Goal: Task Accomplishment & Management: Complete application form

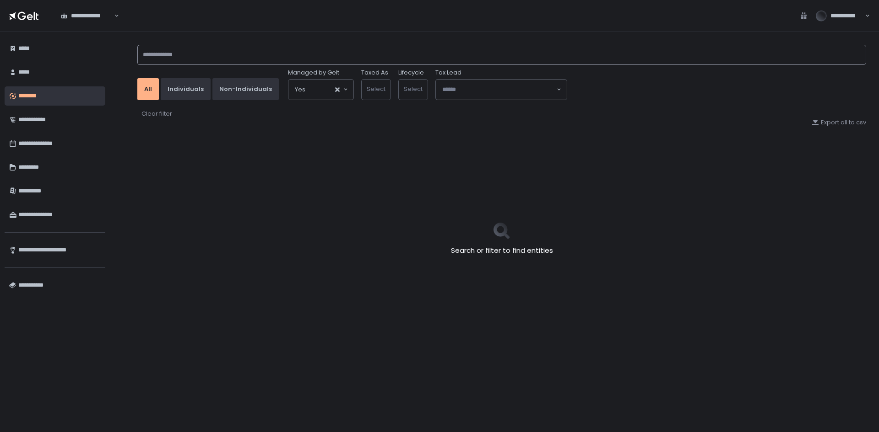
click at [171, 47] on input at bounding box center [501, 55] width 728 height 20
type input "*****"
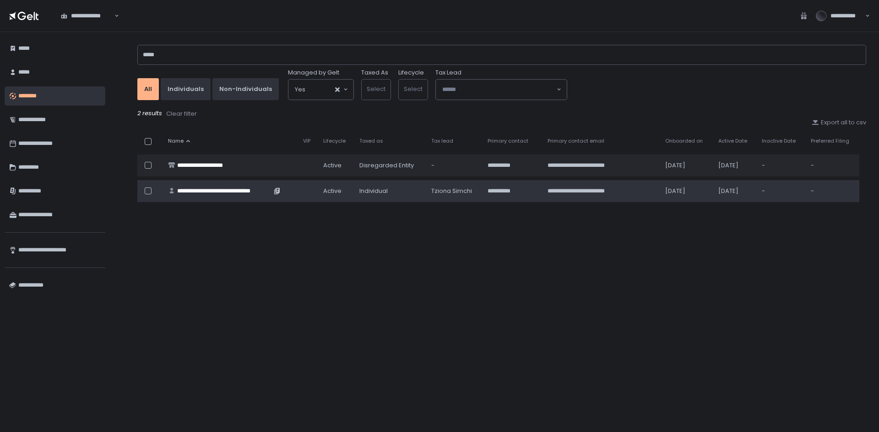
click at [249, 192] on div "**********" at bounding box center [224, 191] width 94 height 8
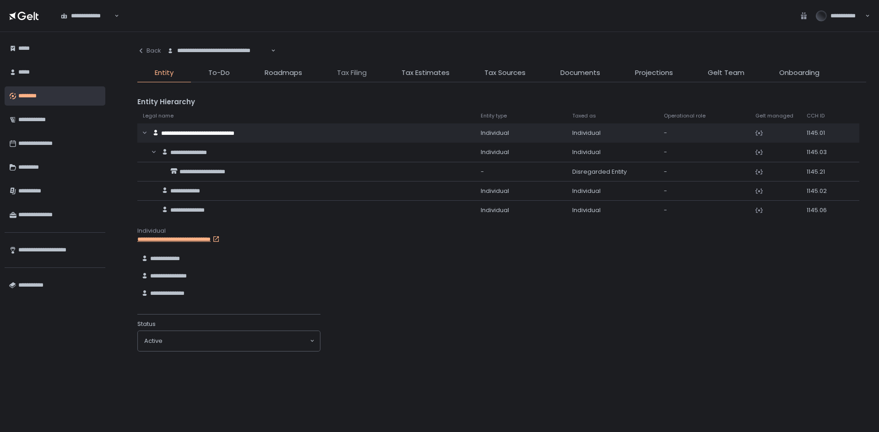
click at [342, 77] on span "Tax Filing" at bounding box center [352, 73] width 30 height 11
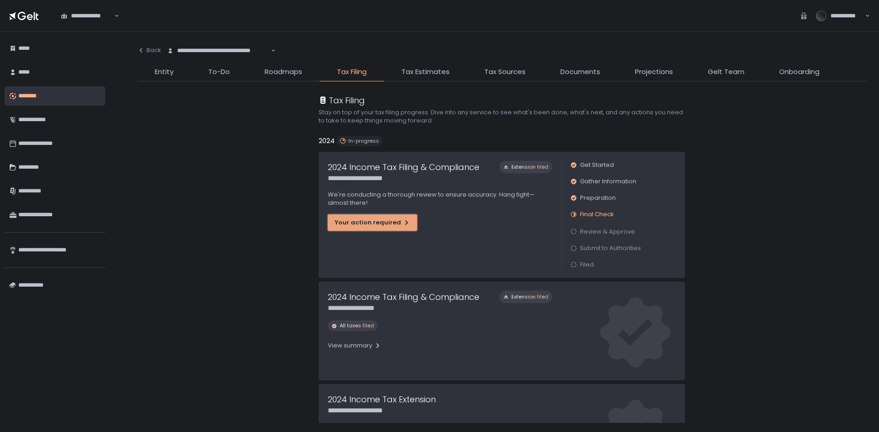
click at [392, 223] on div "Your action required" at bounding box center [372, 223] width 76 height 8
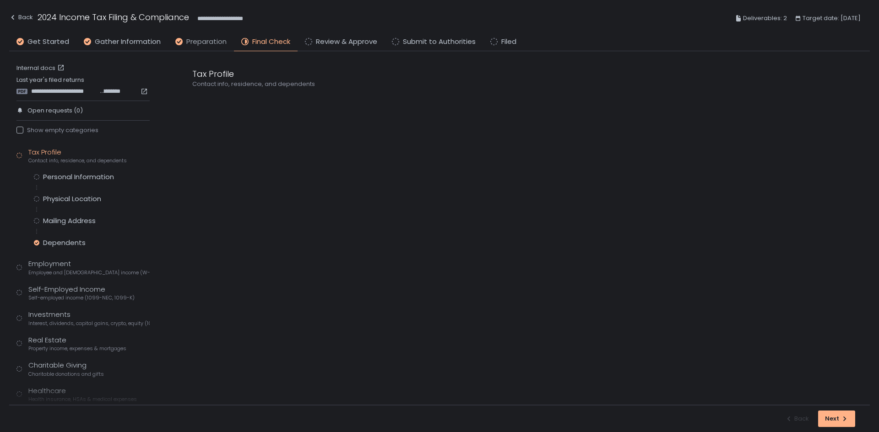
click at [217, 45] on span "Preparation" at bounding box center [206, 42] width 40 height 11
click at [91, 179] on div "Personal Information" at bounding box center [78, 177] width 71 height 9
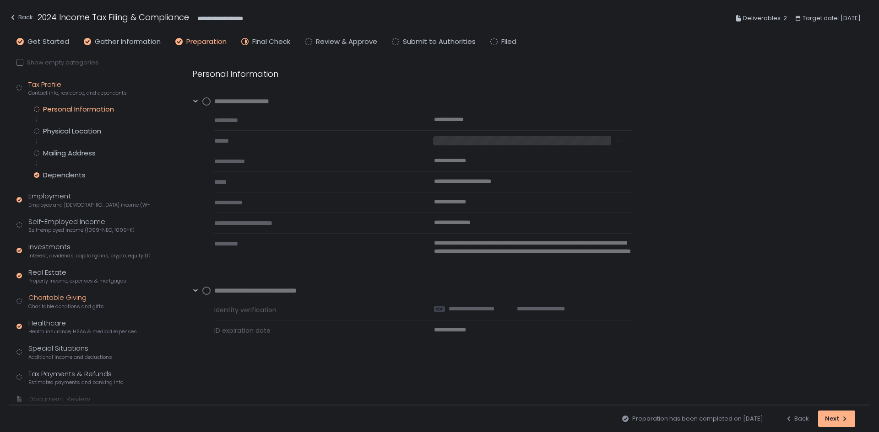
scroll to position [94, 0]
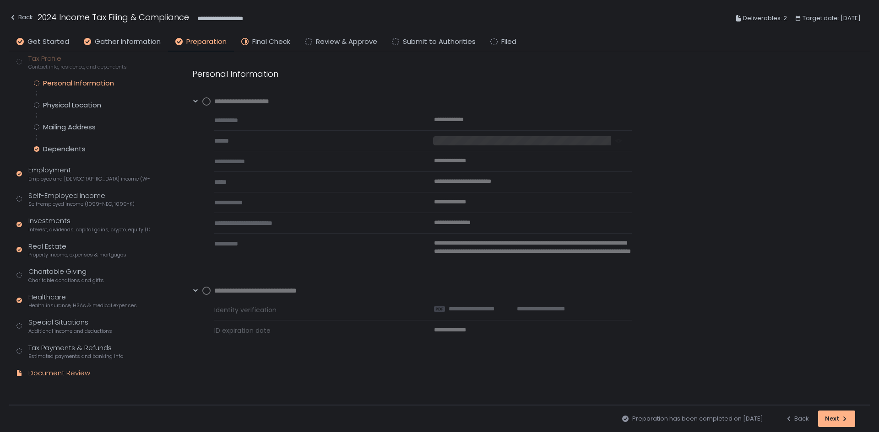
click at [59, 369] on div "Document Review" at bounding box center [59, 373] width 62 height 11
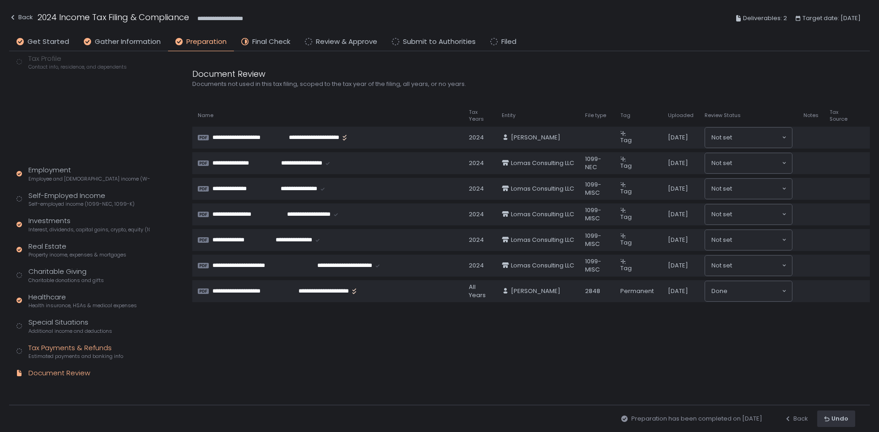
scroll to position [7, 0]
click at [27, 18] on div "Back" at bounding box center [21, 17] width 24 height 11
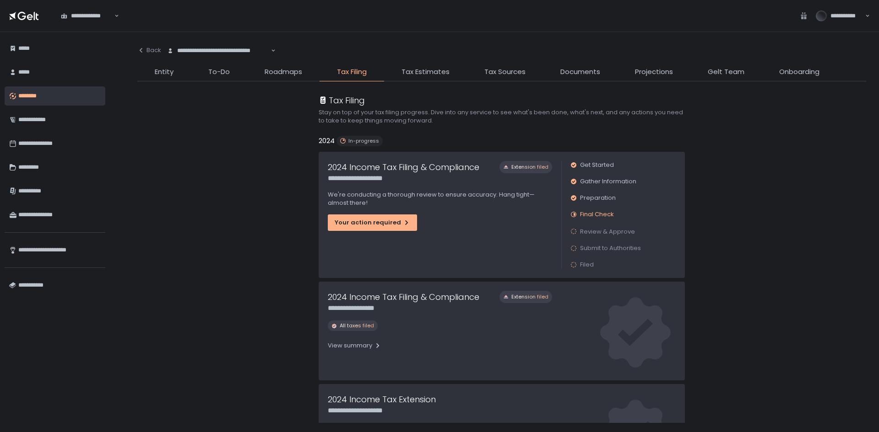
click at [601, 75] on li "Documents" at bounding box center [580, 74] width 75 height 15
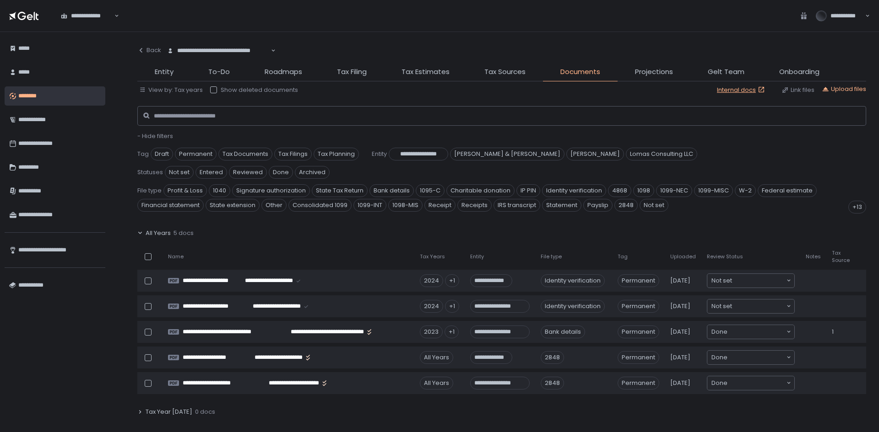
click at [156, 231] on span "All Years" at bounding box center [158, 233] width 25 height 8
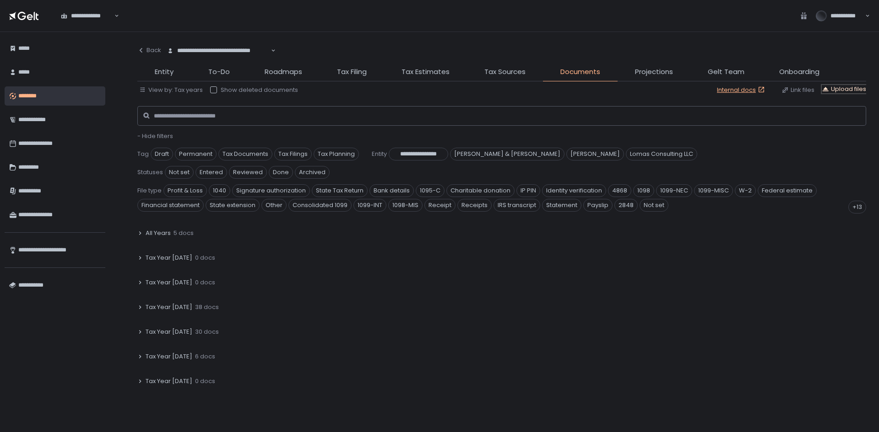
click at [844, 87] on div "Upload files" at bounding box center [843, 89] width 44 height 8
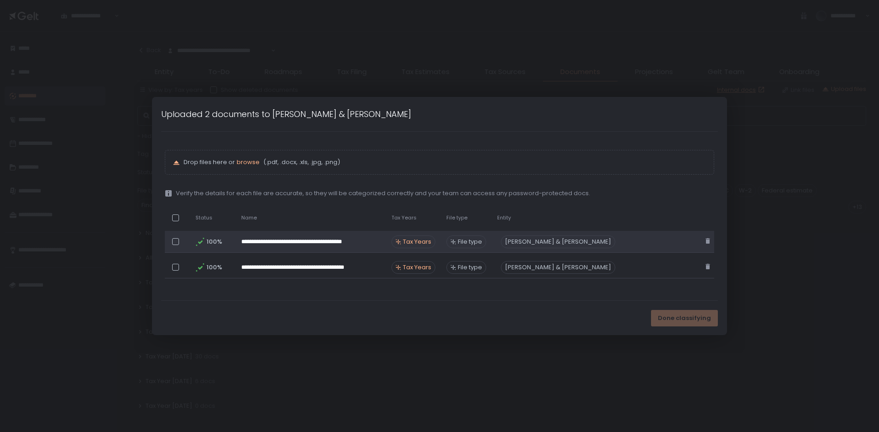
click at [421, 243] on span "Tax Years" at bounding box center [417, 242] width 28 height 8
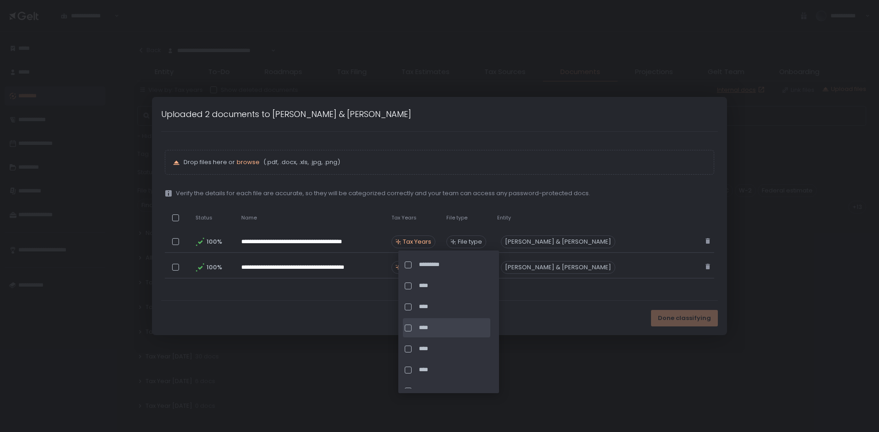
click at [409, 326] on div at bounding box center [408, 328] width 7 height 7
click at [378, 318] on div "Done classifying" at bounding box center [439, 318] width 575 height 34
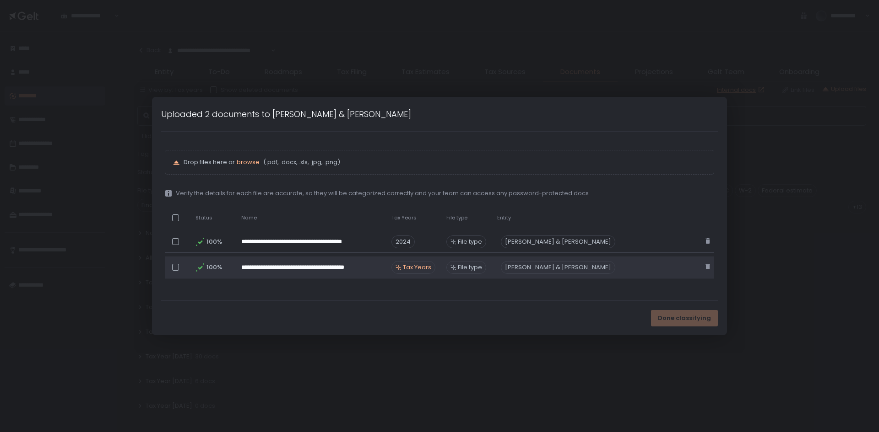
click at [422, 267] on span "Tax Years" at bounding box center [417, 268] width 28 height 8
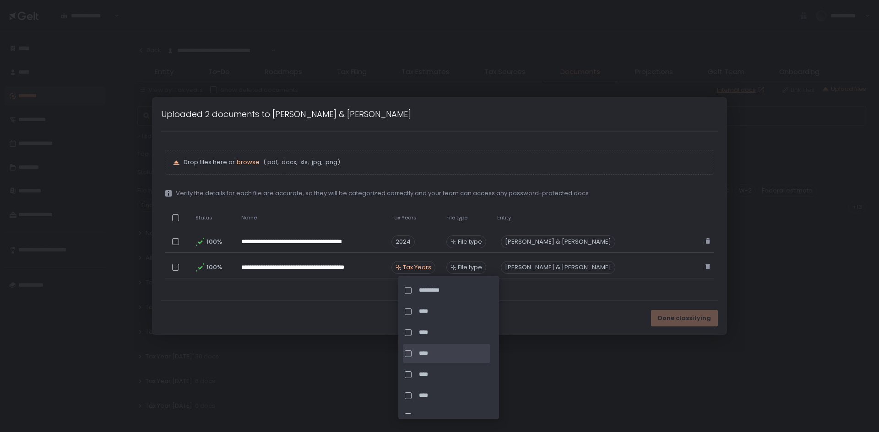
click at [405, 354] on div at bounding box center [408, 354] width 7 height 7
click at [366, 317] on div "Done classifying" at bounding box center [439, 318] width 575 height 34
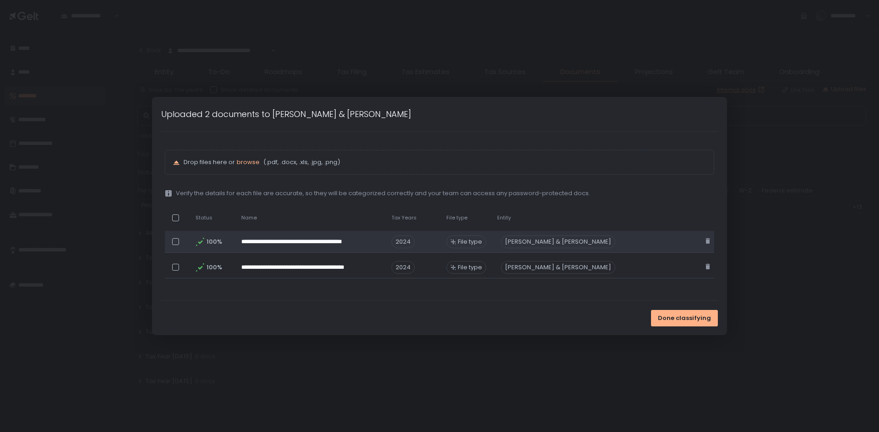
click at [476, 240] on span "File type" at bounding box center [470, 242] width 24 height 8
click at [528, 240] on div "Michael A. Lomas & Erin F. Wylie" at bounding box center [558, 242] width 114 height 13
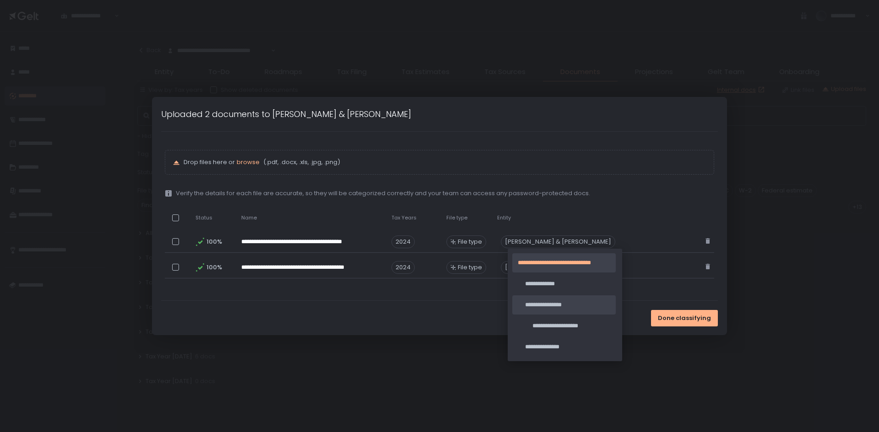
click at [528, 303] on span "**********" at bounding box center [567, 305] width 85 height 8
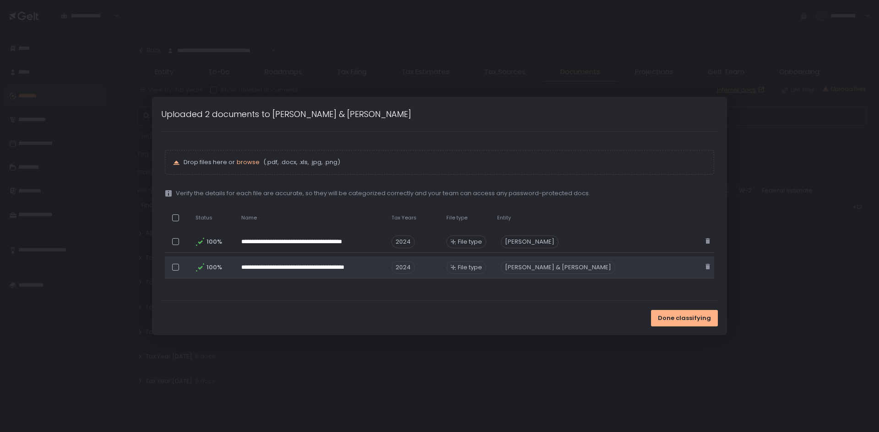
click at [542, 266] on div "Michael A. Lomas & Erin F. Wylie" at bounding box center [558, 267] width 114 height 13
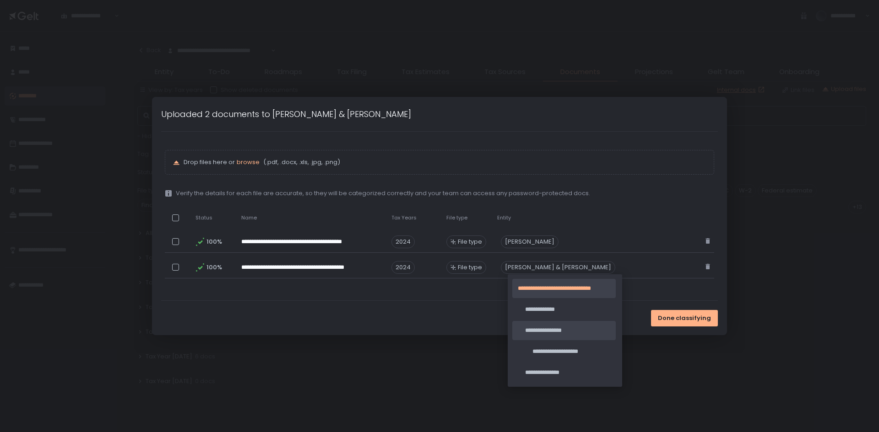
click at [545, 323] on div "**********" at bounding box center [563, 330] width 103 height 19
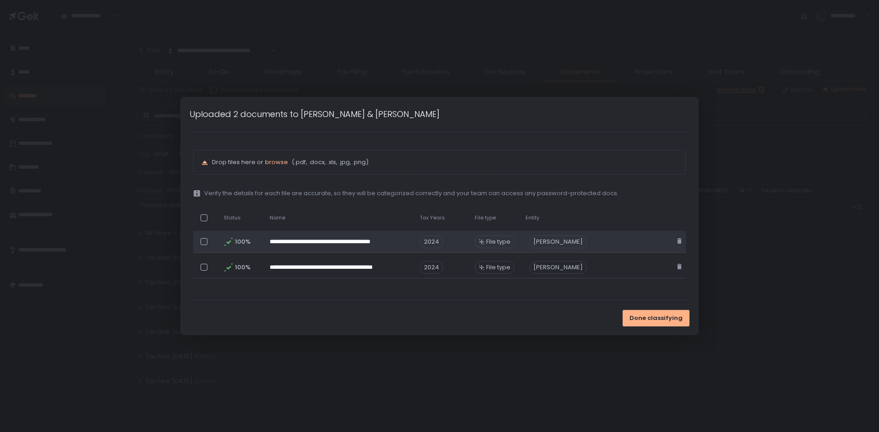
click at [498, 241] on span "File type" at bounding box center [498, 242] width 24 height 8
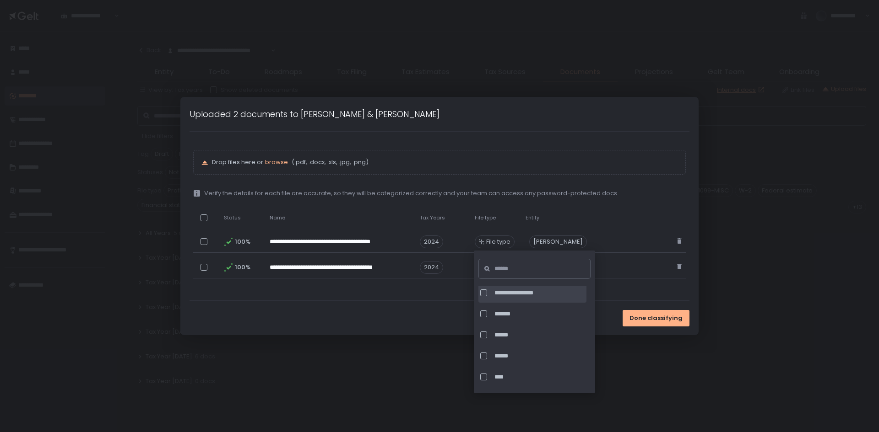
scroll to position [46, 0]
click at [505, 270] on input at bounding box center [537, 269] width 86 height 20
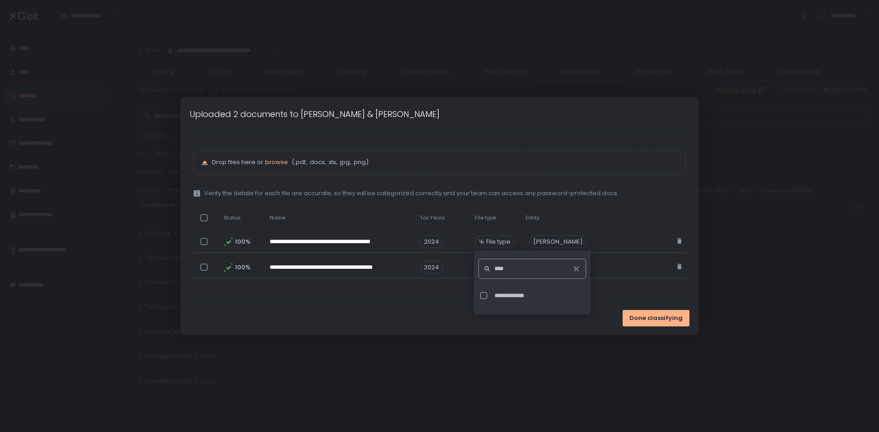
type input "****"
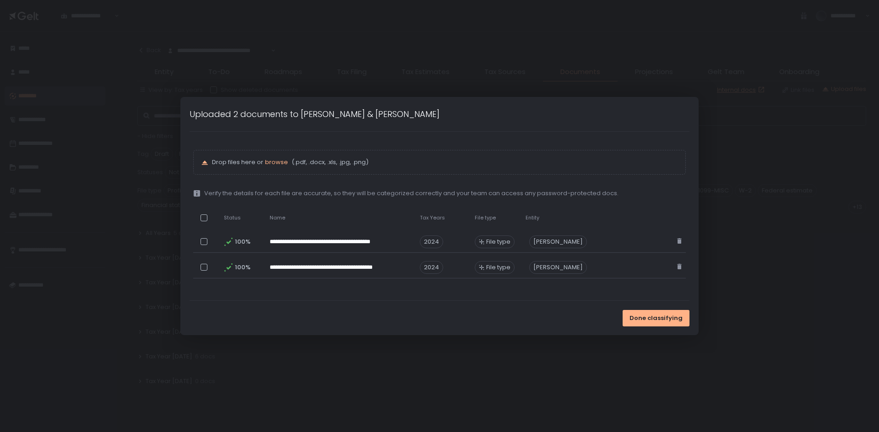
click at [417, 315] on div "Done classifying" at bounding box center [439, 318] width 518 height 34
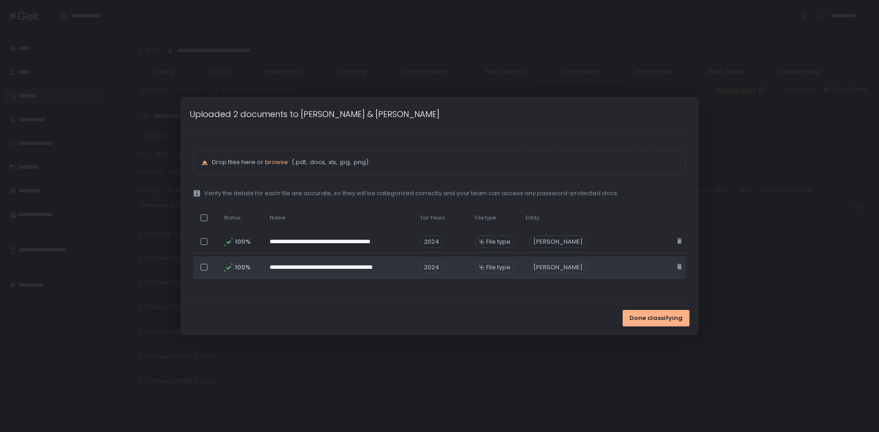
click at [499, 261] on div "File type" at bounding box center [495, 267] width 40 height 13
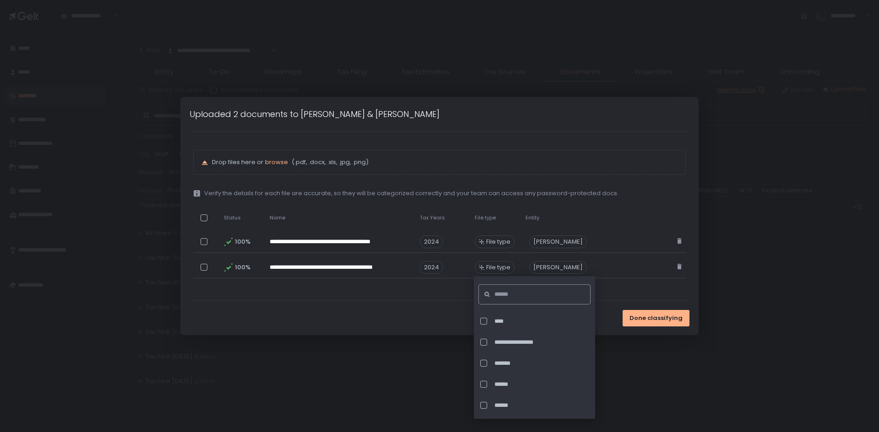
click at [508, 297] on input at bounding box center [537, 295] width 86 height 20
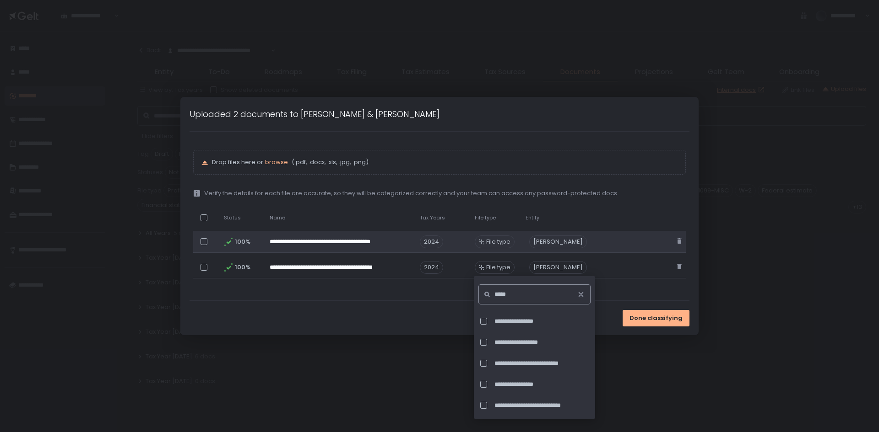
type input "*****"
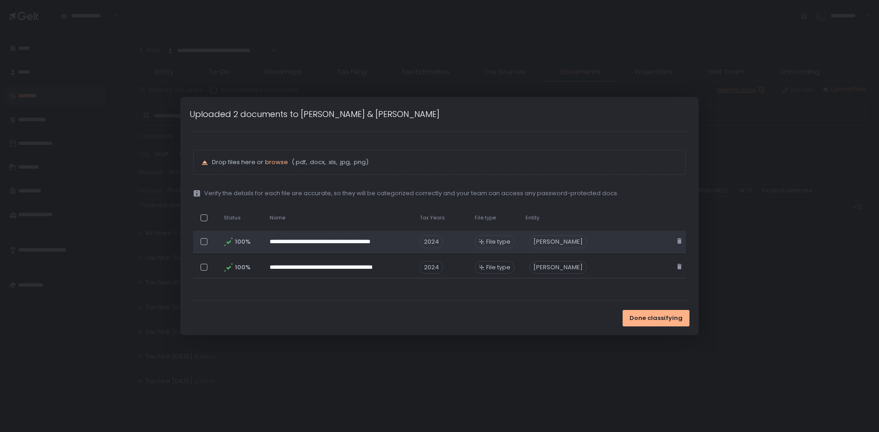
click at [500, 238] on span "File type" at bounding box center [498, 242] width 24 height 8
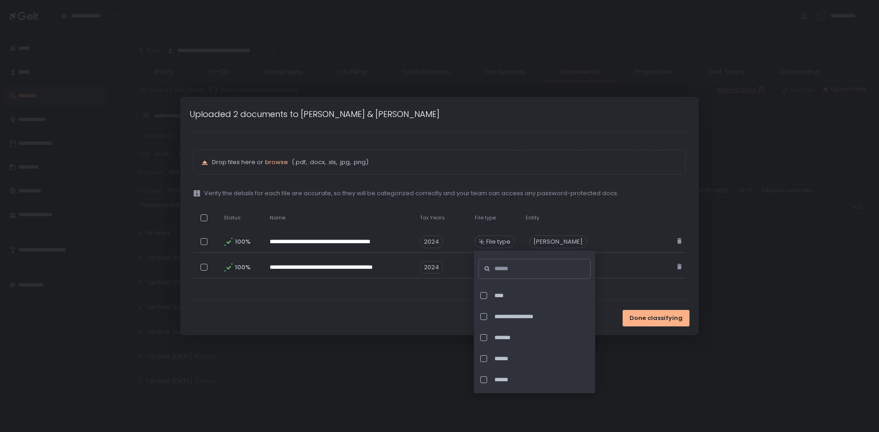
click at [420, 319] on div "Done classifying" at bounding box center [439, 318] width 518 height 34
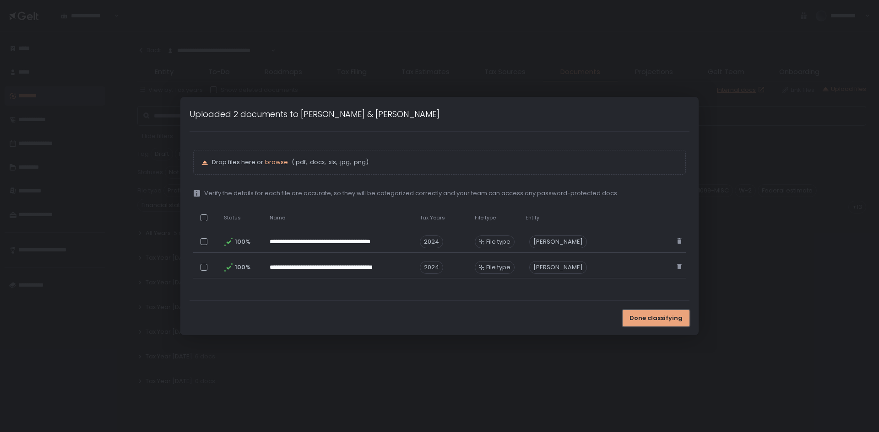
click at [658, 315] on span "Done classifying" at bounding box center [655, 318] width 53 height 8
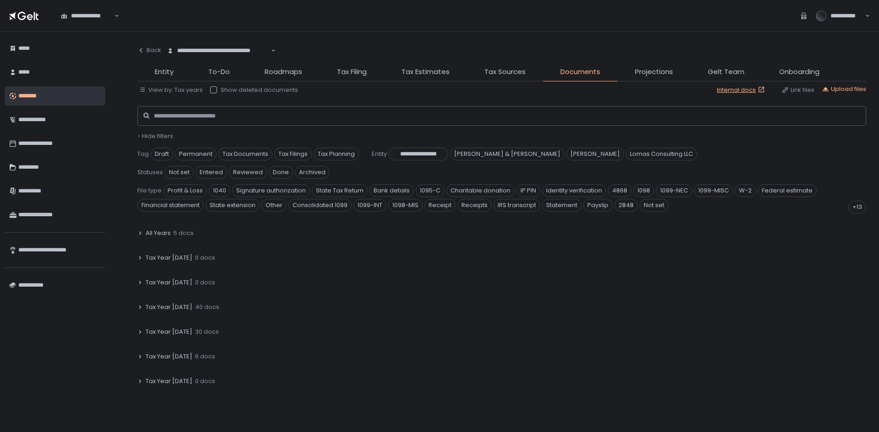
click at [167, 307] on span "Tax Year [DATE]" at bounding box center [169, 307] width 47 height 8
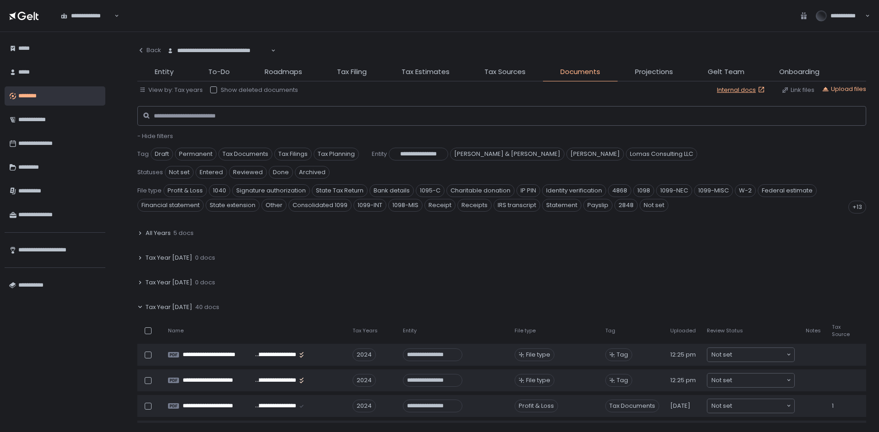
scroll to position [46, 0]
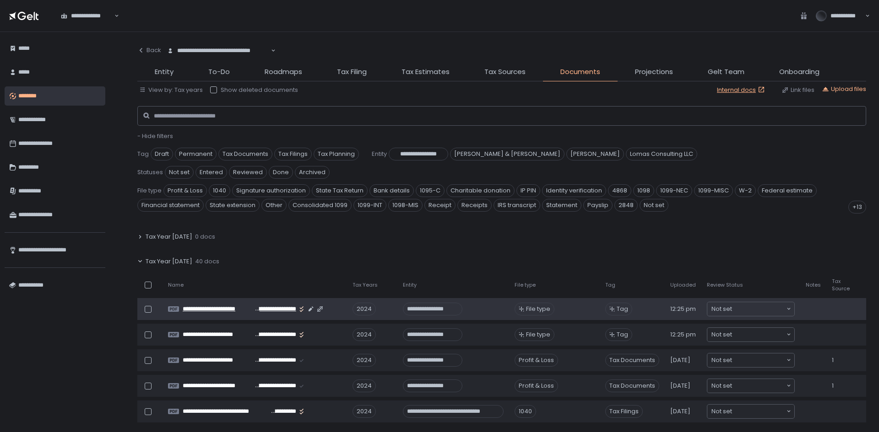
click at [256, 306] on span "**********" at bounding box center [275, 309] width 42 height 8
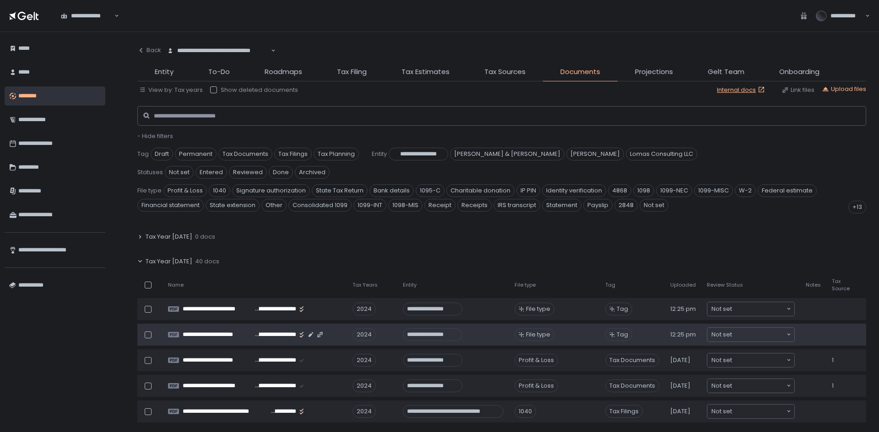
click at [265, 340] on td "**********" at bounding box center [254, 335] width 184 height 22
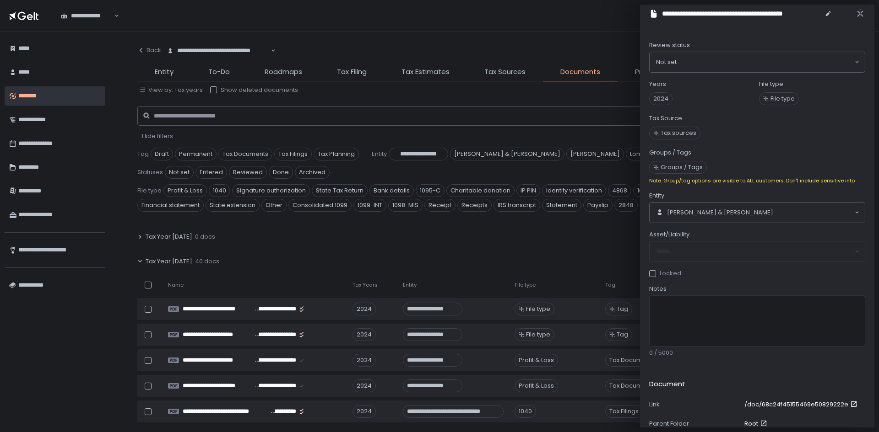
click at [687, 133] on span "Tax sources" at bounding box center [678, 133] width 36 height 8
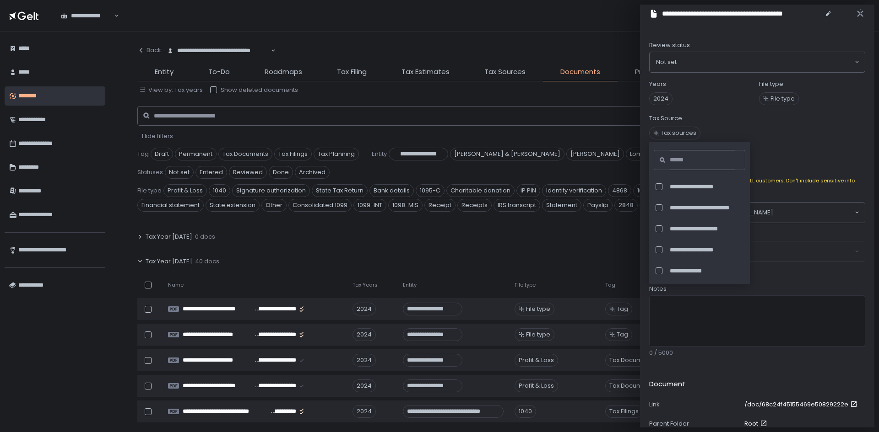
click at [689, 160] on input at bounding box center [701, 160] width 65 height 20
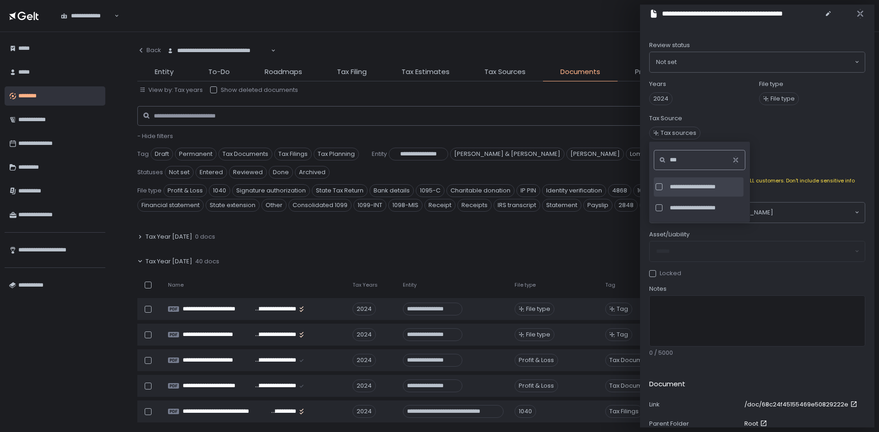
type input "***"
click at [692, 188] on span "**********" at bounding box center [705, 187] width 72 height 8
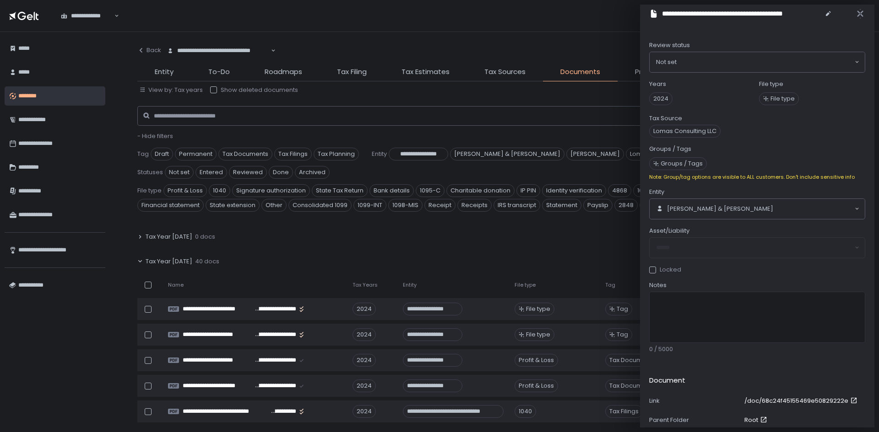
click at [806, 148] on div "Groups / Tags" at bounding box center [757, 149] width 216 height 8
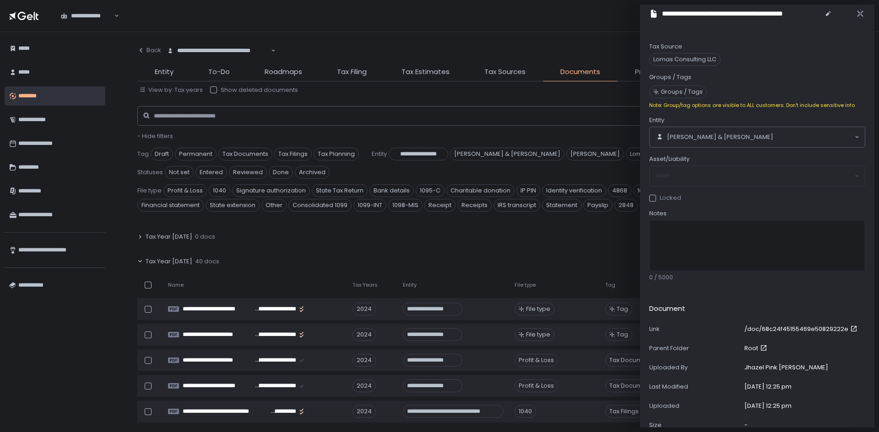
scroll to position [0, 0]
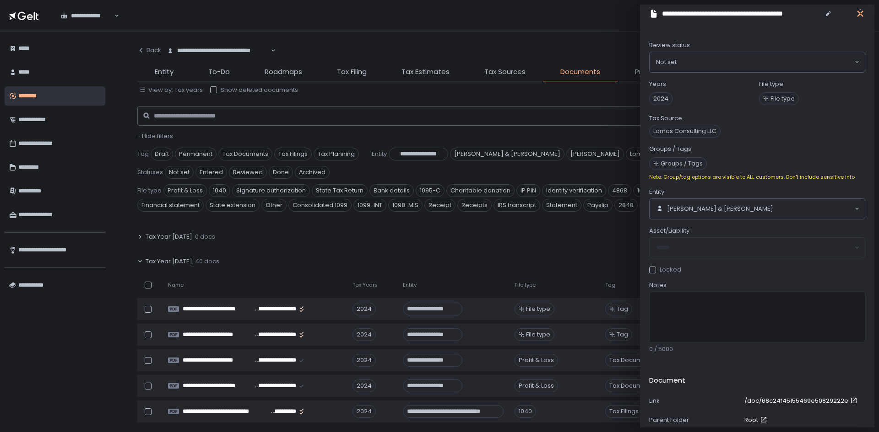
click at [859, 15] on icon "button" at bounding box center [860, 13] width 6 height 11
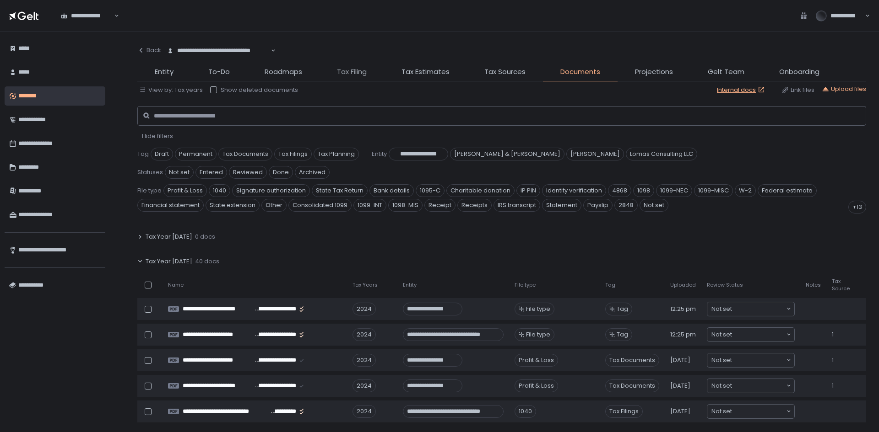
click at [351, 68] on span "Tax Filing" at bounding box center [352, 72] width 30 height 11
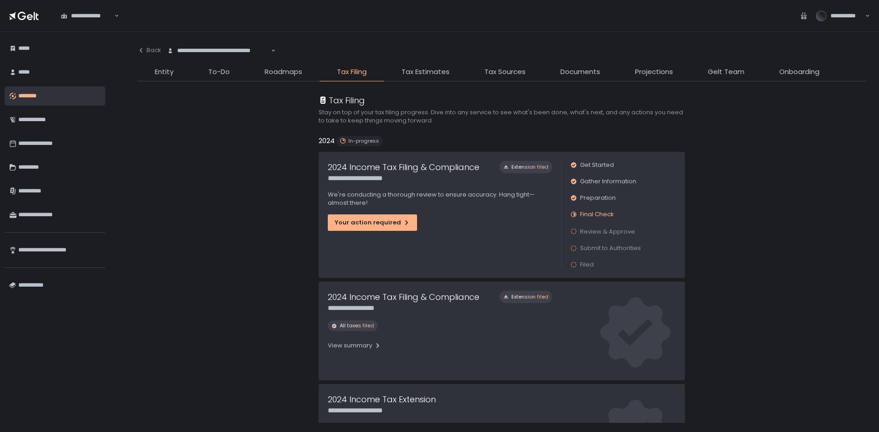
click at [398, 213] on div "**********" at bounding box center [439, 215] width 243 height 126
click at [396, 217] on button "Your action required" at bounding box center [372, 223] width 89 height 16
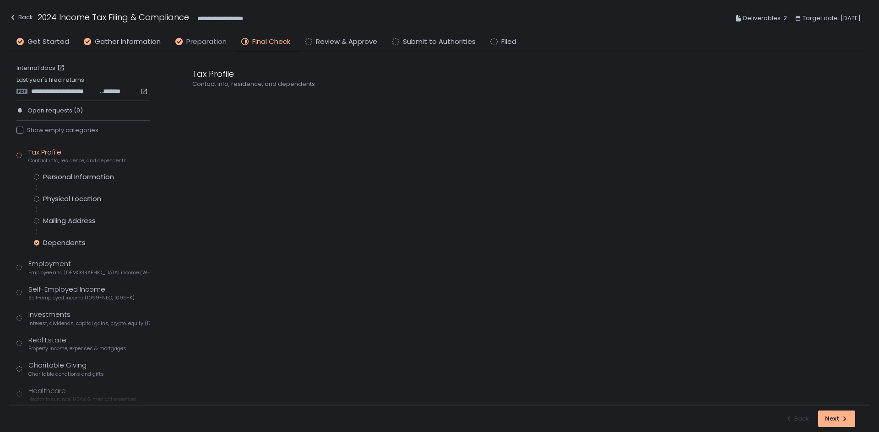
click at [200, 45] on span "Preparation" at bounding box center [206, 42] width 40 height 11
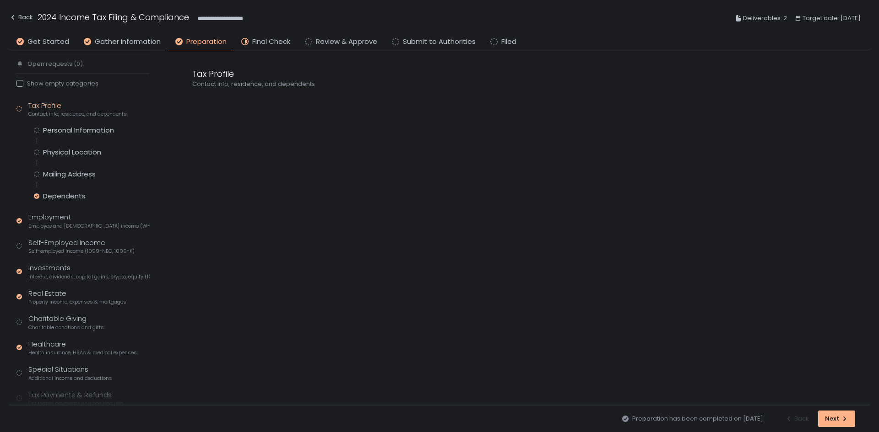
scroll to position [92, 0]
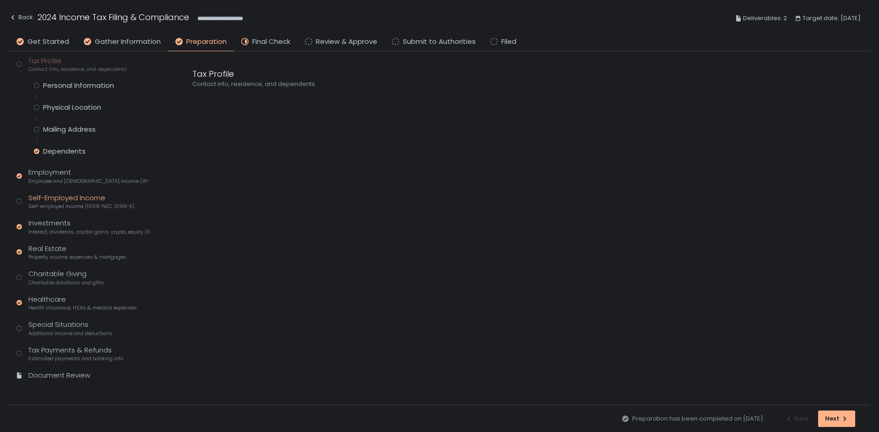
click at [81, 206] on span "Self-employed income (1099-NEC, 1099-K)" at bounding box center [81, 206] width 106 height 7
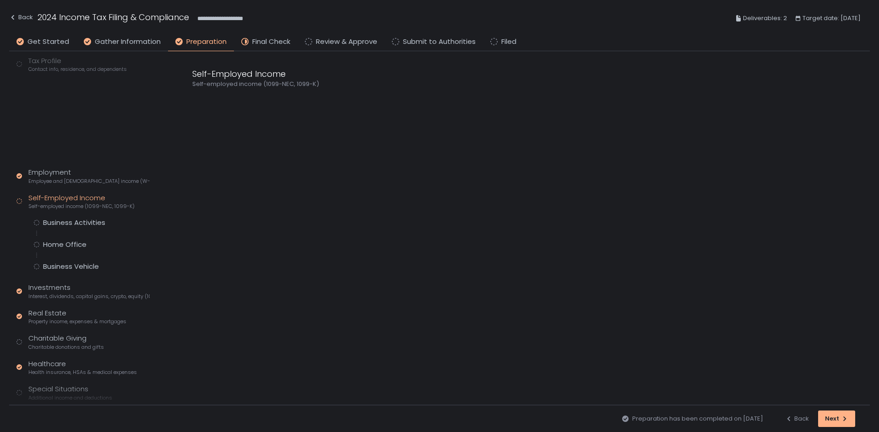
scroll to position [72, 0]
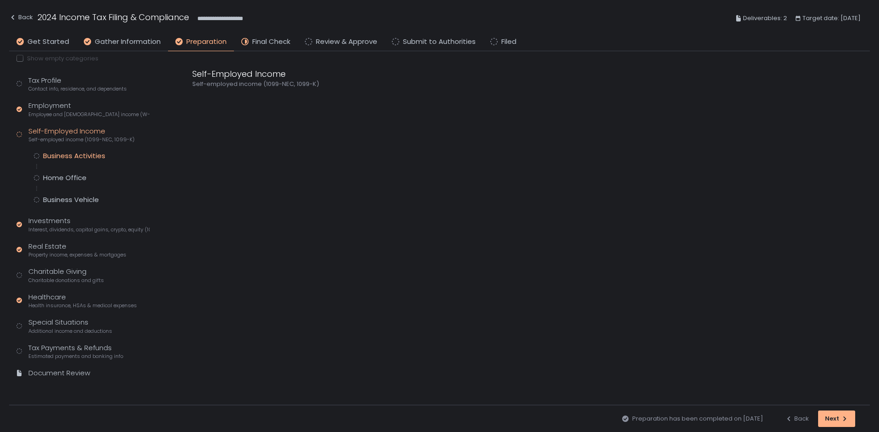
click at [75, 157] on div "Business Activities" at bounding box center [74, 155] width 62 height 9
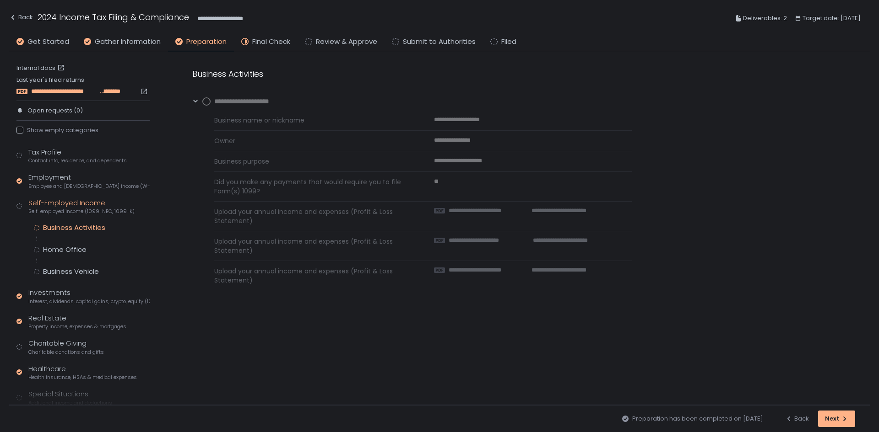
click at [66, 92] on span "**********" at bounding box center [64, 91] width 67 height 8
click at [44, 64] on link "Internal docs" at bounding box center [41, 68] width 50 height 8
click at [467, 210] on span "**********" at bounding box center [483, 211] width 71 height 8
click at [76, 251] on div "Home Office" at bounding box center [64, 249] width 43 height 9
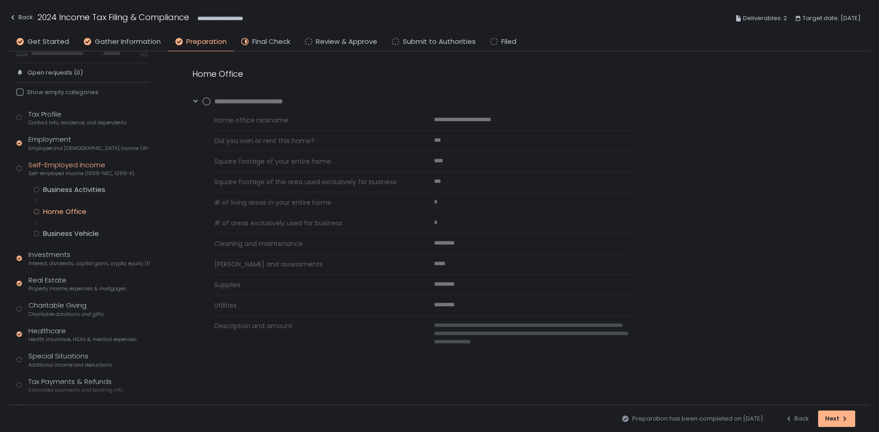
scroll to position [72, 0]
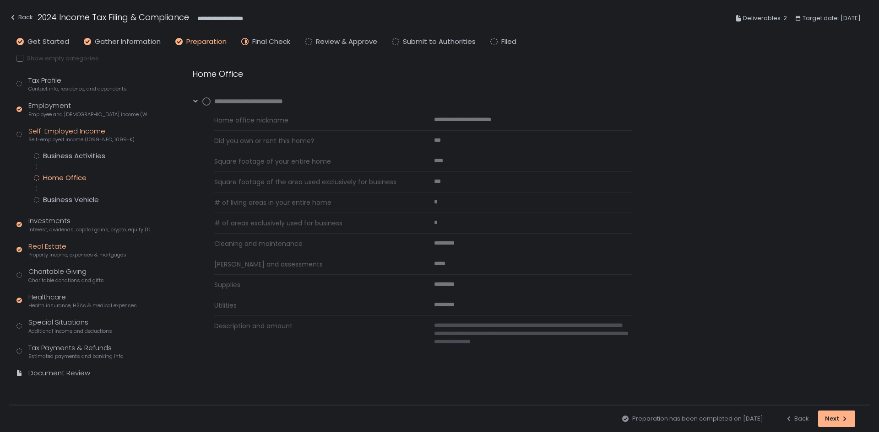
click at [50, 249] on div "Real Estate Property income, expenses & mortgages" at bounding box center [77, 250] width 98 height 17
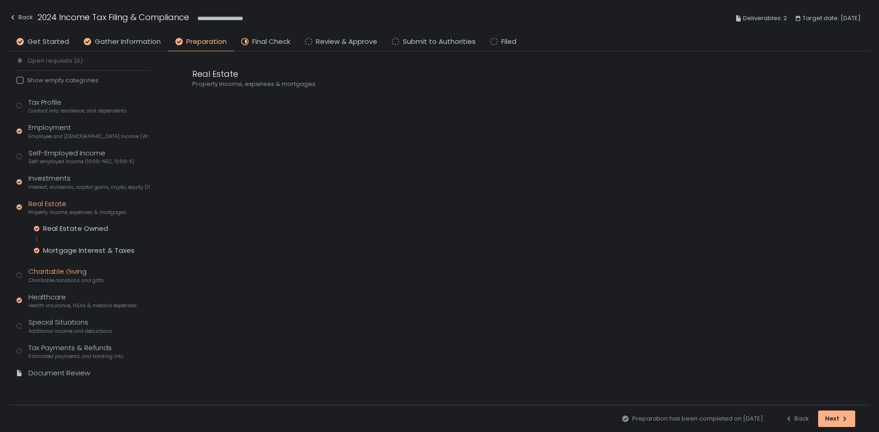
scroll to position [50, 0]
click at [69, 253] on div "Mortgage Interest & Taxes" at bounding box center [89, 250] width 92 height 9
click at [195, 102] on icon at bounding box center [195, 101] width 6 height 6
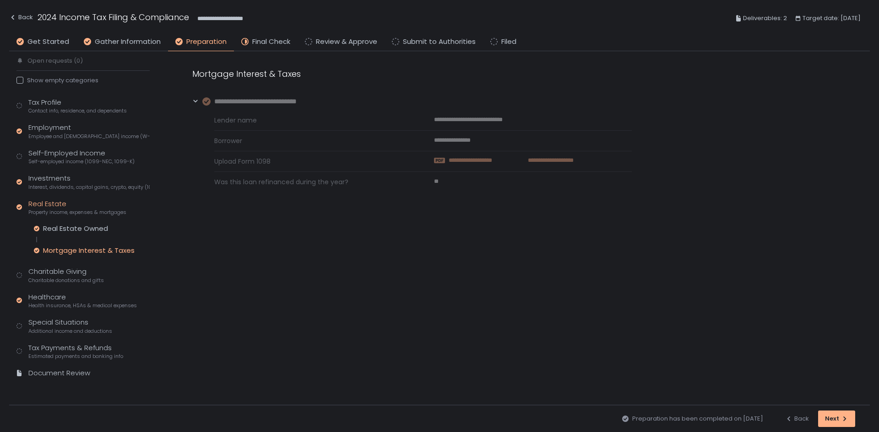
click at [511, 160] on span "**********" at bounding box center [483, 160] width 70 height 8
click at [93, 223] on div "Tax Profile Contact info, residence, and dependents Employment Employee and sel…" at bounding box center [82, 242] width 133 height 290
click at [93, 226] on div "Real Estate Owned" at bounding box center [75, 228] width 65 height 9
click at [198, 101] on icon at bounding box center [195, 101] width 6 height 6
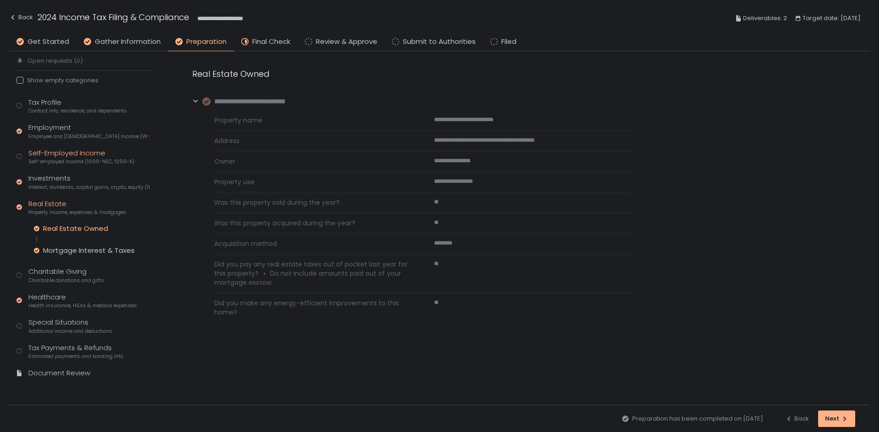
click at [57, 160] on span "Self-employed income (1099-NEC, 1099-K)" at bounding box center [81, 161] width 106 height 7
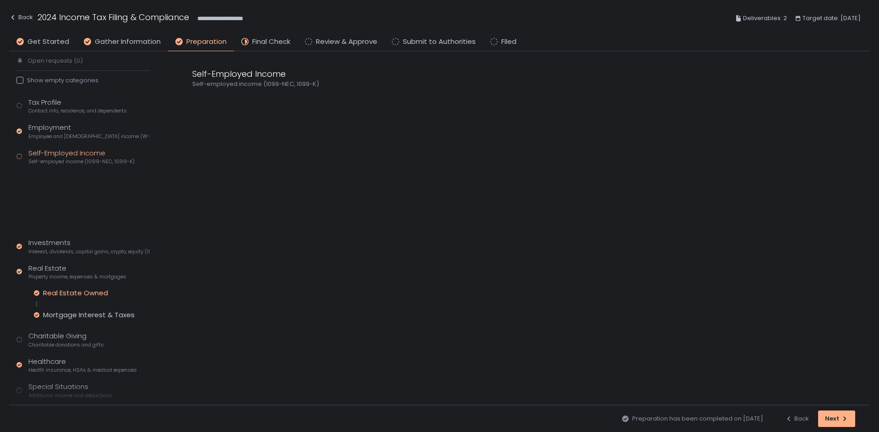
scroll to position [72, 0]
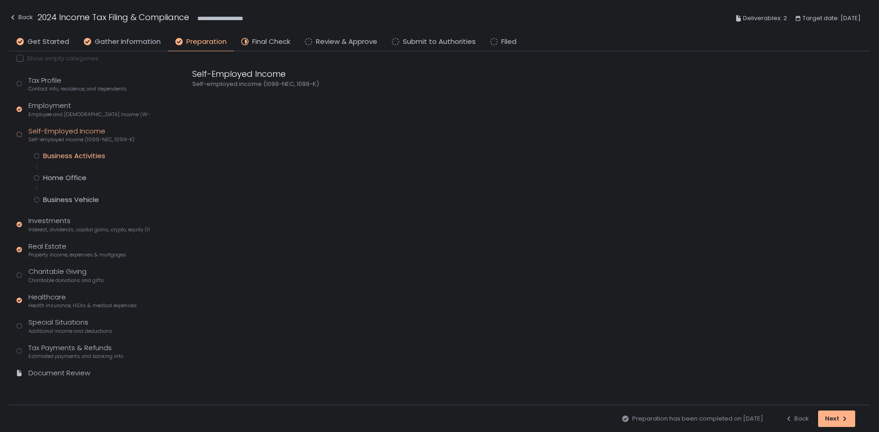
click at [72, 152] on div "Business Activities" at bounding box center [74, 155] width 62 height 9
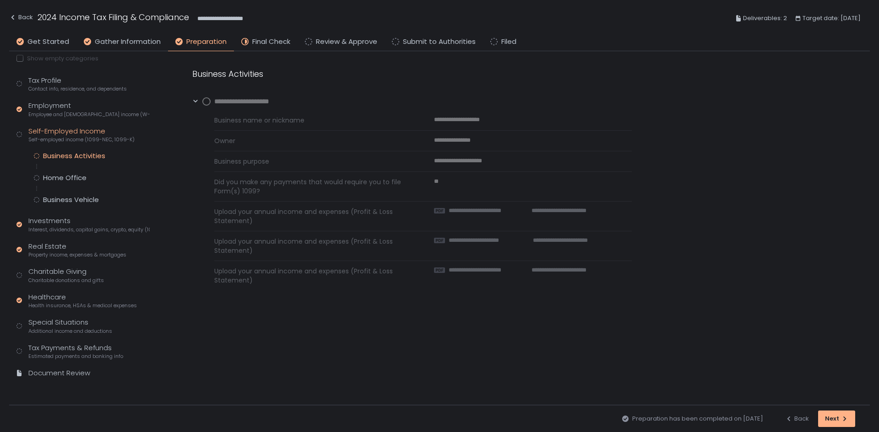
click at [207, 106] on div "**********" at bounding box center [245, 102] width 86 height 11
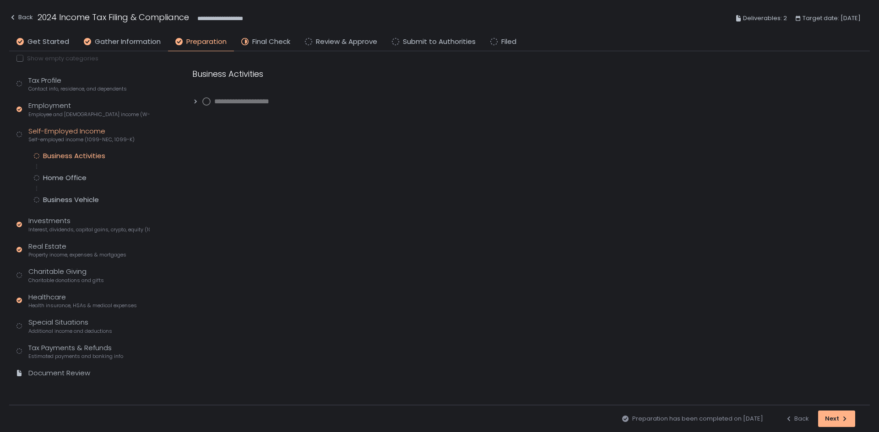
click at [207, 102] on circle at bounding box center [206, 101] width 7 height 7
click at [194, 102] on icon at bounding box center [195, 101] width 6 height 6
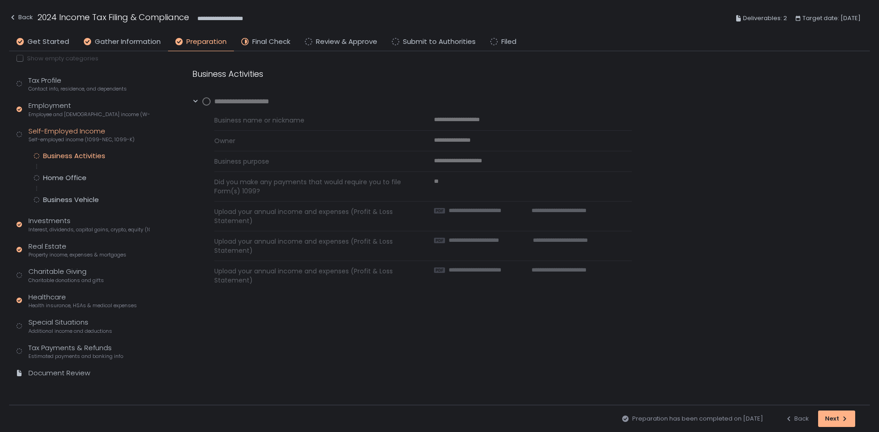
click at [206, 100] on circle at bounding box center [206, 101] width 7 height 7
click at [83, 175] on div "Home Office" at bounding box center [64, 177] width 43 height 9
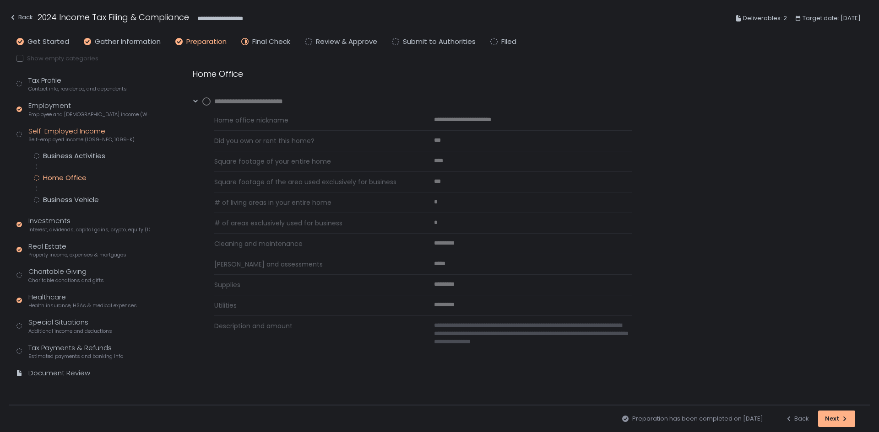
click at [206, 99] on circle at bounding box center [206, 101] width 7 height 7
click at [64, 328] on span "Additional income and deductions" at bounding box center [70, 331] width 84 height 7
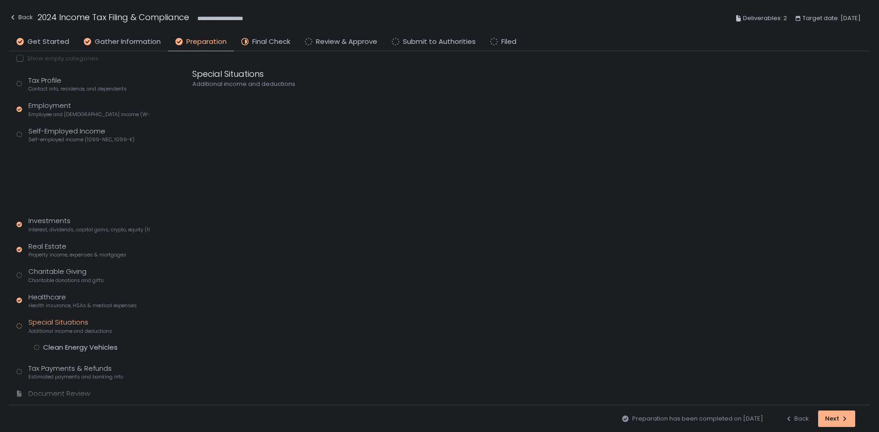
scroll to position [28, 0]
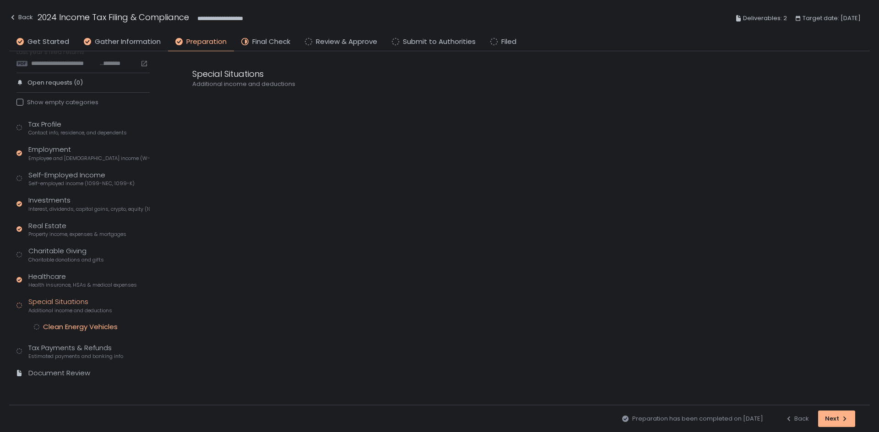
click at [70, 328] on div "Clean Energy Vehicles" at bounding box center [80, 327] width 75 height 9
click at [70, 349] on div "Tax Payments & Refunds Estimated payments and banking info" at bounding box center [75, 351] width 95 height 17
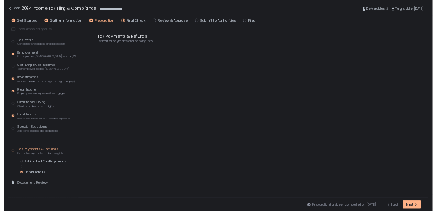
scroll to position [50, 0]
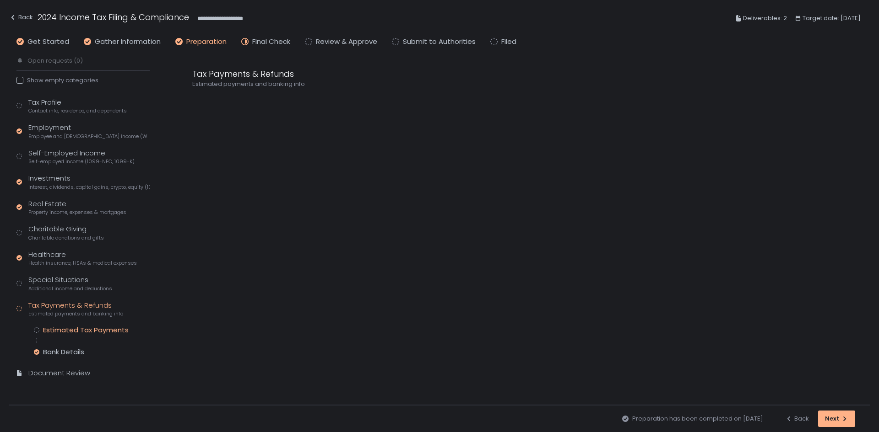
click at [78, 330] on div "Estimated Tax Payments" at bounding box center [86, 330] width 86 height 9
click at [207, 100] on circle at bounding box center [206, 101] width 7 height 7
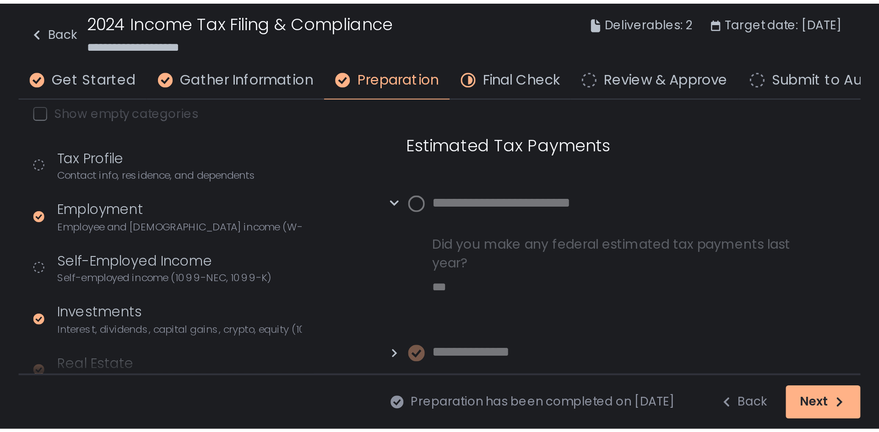
scroll to position [50, 0]
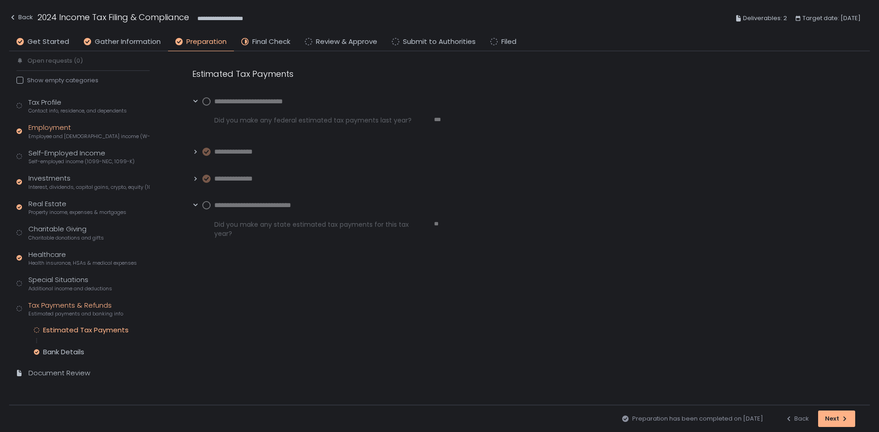
click at [67, 135] on span "Employee and self-employed income (W-2s)" at bounding box center [88, 136] width 121 height 7
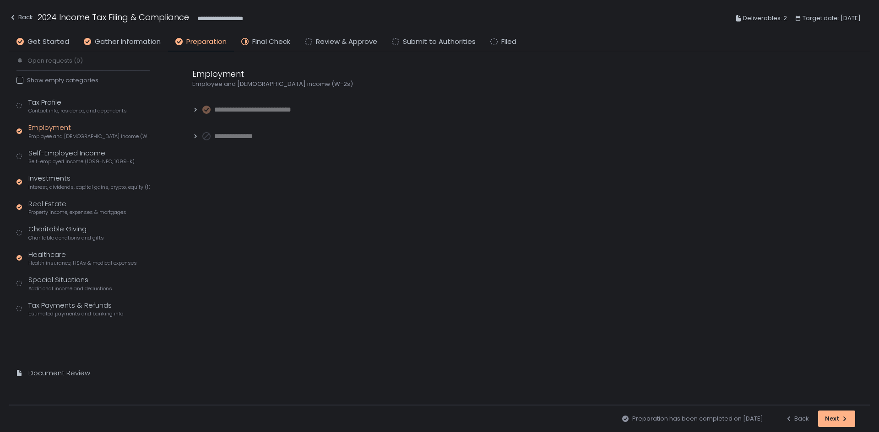
scroll to position [7, 0]
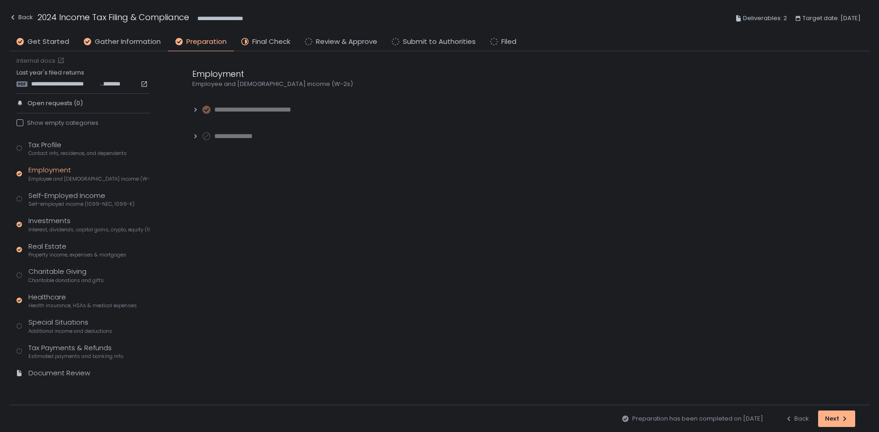
click at [193, 110] on icon at bounding box center [195, 110] width 6 height 6
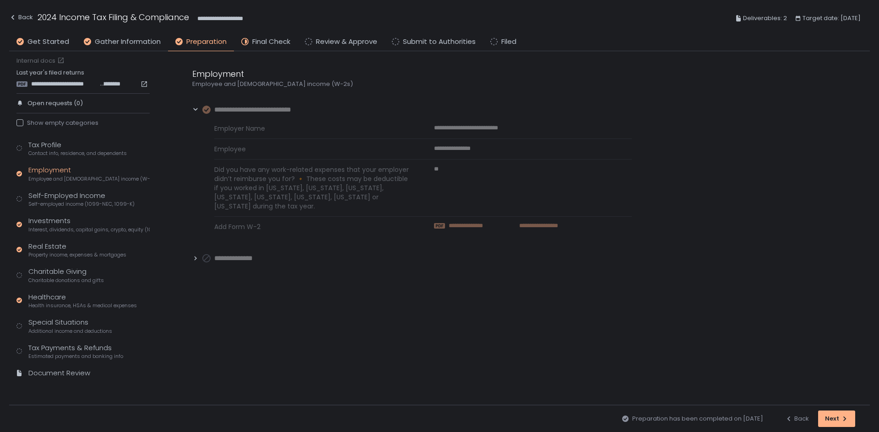
click at [471, 229] on span "**********" at bounding box center [480, 226] width 65 height 8
click at [59, 201] on span "Self-employed income (1099-NEC, 1099-K)" at bounding box center [81, 204] width 106 height 7
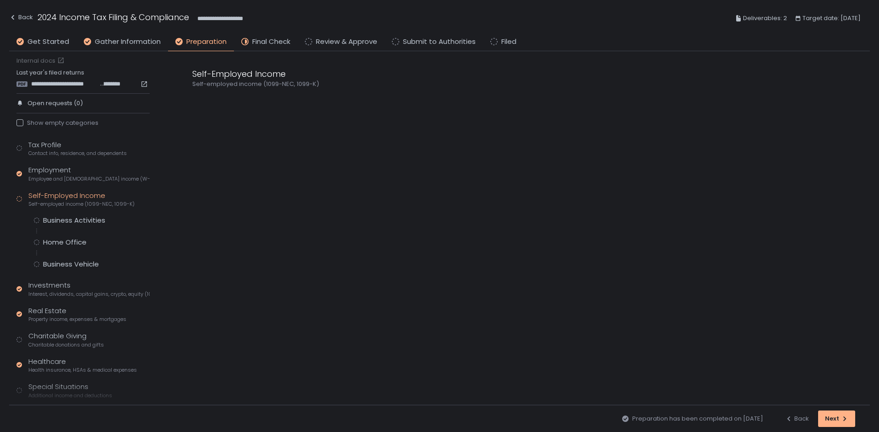
scroll to position [72, 0]
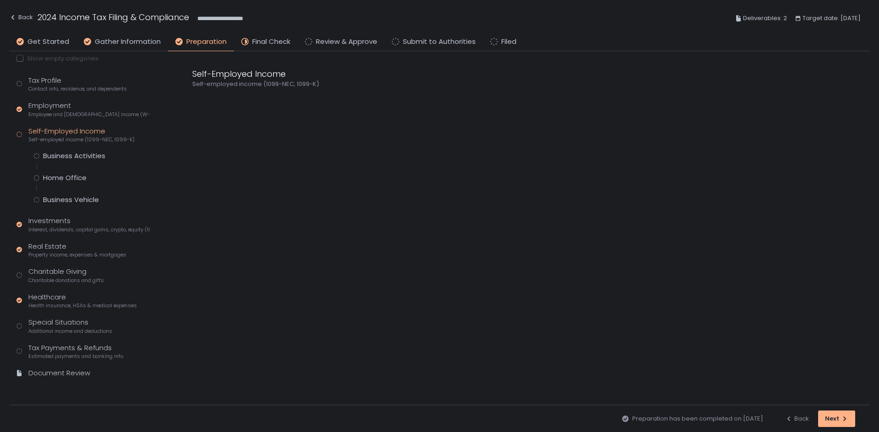
click at [86, 147] on div "Tax Profile Contact info, residence, and dependents Employment Employee and sel…" at bounding box center [82, 232] width 133 height 312
click at [81, 157] on div "Business Activities" at bounding box center [74, 155] width 62 height 9
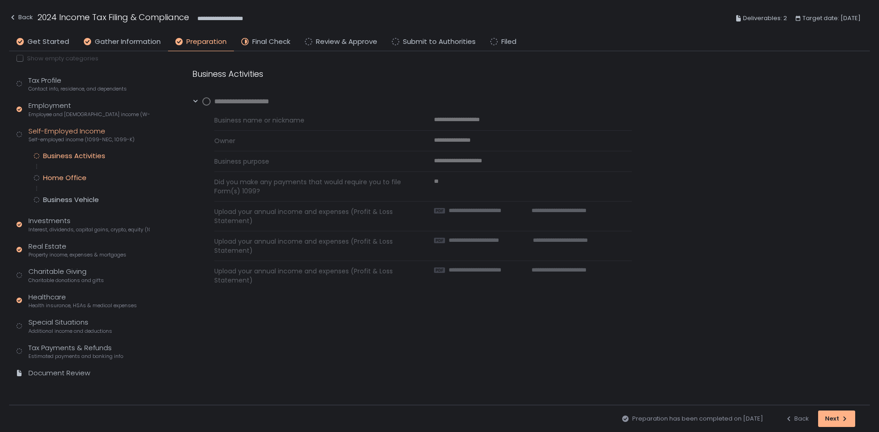
click at [76, 175] on div "Home Office" at bounding box center [64, 177] width 43 height 9
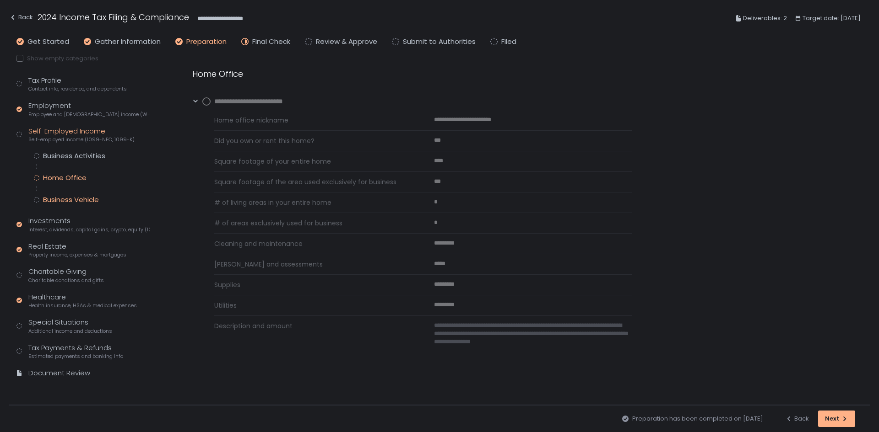
click at [85, 200] on div "Business Vehicle" at bounding box center [71, 199] width 56 height 9
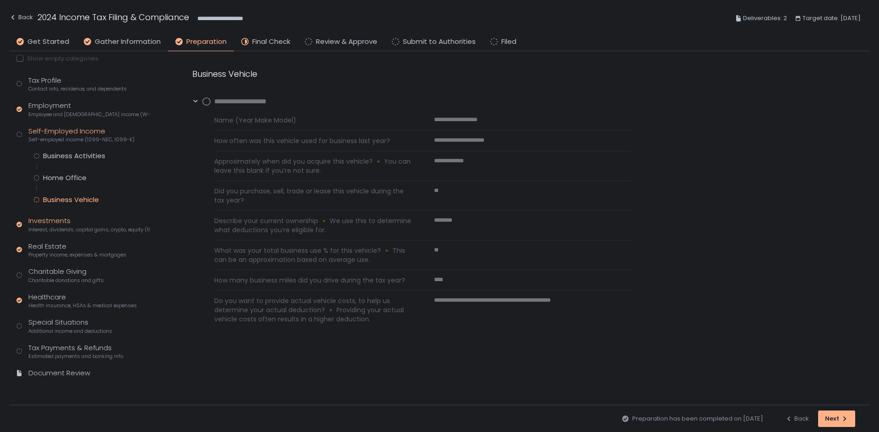
click at [83, 228] on span "Interest, dividends, capital gains, crypto, equity (1099s, K-1s)" at bounding box center [88, 230] width 121 height 7
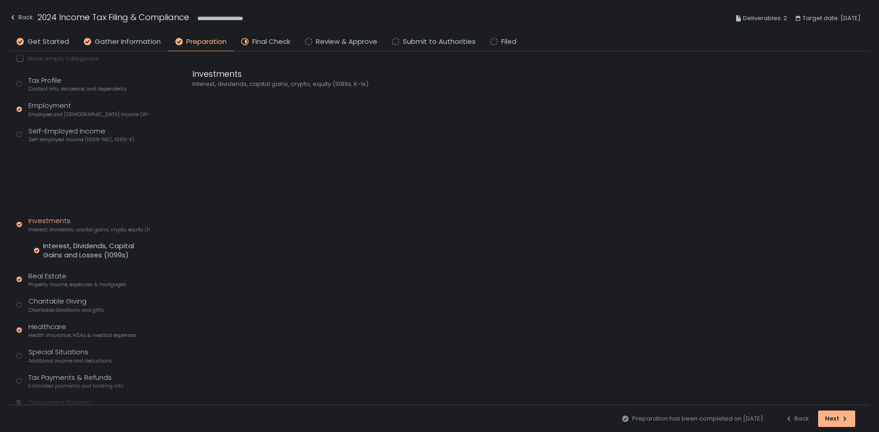
scroll to position [37, 0]
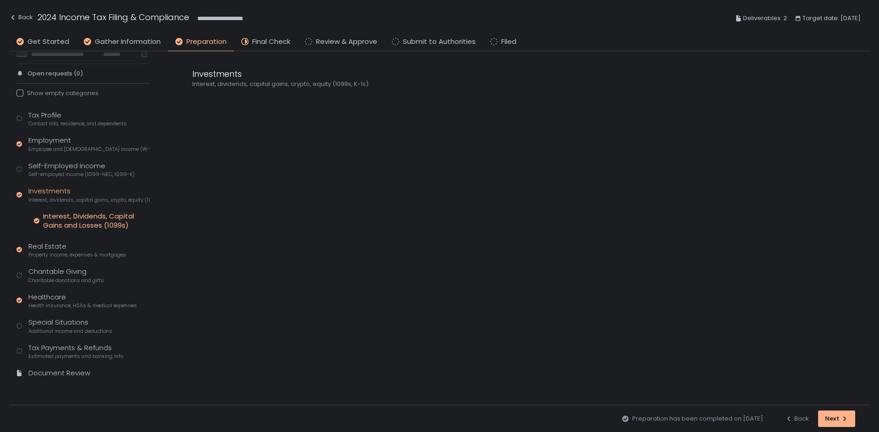
click at [83, 214] on div "Interest, Dividends, Capital Gains and Losses (1099s)" at bounding box center [96, 221] width 107 height 18
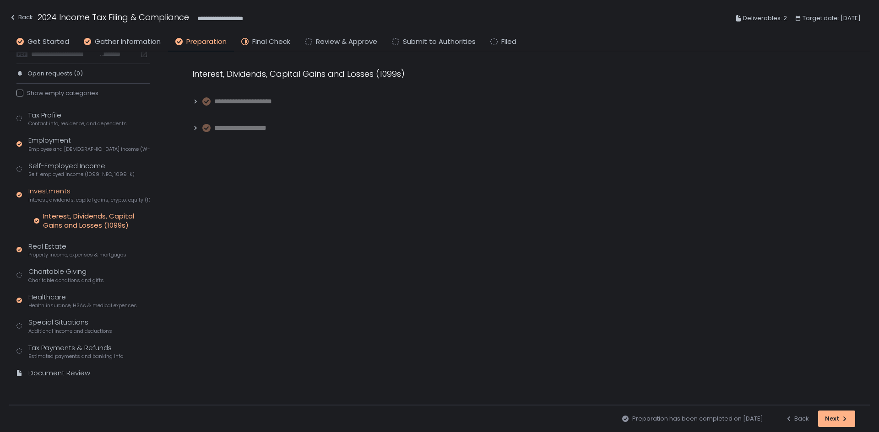
click at [193, 104] on icon at bounding box center [195, 101] width 6 height 6
click at [194, 193] on icon at bounding box center [195, 193] width 6 height 6
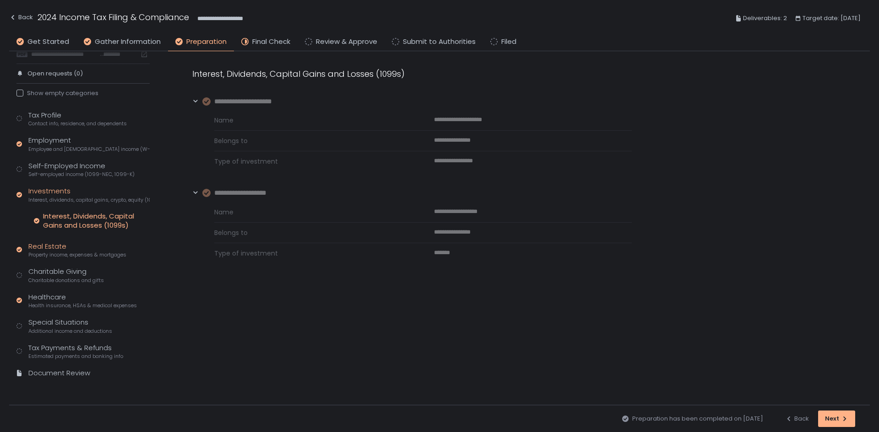
click at [73, 252] on span "Property income, expenses & mortgages" at bounding box center [77, 255] width 98 height 7
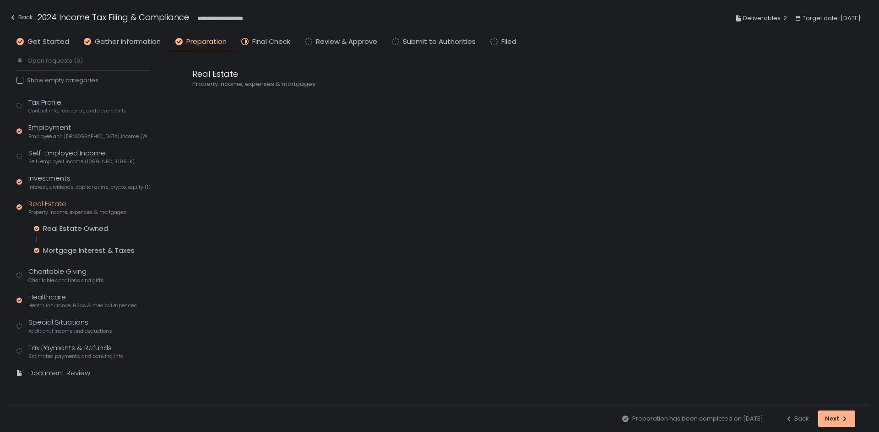
scroll to position [50, 0]
click at [81, 225] on div "Real Estate Owned" at bounding box center [75, 228] width 65 height 9
click at [195, 102] on icon at bounding box center [195, 101] width 2 height 4
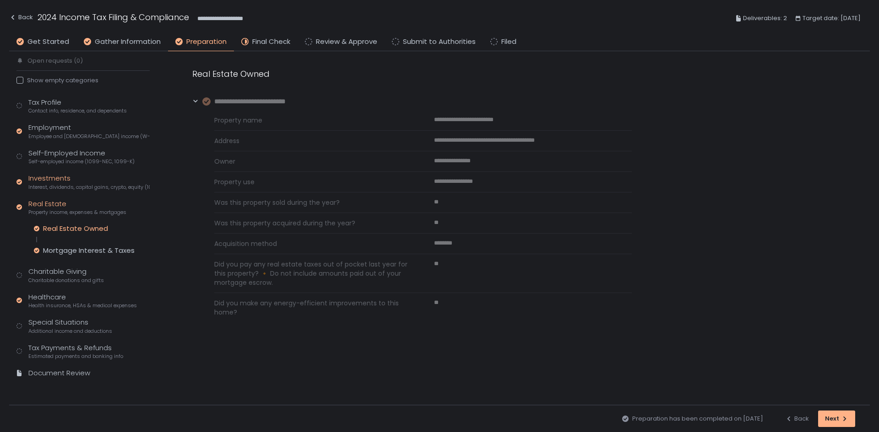
click at [81, 188] on span "Interest, dividends, capital gains, crypto, equity (1099s, K-1s)" at bounding box center [88, 187] width 121 height 7
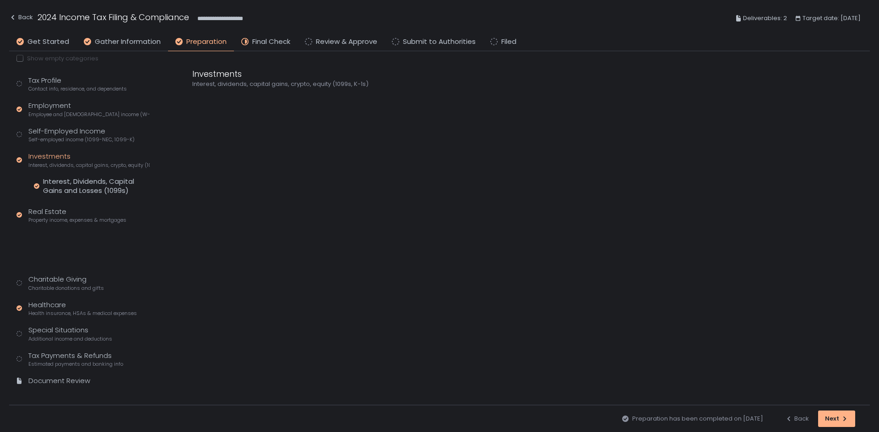
scroll to position [37, 0]
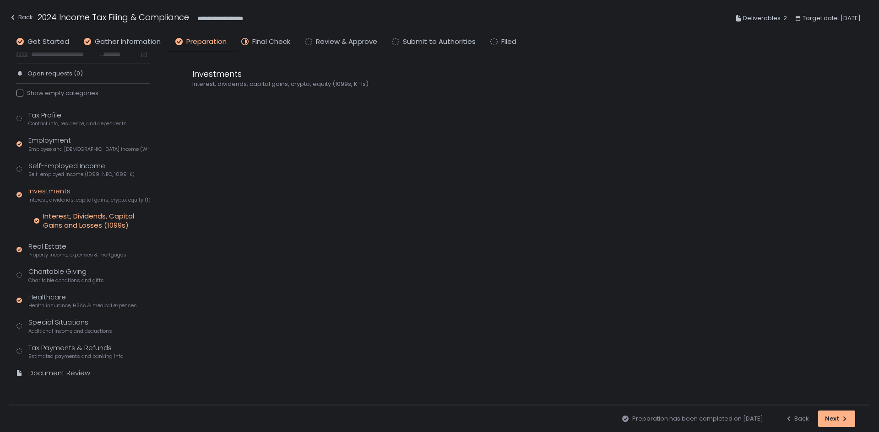
click at [66, 222] on div "Interest, Dividends, Capital Gains and Losses (1099s)" at bounding box center [96, 221] width 107 height 18
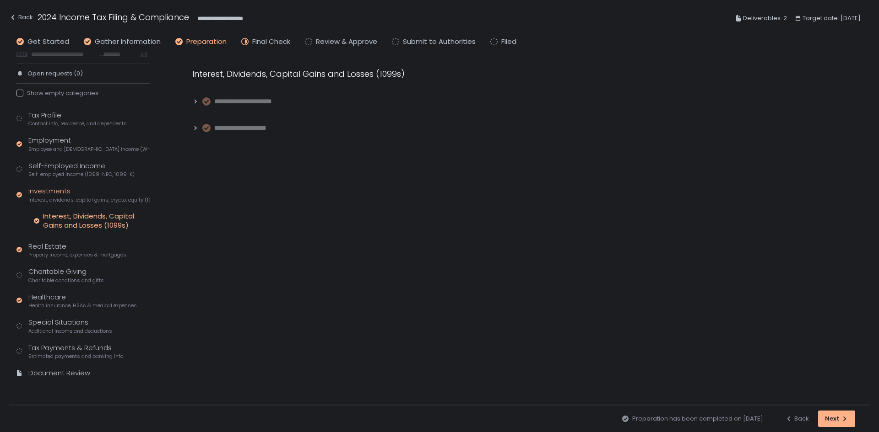
click at [196, 130] on icon at bounding box center [195, 128] width 6 height 6
click at [54, 254] on span "Property income, expenses & mortgages" at bounding box center [77, 255] width 98 height 7
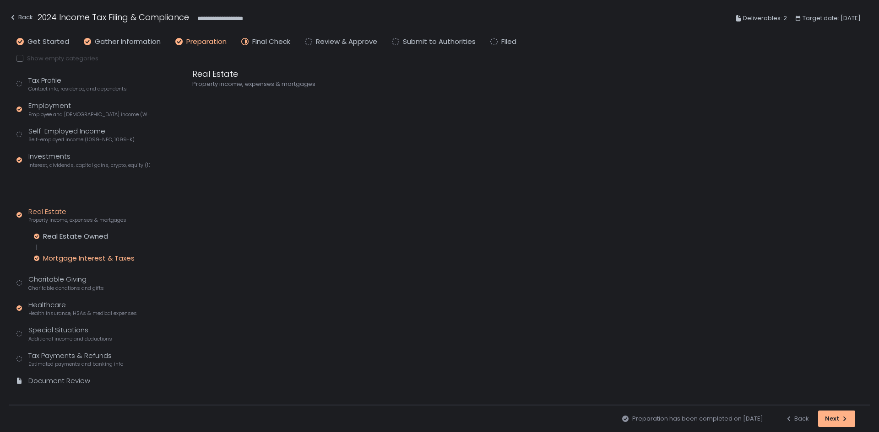
scroll to position [50, 0]
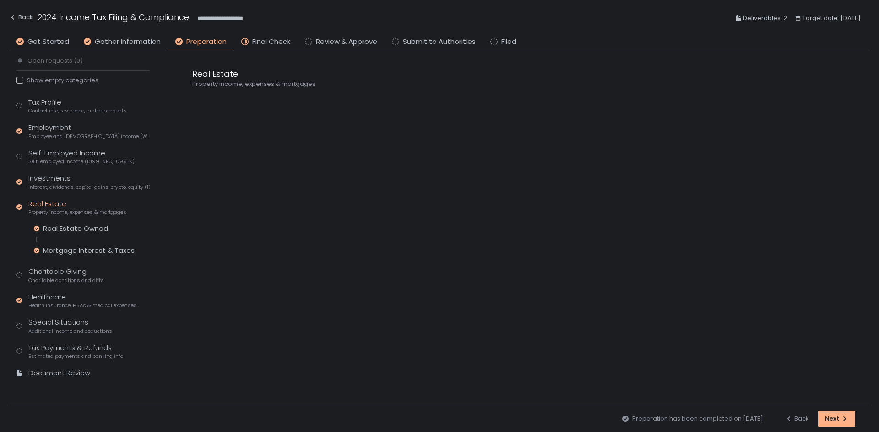
click at [71, 235] on div "Real Estate Owned Mortgage Interest & Taxes" at bounding box center [92, 239] width 116 height 31
click at [74, 226] on div "Real Estate Owned" at bounding box center [75, 228] width 65 height 9
click at [194, 105] on div "**********" at bounding box center [250, 102] width 116 height 11
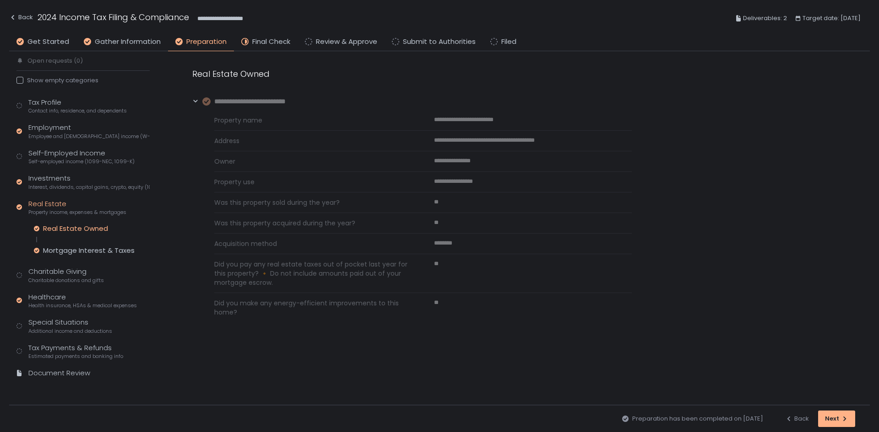
click at [194, 105] on div "**********" at bounding box center [250, 102] width 116 height 11
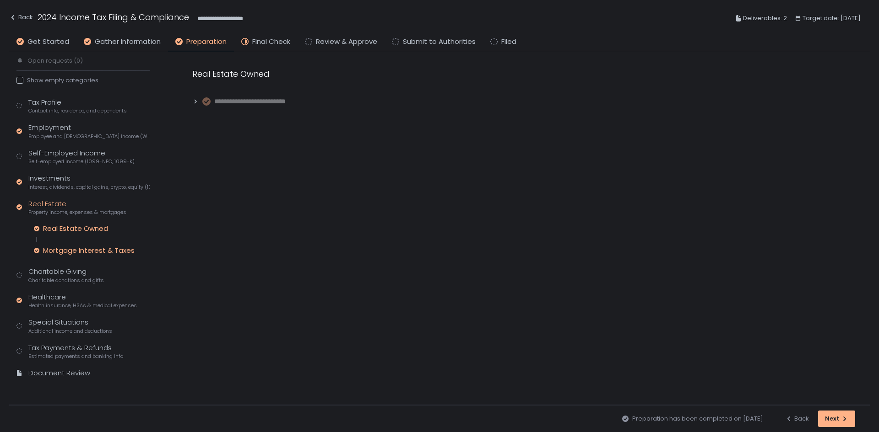
click at [102, 247] on div "Mortgage Interest & Taxes" at bounding box center [89, 250] width 92 height 9
click at [83, 276] on div "Charitable Giving Charitable donations and gifts" at bounding box center [66, 275] width 76 height 17
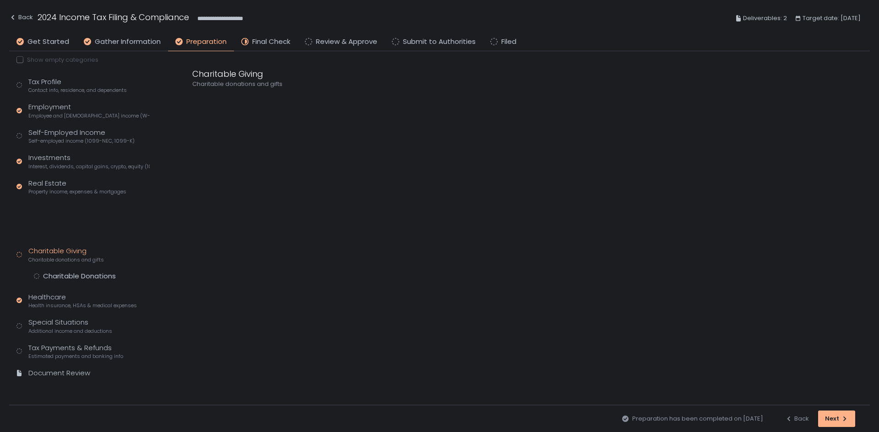
scroll to position [28, 0]
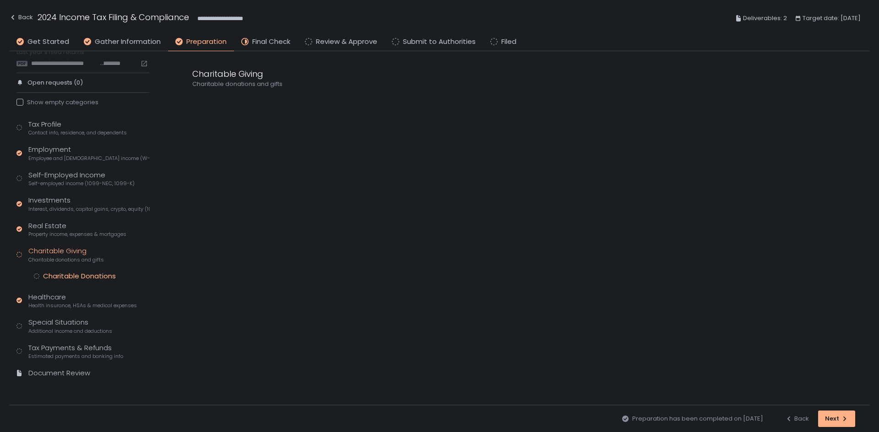
click at [80, 273] on div "Charitable Donations" at bounding box center [79, 276] width 73 height 9
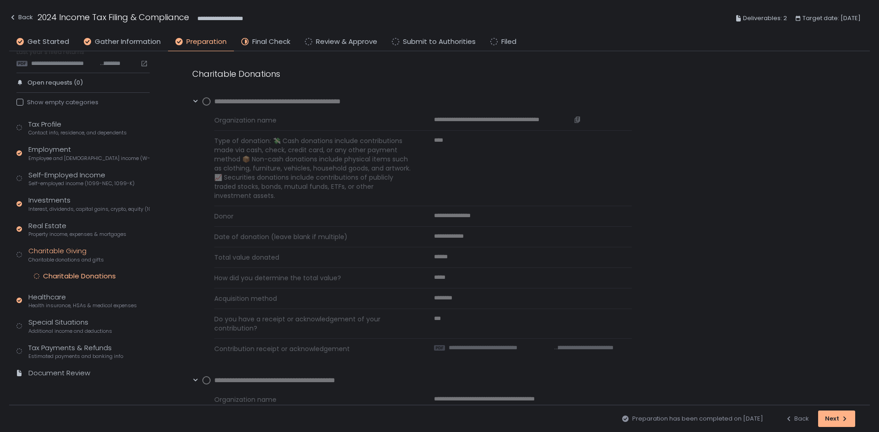
click at [575, 118] on icon "button" at bounding box center [576, 119] width 7 height 7
click at [196, 102] on icon at bounding box center [195, 101] width 4 height 3
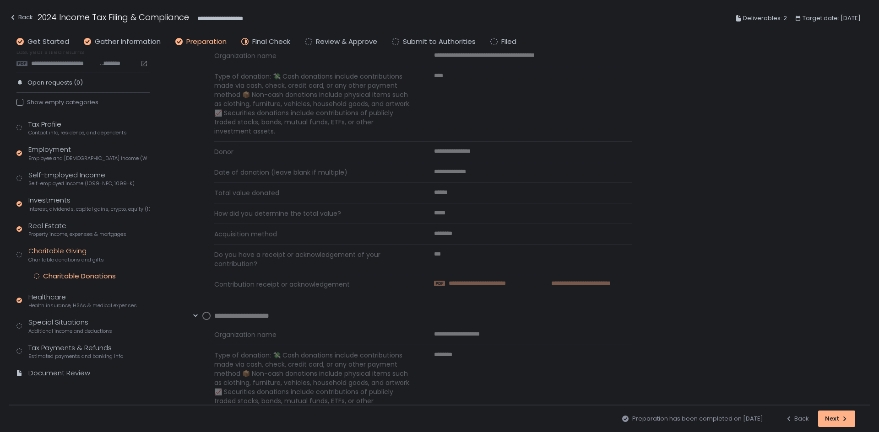
scroll to position [46, 0]
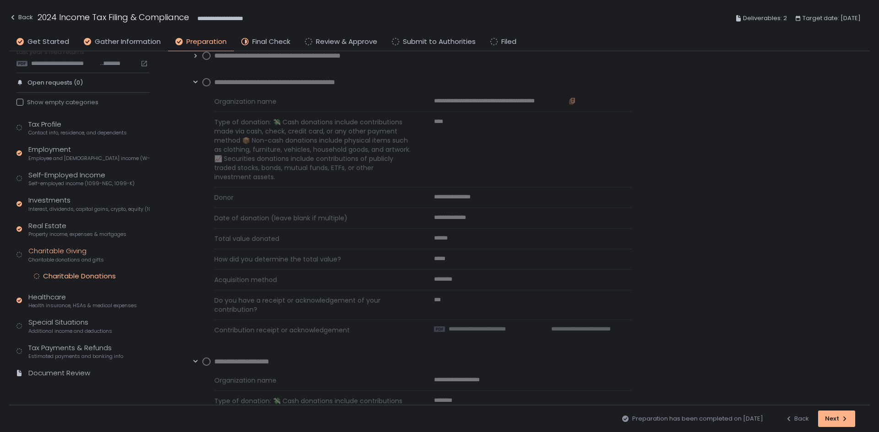
click at [569, 100] on icon "button" at bounding box center [571, 100] width 7 height 7
click at [196, 84] on icon at bounding box center [195, 82] width 6 height 6
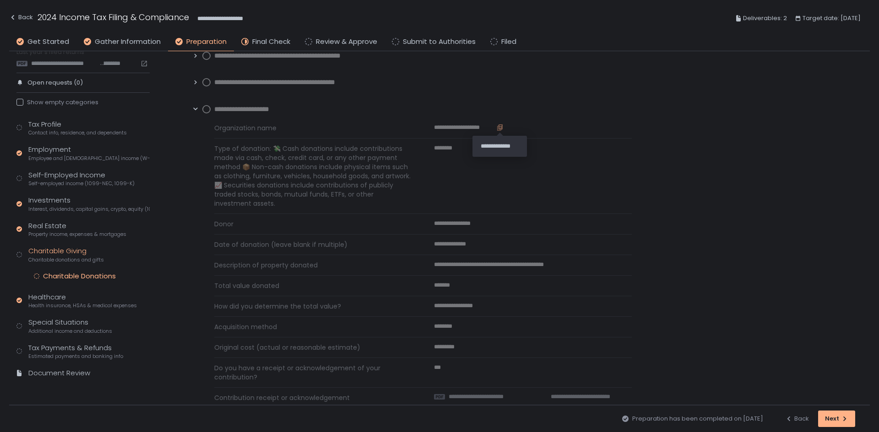
click at [498, 129] on icon "button" at bounding box center [499, 127] width 7 height 7
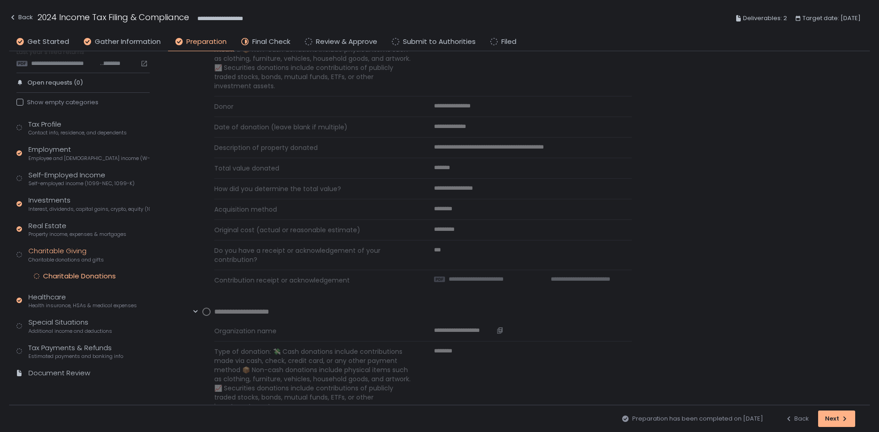
scroll to position [66, 0]
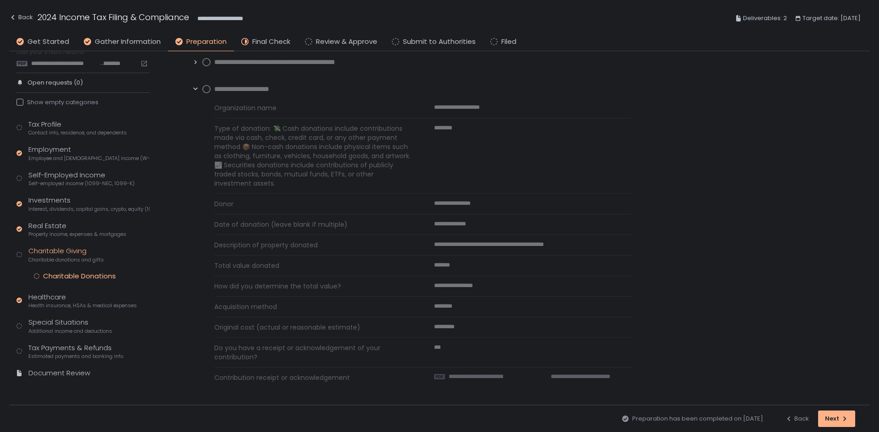
click at [194, 88] on icon at bounding box center [195, 88] width 4 height 3
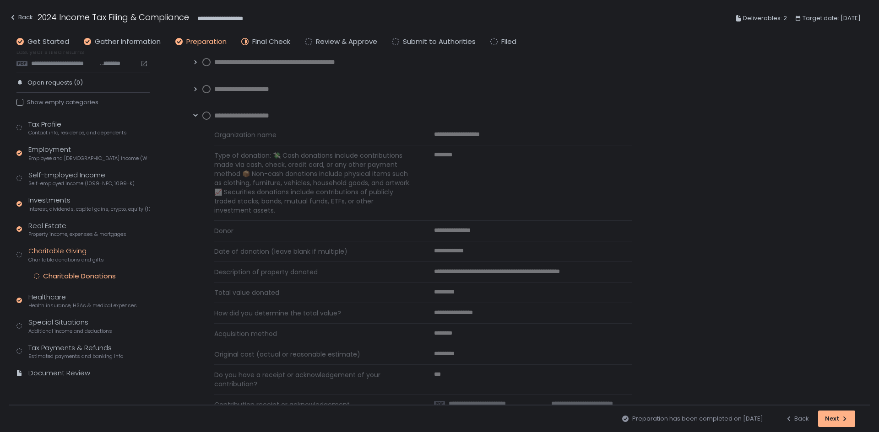
click at [192, 116] on icon at bounding box center [195, 116] width 6 height 6
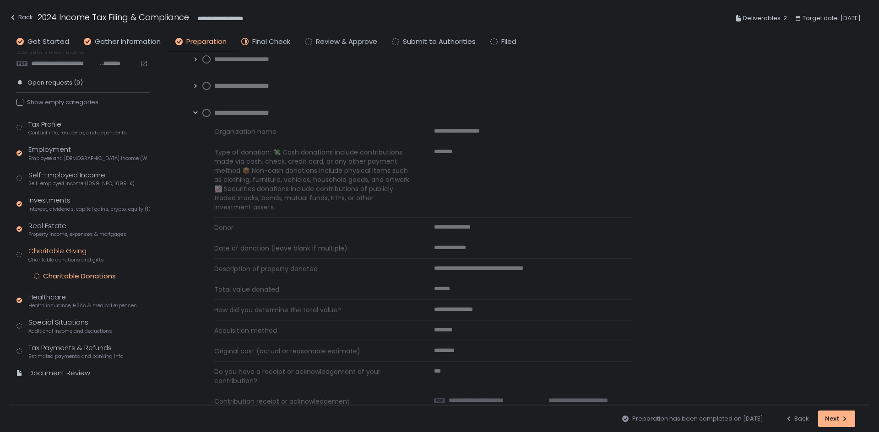
scroll to position [112, 0]
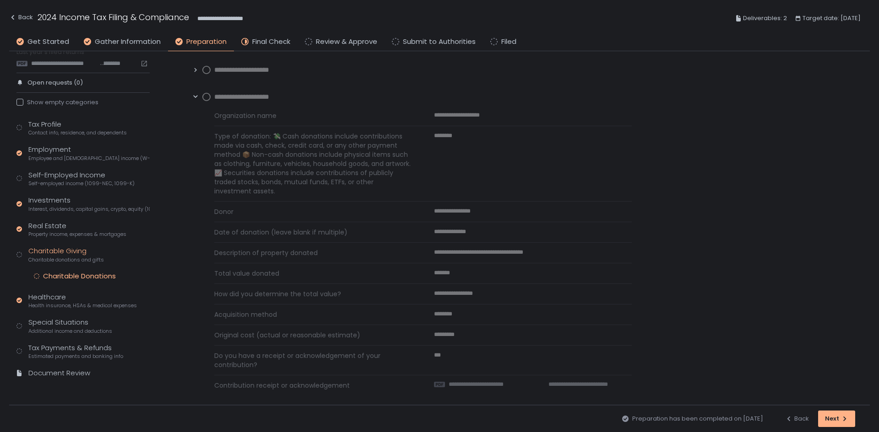
click at [194, 97] on icon at bounding box center [195, 97] width 6 height 6
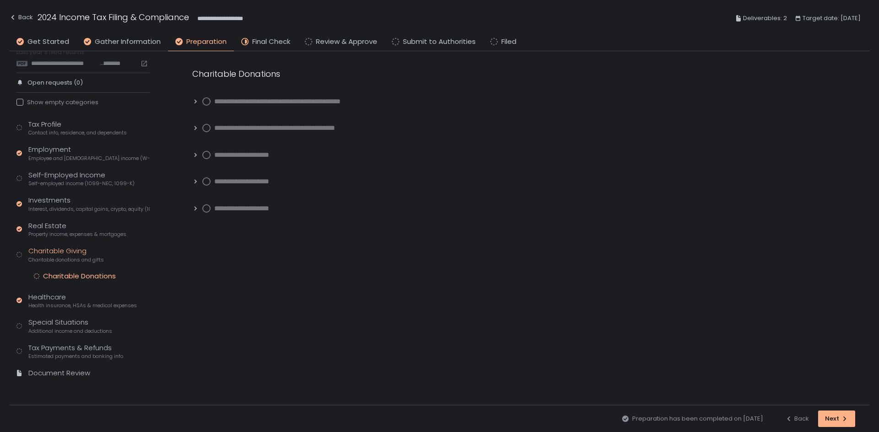
scroll to position [0, 0]
click at [194, 103] on icon at bounding box center [195, 101] width 6 height 6
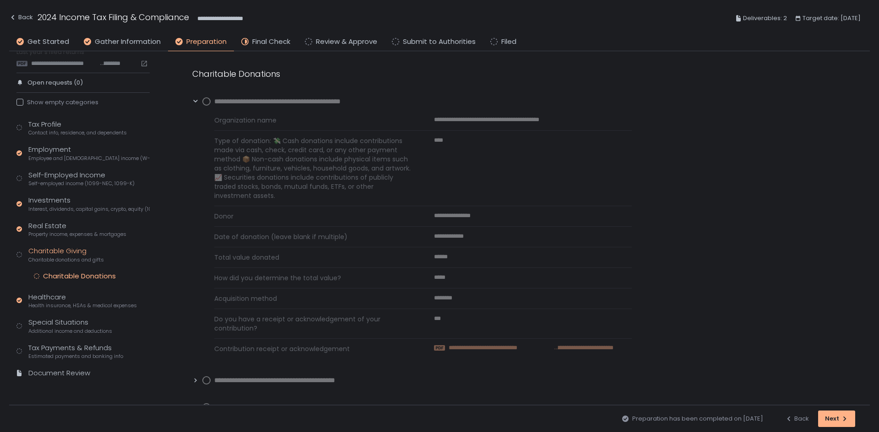
click at [496, 351] on span "**********" at bounding box center [499, 348] width 103 height 8
click at [194, 102] on icon at bounding box center [195, 101] width 6 height 6
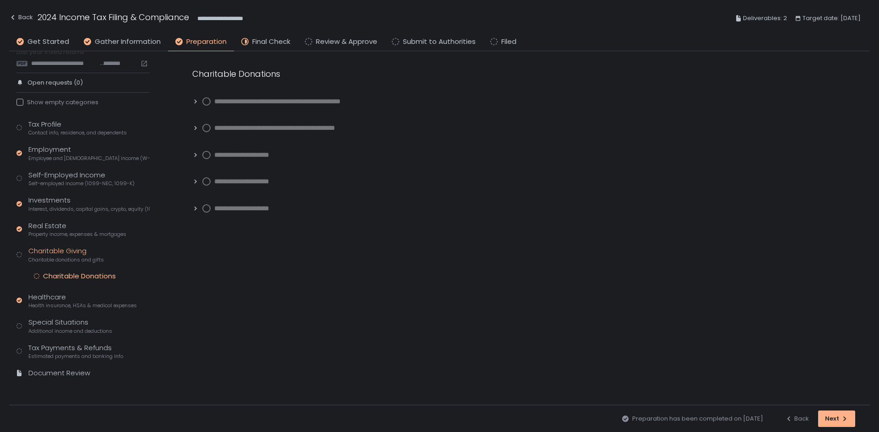
click at [197, 126] on icon at bounding box center [195, 128] width 6 height 6
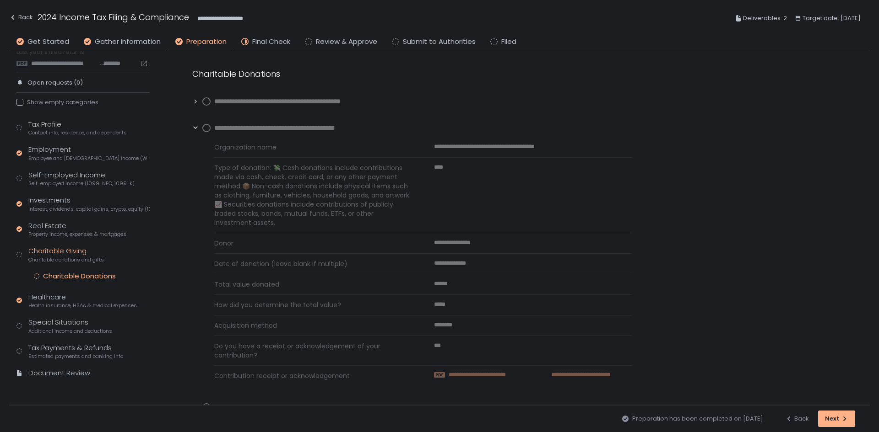
click at [480, 376] on span "**********" at bounding box center [490, 375] width 84 height 8
click at [196, 127] on icon at bounding box center [195, 128] width 6 height 6
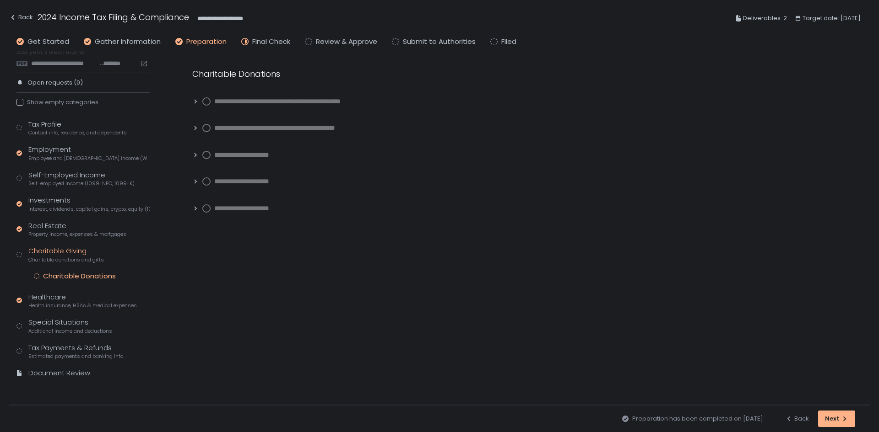
click at [198, 152] on div "**********" at bounding box center [239, 155] width 94 height 11
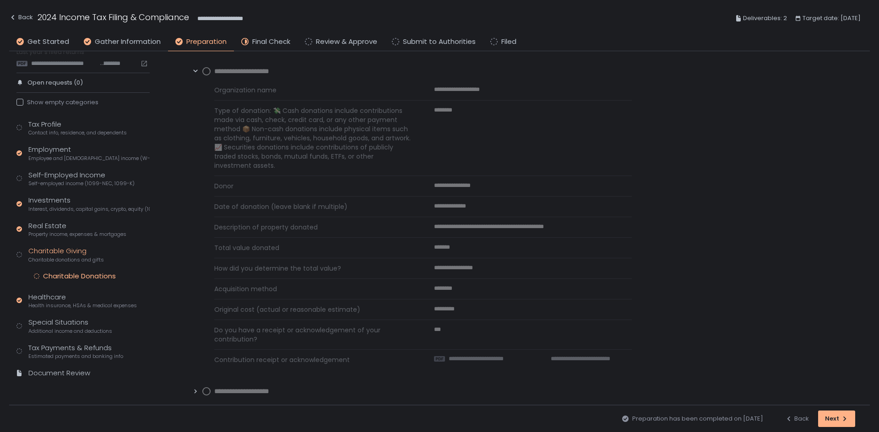
scroll to position [92, 0]
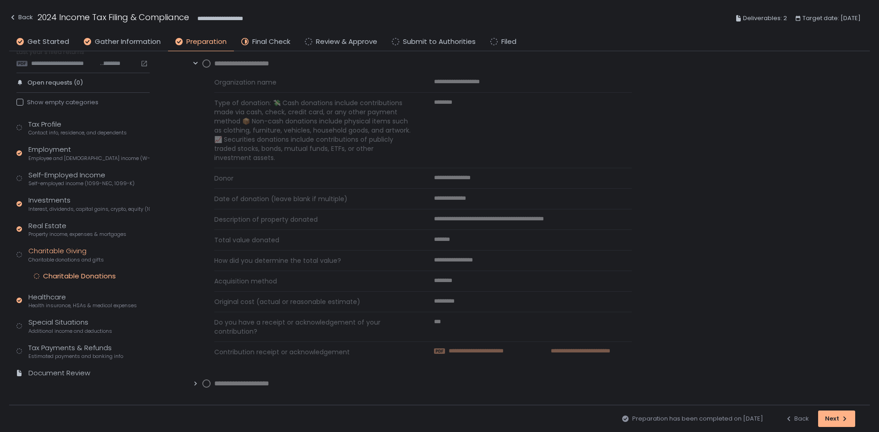
click at [559, 351] on span "**********" at bounding box center [569, 351] width 81 height 8
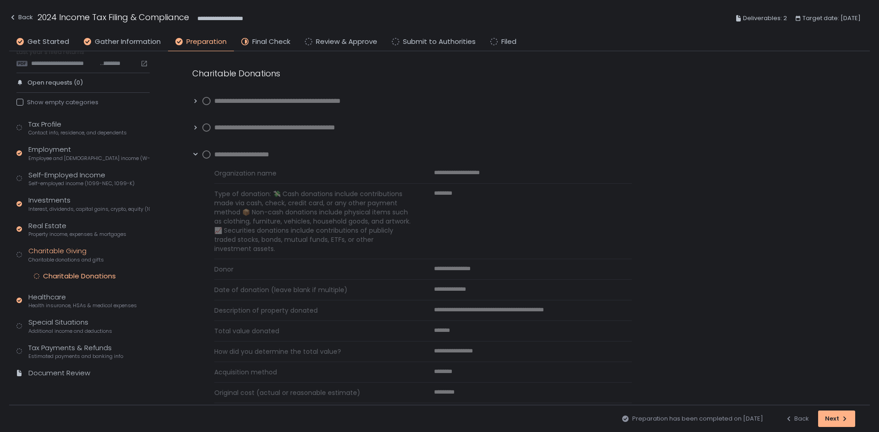
scroll to position [0, 0]
click at [193, 156] on icon at bounding box center [195, 155] width 6 height 6
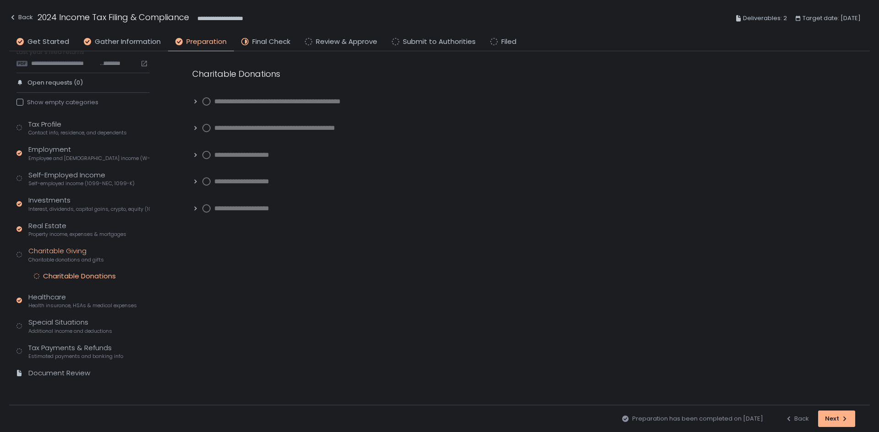
click at [193, 179] on icon at bounding box center [195, 181] width 6 height 6
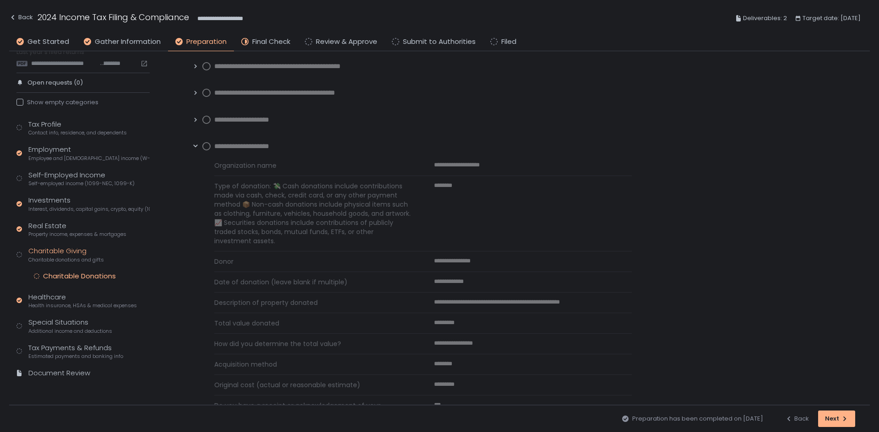
scroll to position [92, 0]
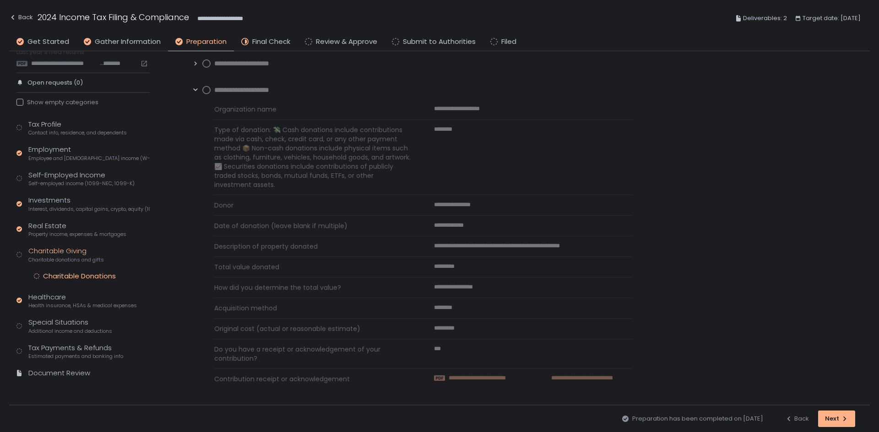
click at [509, 379] on span "**********" at bounding box center [490, 378] width 85 height 8
click at [194, 90] on icon at bounding box center [195, 90] width 6 height 6
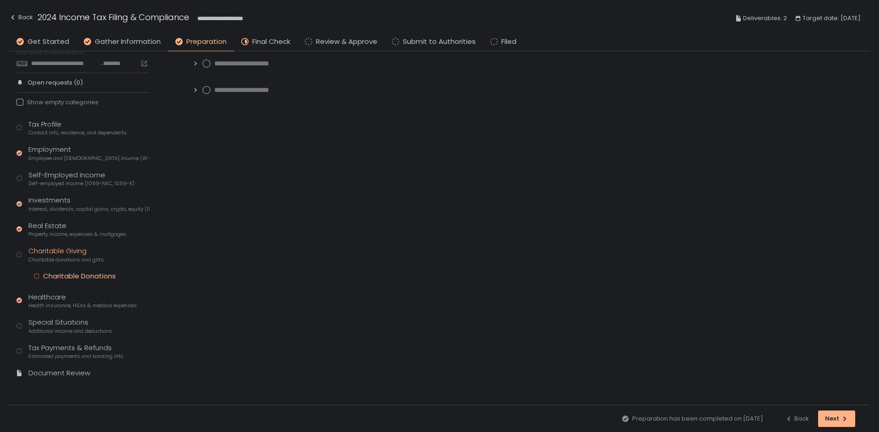
scroll to position [0, 0]
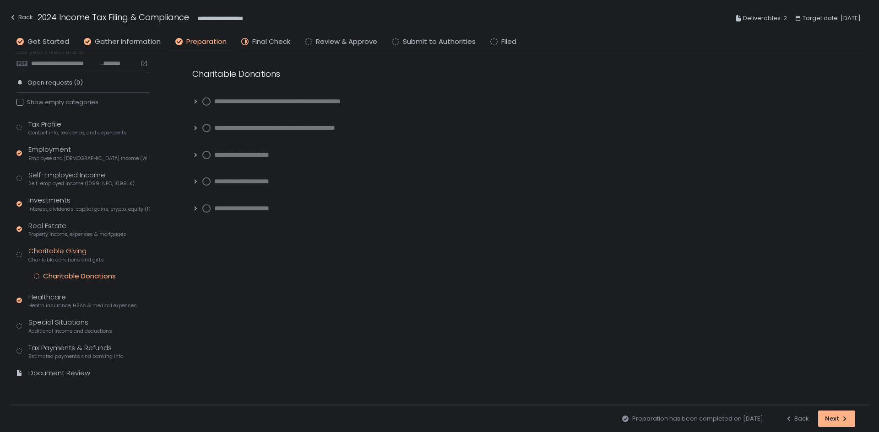
click at [191, 209] on div "**********" at bounding box center [522, 140] width 696 height 179
click at [194, 209] on icon at bounding box center [195, 208] width 6 height 6
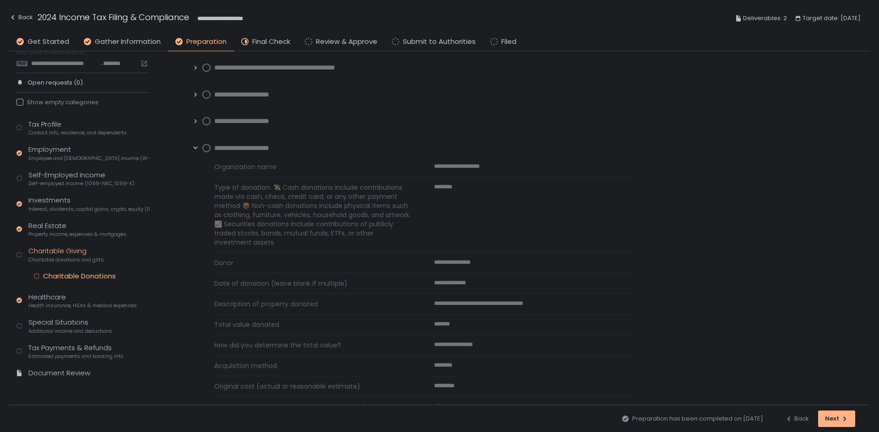
scroll to position [119, 0]
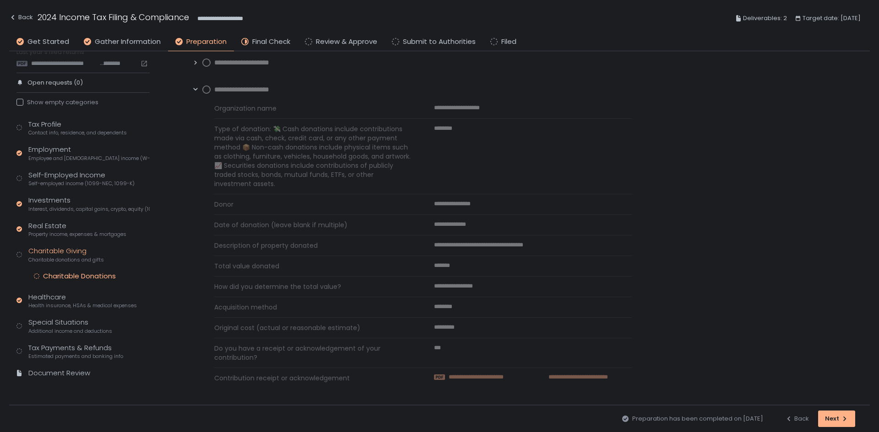
click at [468, 376] on span "**********" at bounding box center [487, 377] width 79 height 8
click at [191, 62] on div "**********" at bounding box center [522, 168] width 696 height 473
click at [195, 64] on icon at bounding box center [195, 63] width 2 height 4
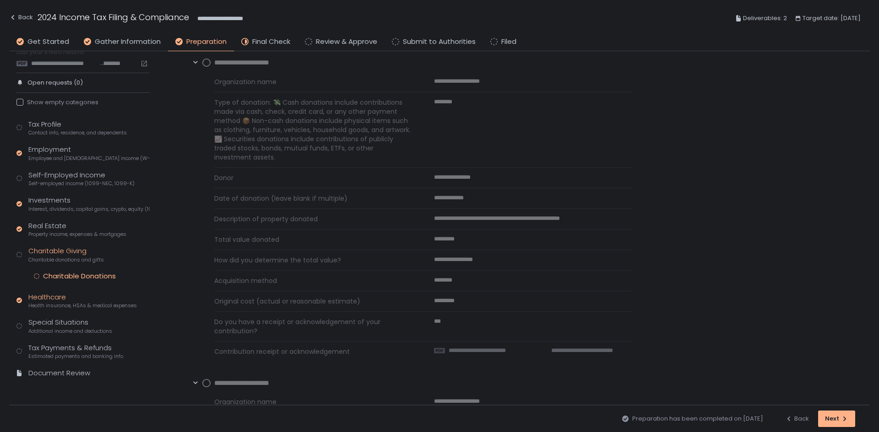
click at [64, 297] on div "Healthcare Health insurance, HSAs & medical expenses" at bounding box center [82, 300] width 108 height 17
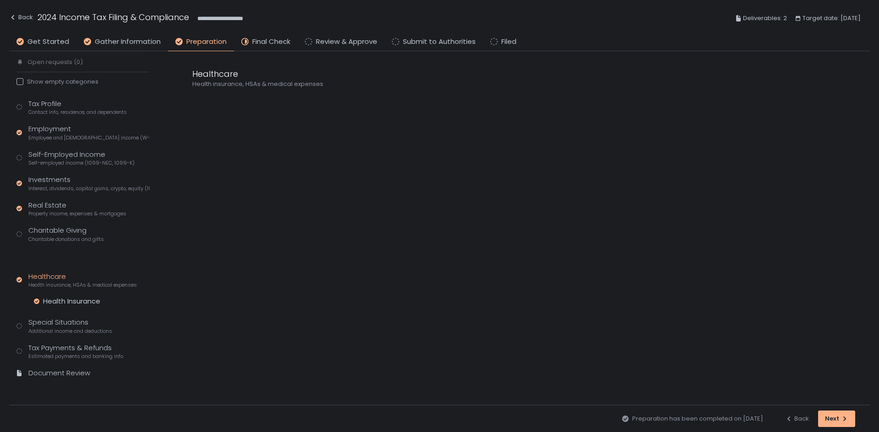
scroll to position [28, 0]
click at [70, 304] on div "Health Insurance" at bounding box center [71, 301] width 57 height 9
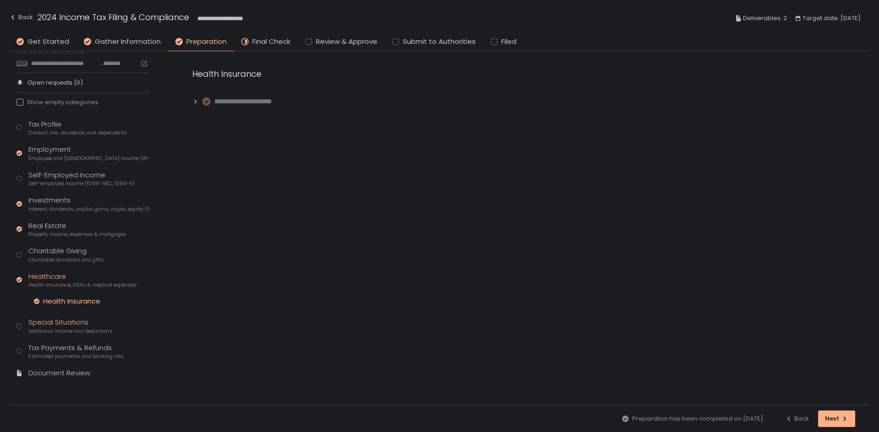
click at [72, 318] on div "Special Situations Additional income and deductions" at bounding box center [70, 326] width 84 height 17
click at [76, 345] on div "Tax Payments & Refunds Estimated payments and banking info" at bounding box center [75, 351] width 95 height 17
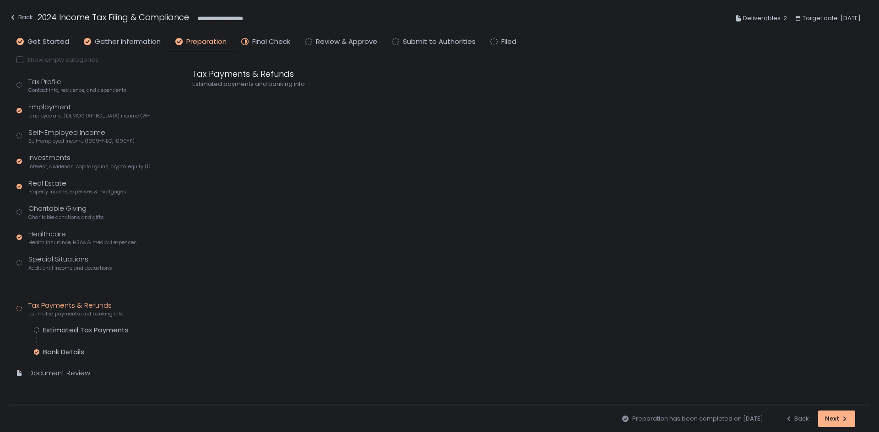
scroll to position [50, 0]
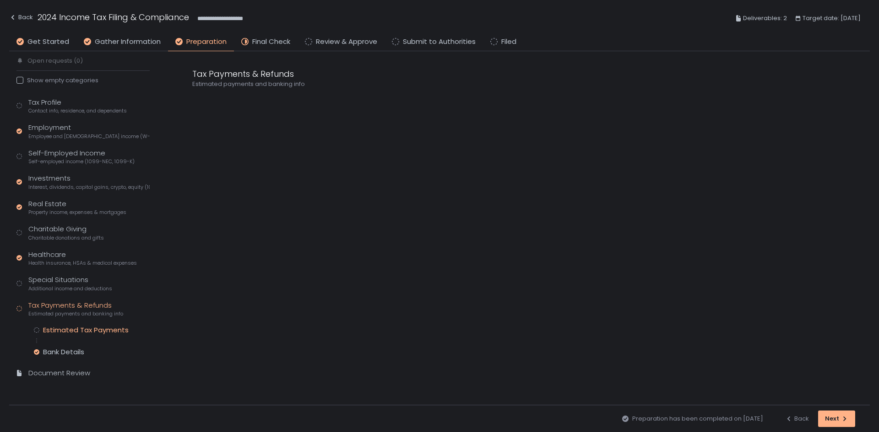
click at [71, 331] on div "Estimated Tax Payments" at bounding box center [86, 330] width 86 height 9
click at [196, 152] on icon at bounding box center [195, 152] width 2 height 4
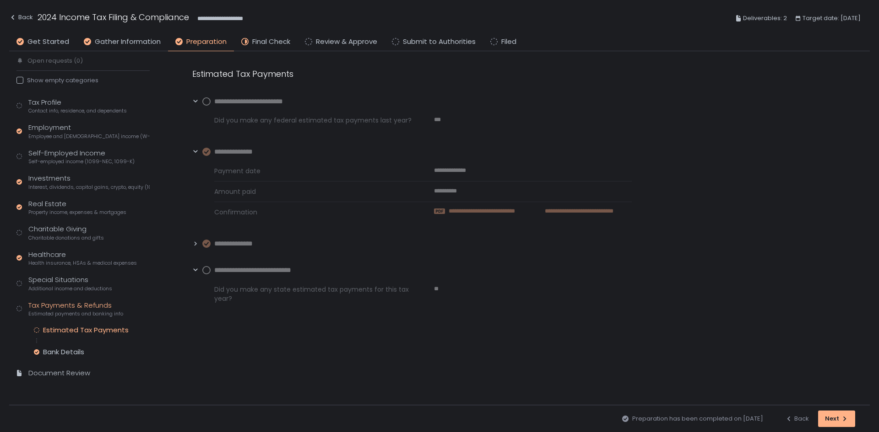
click at [488, 213] on span "**********" at bounding box center [494, 211] width 92 height 8
click at [195, 245] on icon at bounding box center [195, 244] width 6 height 6
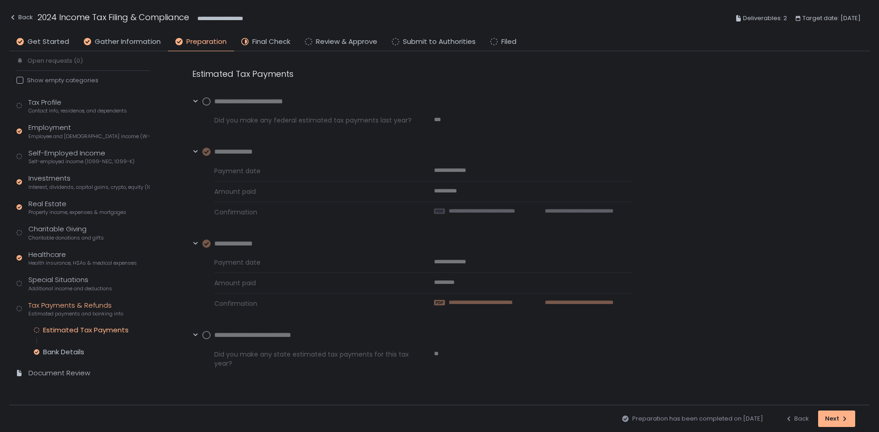
click at [491, 301] on span "**********" at bounding box center [494, 303] width 93 height 8
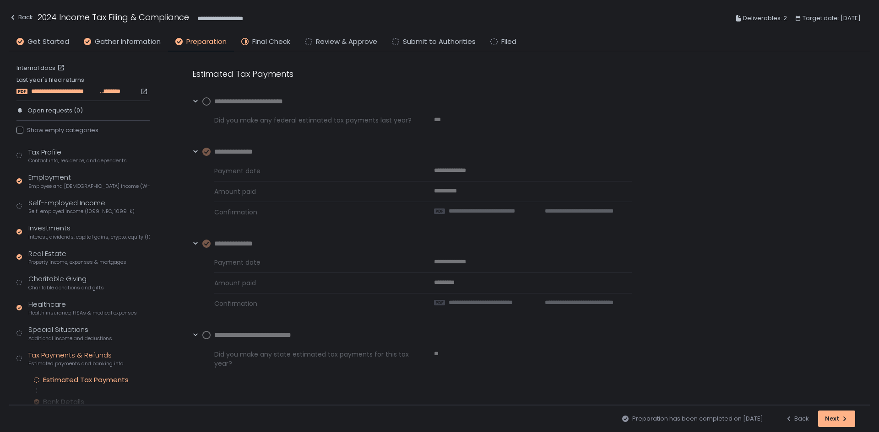
click at [70, 87] on span "**********" at bounding box center [64, 91] width 67 height 8
click at [66, 230] on div "Investments Interest, dividends, capital gains, crypto, equity (1099s, K-1s)" at bounding box center [88, 231] width 121 height 17
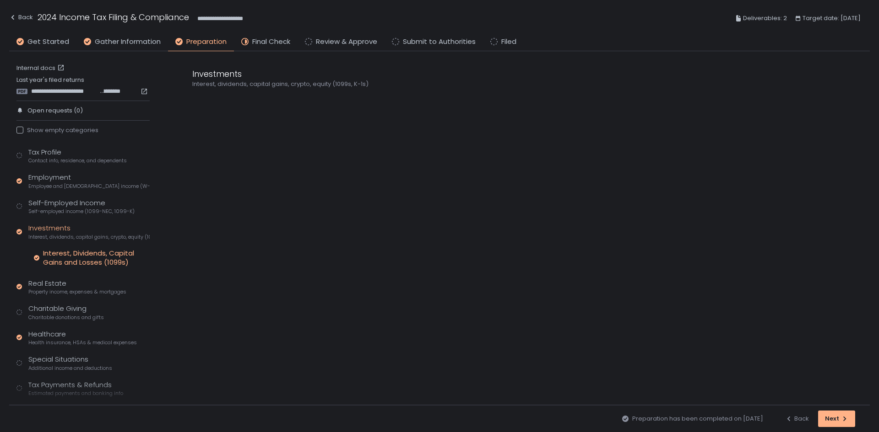
click at [69, 251] on div "Interest, Dividends, Capital Gains and Losses (1099s)" at bounding box center [96, 258] width 107 height 18
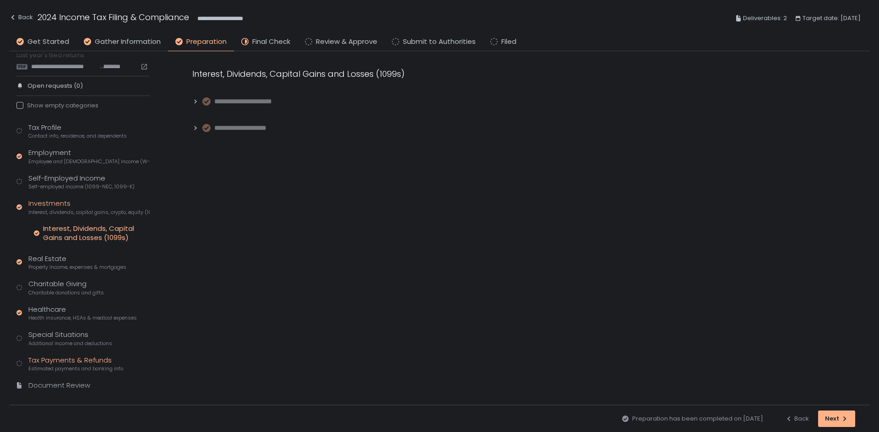
scroll to position [37, 0]
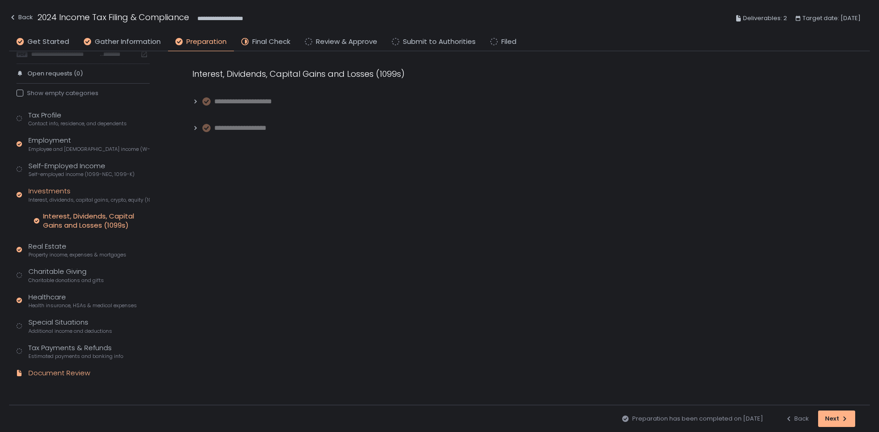
click at [56, 372] on div "Document Review" at bounding box center [59, 373] width 62 height 11
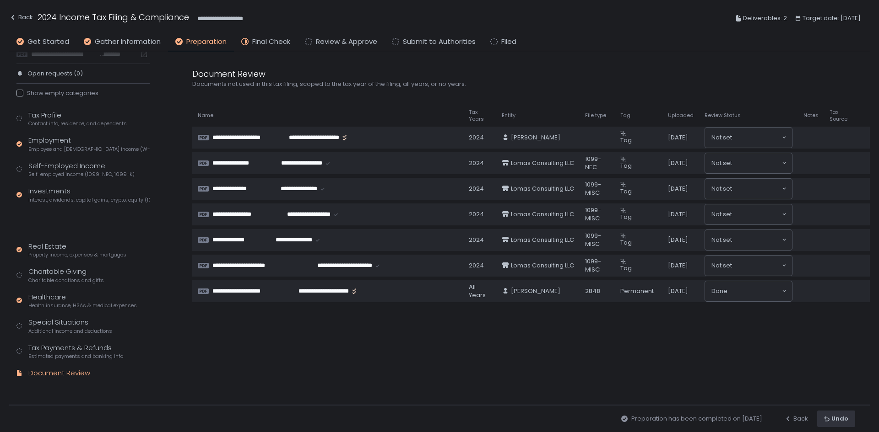
scroll to position [7, 0]
click at [22, 17] on div "Back" at bounding box center [21, 17] width 24 height 11
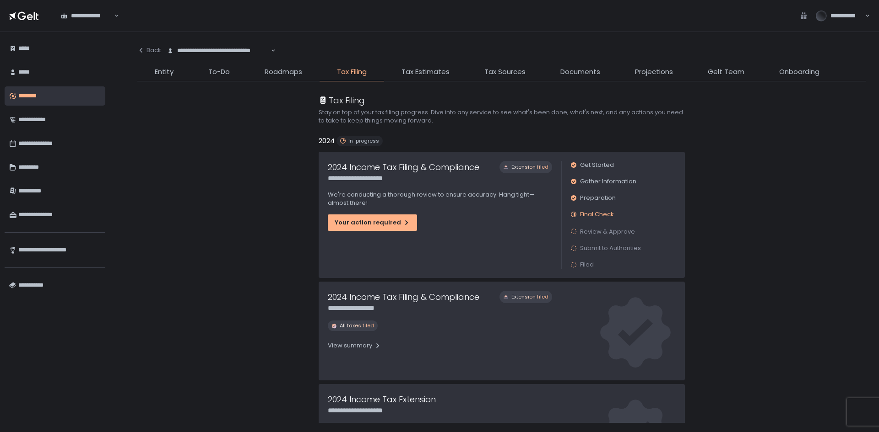
scroll to position [92, 0]
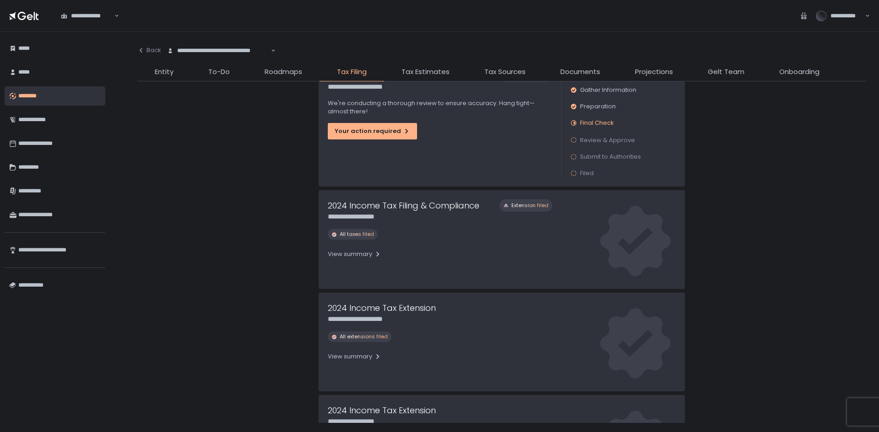
click at [363, 235] on span "All taxes filed" at bounding box center [357, 234] width 34 height 7
click at [359, 249] on button "View summary" at bounding box center [355, 254] width 54 height 15
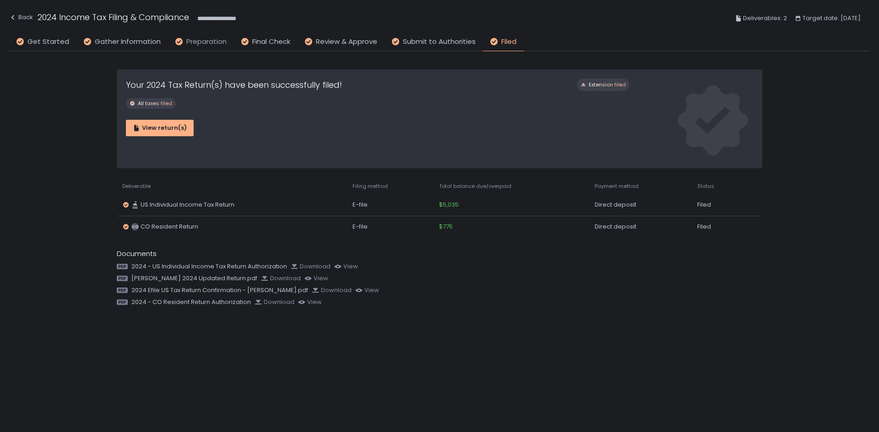
click at [211, 38] on span "Preparation" at bounding box center [206, 42] width 40 height 11
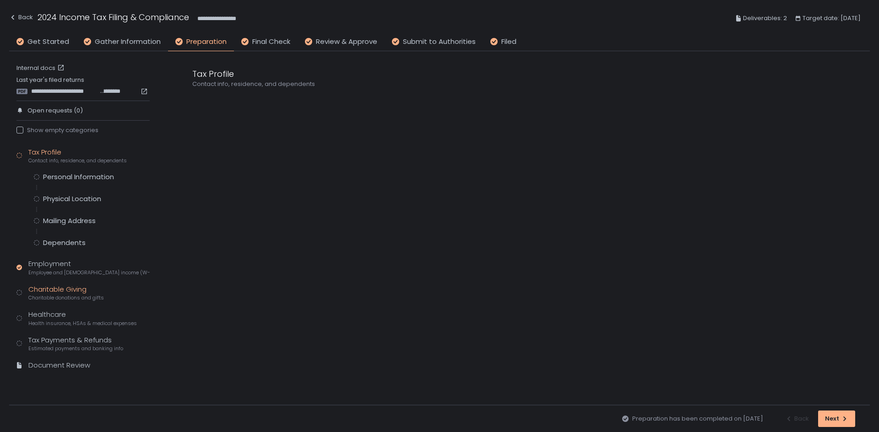
click at [58, 293] on div "Charitable Giving Charitable donations and gifts" at bounding box center [66, 293] width 76 height 17
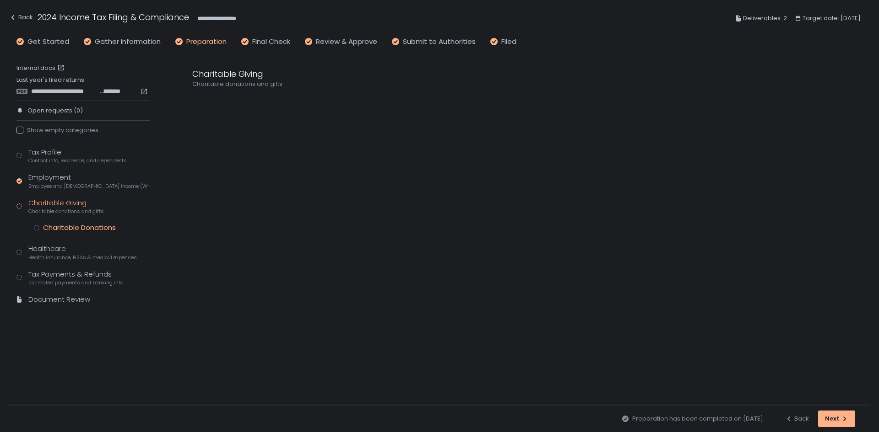
click at [75, 226] on div "Charitable Donations" at bounding box center [79, 227] width 73 height 9
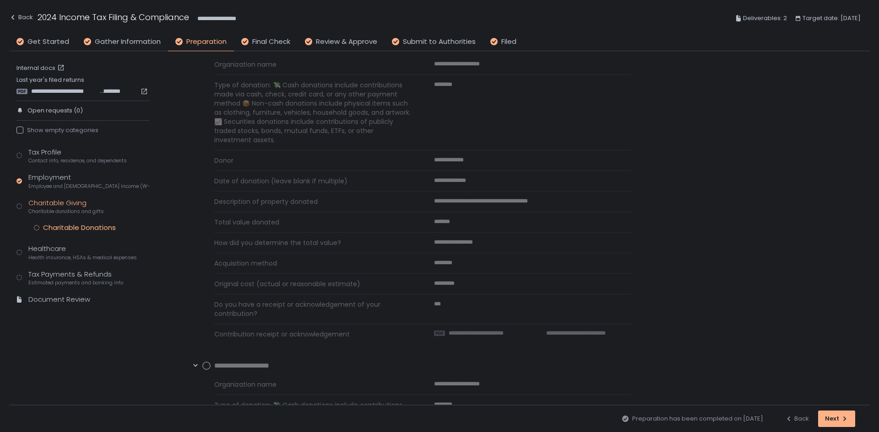
scroll to position [549, 0]
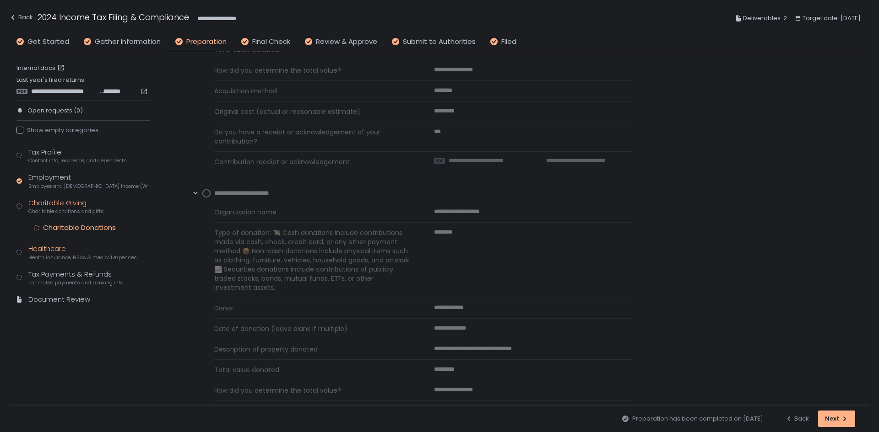
click at [70, 253] on div "Healthcare Health insurance, HSAs & medical expenses" at bounding box center [82, 252] width 108 height 17
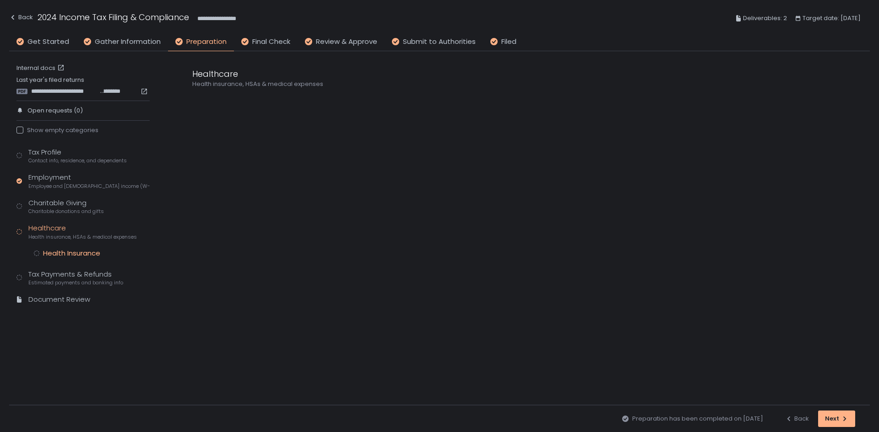
click at [78, 249] on div "Health Insurance" at bounding box center [71, 253] width 57 height 9
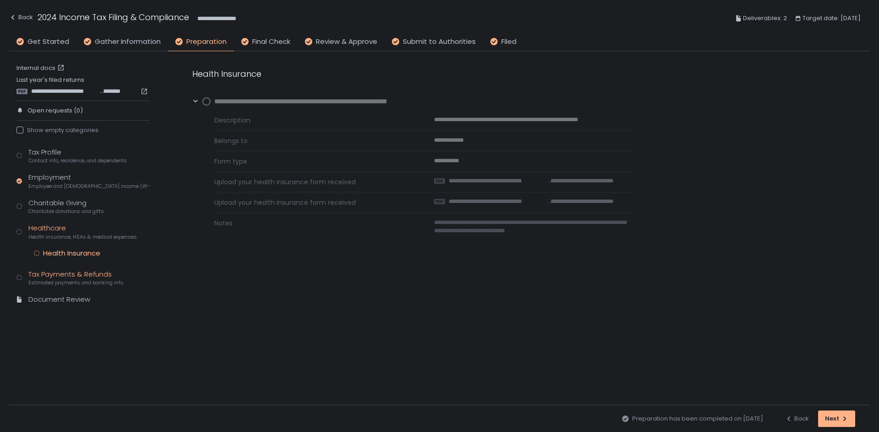
click at [77, 270] on div "Tax Payments & Refunds Estimated payments and banking info" at bounding box center [75, 278] width 95 height 17
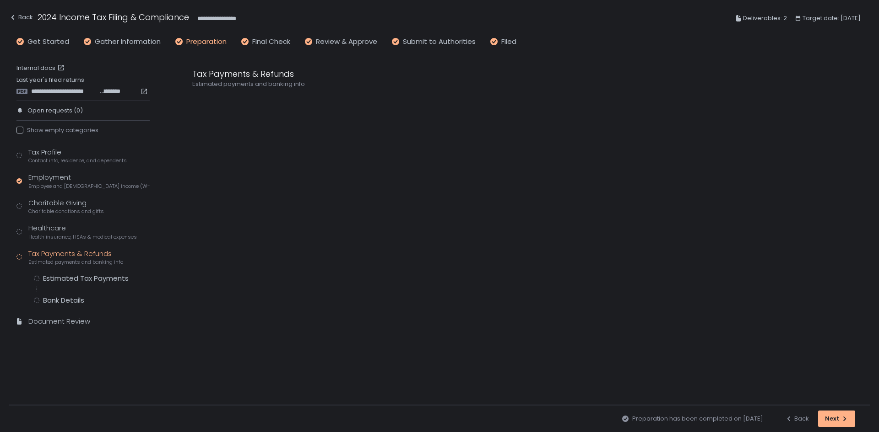
click at [86, 273] on div "Tax Profile Contact info, residence, and dependents Employment Employee and sel…" at bounding box center [82, 241] width 133 height 188
click at [78, 296] on div "Bank Details" at bounding box center [63, 300] width 41 height 9
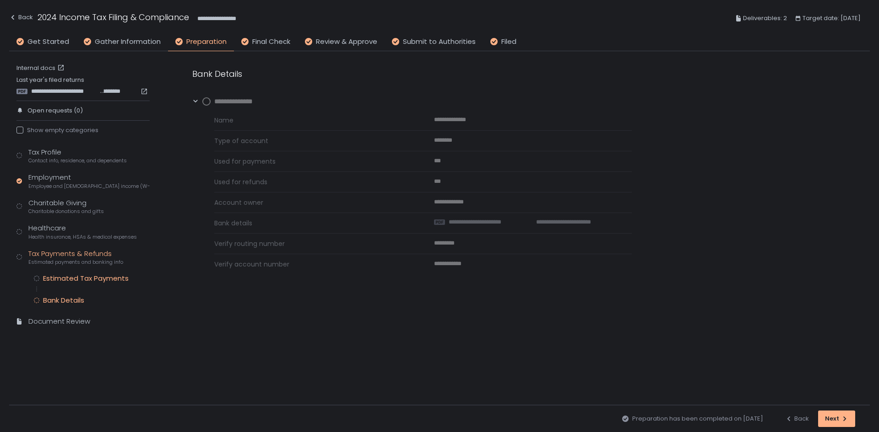
click at [80, 280] on div "Estimated Tax Payments" at bounding box center [86, 278] width 86 height 9
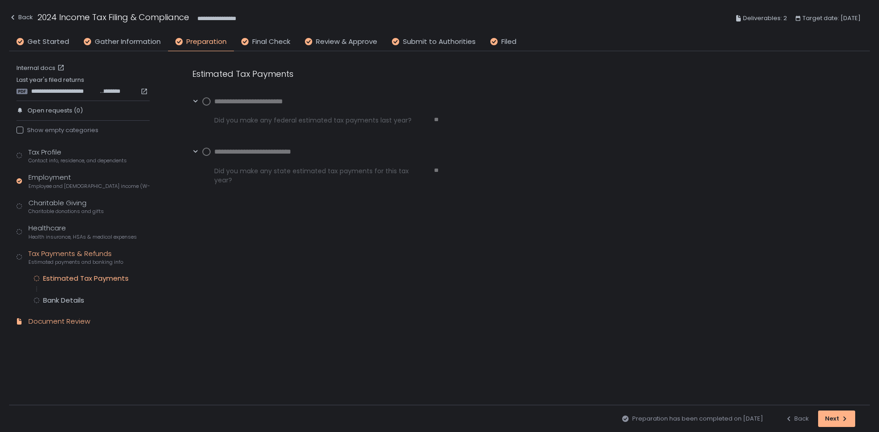
click at [51, 324] on div "Document Review" at bounding box center [59, 322] width 62 height 11
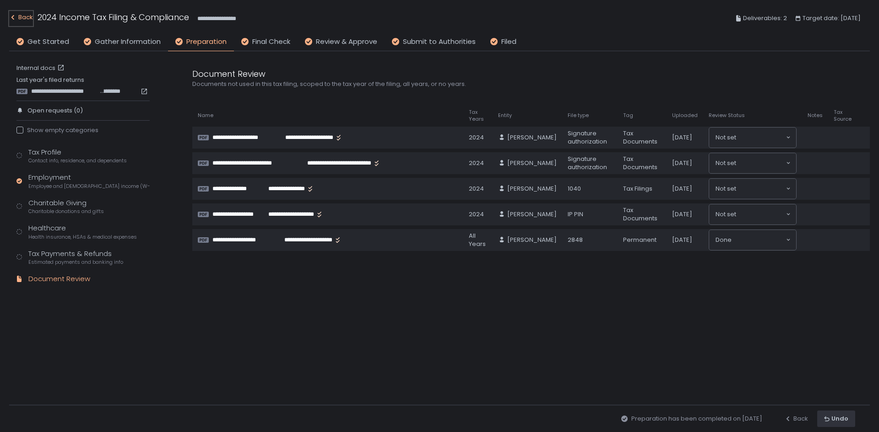
click at [21, 18] on div "Back" at bounding box center [21, 17] width 24 height 11
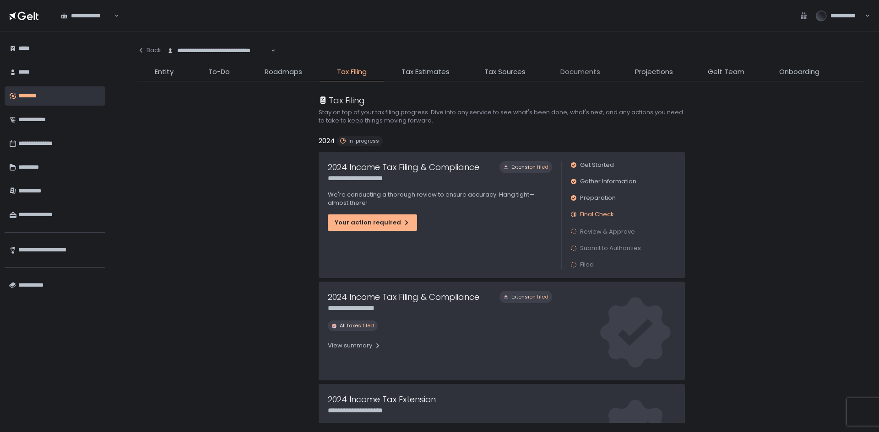
click at [566, 69] on span "Documents" at bounding box center [580, 72] width 40 height 11
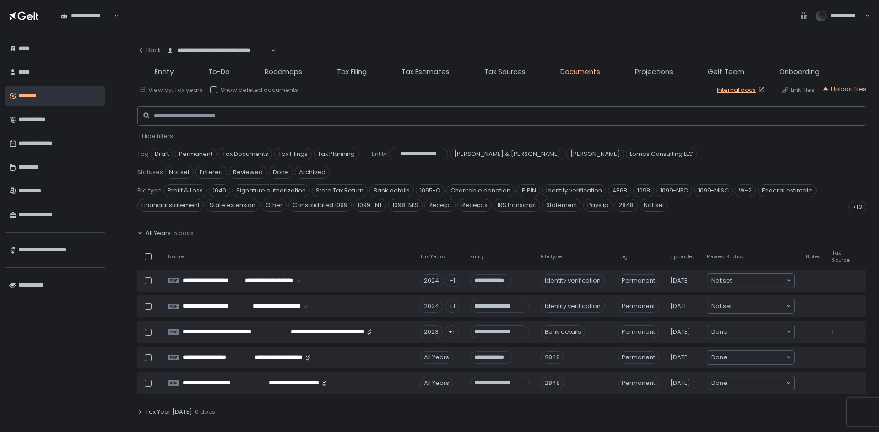
click at [156, 235] on span "All Years" at bounding box center [158, 233] width 25 height 8
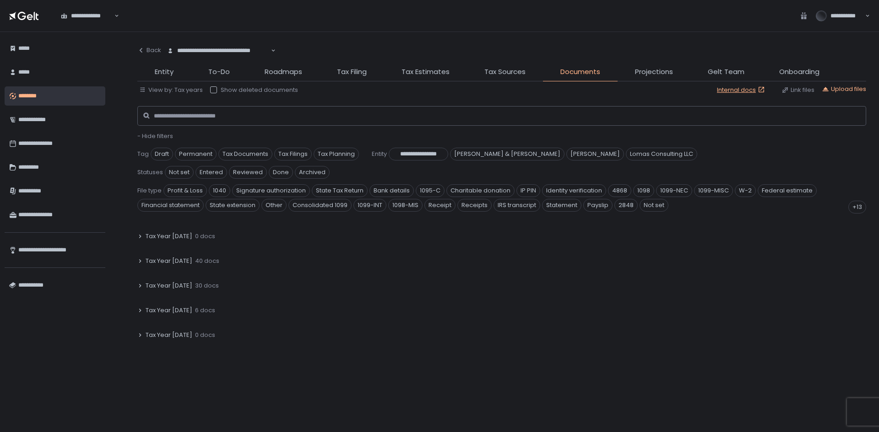
scroll to position [46, 0]
click at [140, 261] on icon at bounding box center [140, 261] width 2 height 3
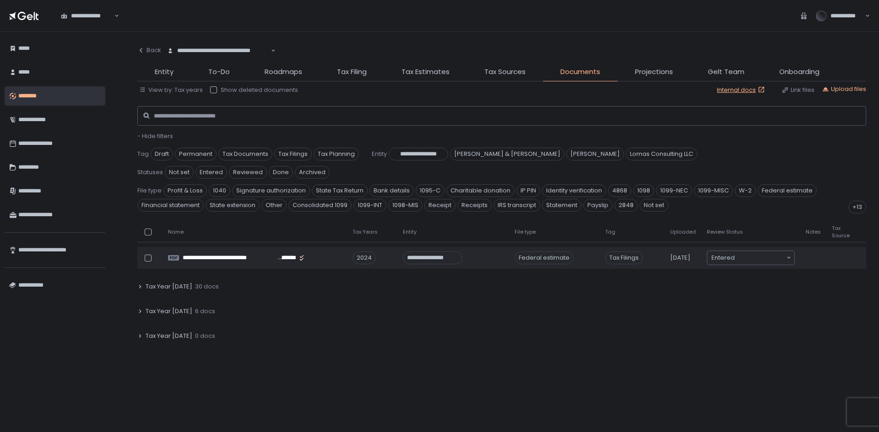
scroll to position [1098, 0]
click at [181, 287] on span "Tax Year [DATE]" at bounding box center [169, 285] width 47 height 8
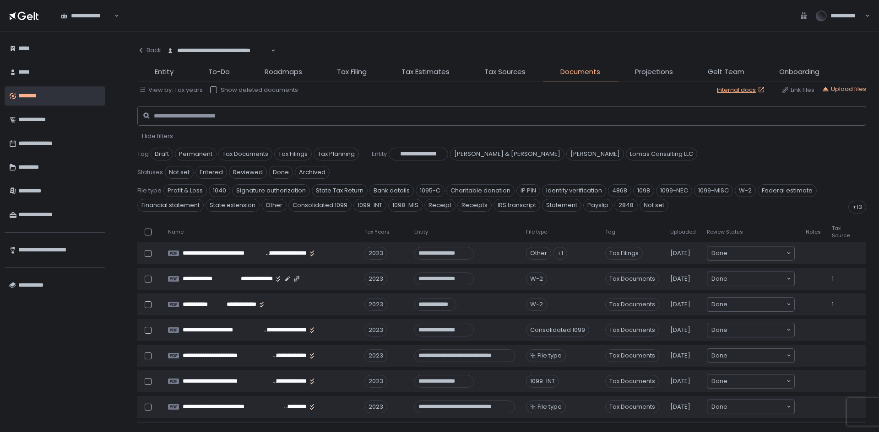
scroll to position [1327, 0]
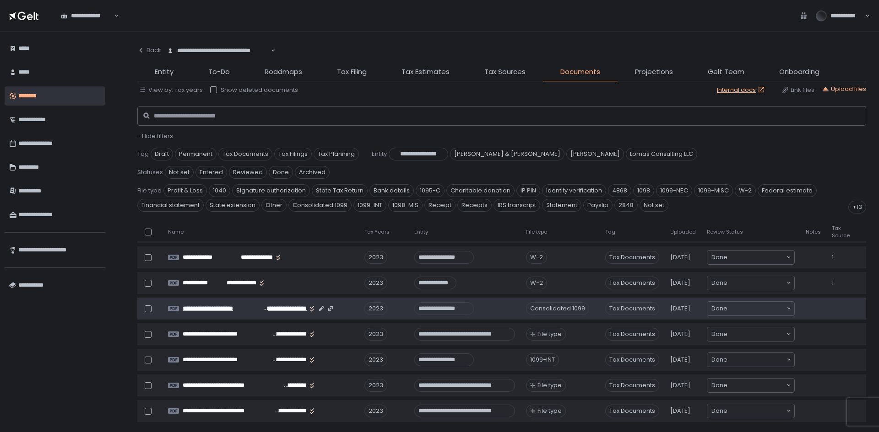
click at [279, 308] on span "**********" at bounding box center [285, 309] width 44 height 8
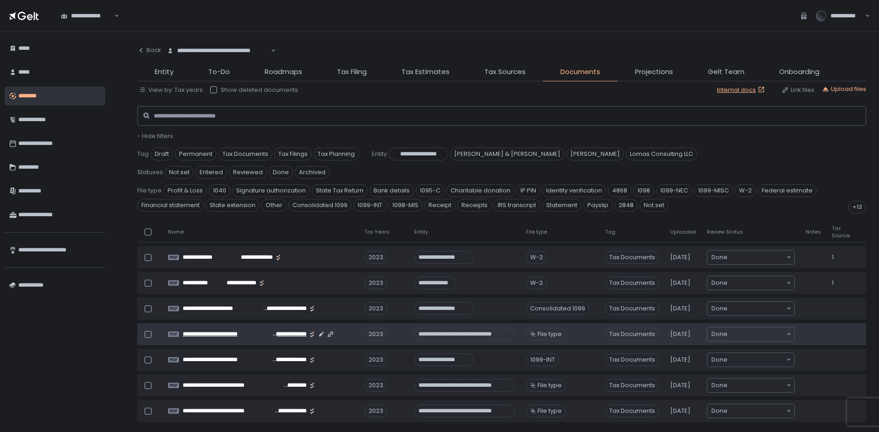
click at [261, 338] on span "**********" at bounding box center [227, 334] width 89 height 8
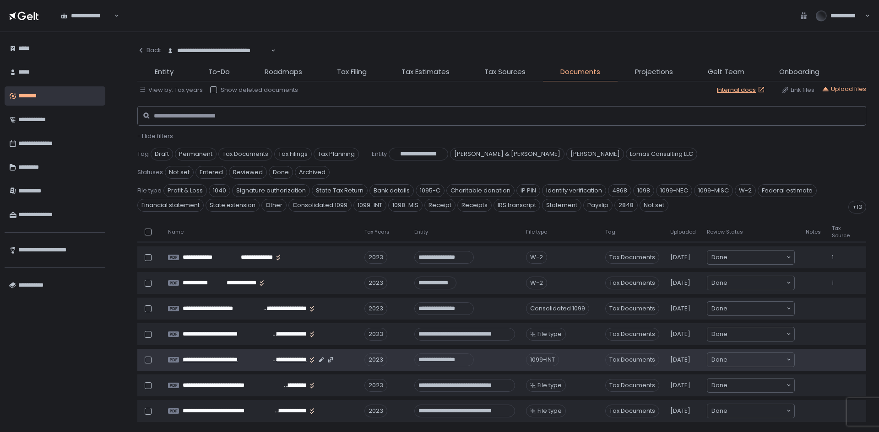
click at [245, 361] on span "**********" at bounding box center [227, 360] width 89 height 8
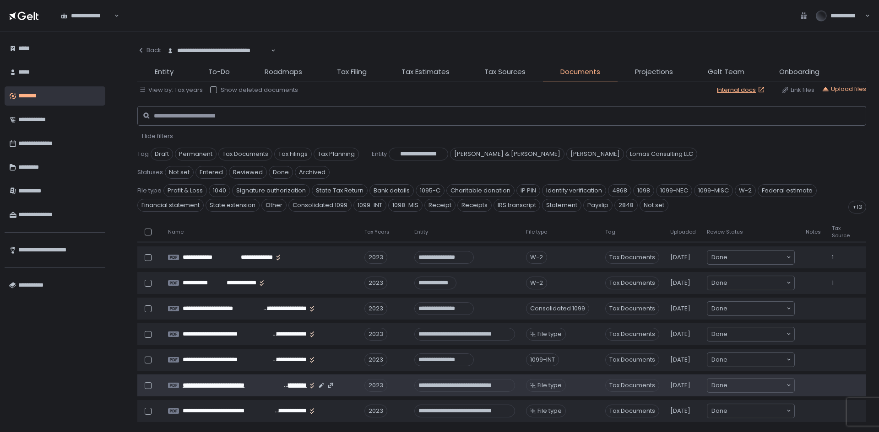
click at [227, 388] on span "**********" at bounding box center [233, 386] width 101 height 8
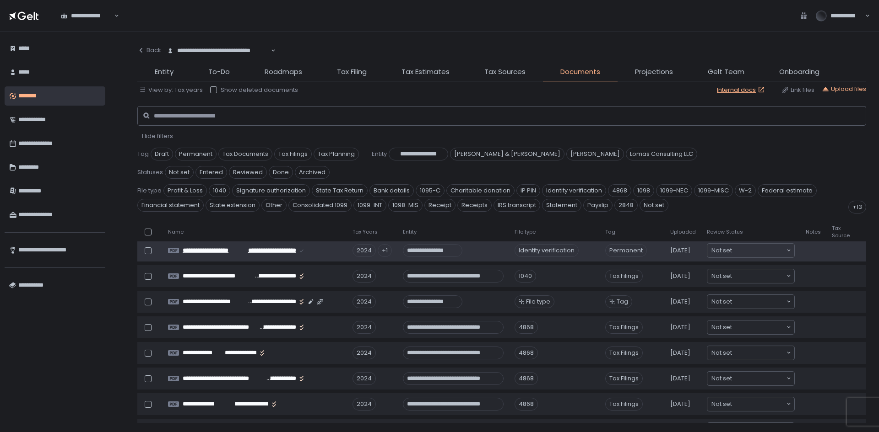
scroll to position [595, 0]
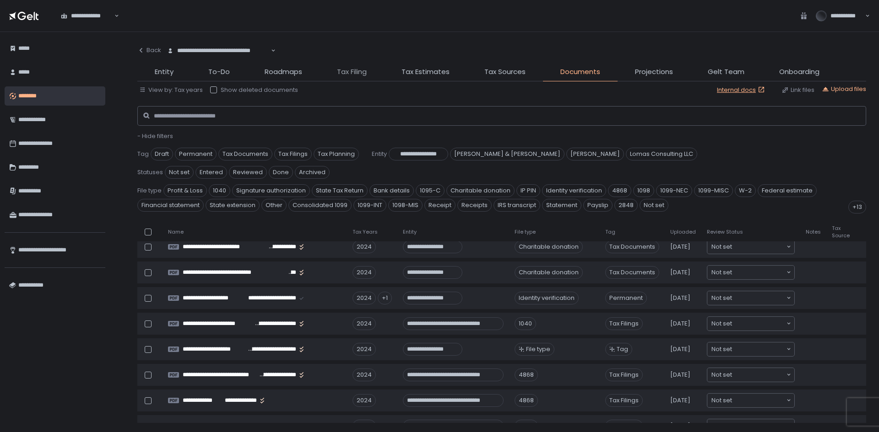
click at [362, 74] on span "Tax Filing" at bounding box center [352, 72] width 30 height 11
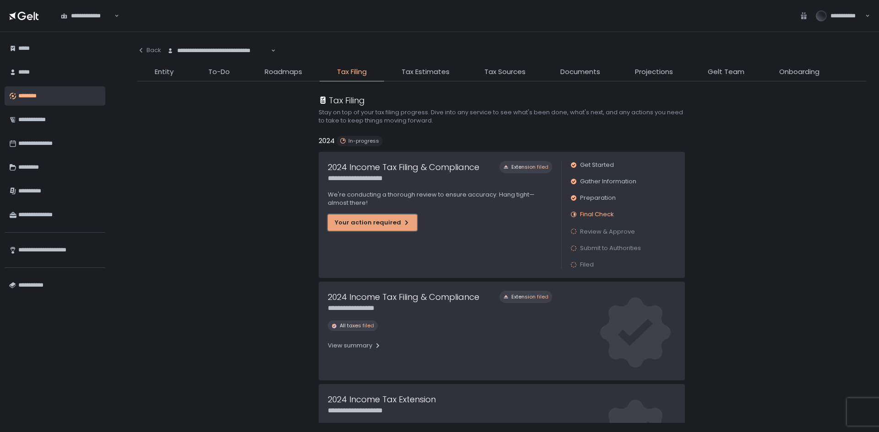
click at [373, 217] on button "Your action required" at bounding box center [372, 223] width 89 height 16
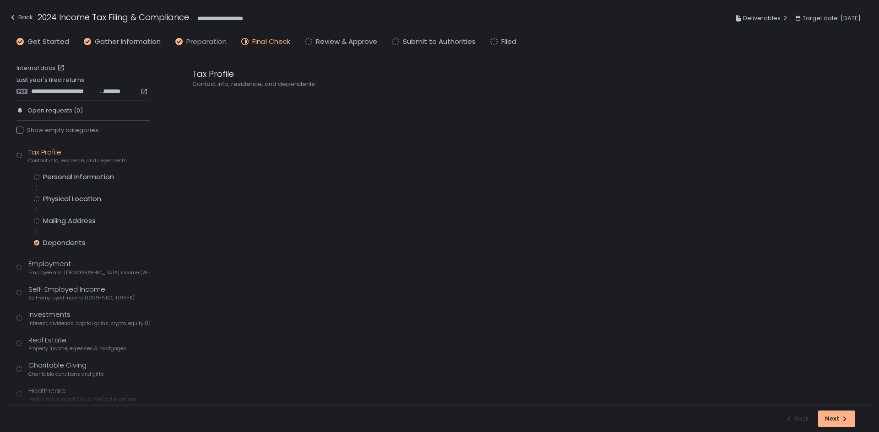
click at [209, 41] on span "Preparation" at bounding box center [206, 42] width 40 height 11
click at [76, 178] on div "Personal Information" at bounding box center [78, 177] width 71 height 9
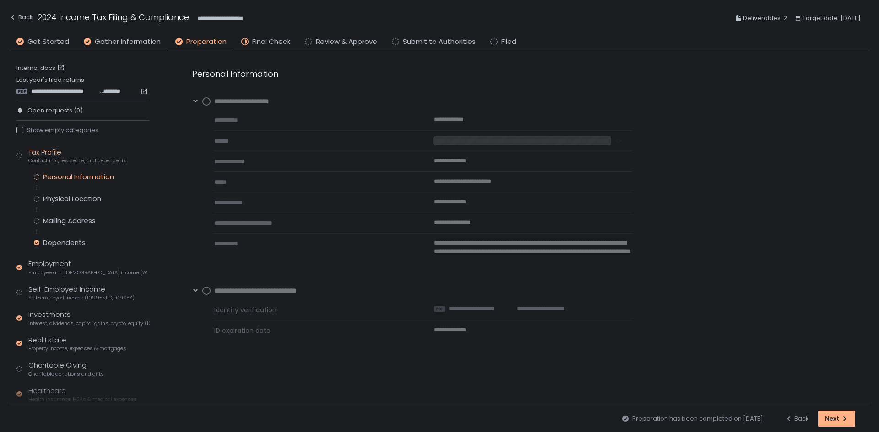
click at [207, 102] on circle at bounding box center [206, 101] width 7 height 7
click at [73, 197] on div "Physical Location" at bounding box center [72, 198] width 58 height 9
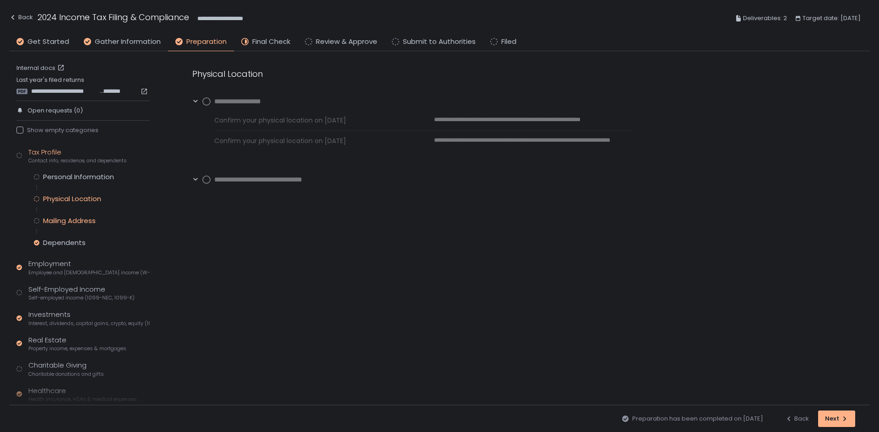
click at [79, 221] on div "Mailing Address" at bounding box center [69, 220] width 53 height 9
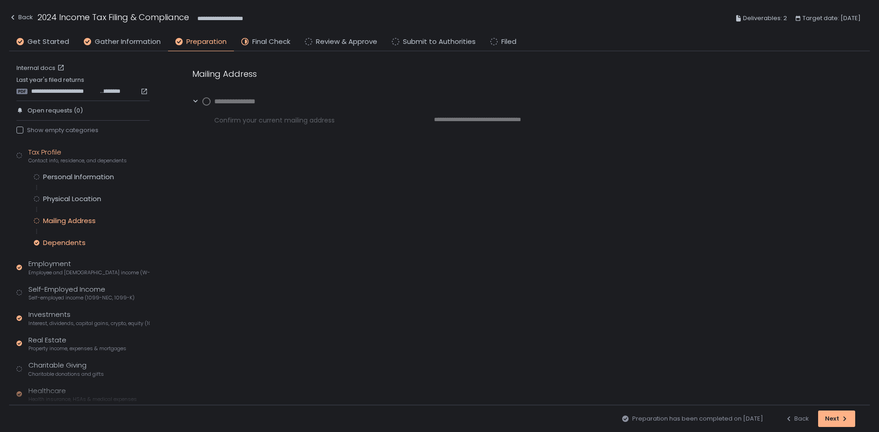
click at [66, 246] on div "Dependents" at bounding box center [64, 242] width 43 height 9
click at [67, 286] on div "Self-Employed Income Self-employed income (1099-NEC, 1099-K)" at bounding box center [81, 293] width 106 height 17
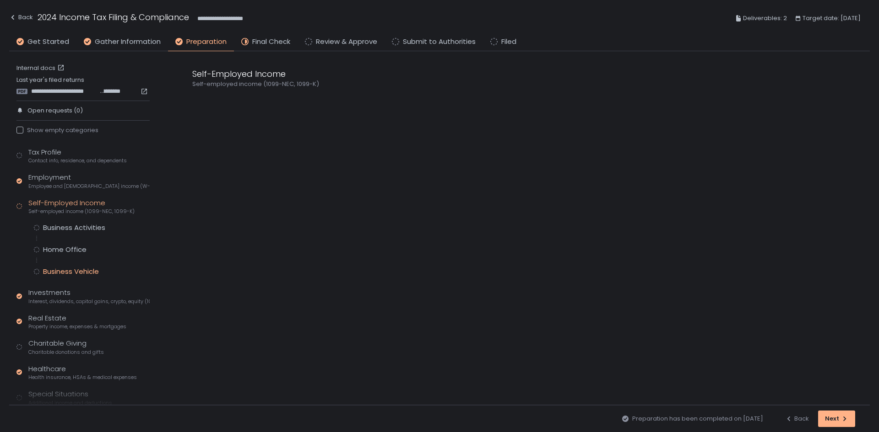
click at [76, 271] on div "Business Vehicle" at bounding box center [71, 271] width 56 height 9
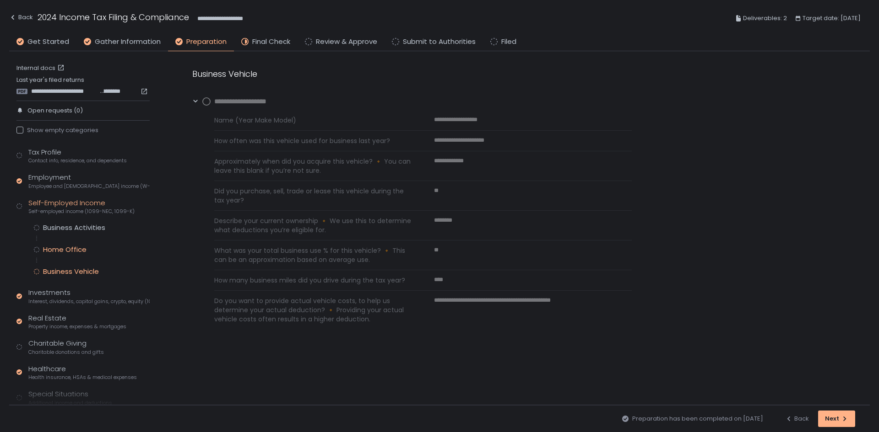
click at [68, 251] on div "Home Office" at bounding box center [64, 249] width 43 height 9
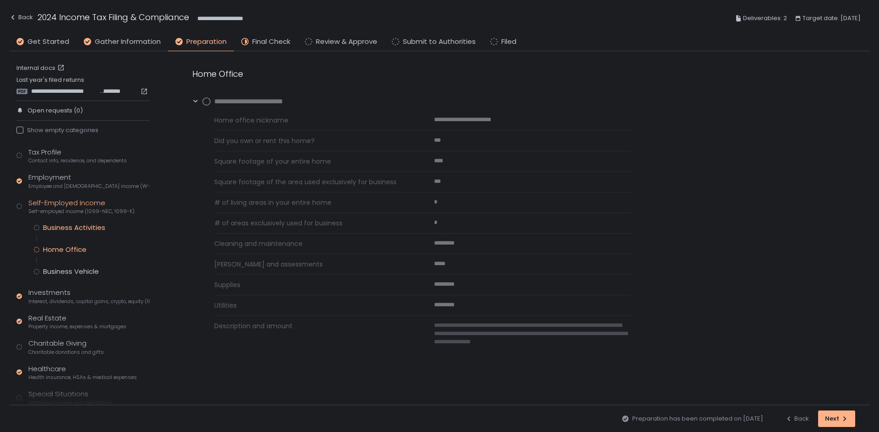
click at [76, 228] on div "Business Activities" at bounding box center [74, 227] width 62 height 9
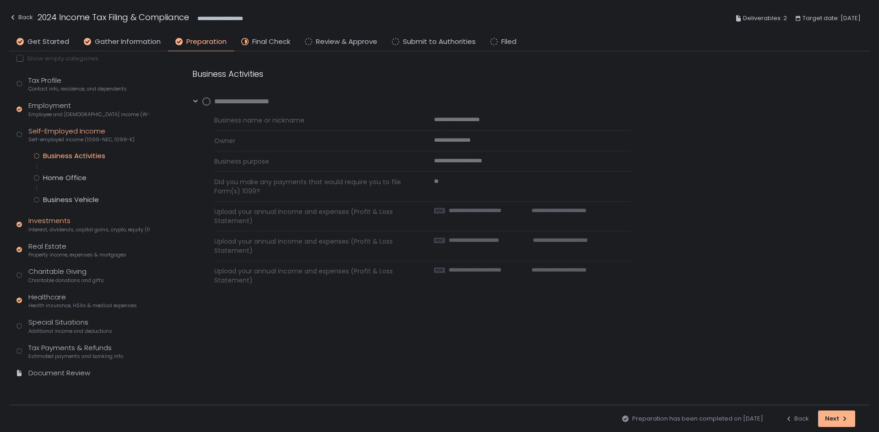
click at [61, 229] on span "Interest, dividends, capital gains, crypto, equity (1099s, K-1s)" at bounding box center [88, 230] width 121 height 7
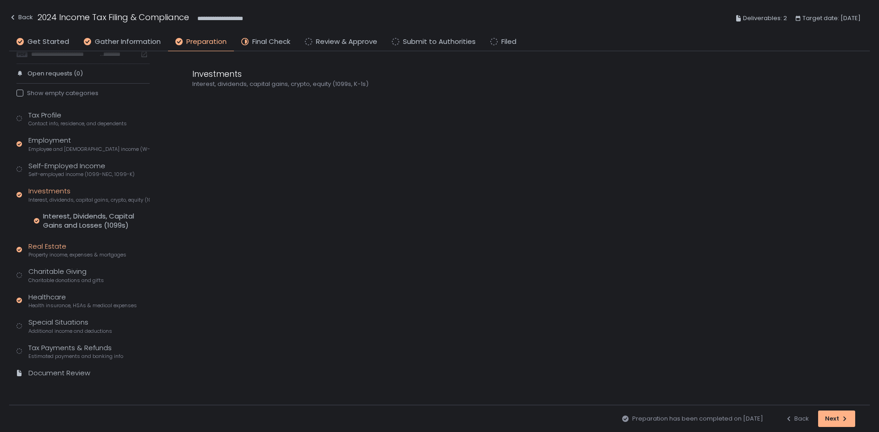
scroll to position [37, 0]
click at [78, 219] on div "Interest, Dividends, Capital Gains and Losses (1099s)" at bounding box center [96, 221] width 107 height 18
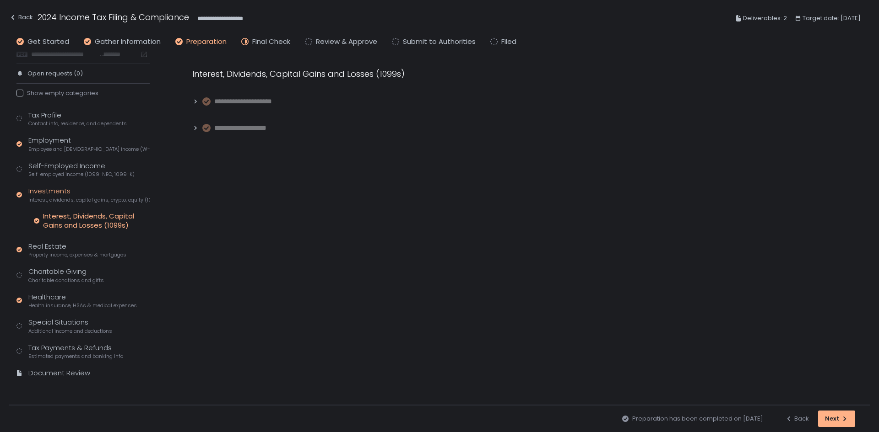
click at [197, 100] on icon at bounding box center [195, 101] width 6 height 6
click at [196, 193] on icon at bounding box center [195, 193] width 2 height 4
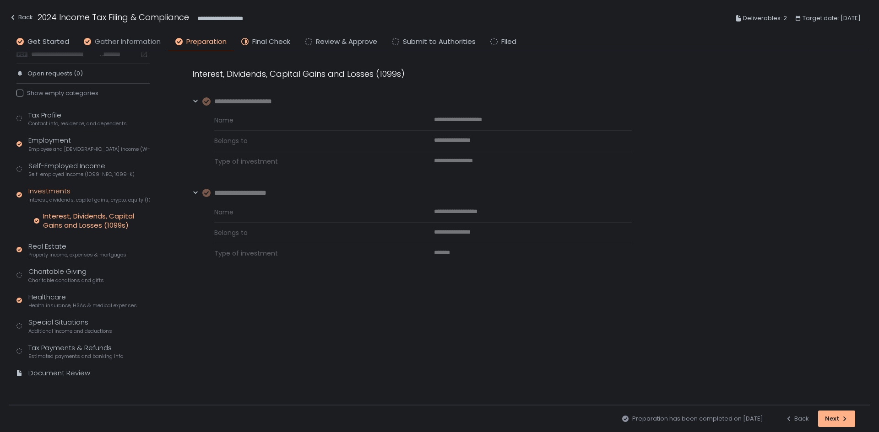
click at [123, 43] on span "Gather Information" at bounding box center [128, 42] width 66 height 11
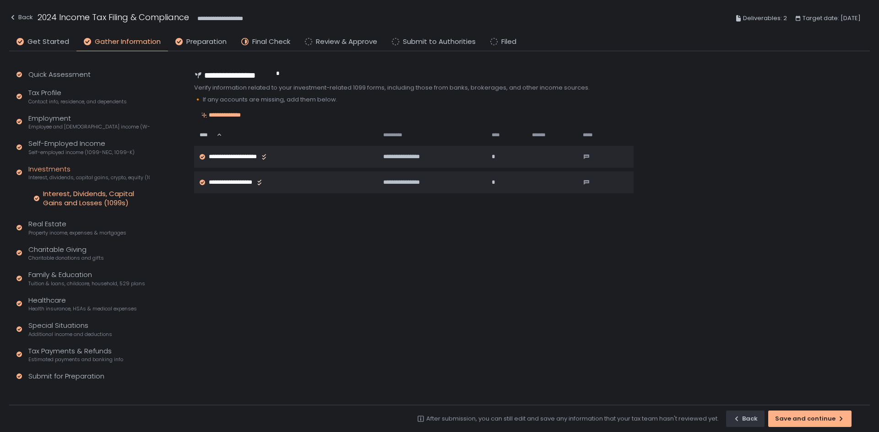
click at [200, 35] on div "**********" at bounding box center [439, 18] width 860 height 37
click at [200, 36] on div "**********" at bounding box center [439, 18] width 860 height 37
click at [201, 43] on span "Preparation" at bounding box center [206, 42] width 40 height 11
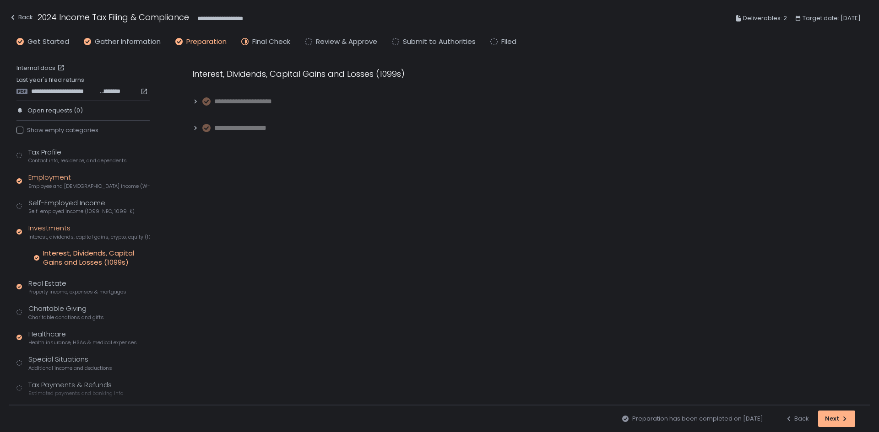
click at [73, 180] on div "Employment Employee and self-employed income (W-2s)" at bounding box center [88, 181] width 121 height 17
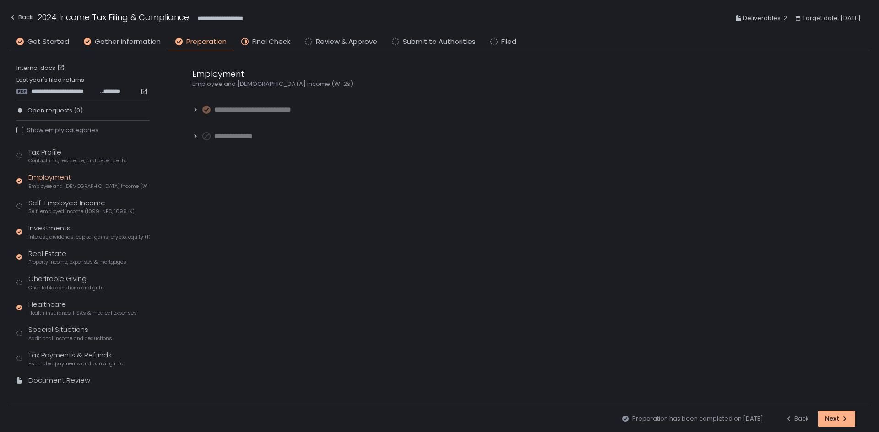
click at [194, 110] on icon at bounding box center [195, 110] width 6 height 6
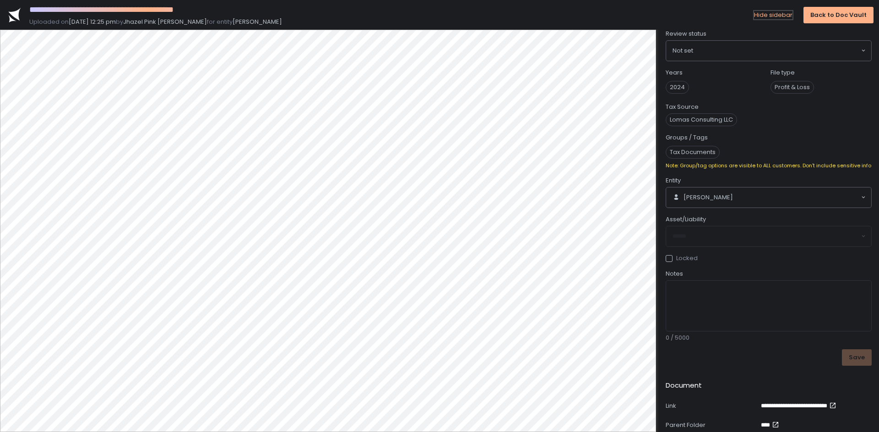
click at [780, 12] on div "Hide sidebar" at bounding box center [773, 15] width 38 height 8
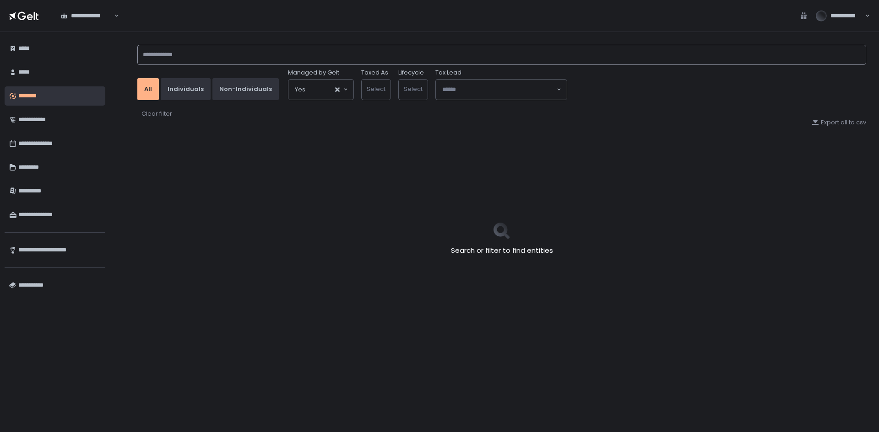
click at [168, 52] on input at bounding box center [501, 55] width 728 height 20
type input "*****"
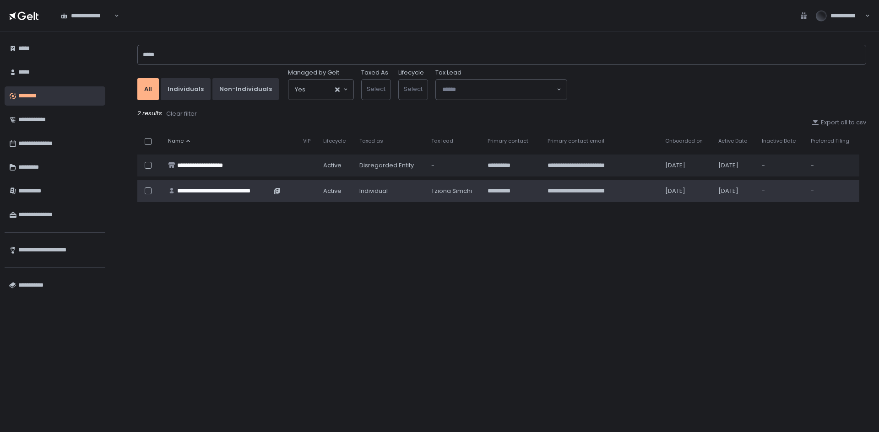
click at [203, 191] on div "**********" at bounding box center [224, 191] width 94 height 8
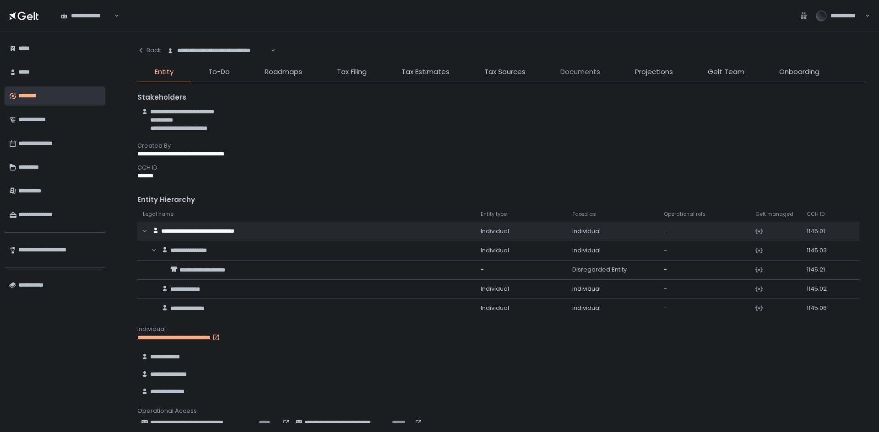
click at [590, 74] on span "Documents" at bounding box center [580, 72] width 40 height 11
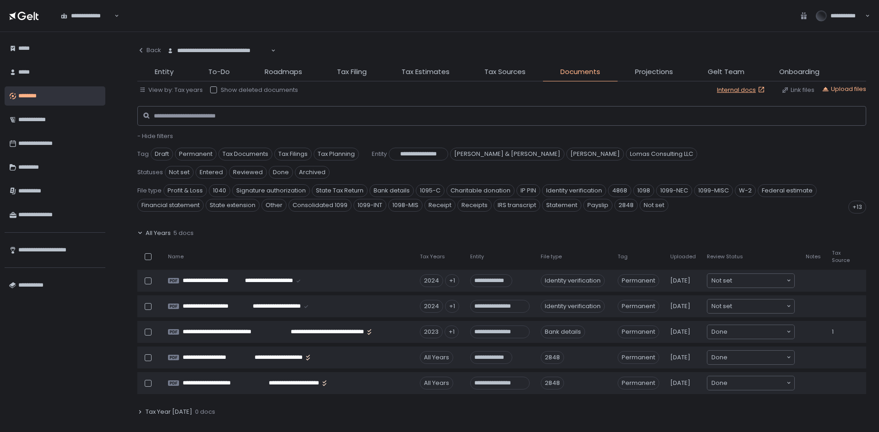
click at [165, 234] on span "All Years" at bounding box center [158, 233] width 25 height 8
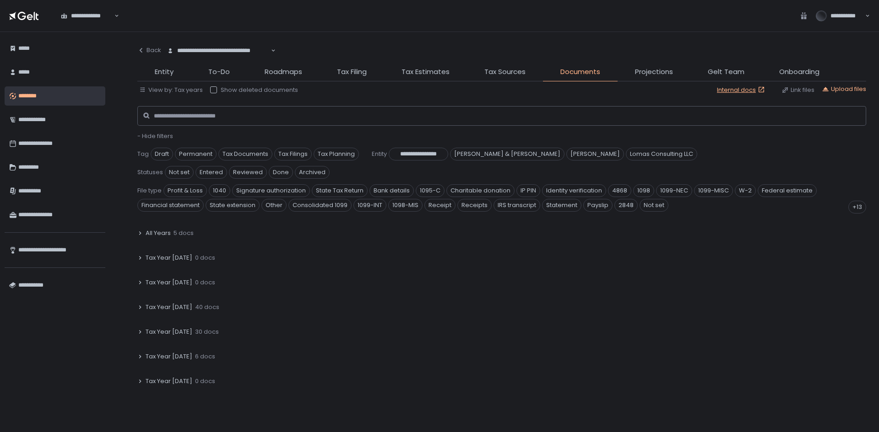
click at [153, 329] on span "Tax Year 2023" at bounding box center [169, 332] width 47 height 8
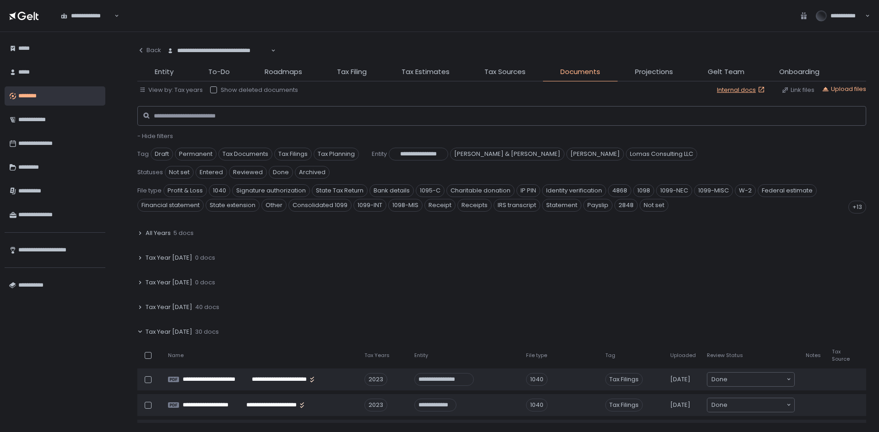
click at [153, 329] on span "Tax Year 2023" at bounding box center [169, 332] width 47 height 8
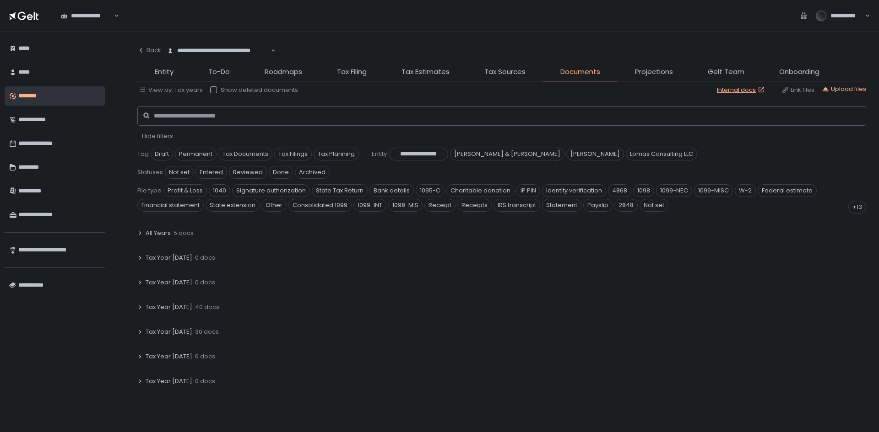
click at [163, 302] on div "Tax Year 2024 40 docs" at bounding box center [501, 307] width 728 height 21
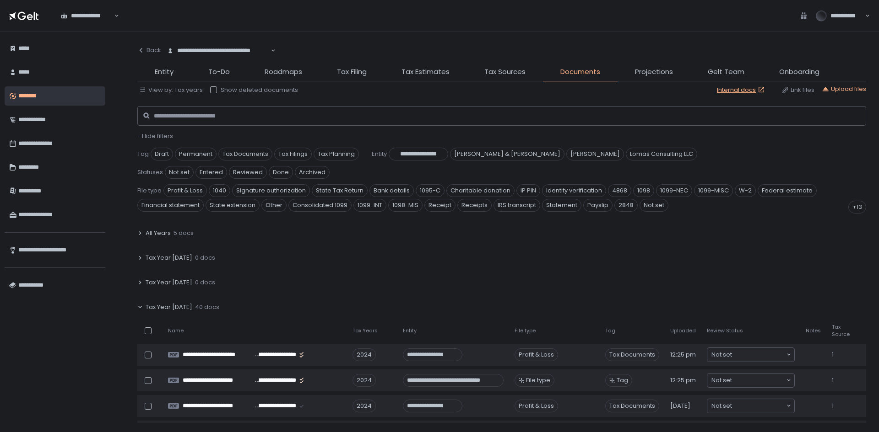
click at [163, 302] on div "Tax Year 2024 40 docs" at bounding box center [501, 307] width 728 height 21
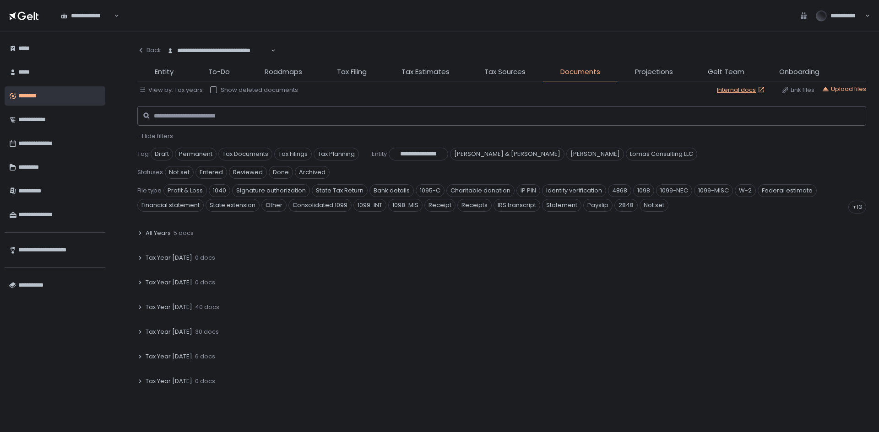
click at [163, 302] on div "Tax Year 2024 40 docs" at bounding box center [501, 307] width 728 height 21
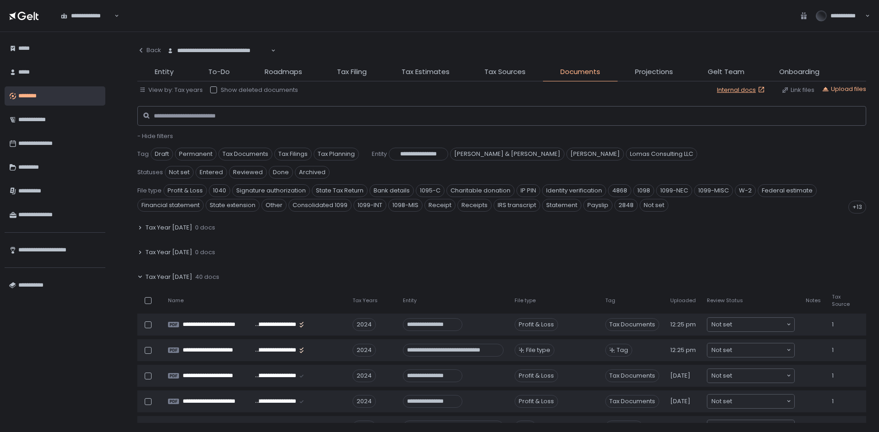
scroll to position [46, 0]
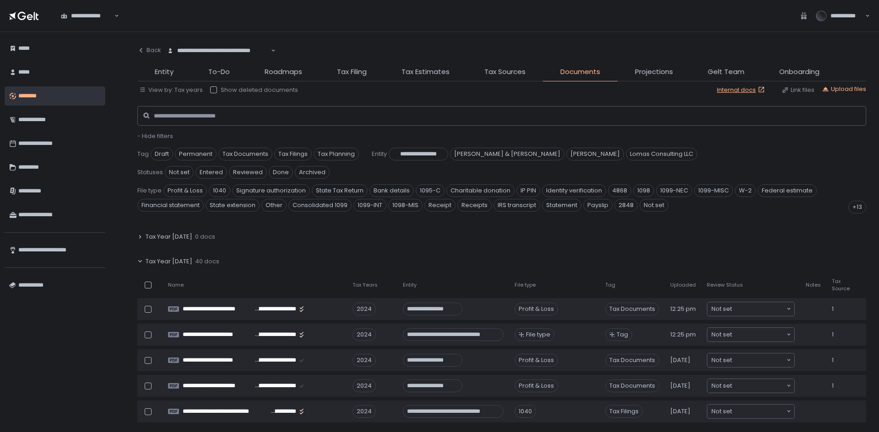
click at [149, 133] on span "- Hide filters" at bounding box center [155, 136] width 36 height 9
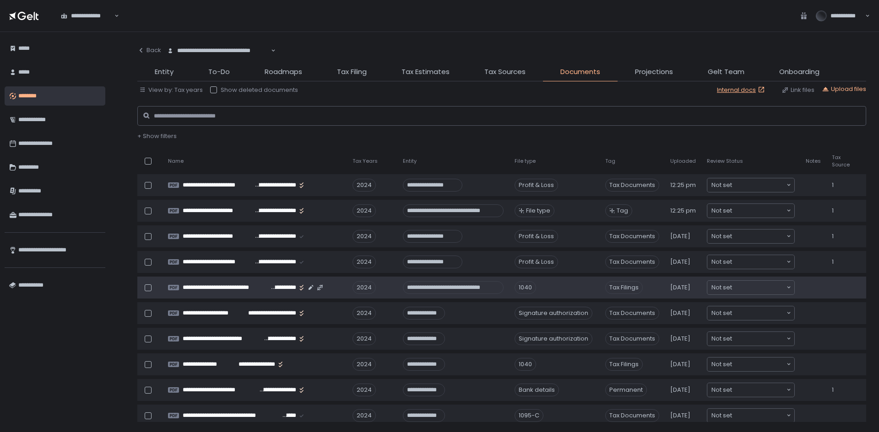
scroll to position [92, 0]
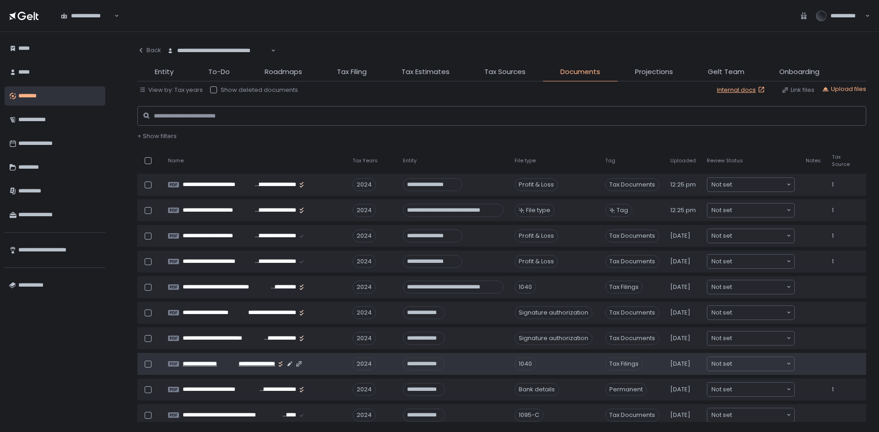
click at [226, 366] on span "**********" at bounding box center [208, 364] width 50 height 8
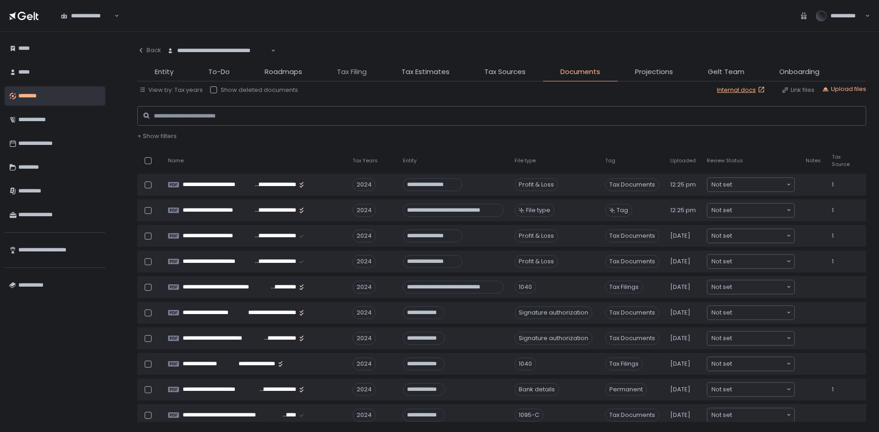
click at [337, 70] on span "Tax Filing" at bounding box center [352, 72] width 30 height 11
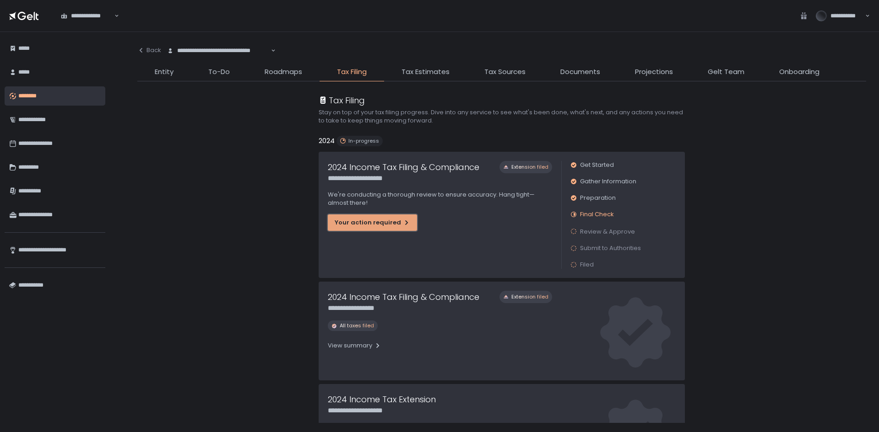
click at [377, 227] on div "Your action required" at bounding box center [372, 223] width 76 height 8
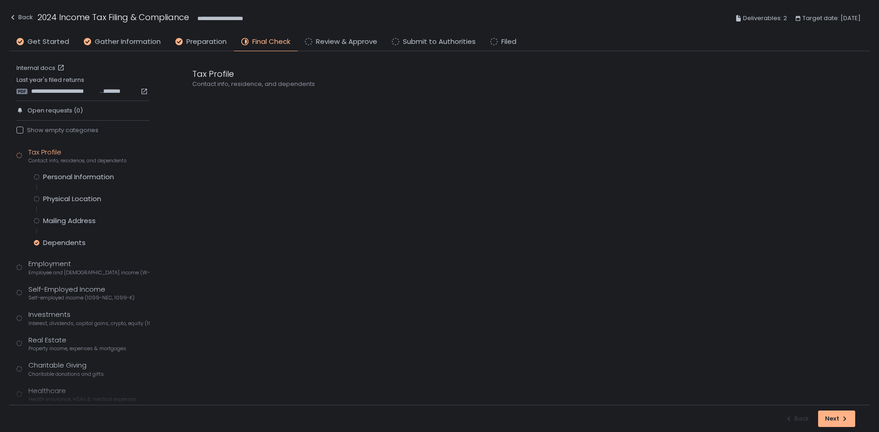
click at [62, 193] on div "Personal Information Physical Location Mailing Address Dependents" at bounding box center [92, 210] width 116 height 75
click at [60, 198] on div "Physical Location" at bounding box center [72, 198] width 58 height 9
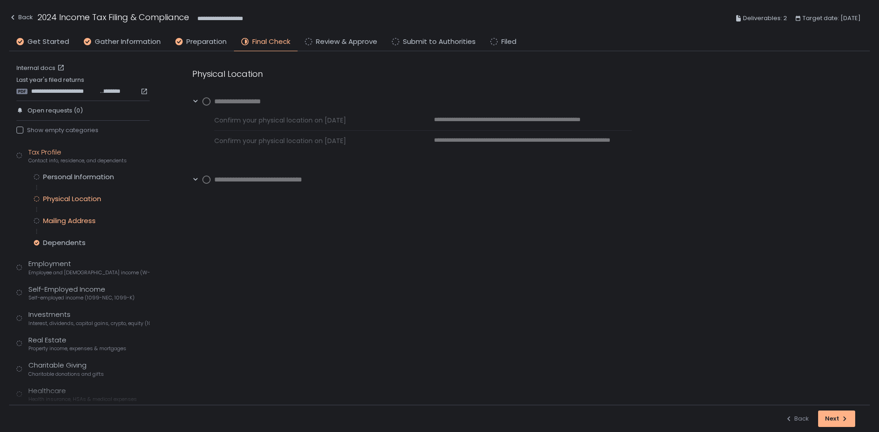
click at [68, 221] on div "Mailing Address" at bounding box center [69, 220] width 53 height 9
click at [54, 321] on span "Interest, dividends, capital gains, crypto, equity (1099s, K-1s)" at bounding box center [88, 323] width 121 height 7
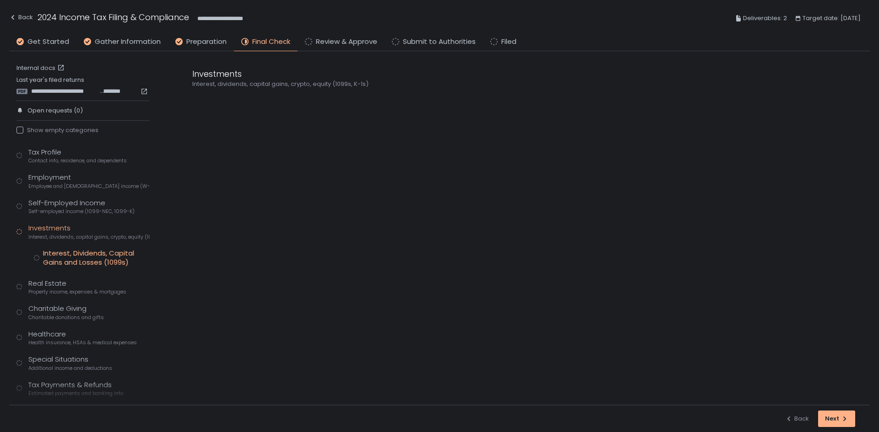
click at [79, 250] on div "Interest, Dividends, Capital Gains and Losses (1099s)" at bounding box center [96, 258] width 107 height 18
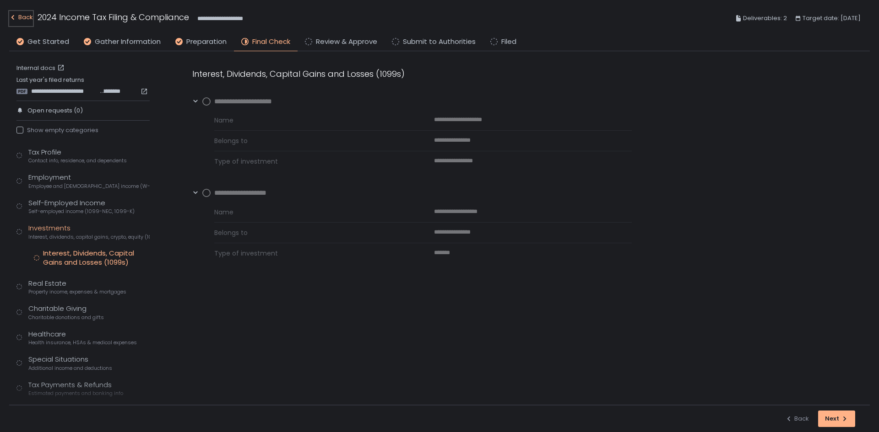
click at [28, 17] on div "Back" at bounding box center [21, 17] width 24 height 11
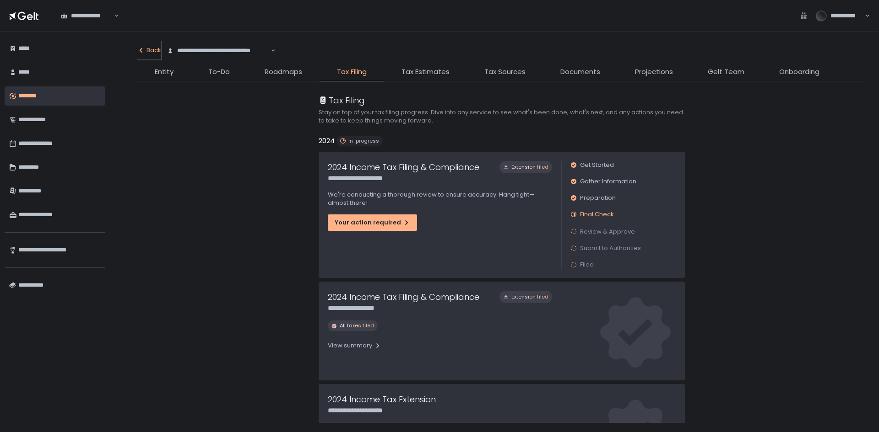
click at [151, 45] on button "Back" at bounding box center [149, 50] width 24 height 18
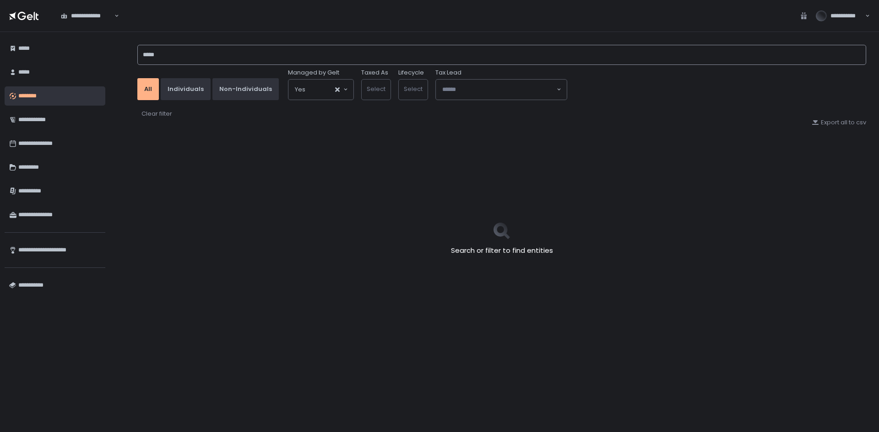
click at [166, 50] on input "*****" at bounding box center [501, 55] width 728 height 20
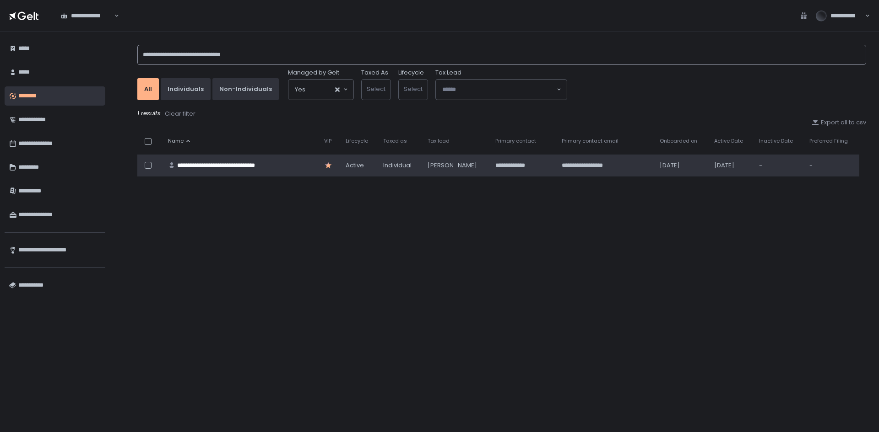
type input "**********"
click at [223, 166] on div "**********" at bounding box center [232, 166] width 110 height 8
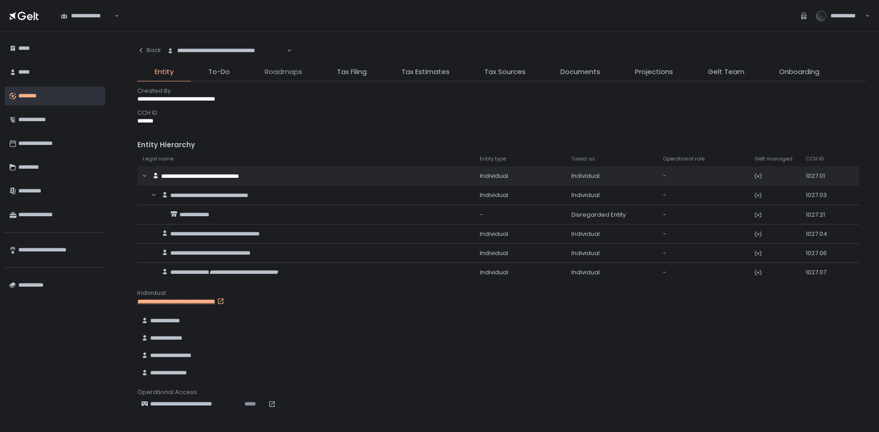
click at [279, 68] on span "Roadmaps" at bounding box center [283, 72] width 38 height 11
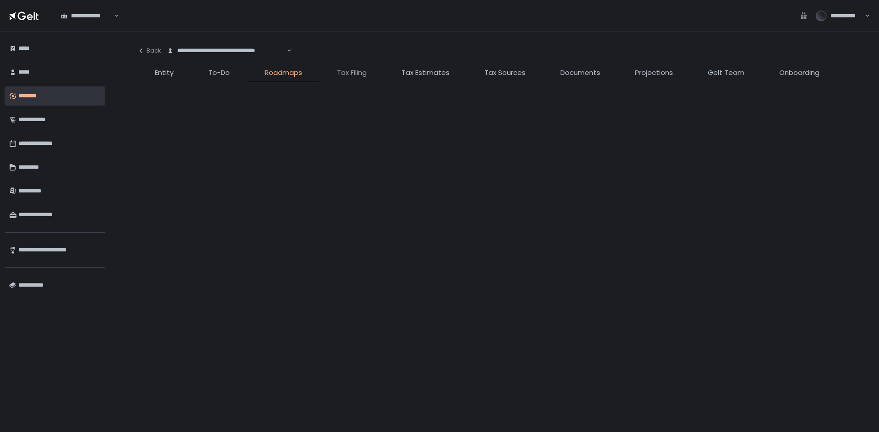
click at [341, 68] on span "Tax Filing" at bounding box center [352, 73] width 30 height 11
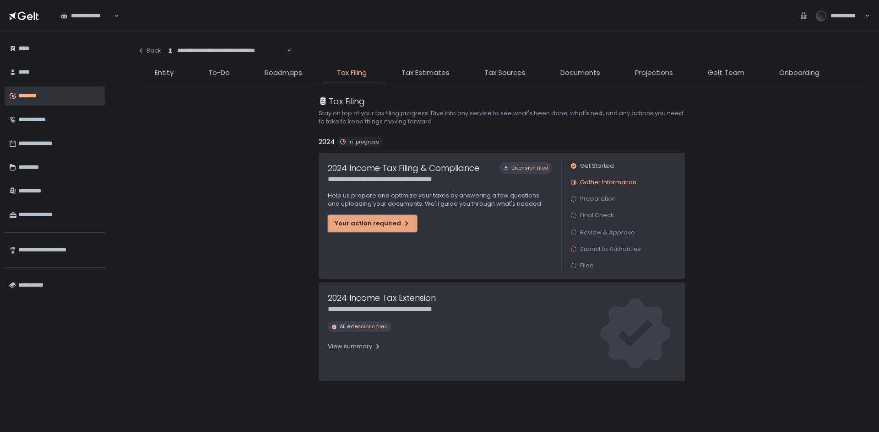
click at [349, 220] on div "Your action required" at bounding box center [372, 224] width 76 height 8
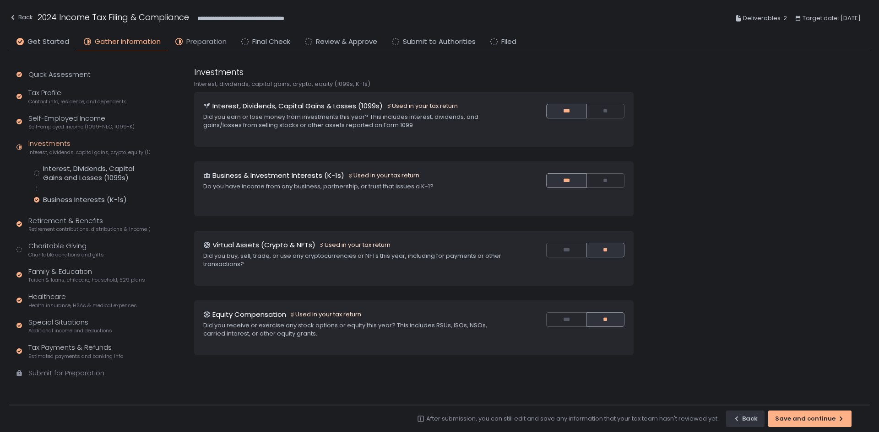
click at [211, 37] on span "Preparation" at bounding box center [206, 42] width 40 height 11
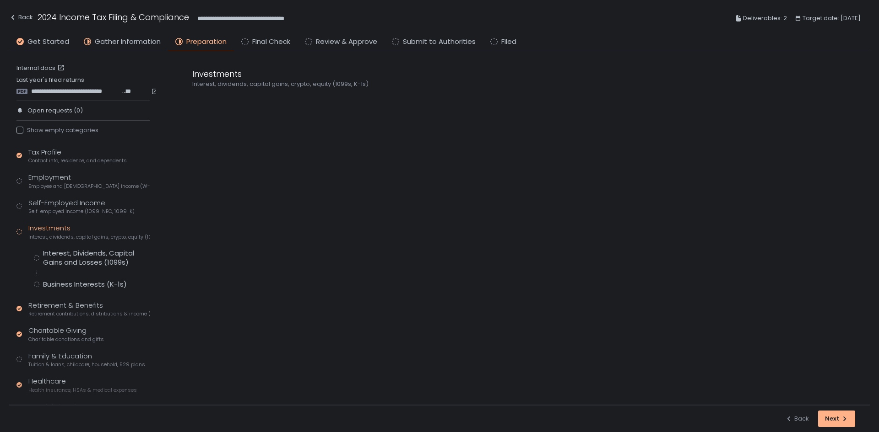
click at [71, 248] on div "Tax Profile Contact info, residence, and dependents Employment Employee and sel…" at bounding box center [82, 309] width 133 height 324
click at [70, 254] on div "Interest, Dividends, Capital Gains and Losses (1099s)" at bounding box center [96, 258] width 107 height 18
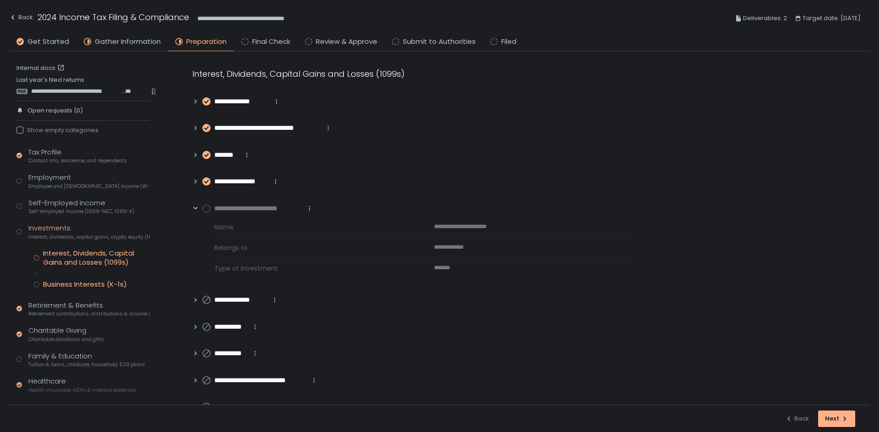
click at [77, 282] on div "Business Interests (K-1s)" at bounding box center [85, 284] width 84 height 9
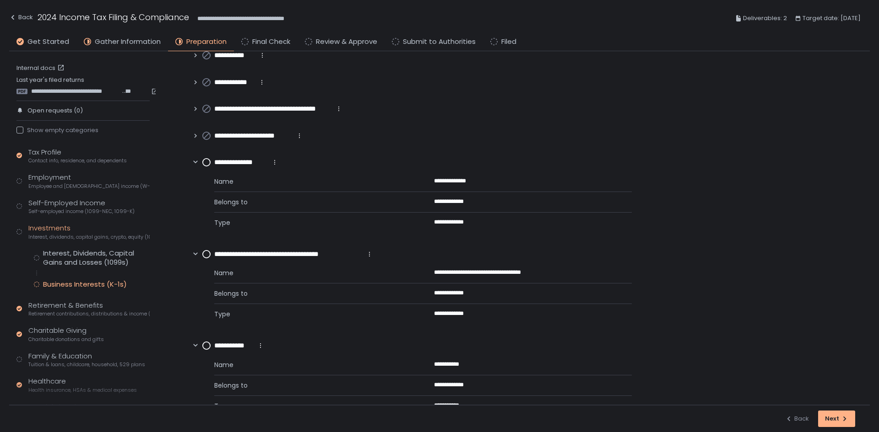
scroll to position [100, 0]
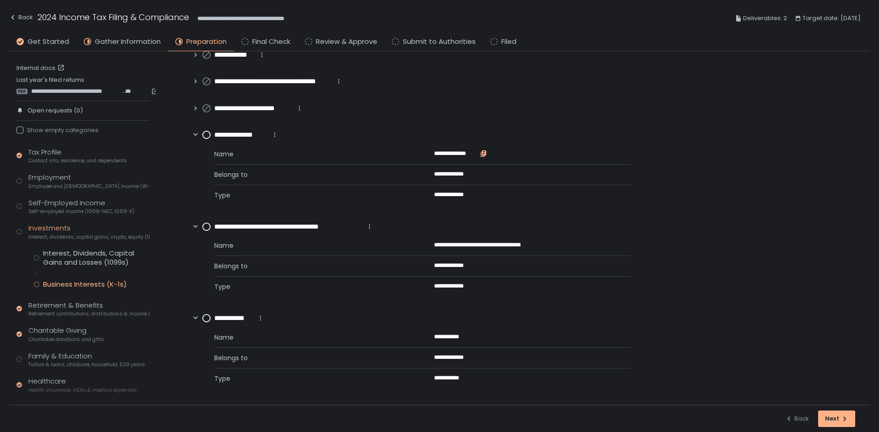
click at [482, 151] on icon "button" at bounding box center [484, 152] width 4 height 5
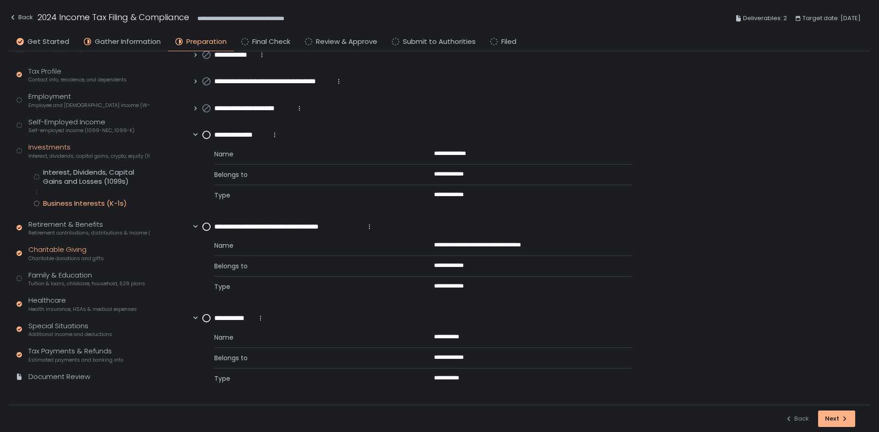
scroll to position [87, 0]
click at [57, 277] on span "Tuition & loans, childcare, household, 529 plans" at bounding box center [86, 280] width 117 height 7
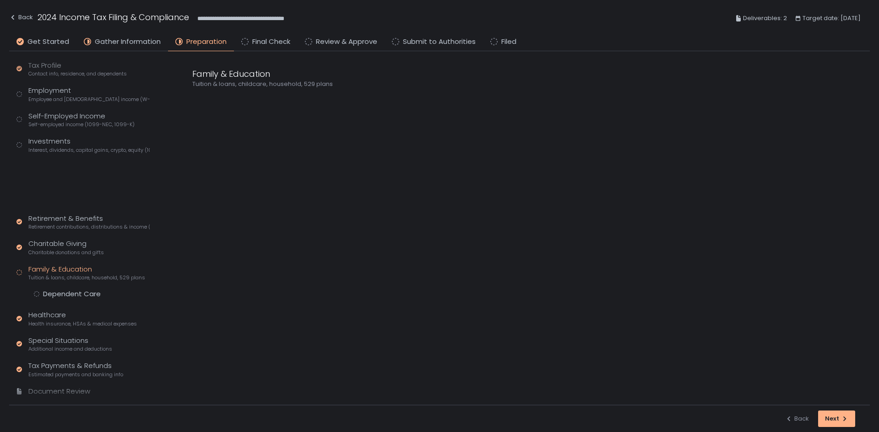
scroll to position [56, 0]
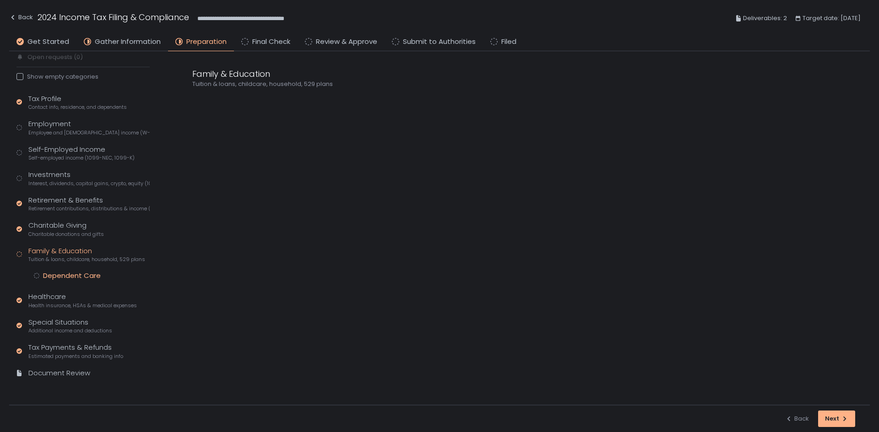
click at [57, 274] on div "Dependent Care" at bounding box center [72, 275] width 58 height 9
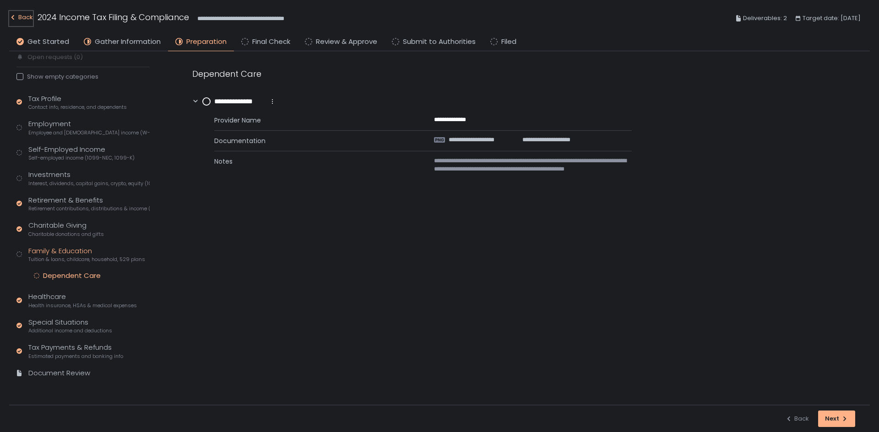
click at [25, 18] on div "Back" at bounding box center [21, 17] width 24 height 11
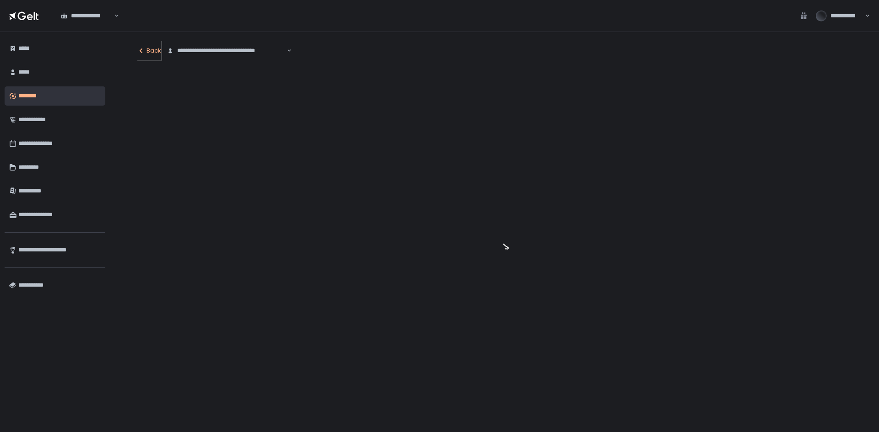
click at [155, 53] on div "Back" at bounding box center [149, 51] width 24 height 8
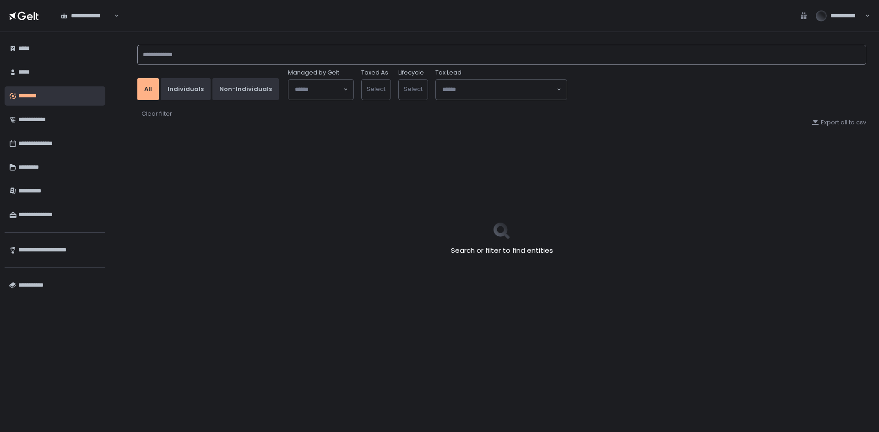
click at [167, 53] on input at bounding box center [501, 55] width 728 height 20
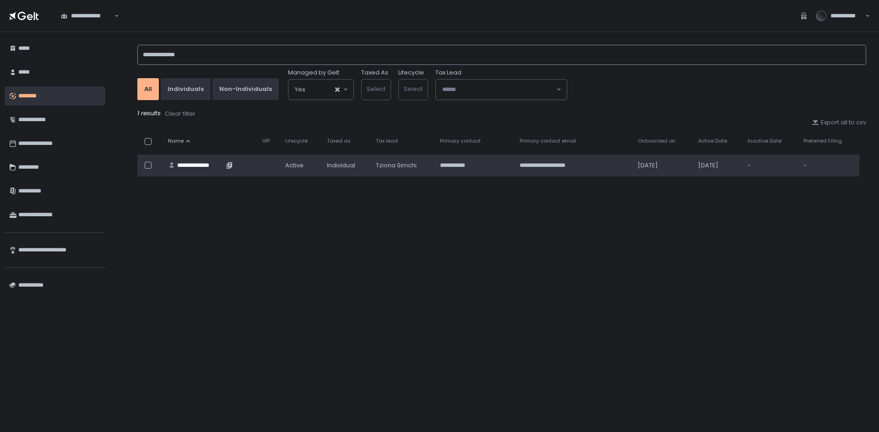
type input "**********"
click at [212, 162] on div "**********" at bounding box center [200, 166] width 47 height 8
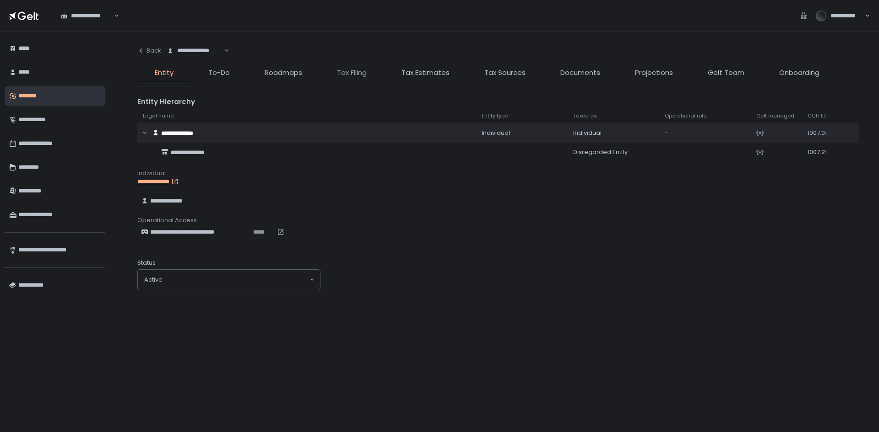
click at [348, 73] on span "Tax Filing" at bounding box center [352, 73] width 30 height 11
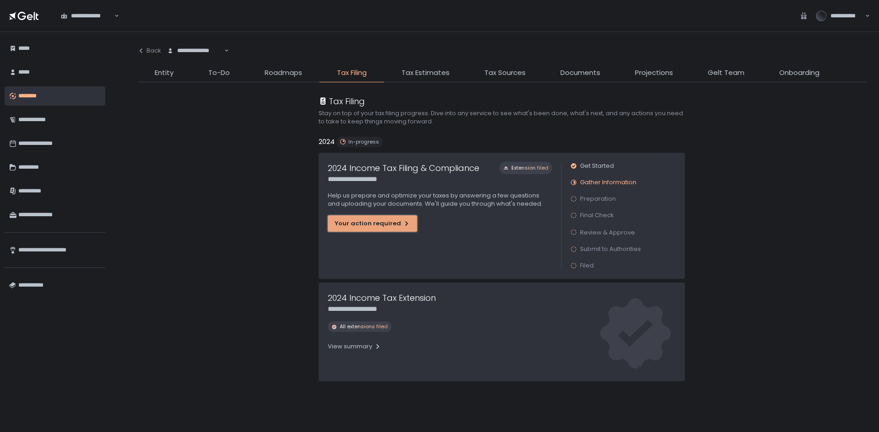
click at [367, 221] on div "Your action required" at bounding box center [372, 224] width 76 height 8
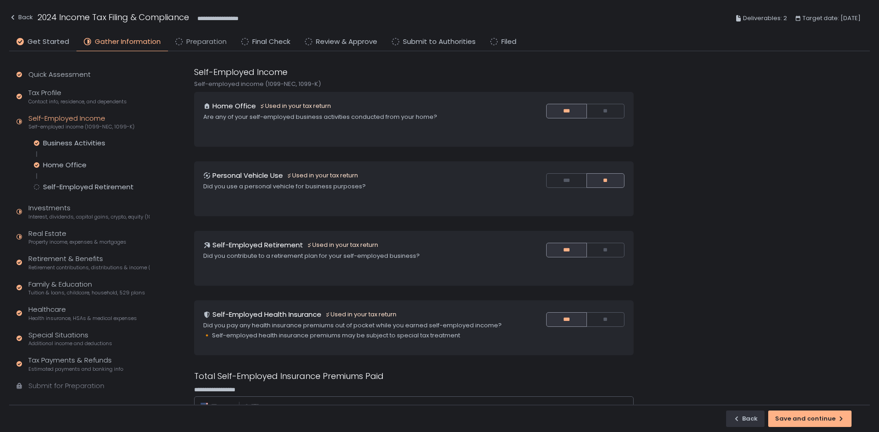
click at [205, 39] on span "Preparation" at bounding box center [206, 42] width 40 height 11
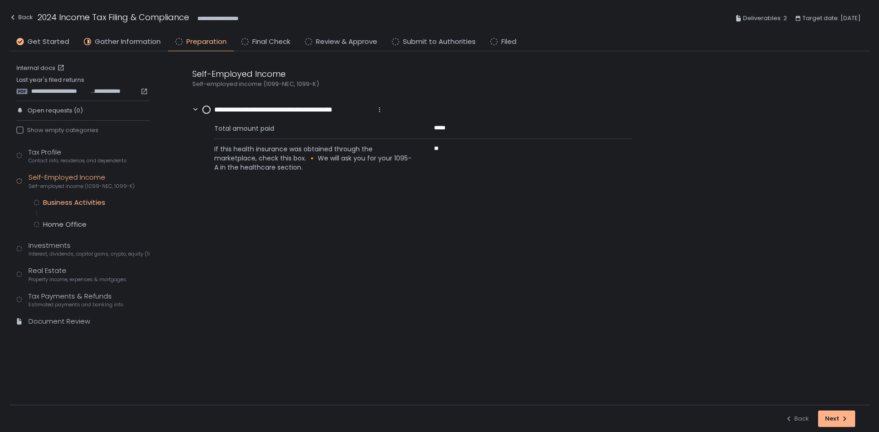
click at [66, 200] on div "Business Activities" at bounding box center [74, 202] width 62 height 9
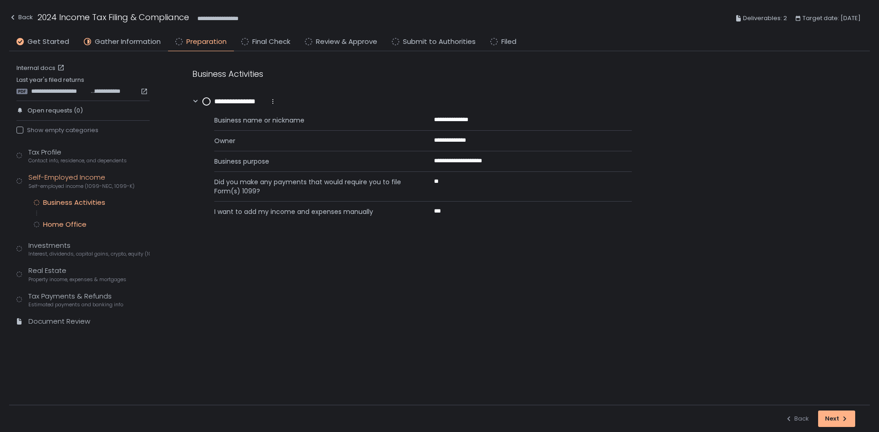
click at [65, 223] on div "Home Office" at bounding box center [64, 224] width 43 height 9
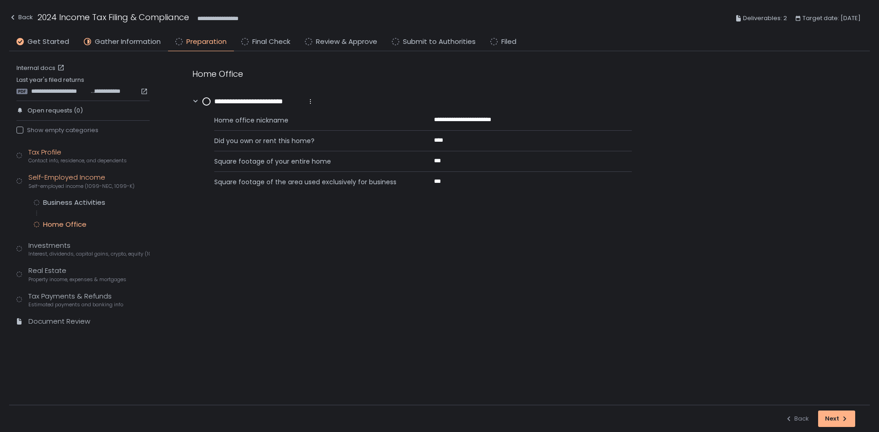
click at [39, 150] on div "Tax Profile Contact info, residence, and dependents" at bounding box center [77, 155] width 98 height 17
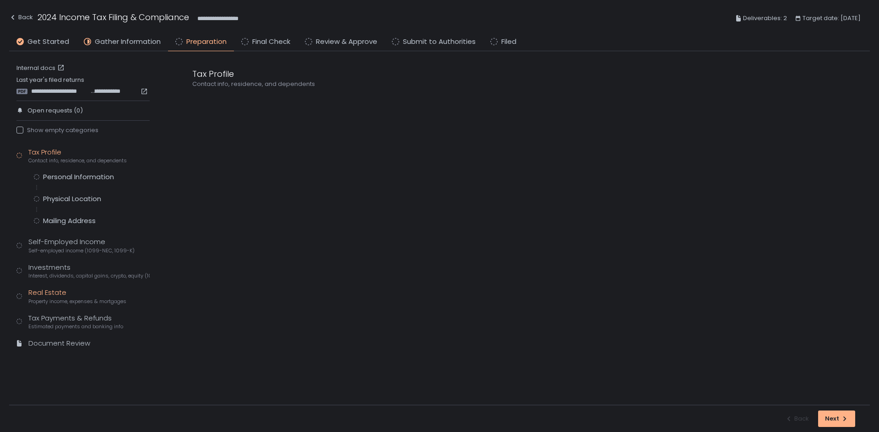
click at [74, 302] on span "Property income, expenses & mortgages" at bounding box center [77, 301] width 98 height 7
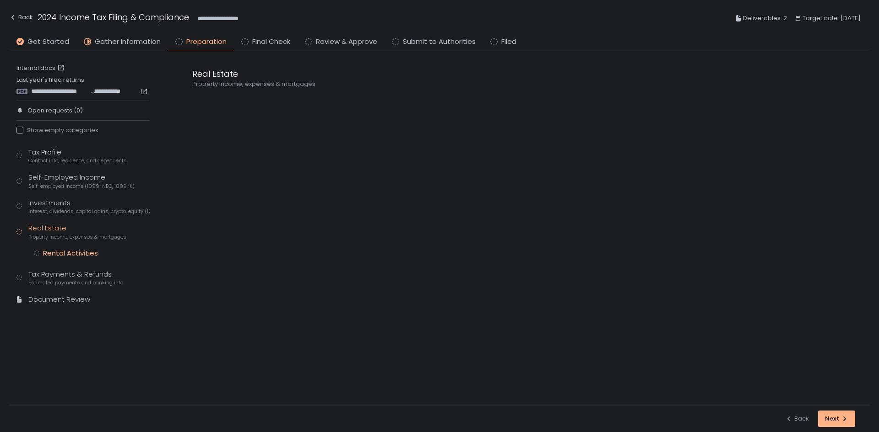
click at [81, 249] on div "Rental Activities" at bounding box center [70, 253] width 55 height 9
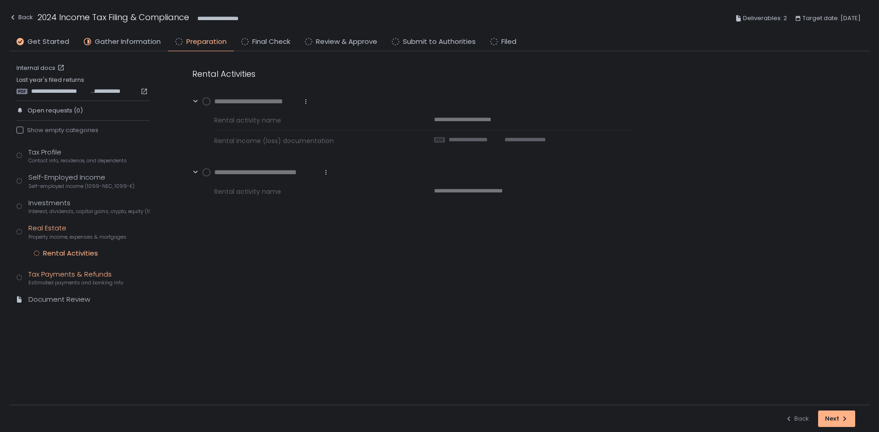
click at [85, 273] on div "Tax Payments & Refunds Estimated payments and banking info" at bounding box center [75, 278] width 95 height 17
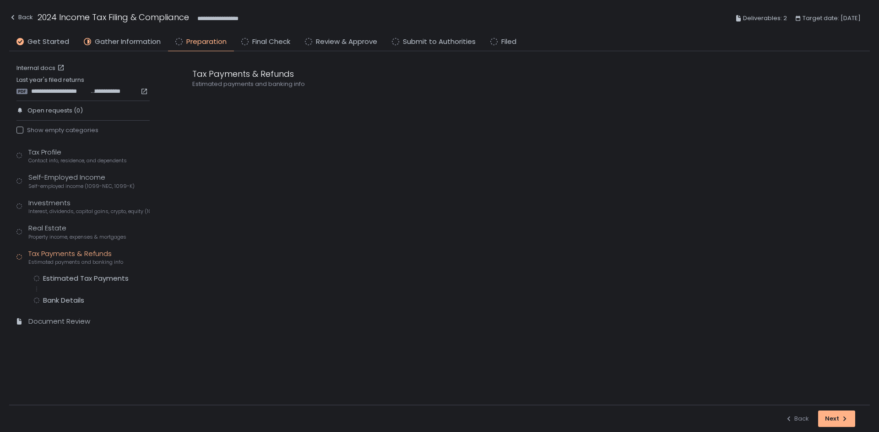
click at [86, 274] on div "Tax Profile Contact info, residence, and dependents Self-Employed Income Self-e…" at bounding box center [82, 241] width 133 height 188
click at [83, 279] on div "Estimated Tax Payments" at bounding box center [86, 278] width 86 height 9
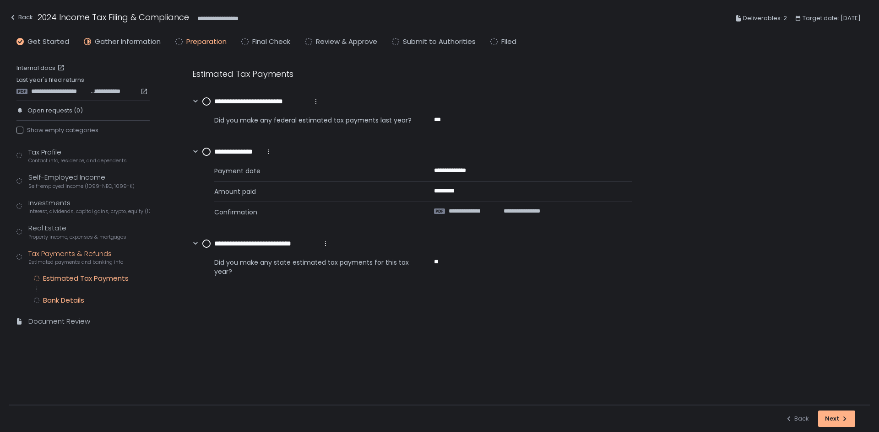
click at [67, 298] on div "Bank Details" at bounding box center [63, 300] width 41 height 9
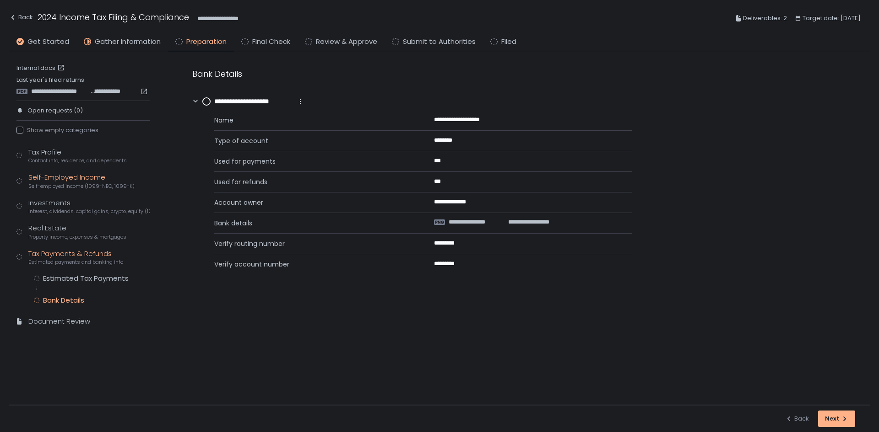
click at [52, 179] on div "Self-Employed Income Self-employed income (1099-NEC, 1099-K)" at bounding box center [81, 181] width 106 height 17
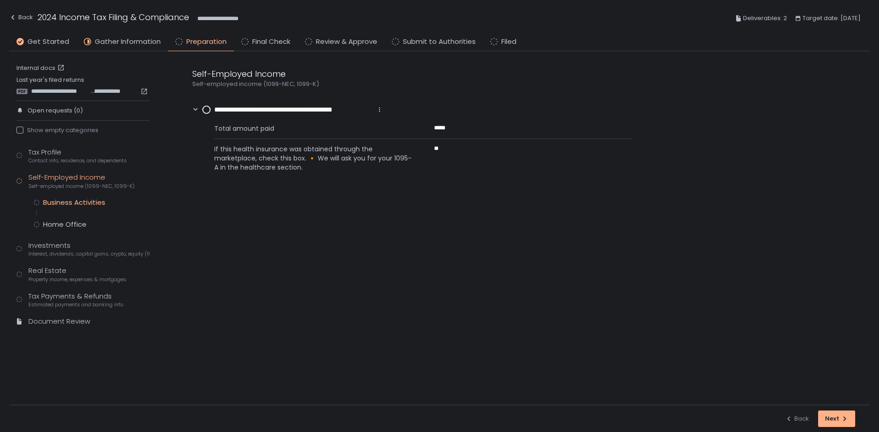
click at [67, 198] on div "Business Activities" at bounding box center [74, 202] width 62 height 9
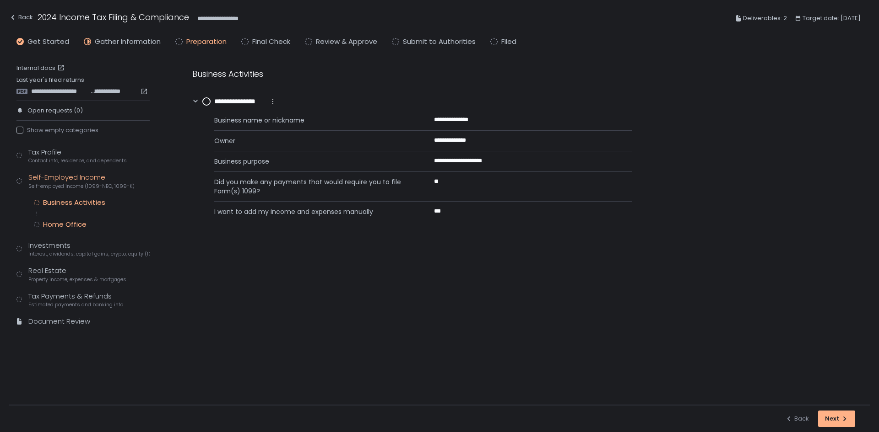
click at [74, 224] on div "Home Office" at bounding box center [64, 224] width 43 height 9
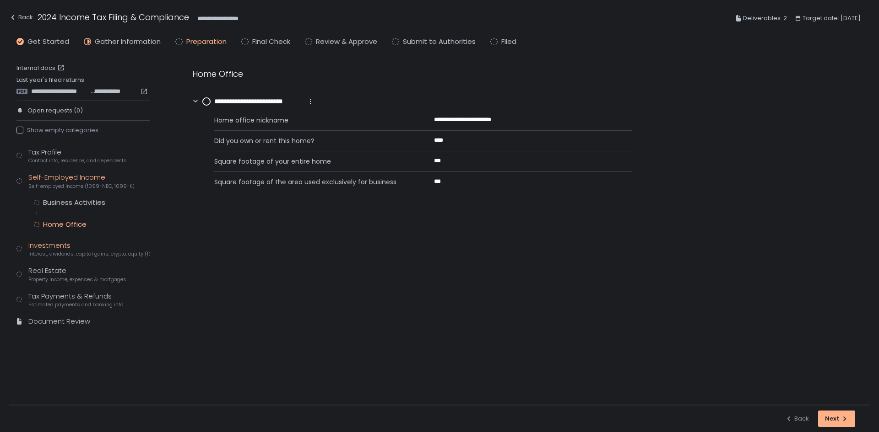
click at [76, 248] on div "Investments Interest, dividends, capital gains, crypto, equity (1099s, K-1s)" at bounding box center [88, 249] width 121 height 17
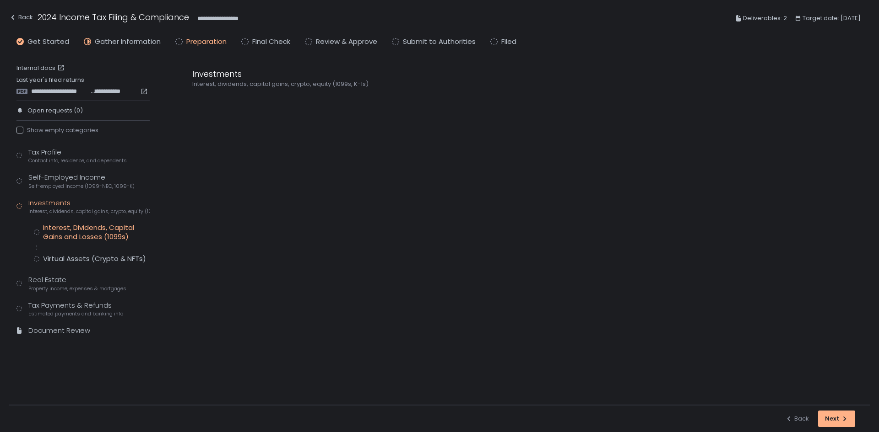
click at [76, 237] on div "Interest, Dividends, Capital Gains and Losses (1099s)" at bounding box center [96, 232] width 107 height 18
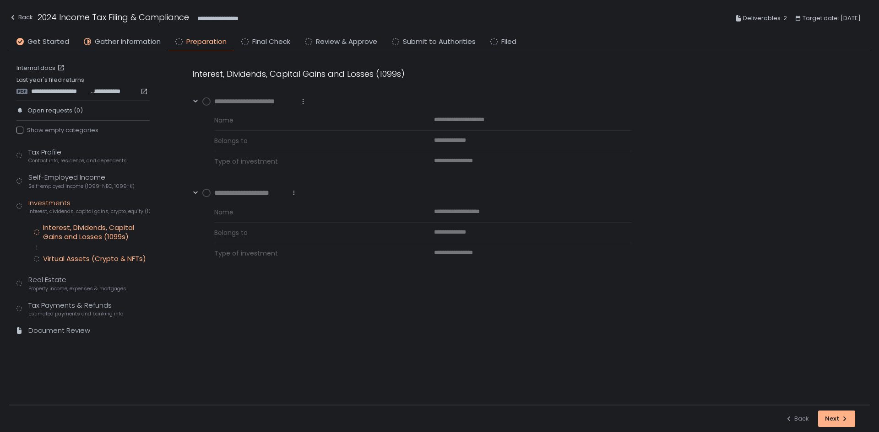
click at [77, 256] on div "Virtual Assets (Crypto & NFTs)" at bounding box center [94, 258] width 103 height 9
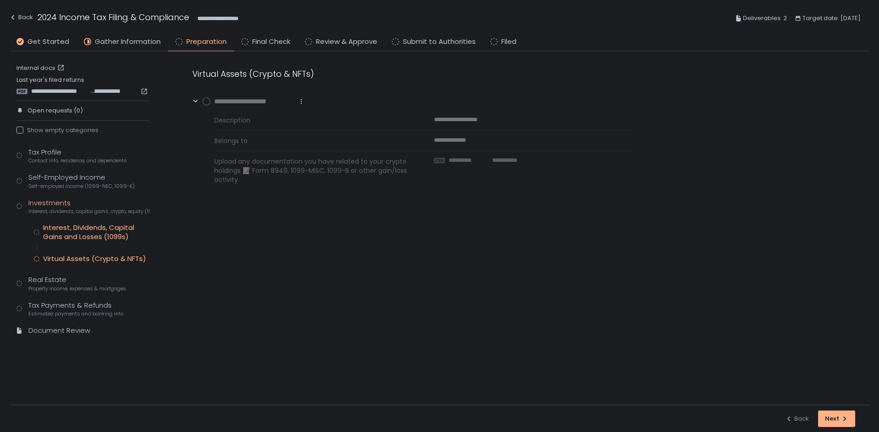
click at [57, 228] on div "Interest, Dividends, Capital Gains and Losses (1099s)" at bounding box center [96, 232] width 107 height 18
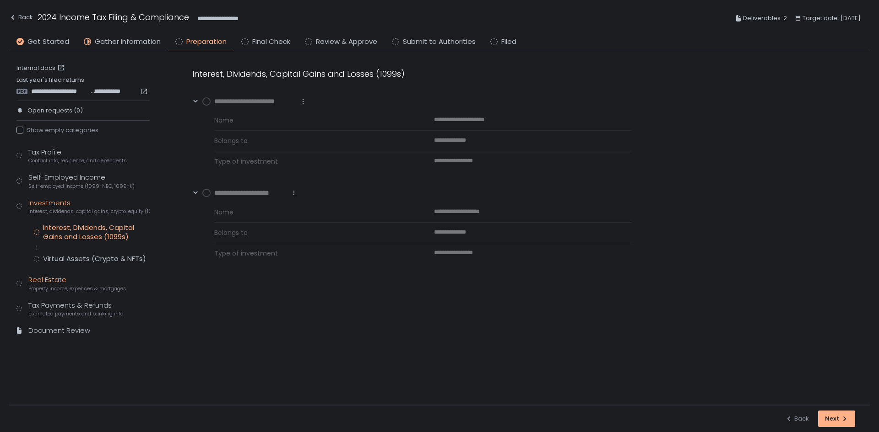
click at [65, 284] on div "Real Estate Property income, expenses & mortgages" at bounding box center [77, 283] width 98 height 17
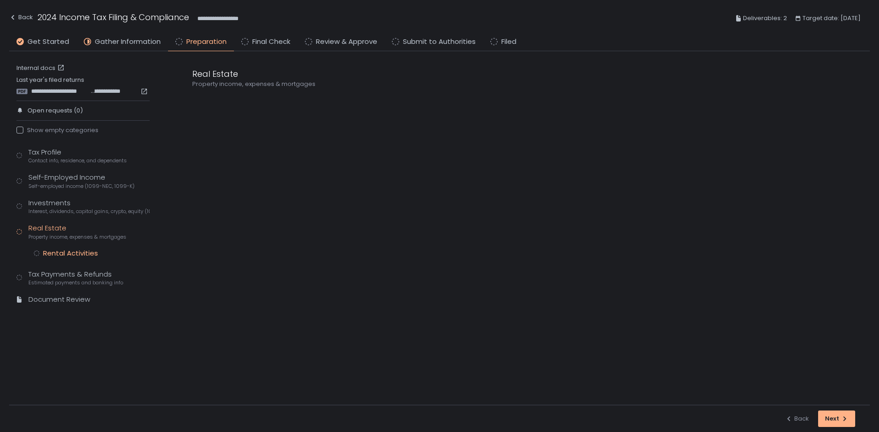
click at [72, 253] on div "Rental Activities" at bounding box center [70, 253] width 55 height 9
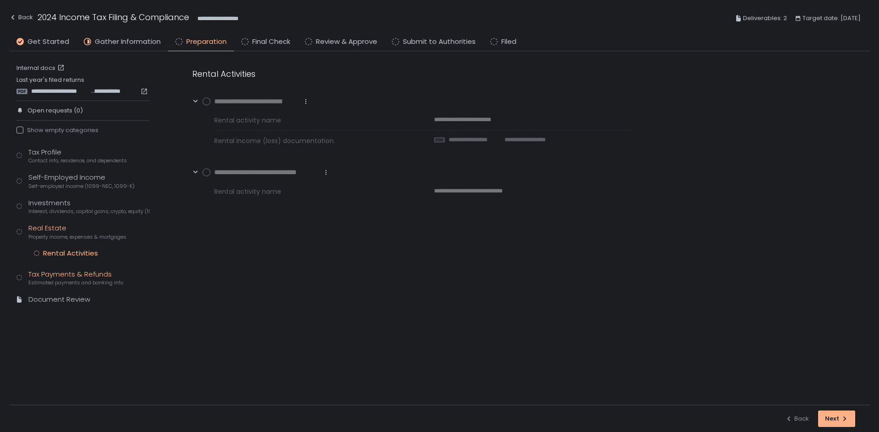
click at [69, 274] on div "Tax Payments & Refunds Estimated payments and banking info" at bounding box center [75, 278] width 95 height 17
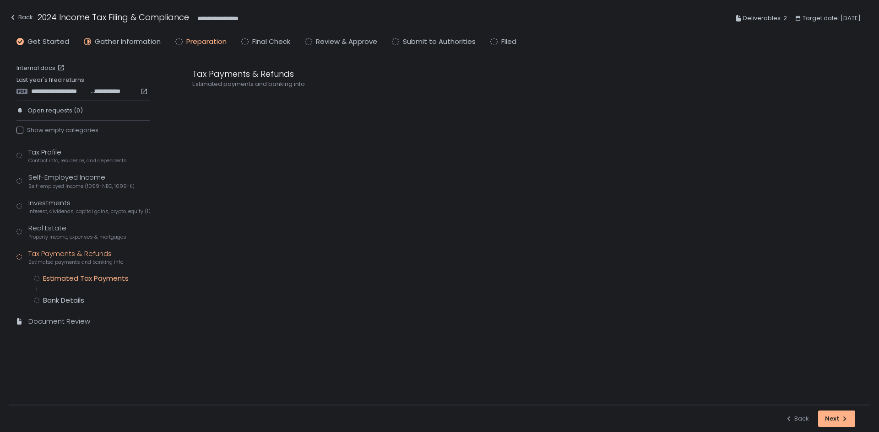
click at [67, 276] on div "Estimated Tax Payments" at bounding box center [86, 278] width 86 height 9
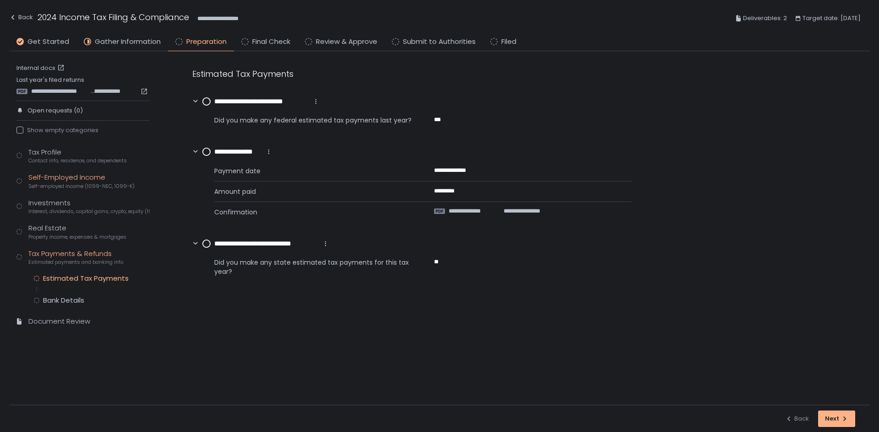
click at [77, 182] on div "Self-Employed Income Self-employed income (1099-NEC, 1099-K)" at bounding box center [81, 181] width 106 height 17
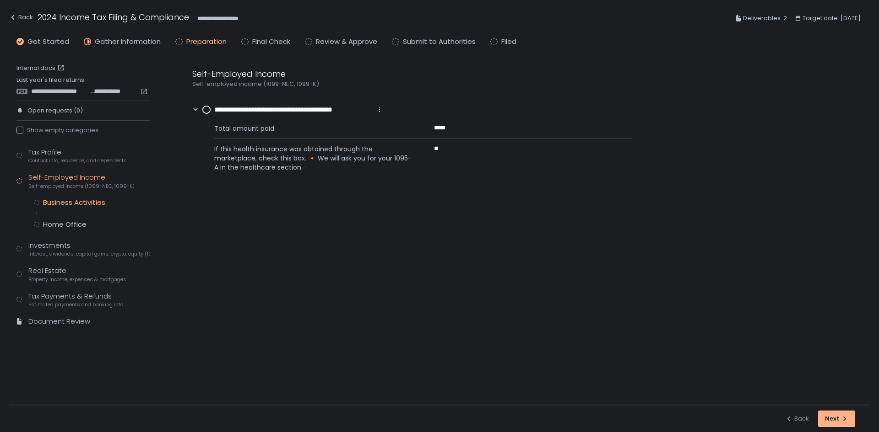
click at [68, 200] on div "Business Activities" at bounding box center [74, 202] width 62 height 9
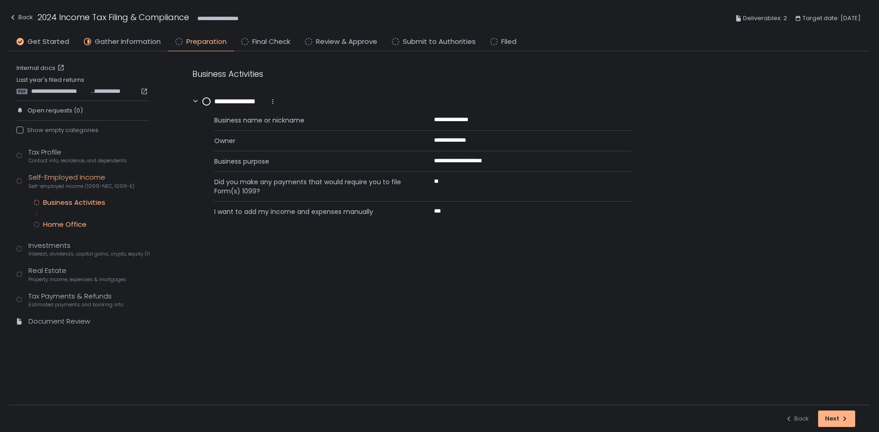
click at [69, 223] on div "Home Office" at bounding box center [64, 224] width 43 height 9
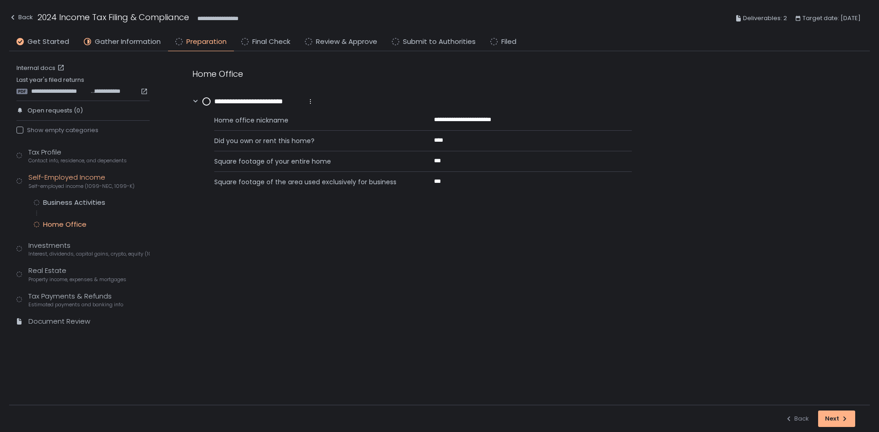
click at [66, 258] on div "Tax Profile Contact info, residence, and dependents Self-Employed Income Self-e…" at bounding box center [82, 241] width 133 height 188
click at [67, 205] on div "Business Activities" at bounding box center [74, 202] width 62 height 9
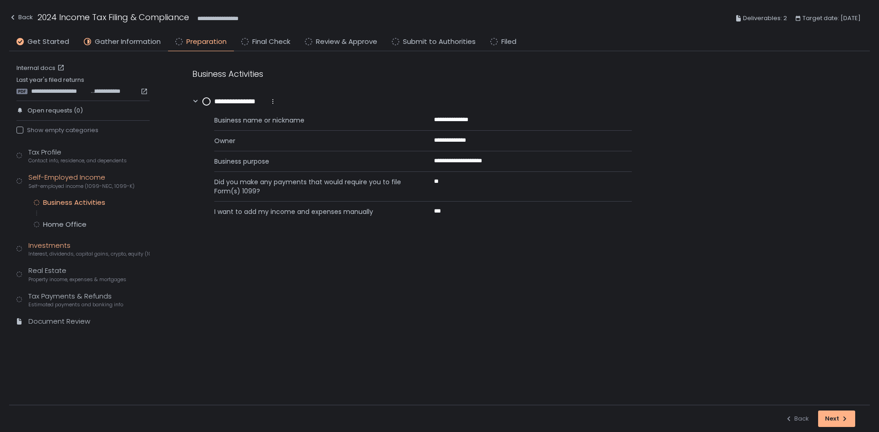
click at [80, 243] on div "Investments Interest, dividends, capital gains, crypto, equity (1099s, K-1s)" at bounding box center [88, 249] width 121 height 17
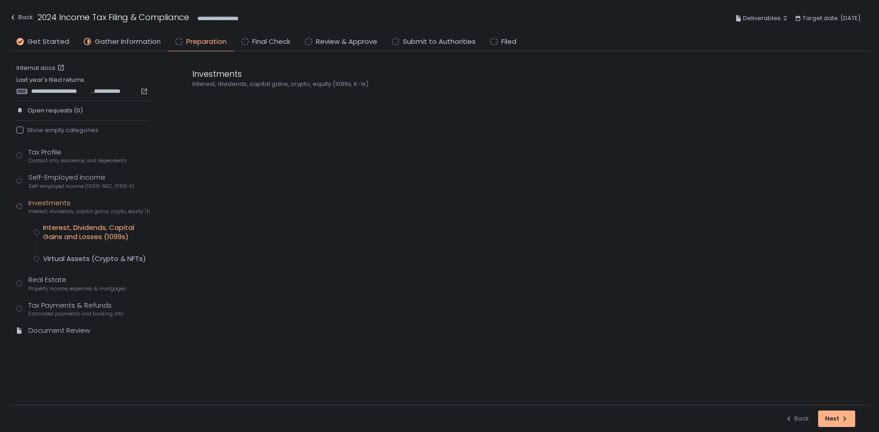
click at [95, 237] on div "Interest, Dividends, Capital Gains and Losses (1099s)" at bounding box center [96, 232] width 107 height 18
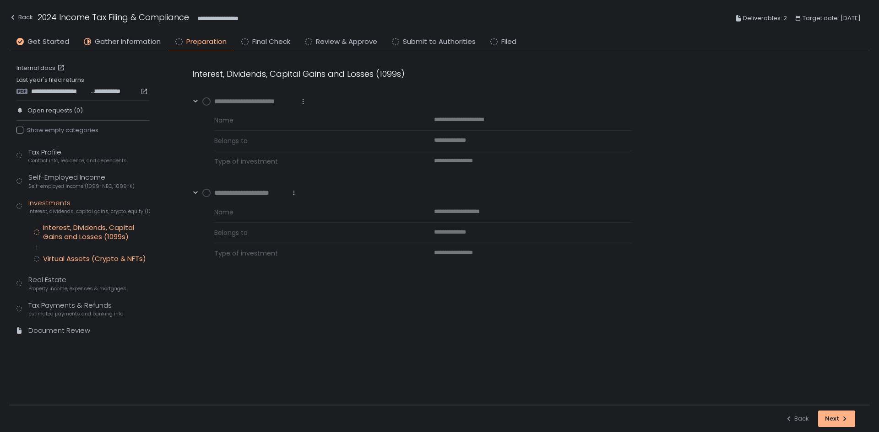
click at [91, 255] on div "Virtual Assets (Crypto & NFTs)" at bounding box center [94, 258] width 103 height 9
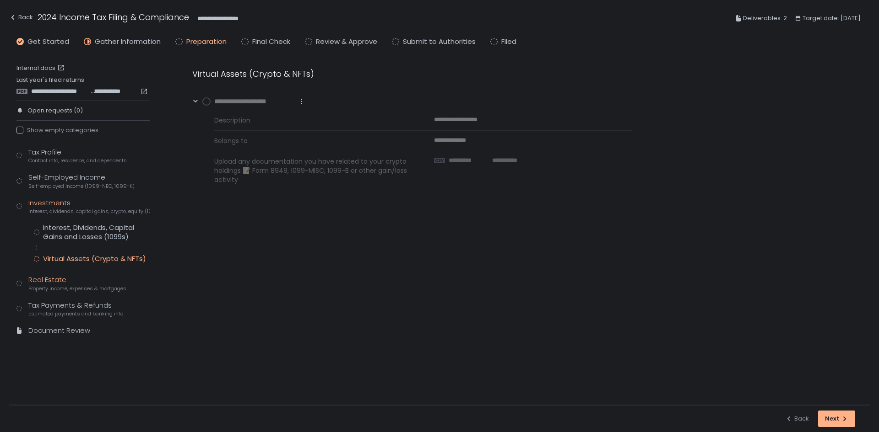
click at [64, 280] on div "Real Estate Property income, expenses & mortgages" at bounding box center [77, 283] width 98 height 17
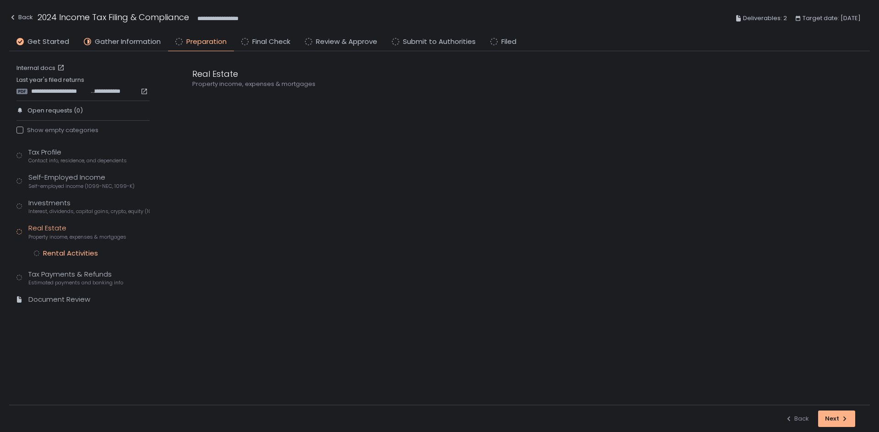
click at [84, 255] on div "Rental Activities" at bounding box center [70, 253] width 55 height 9
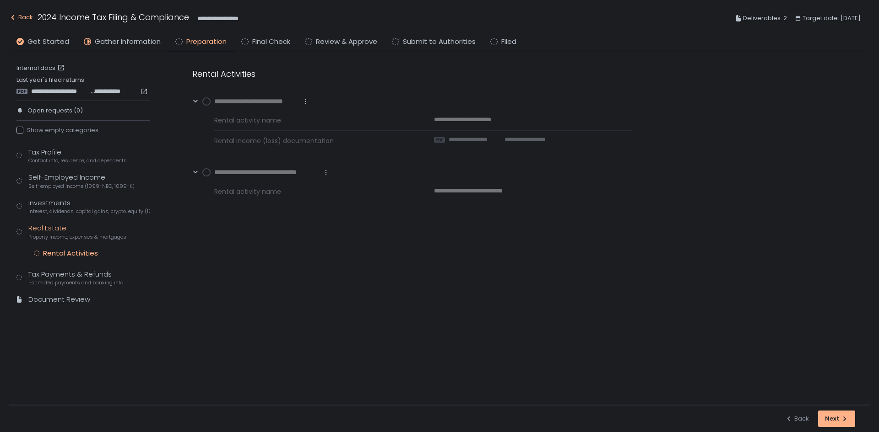
click at [13, 14] on icon "button" at bounding box center [12, 17] width 7 height 7
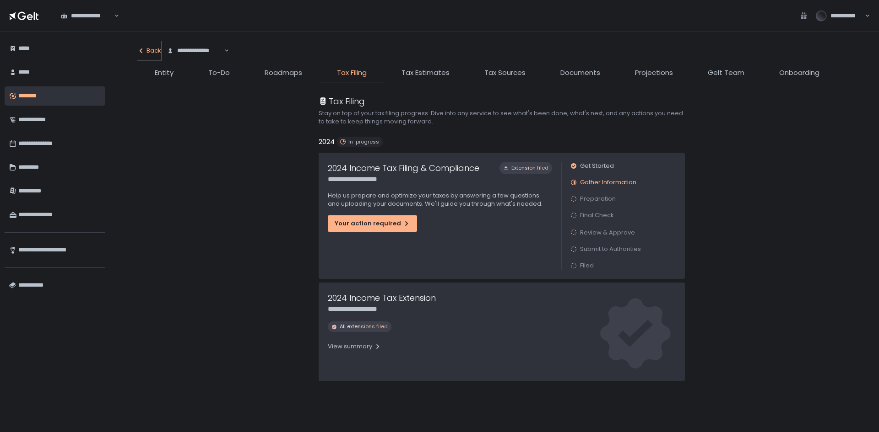
click at [155, 51] on div "Back" at bounding box center [149, 51] width 24 height 8
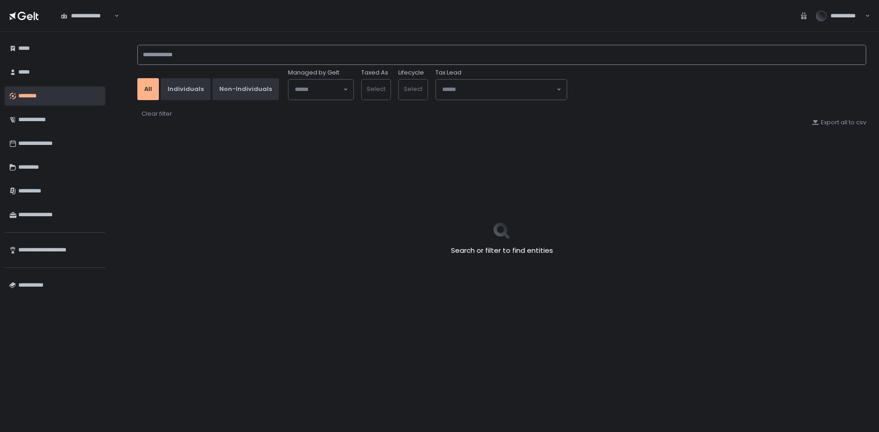
click at [192, 52] on input at bounding box center [501, 55] width 728 height 20
click at [201, 60] on input "**********" at bounding box center [501, 55] width 728 height 20
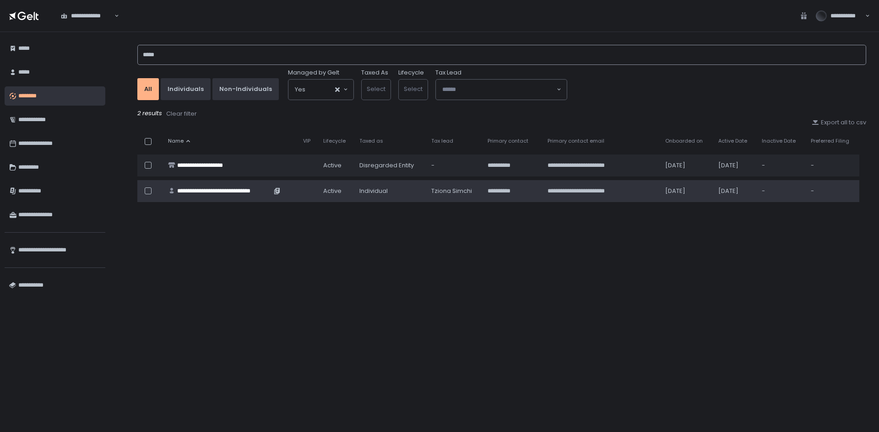
type input "*****"
click at [216, 190] on div "**********" at bounding box center [224, 191] width 94 height 8
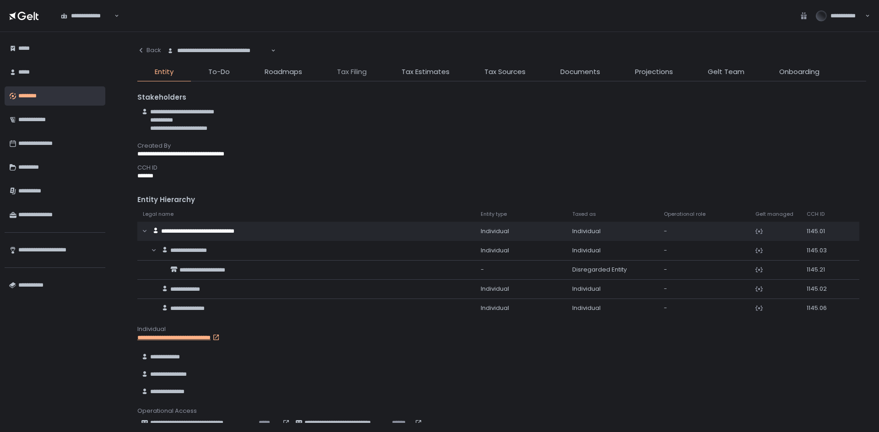
click at [347, 72] on span "Tax Filing" at bounding box center [352, 72] width 30 height 11
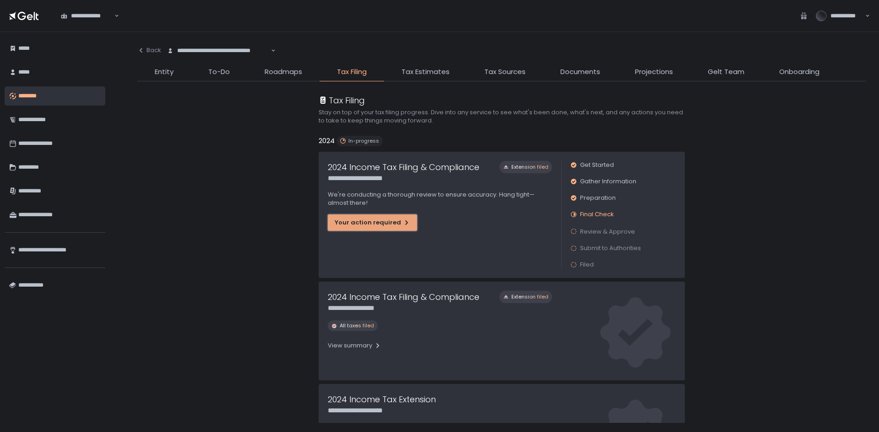
click at [371, 220] on div "Your action required" at bounding box center [372, 223] width 76 height 8
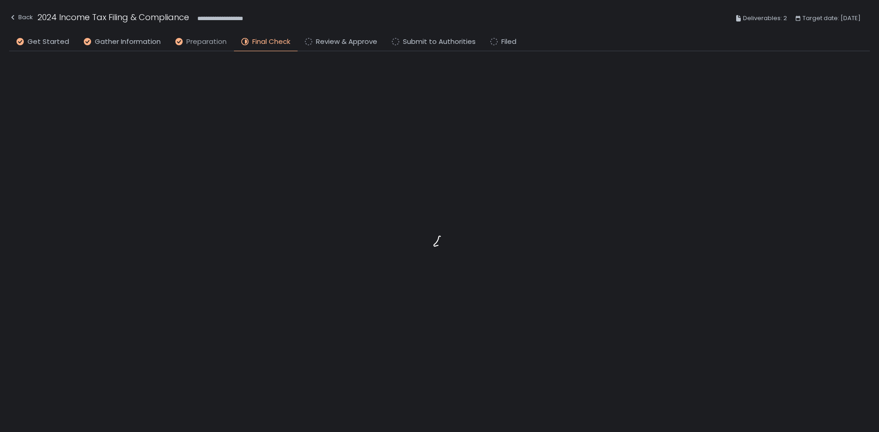
click at [197, 41] on span "Preparation" at bounding box center [206, 42] width 40 height 11
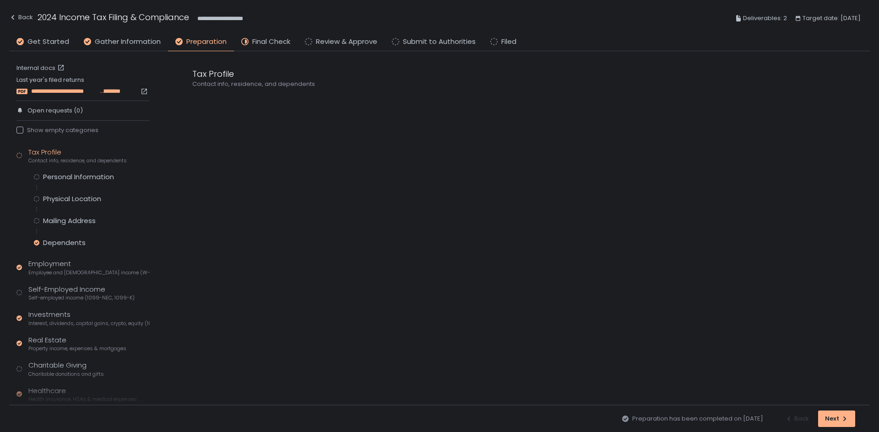
click at [71, 92] on span "**********" at bounding box center [64, 91] width 67 height 8
click at [92, 174] on div "Personal Information" at bounding box center [78, 177] width 71 height 9
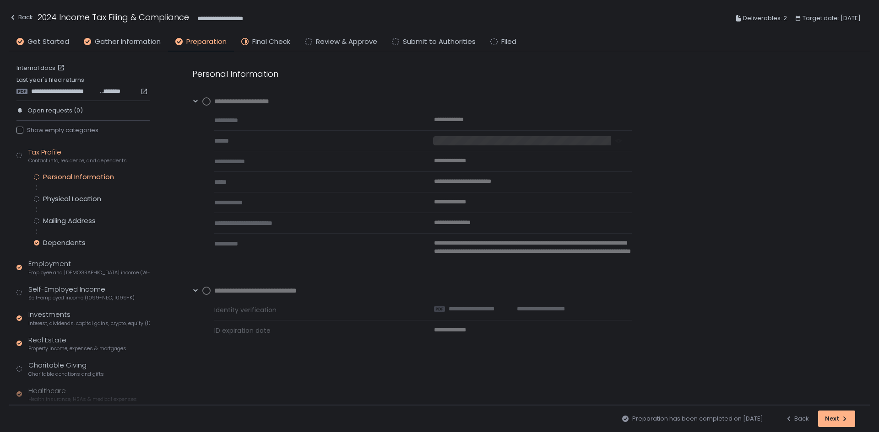
click at [454, 138] on div at bounding box center [522, 140] width 178 height 9
click at [27, 17] on div "Back" at bounding box center [21, 17] width 24 height 11
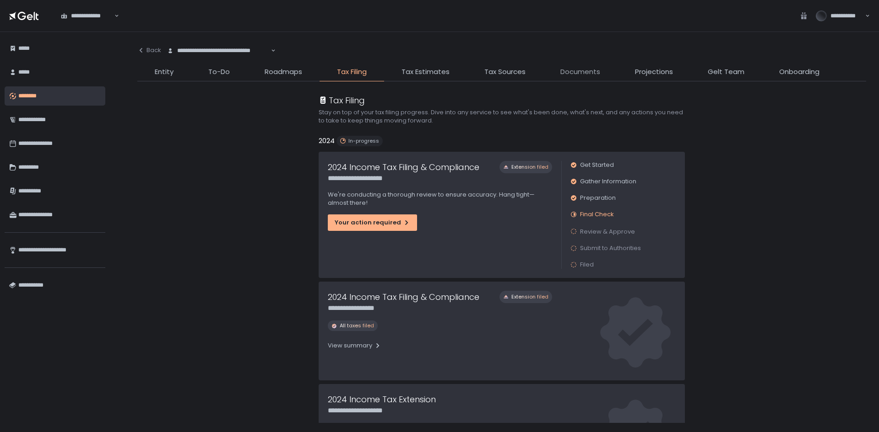
click at [579, 71] on span "Documents" at bounding box center [580, 72] width 40 height 11
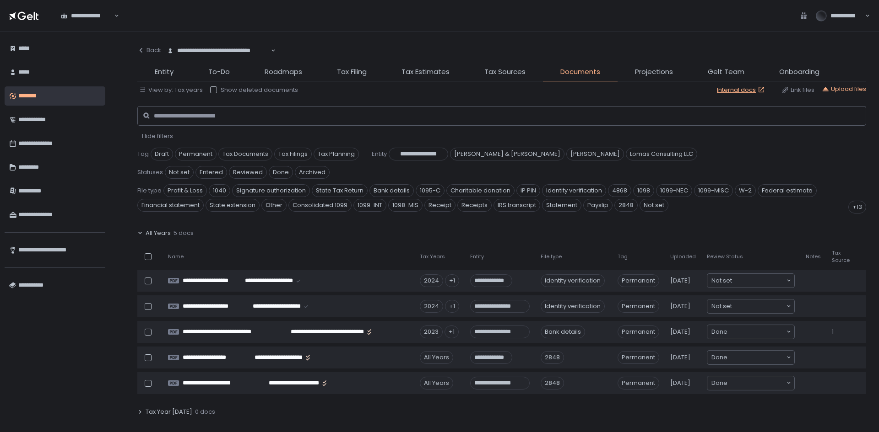
click at [162, 134] on span "- Hide filters" at bounding box center [155, 136] width 36 height 9
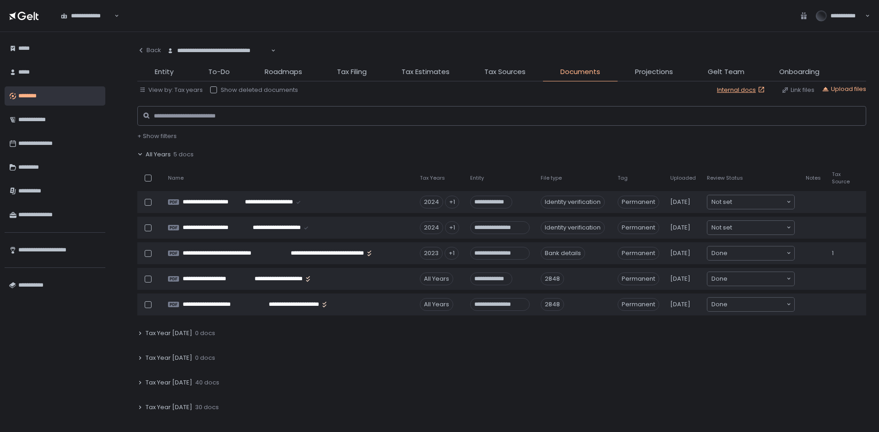
click at [156, 152] on span "All Years" at bounding box center [158, 155] width 25 height 8
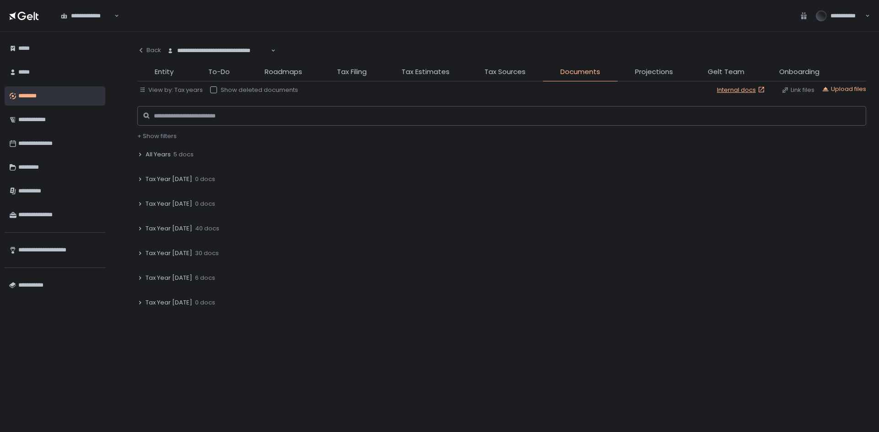
click at [159, 225] on span "Tax Year [DATE]" at bounding box center [169, 229] width 47 height 8
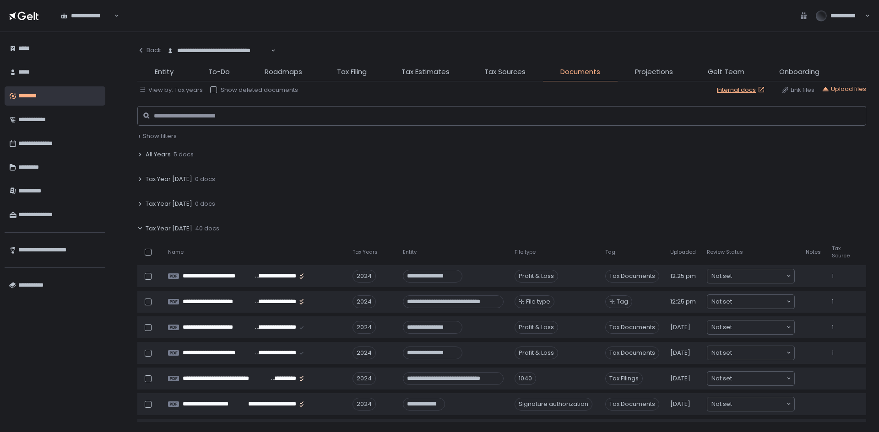
click at [159, 225] on span "Tax Year [DATE]" at bounding box center [169, 229] width 47 height 8
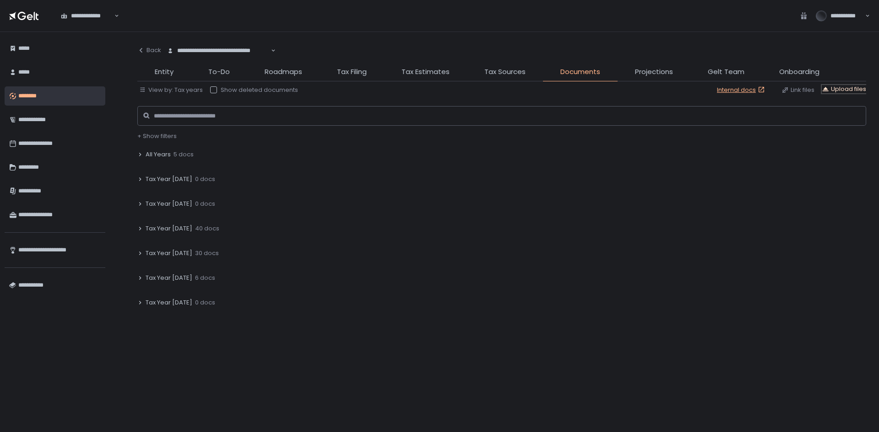
click at [860, 86] on div "Upload files" at bounding box center [843, 89] width 44 height 8
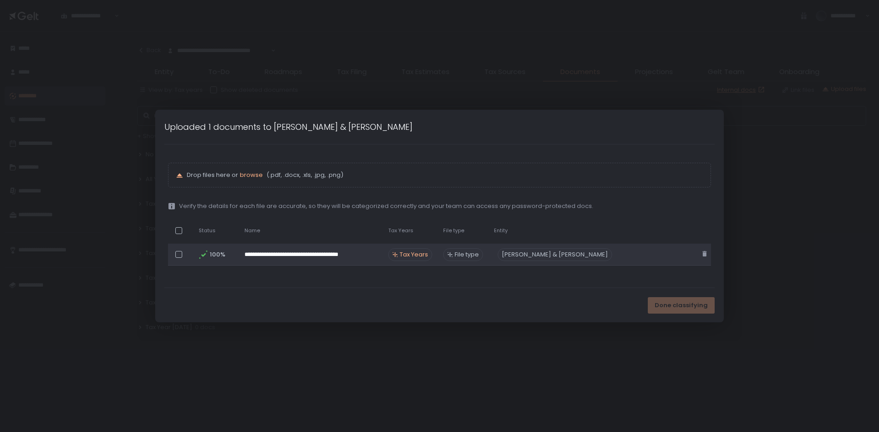
click at [415, 254] on span "Tax Years" at bounding box center [413, 255] width 28 height 8
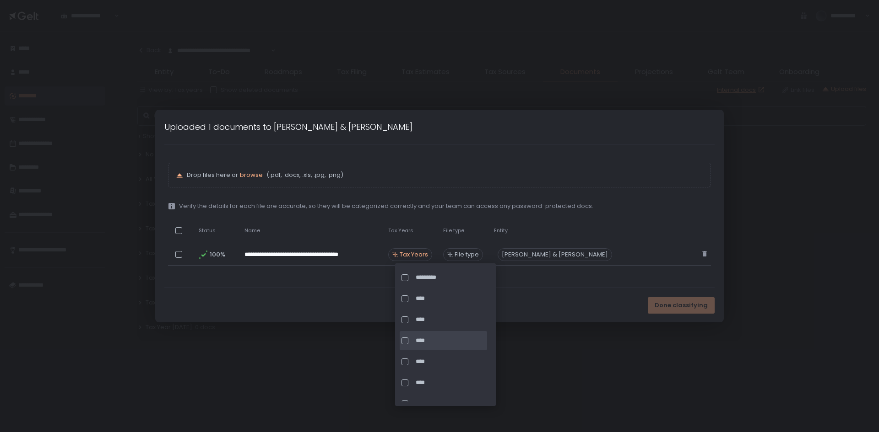
click at [423, 338] on span "****" at bounding box center [450, 341] width 70 height 8
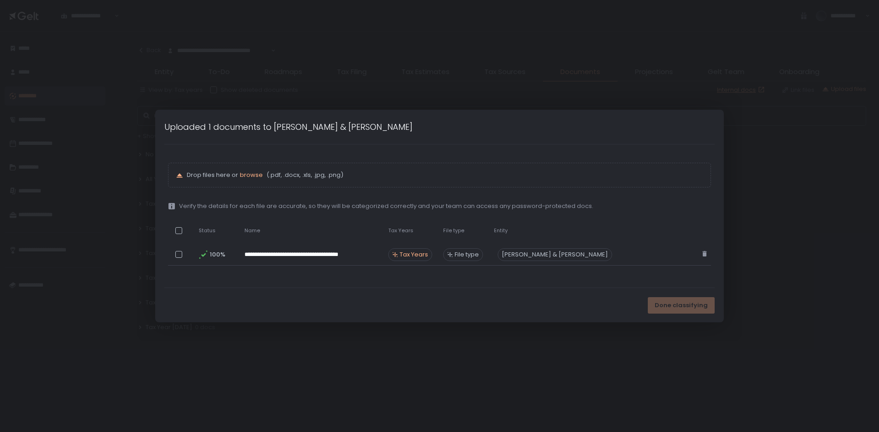
click at [552, 289] on div "Done classifying" at bounding box center [439, 305] width 568 height 34
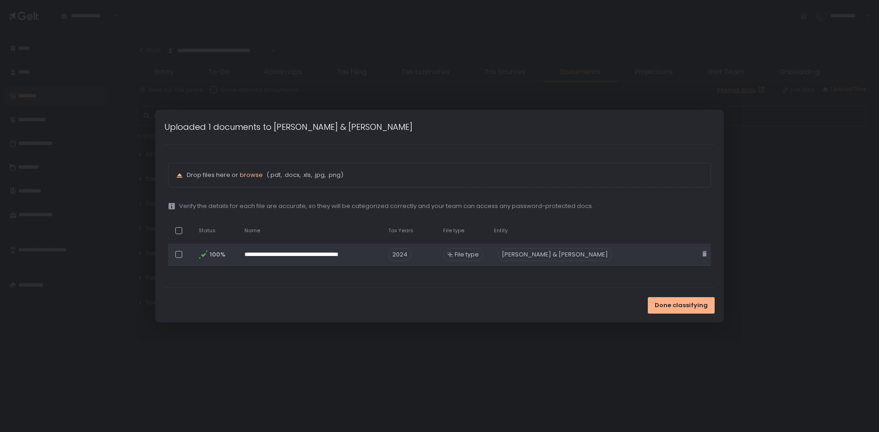
click at [478, 256] on span "File type" at bounding box center [466, 255] width 24 height 8
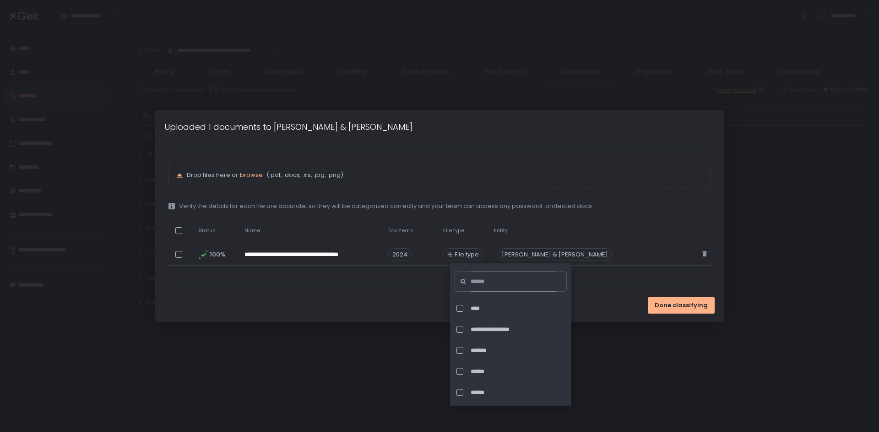
click at [486, 279] on input at bounding box center [513, 282] width 86 height 20
click at [431, 288] on div "Done classifying" at bounding box center [439, 305] width 568 height 34
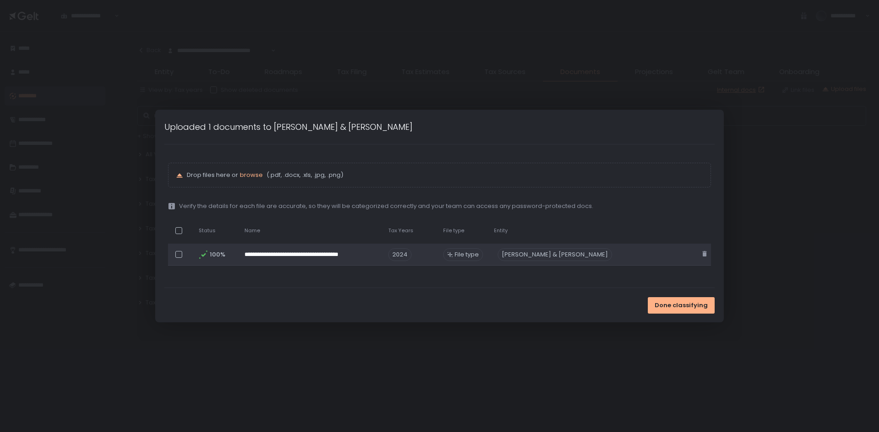
click at [464, 251] on span "File type" at bounding box center [466, 255] width 24 height 8
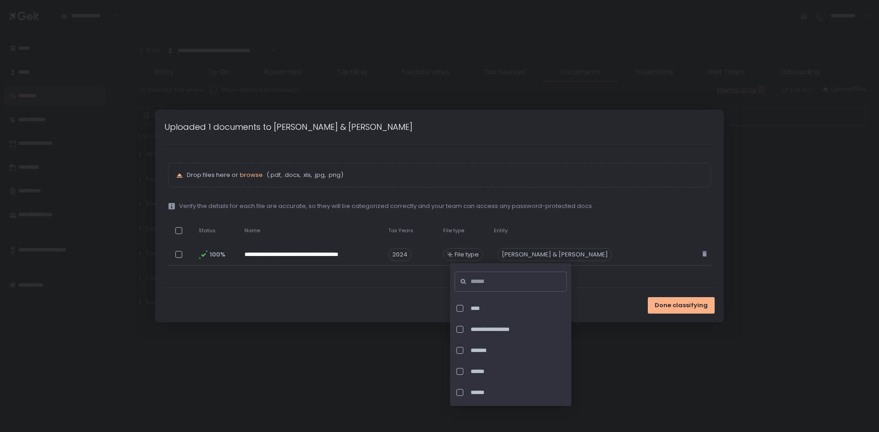
click at [489, 296] on div "**********" at bounding box center [510, 334] width 112 height 137
click at [488, 280] on input at bounding box center [513, 282] width 86 height 20
drag, startPoint x: 601, startPoint y: 284, endPoint x: 635, endPoint y: 301, distance: 37.9
click at [601, 284] on div "**********" at bounding box center [439, 216] width 550 height 143
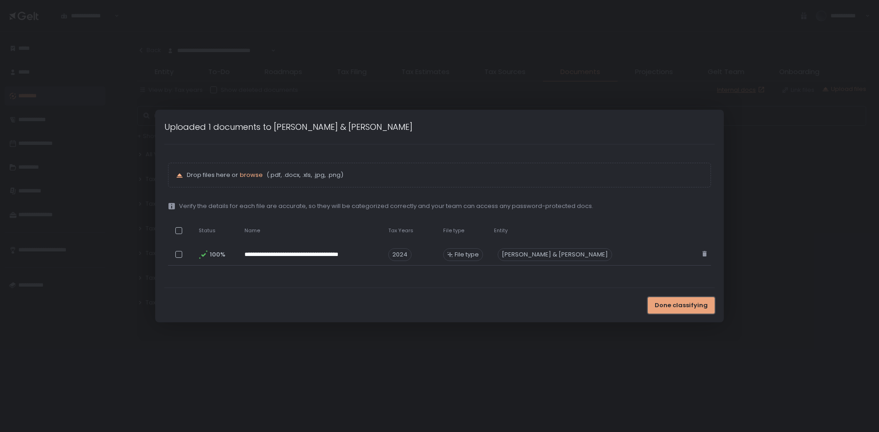
click at [655, 305] on span "Done classifying" at bounding box center [680, 306] width 53 height 8
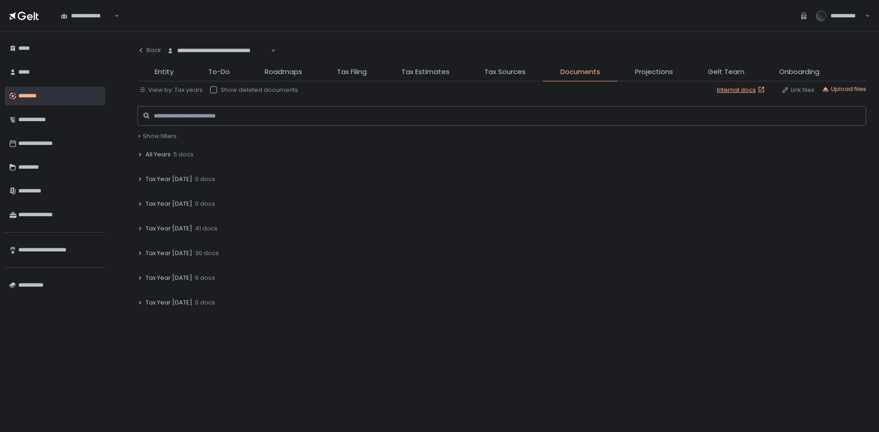
click at [169, 227] on span "Tax Year [DATE]" at bounding box center [169, 229] width 47 height 8
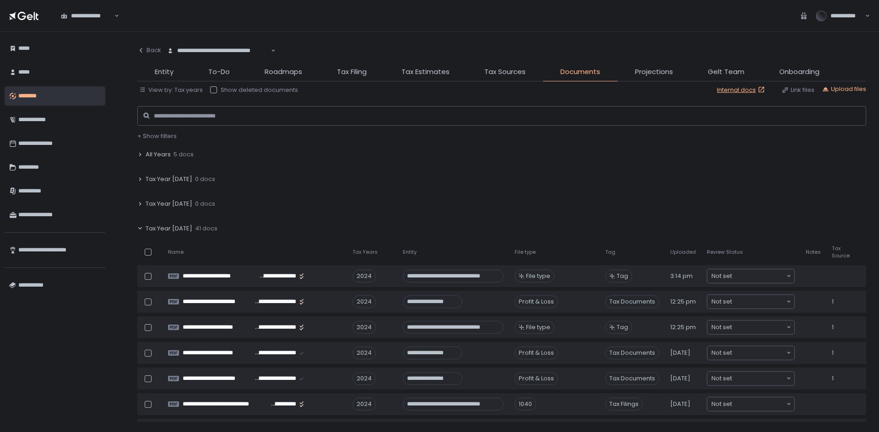
click at [161, 227] on span "Tax Year [DATE]" at bounding box center [169, 229] width 47 height 8
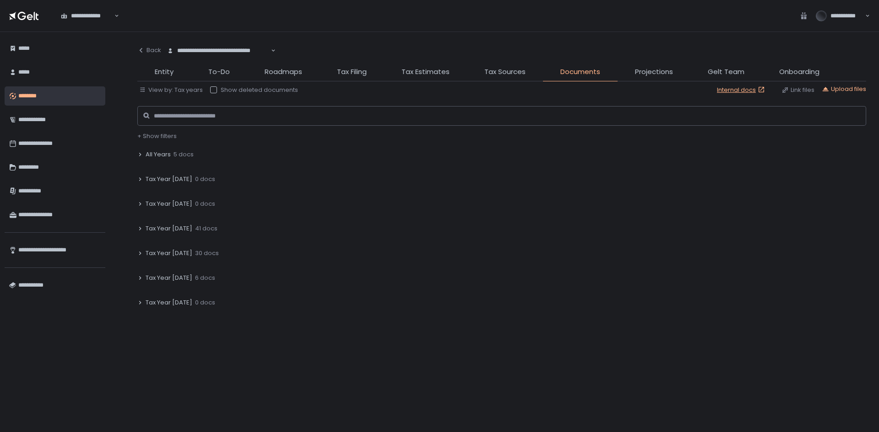
click at [164, 230] on span "Tax Year [DATE]" at bounding box center [169, 229] width 47 height 8
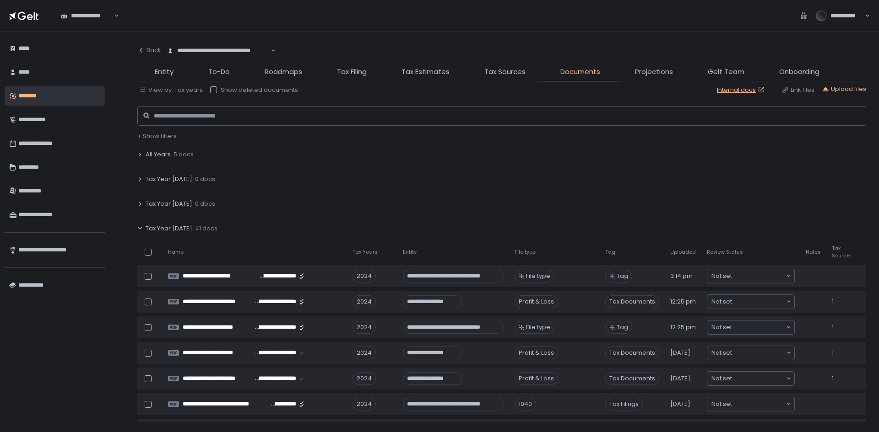
scroll to position [46, 0]
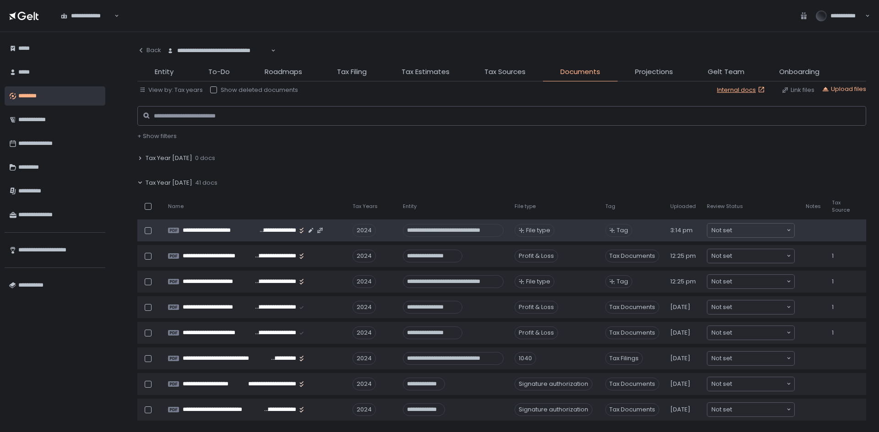
click at [526, 229] on span "File type" at bounding box center [538, 231] width 24 height 8
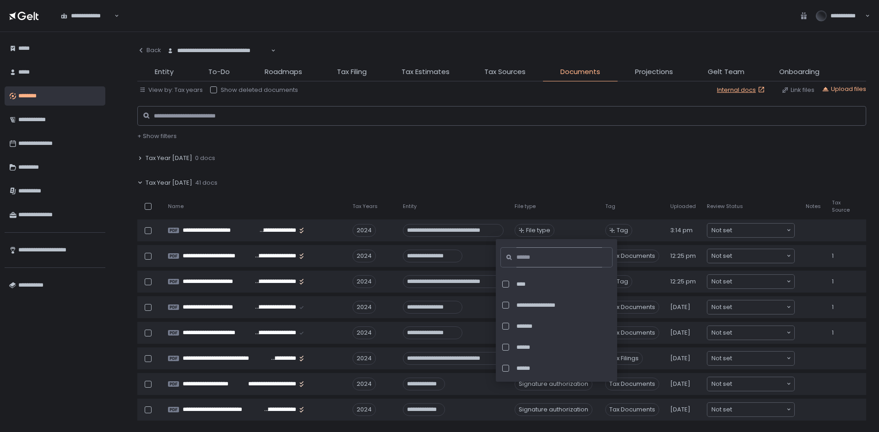
click at [524, 254] on input at bounding box center [559, 258] width 86 height 20
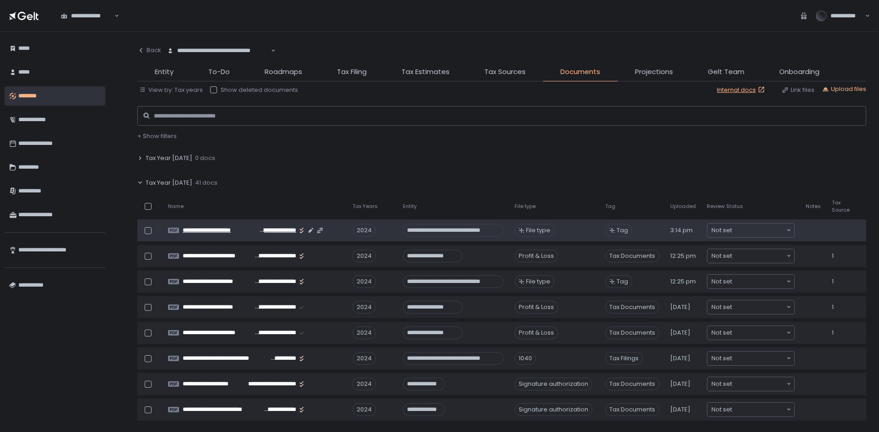
click at [305, 228] on div at bounding box center [314, 230] width 18 height 7
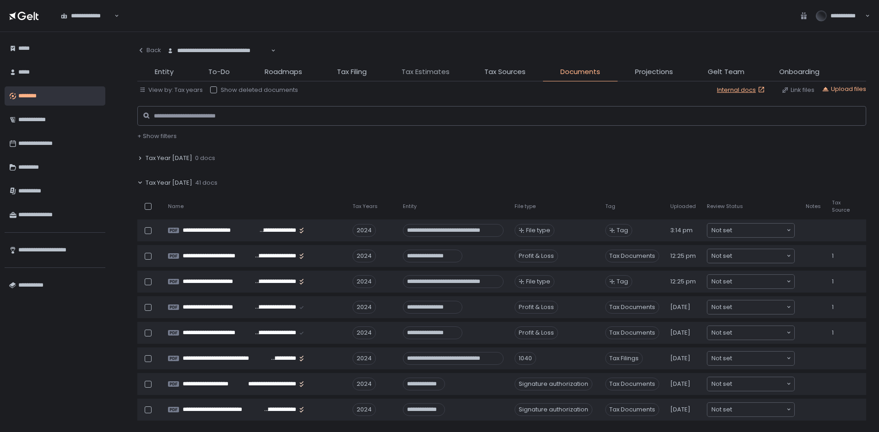
click at [436, 72] on span "Tax Estimates" at bounding box center [425, 72] width 48 height 11
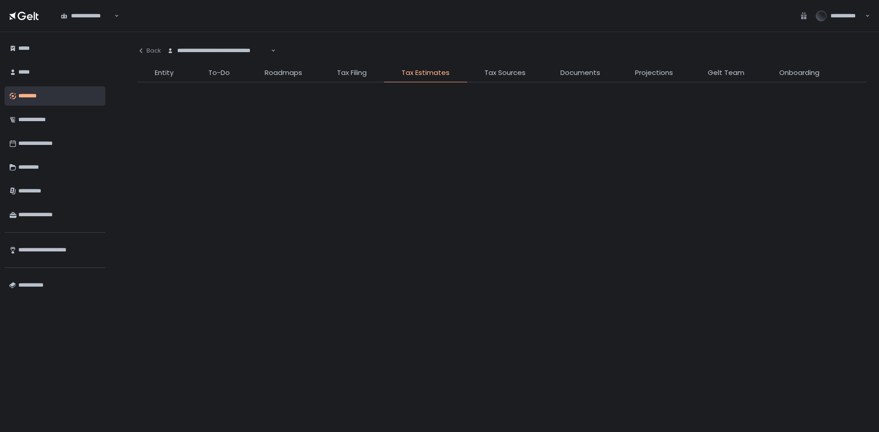
click at [337, 65] on div "**********" at bounding box center [439, 216] width 879 height 432
click at [341, 70] on div "Loading Entity Information" at bounding box center [439, 216] width 879 height 432
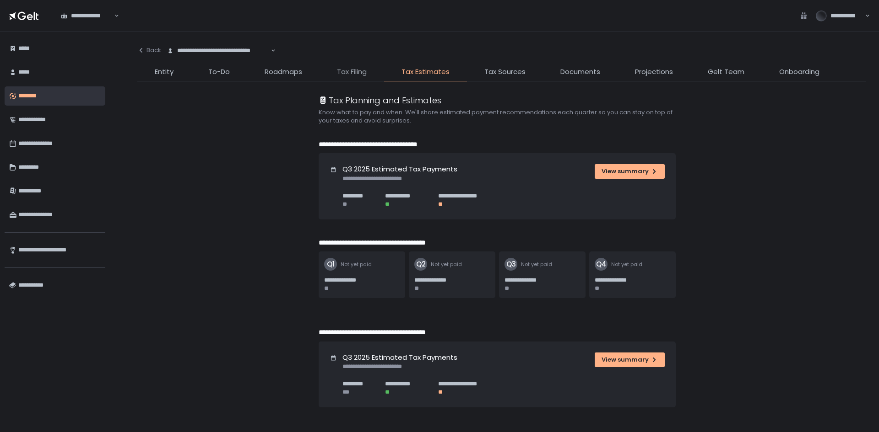
click at [341, 71] on span "Tax Filing" at bounding box center [352, 72] width 30 height 11
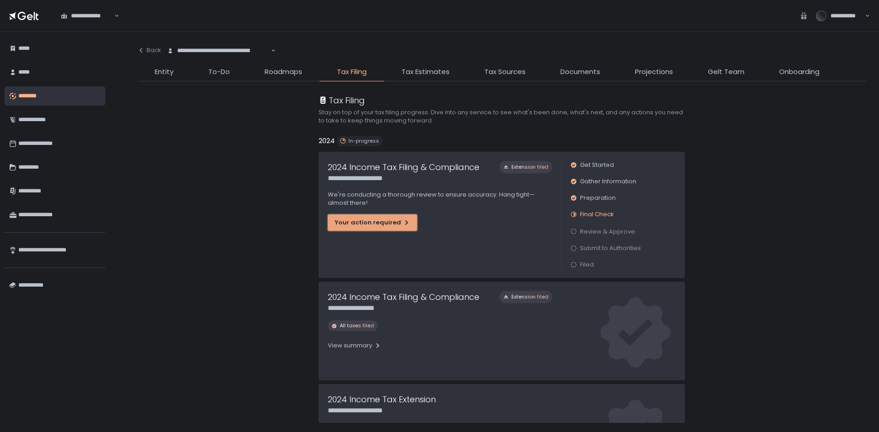
click at [383, 224] on div "Your action required" at bounding box center [372, 223] width 76 height 8
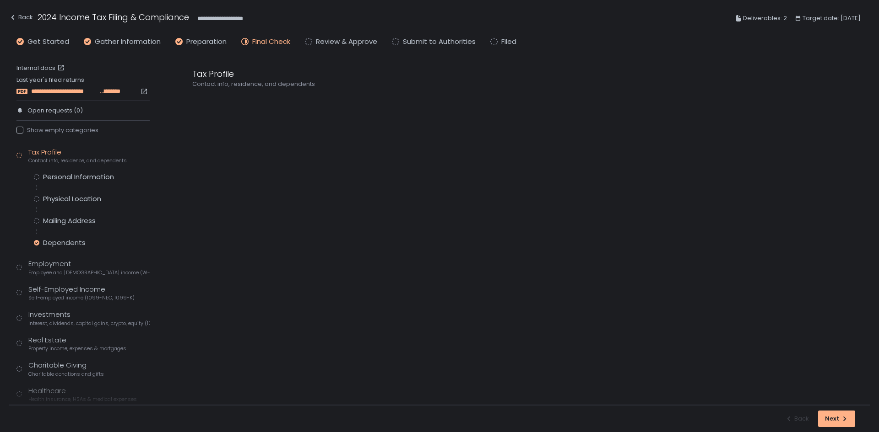
click at [69, 88] on span "**********" at bounding box center [64, 91] width 67 height 8
click at [91, 90] on span "**********" at bounding box center [64, 91] width 67 height 8
click at [44, 67] on link "Internal docs" at bounding box center [41, 68] width 50 height 8
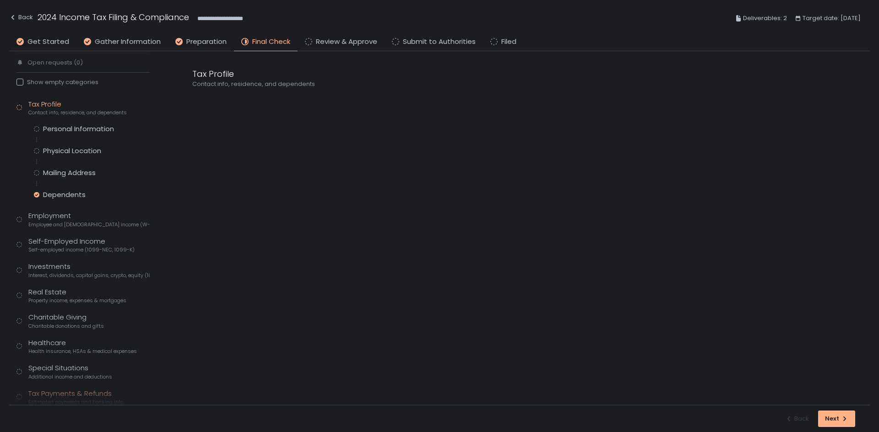
scroll to position [94, 0]
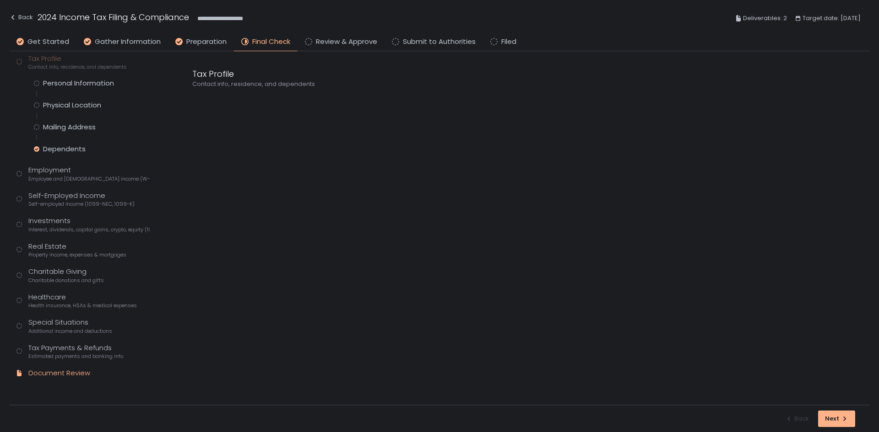
click at [52, 372] on div "Document Review" at bounding box center [59, 373] width 62 height 11
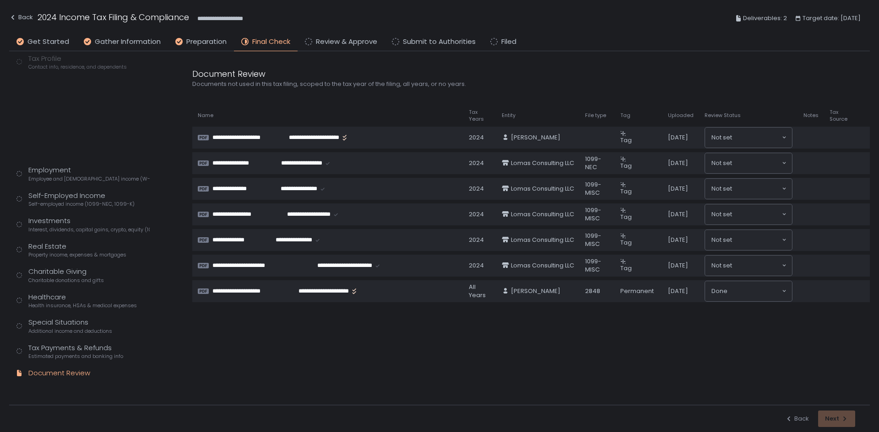
scroll to position [7, 0]
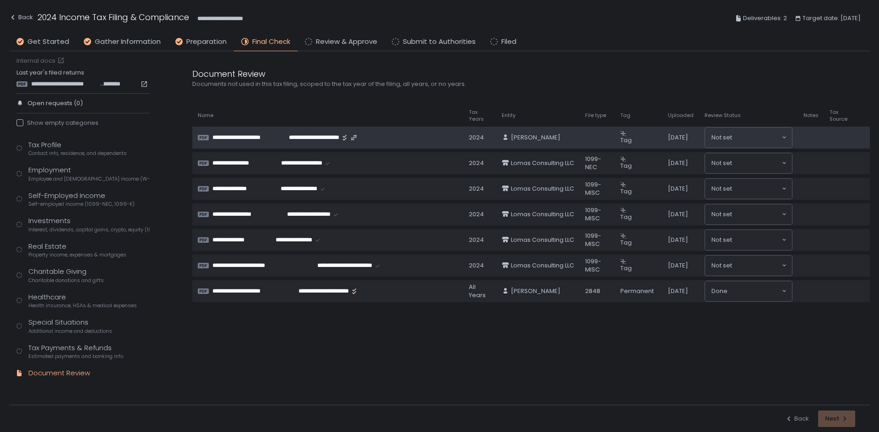
click at [276, 135] on span "**********" at bounding box center [308, 138] width 64 height 8
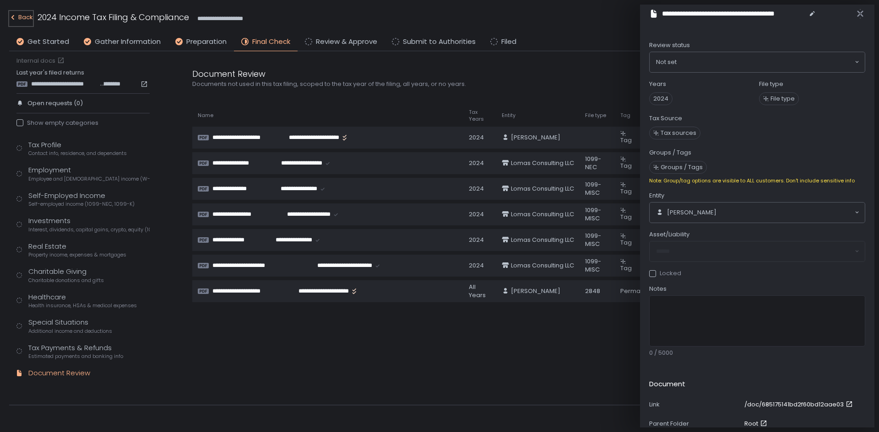
click at [16, 15] on div "Back" at bounding box center [21, 17] width 24 height 11
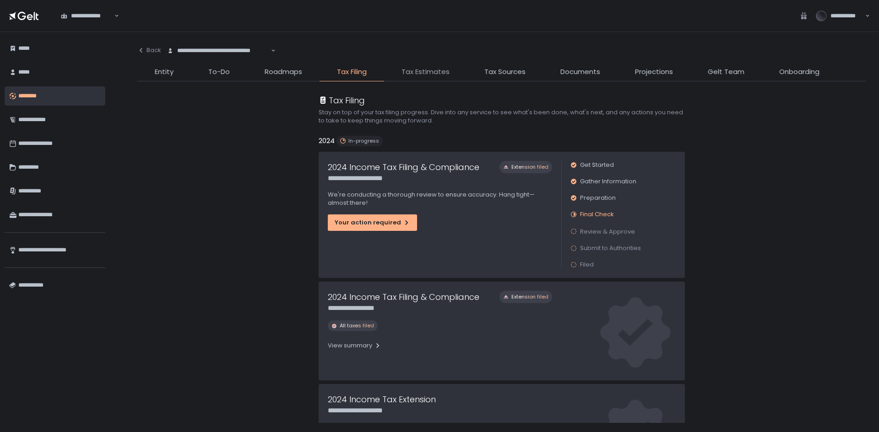
click at [423, 69] on span "Tax Estimates" at bounding box center [425, 72] width 48 height 11
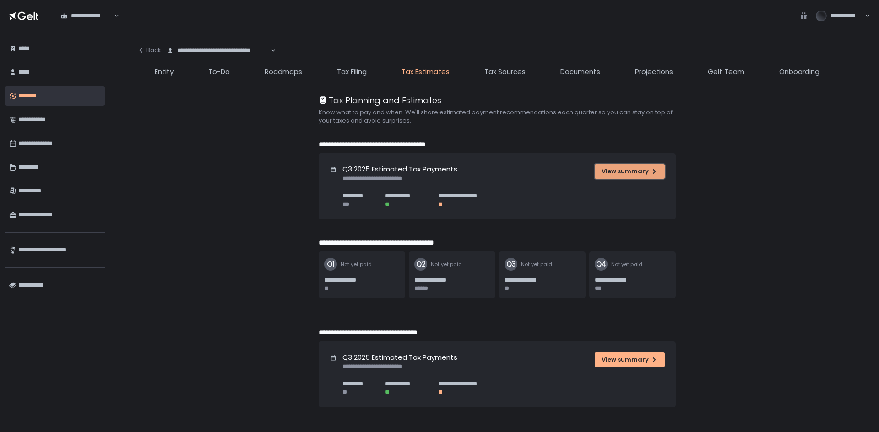
click at [642, 172] on div "View summary" at bounding box center [629, 171] width 56 height 8
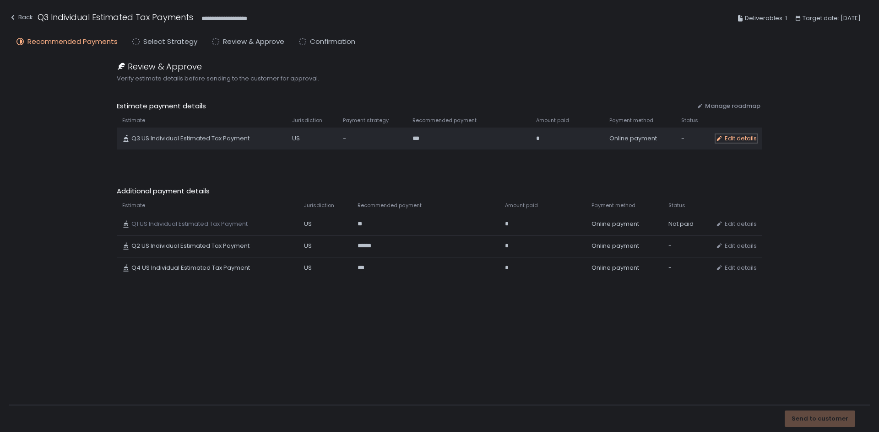
click at [734, 138] on div "Edit details" at bounding box center [735, 139] width 41 height 8
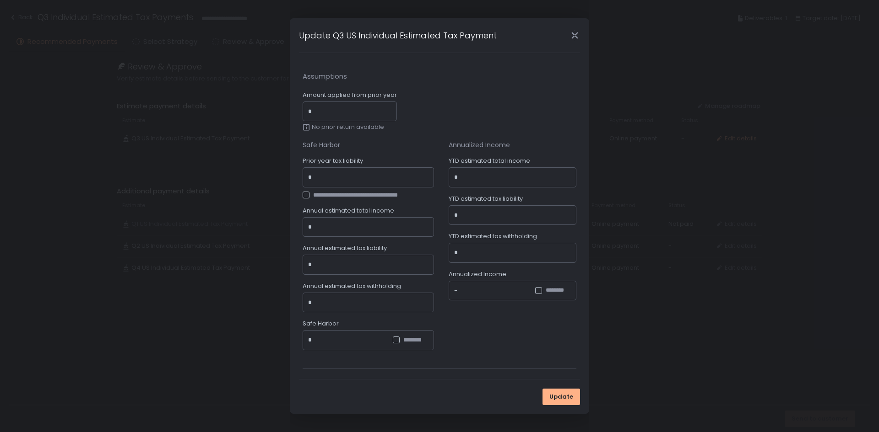
click at [342, 109] on input "Amount applied from prior year" at bounding box center [352, 111] width 78 height 9
type input "*"
click at [358, 170] on div "*" at bounding box center [367, 177] width 131 height 20
click at [358, 175] on input "Prior year tax liability" at bounding box center [370, 177] width 115 height 9
type input "******"
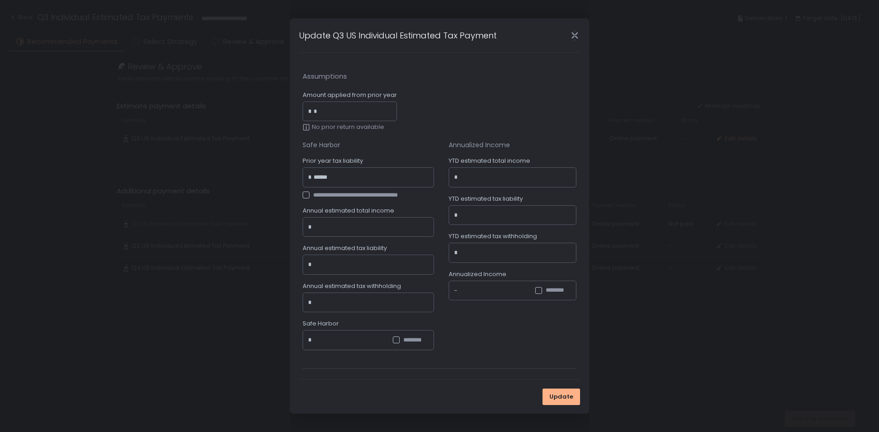
click at [303, 196] on div at bounding box center [305, 195] width 7 height 7
click at [334, 263] on input "Annual estimated tax liability" at bounding box center [370, 264] width 115 height 9
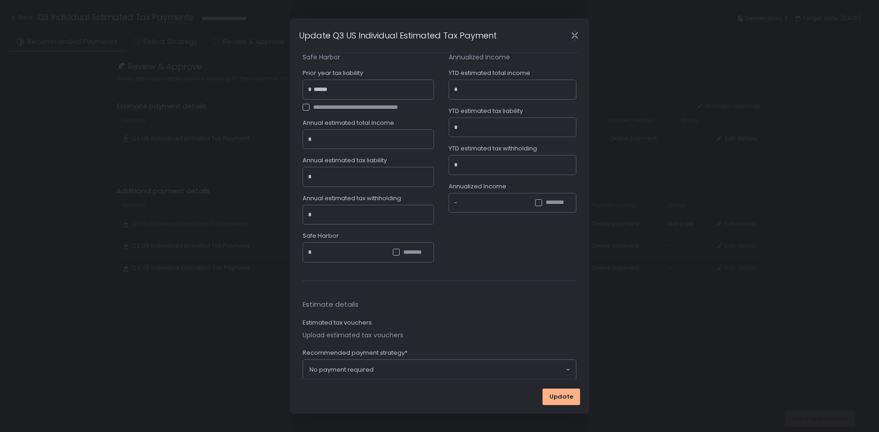
scroll to position [92, 0]
click at [336, 244] on div "* ********" at bounding box center [367, 249] width 131 height 20
click at [348, 207] on input "Annual estimated tax withholding" at bounding box center [370, 211] width 115 height 9
drag, startPoint x: 348, startPoint y: 207, endPoint x: 281, endPoint y: 205, distance: 67.7
click at [281, 205] on div "**********" at bounding box center [439, 216] width 879 height 432
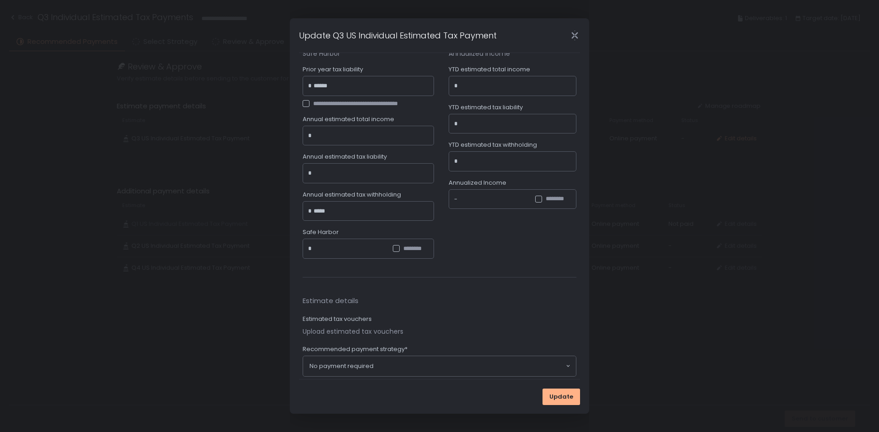
type input "******"
click at [338, 173] on input "Annual estimated tax liability" at bounding box center [370, 173] width 115 height 9
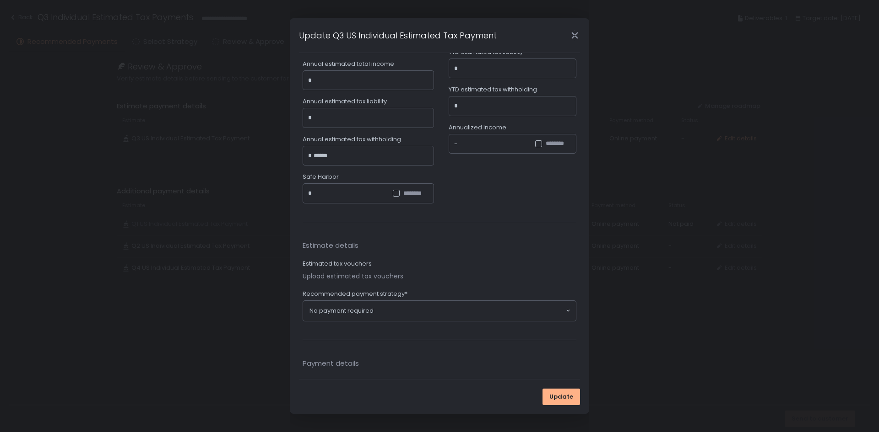
scroll to position [183, 0]
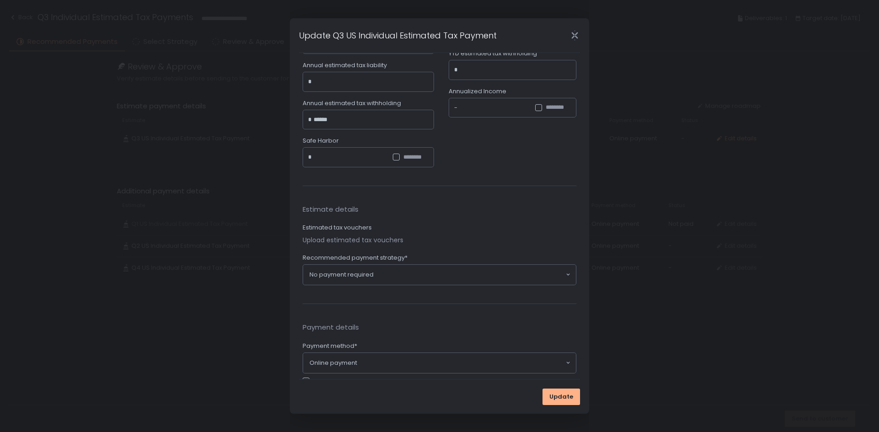
click at [321, 158] on div "* ********" at bounding box center [367, 157] width 131 height 20
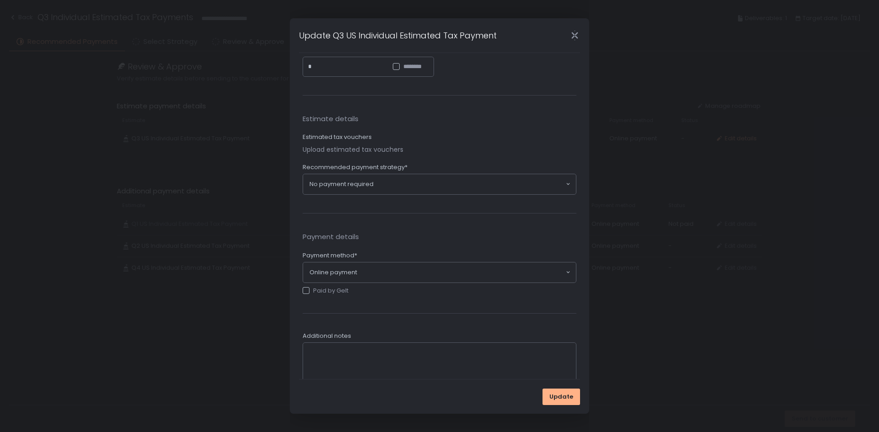
scroll to position [275, 0]
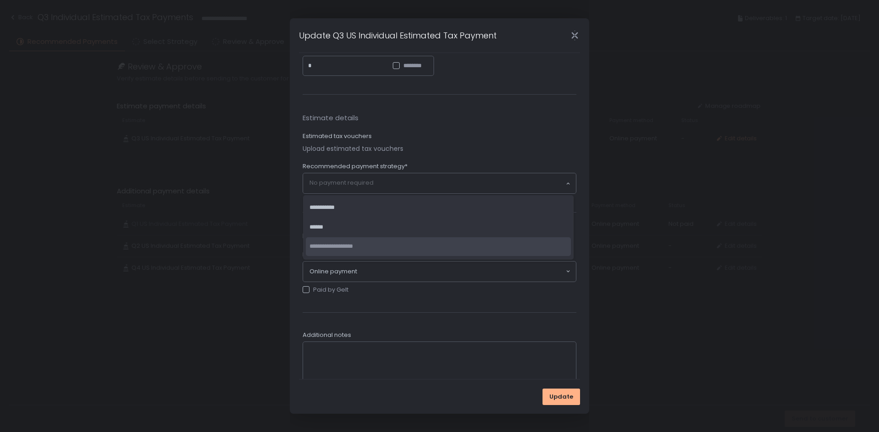
click at [350, 175] on div "No payment required Loading..." at bounding box center [439, 183] width 273 height 20
click at [334, 205] on span "**********" at bounding box center [321, 208] width 25 height 6
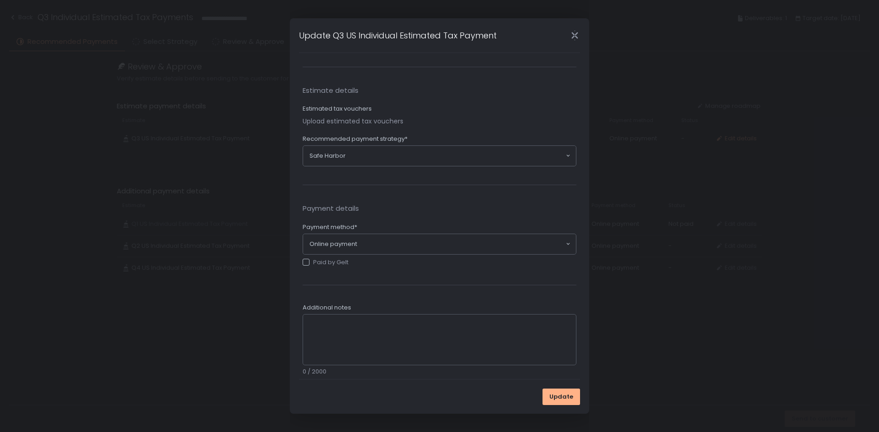
scroll to position [317, 0]
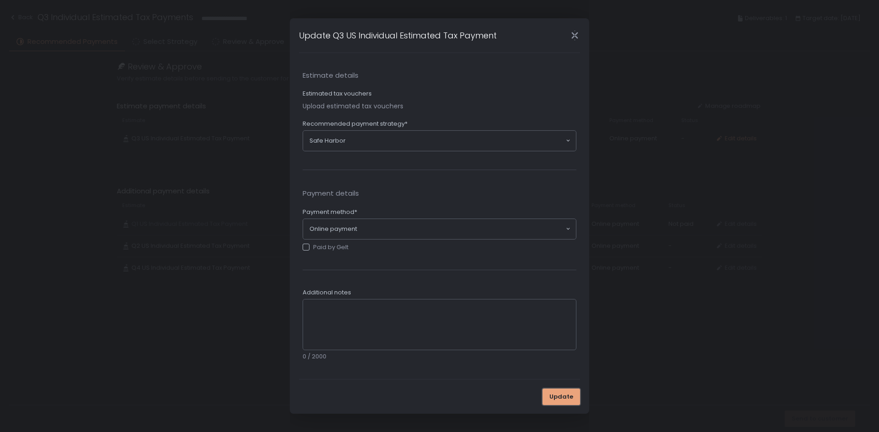
click at [562, 399] on span "Update" at bounding box center [561, 397] width 24 height 8
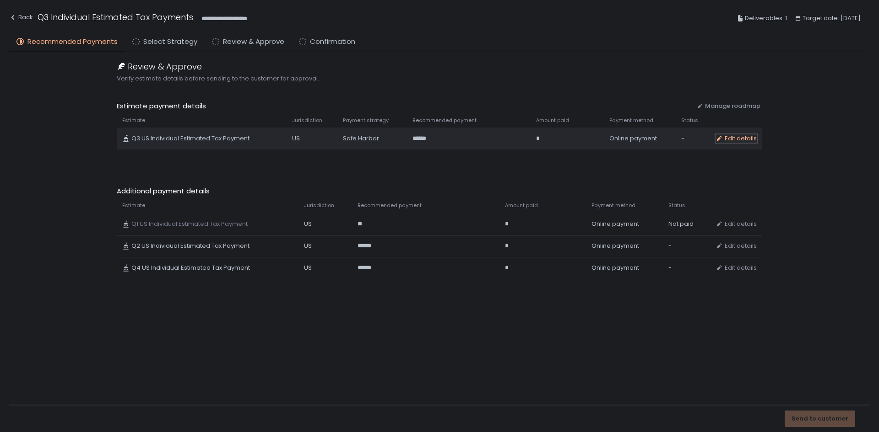
click at [740, 135] on div "Edit details" at bounding box center [735, 139] width 41 height 8
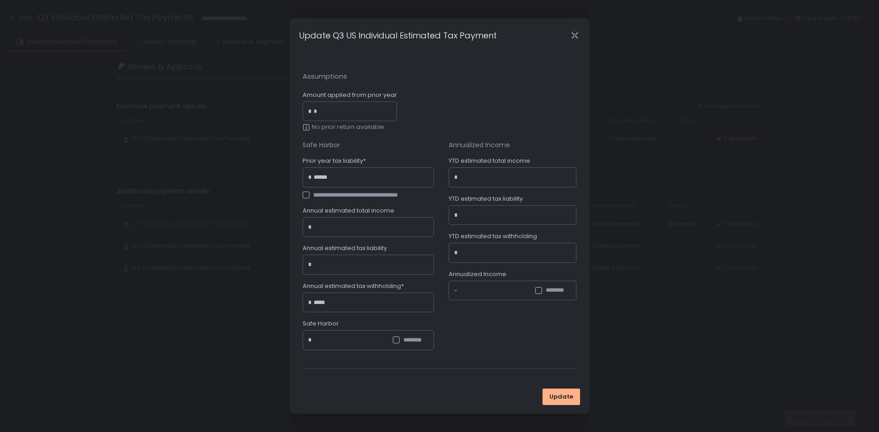
drag, startPoint x: 346, startPoint y: 302, endPoint x: 313, endPoint y: 302, distance: 33.9
click at [313, 302] on div "* *****" at bounding box center [367, 303] width 131 height 20
click at [335, 304] on input "*****" at bounding box center [370, 302] width 115 height 9
drag, startPoint x: 338, startPoint y: 302, endPoint x: 305, endPoint y: 303, distance: 33.4
click at [305, 303] on div "* *****" at bounding box center [367, 303] width 131 height 20
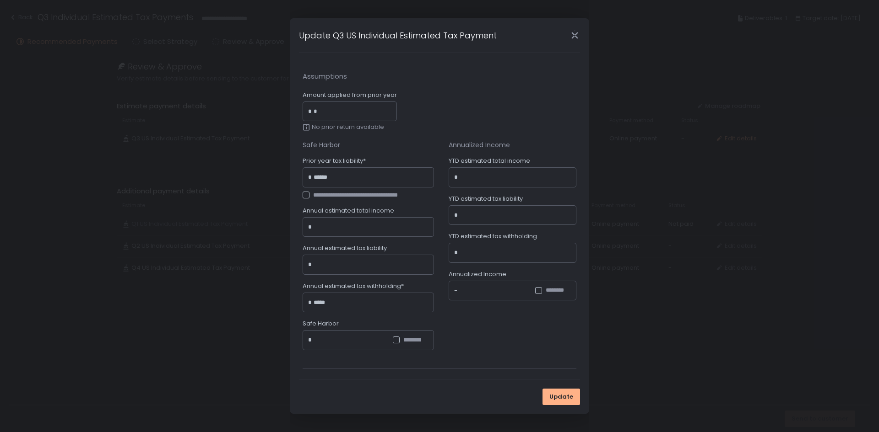
type input "******"
click at [344, 261] on input "Annual estimated tax liability" at bounding box center [370, 264] width 115 height 9
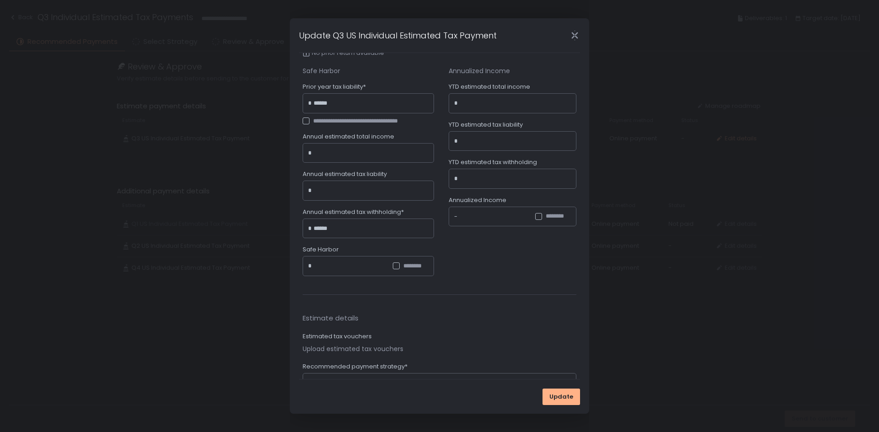
scroll to position [183, 0]
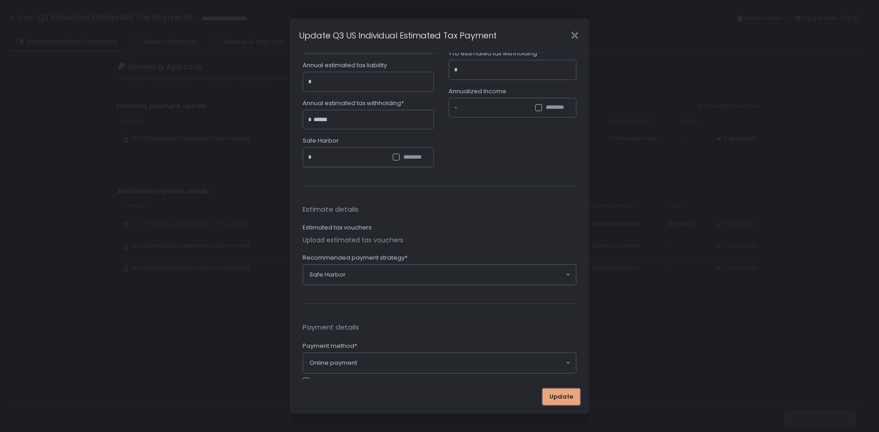
click at [569, 389] on button "Update" at bounding box center [561, 397] width 38 height 16
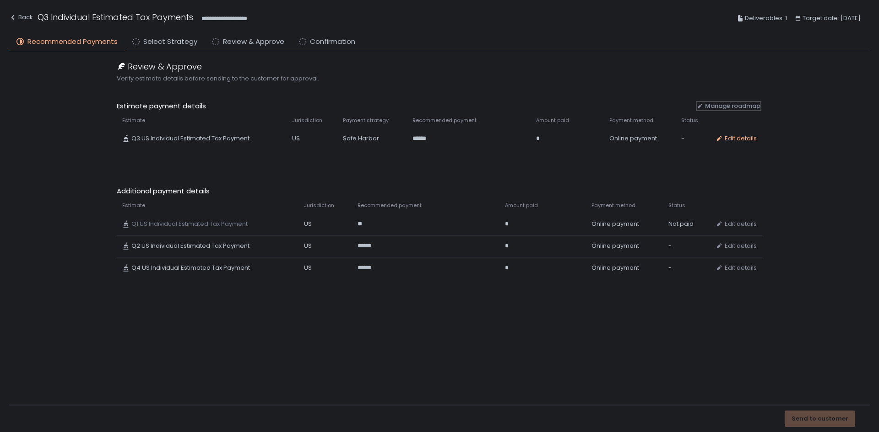
click at [741, 102] on span "Manage roadmap" at bounding box center [732, 106] width 55 height 8
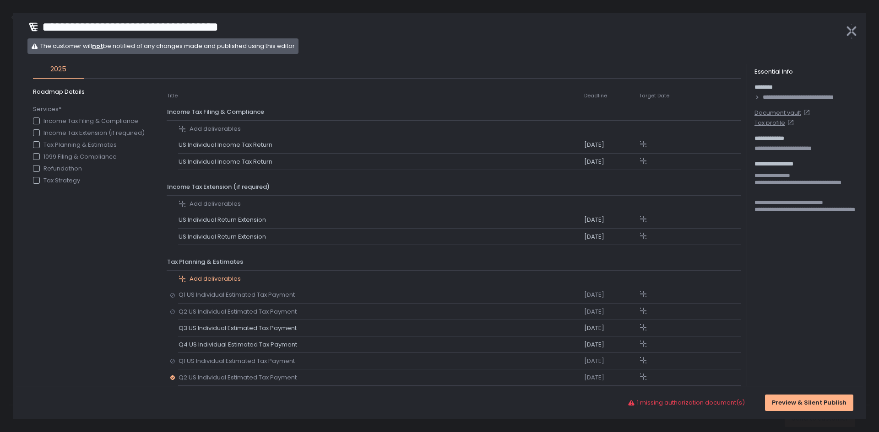
click at [223, 277] on span "Add deliverables" at bounding box center [214, 279] width 51 height 8
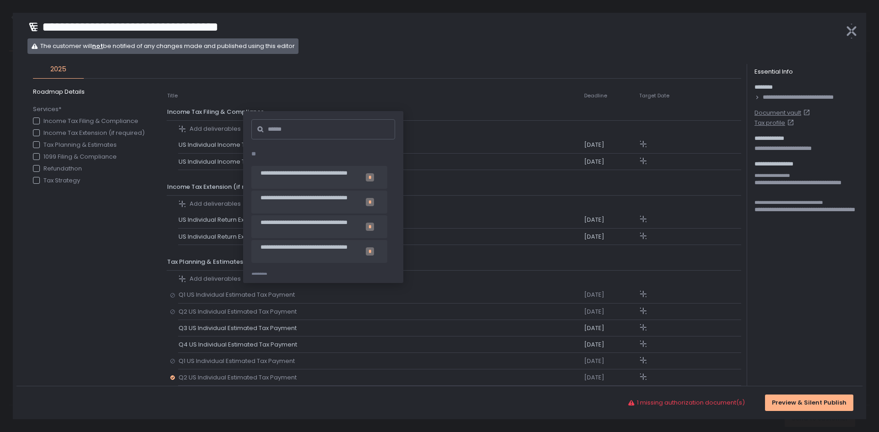
click at [291, 132] on input at bounding box center [326, 129] width 117 height 19
type input "**"
click at [303, 226] on span "**********" at bounding box center [308, 227] width 96 height 16
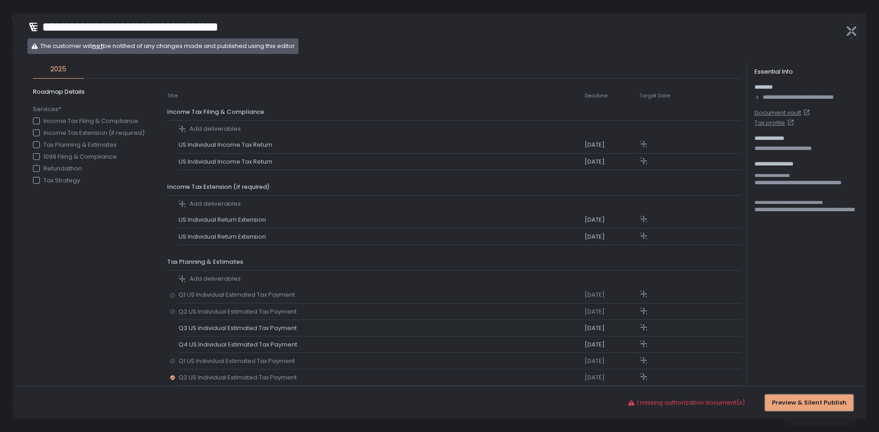
click at [796, 403] on div "Preview & Silent Publish" at bounding box center [808, 403] width 75 height 8
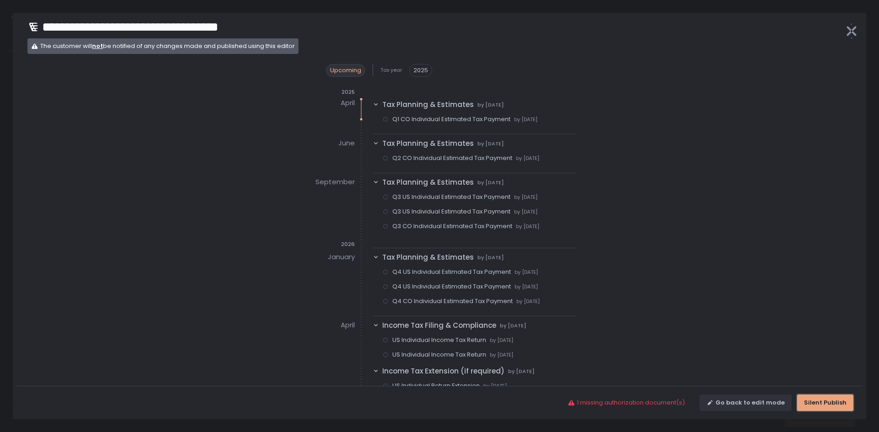
click at [815, 401] on div "Silent Publish" at bounding box center [825, 403] width 43 height 8
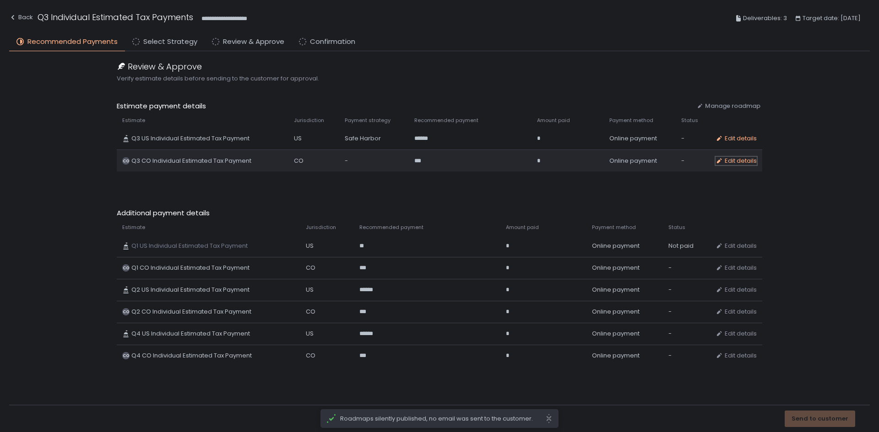
click at [725, 160] on div "Edit details" at bounding box center [735, 161] width 41 height 8
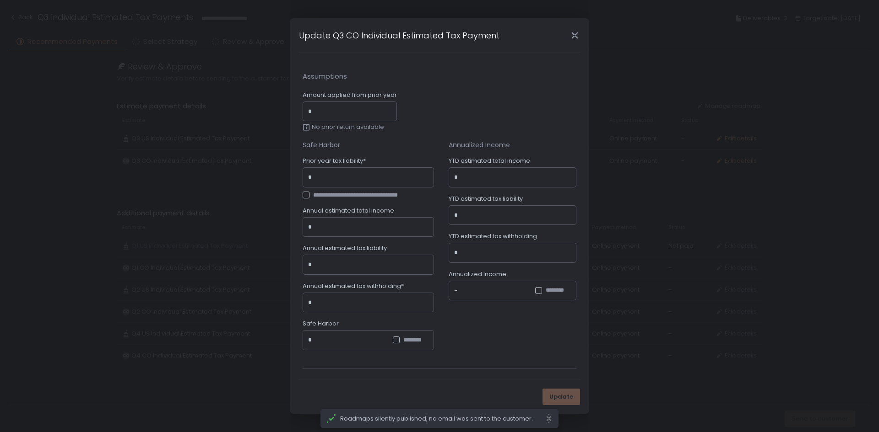
click at [357, 112] on input "Amount applied from prior year" at bounding box center [352, 111] width 78 height 9
click at [361, 172] on div "*" at bounding box center [367, 177] width 131 height 20
click at [358, 177] on input "Prior year tax liability*" at bounding box center [370, 177] width 115 height 9
type input "*****"
click at [356, 224] on input "Annual estimated total income" at bounding box center [370, 227] width 115 height 9
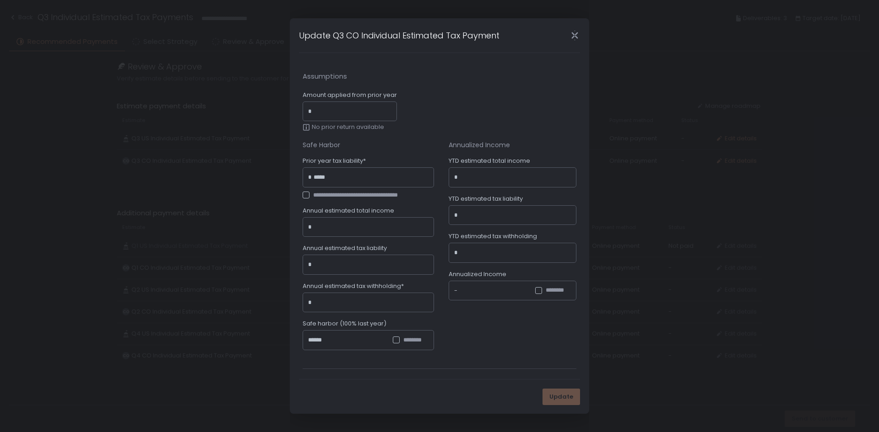
click at [347, 261] on input "Annual estimated tax liability" at bounding box center [370, 264] width 115 height 9
click at [341, 303] on input "Annual estimated tax withholding*" at bounding box center [370, 302] width 115 height 9
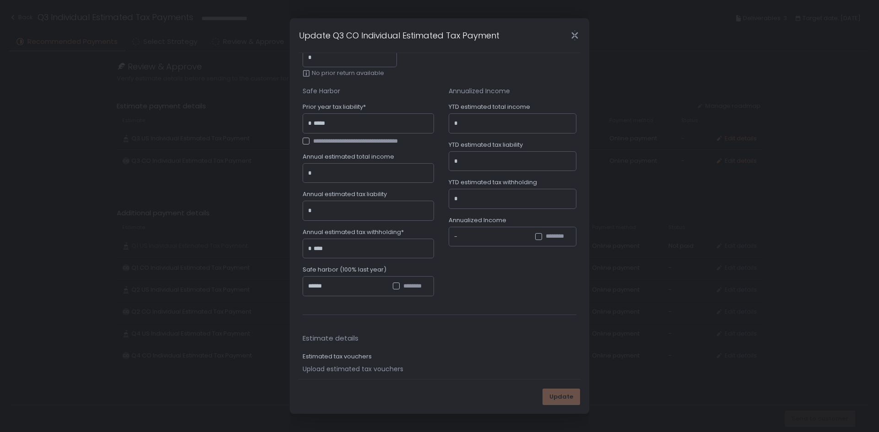
scroll to position [183, 0]
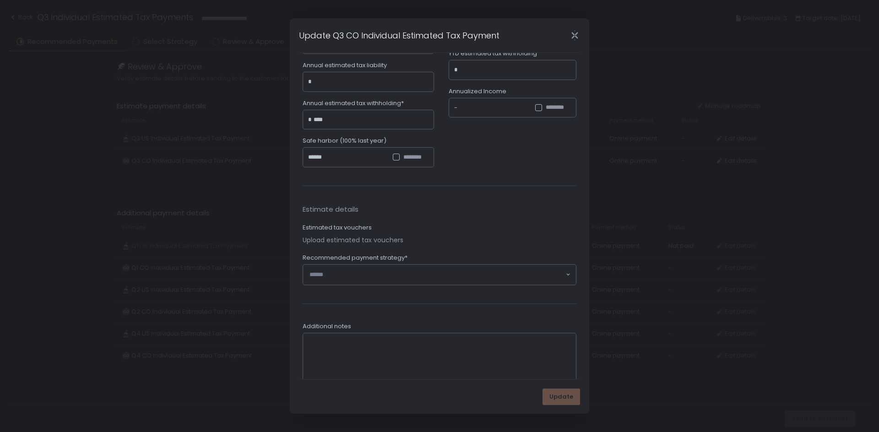
drag, startPoint x: 512, startPoint y: 213, endPoint x: 516, endPoint y: 219, distance: 6.6
click at [516, 219] on div "Estimate details Estimated tax vouchers Upload estimated tax vouchers Recommend…" at bounding box center [439, 245] width 274 height 119
type input "*****"
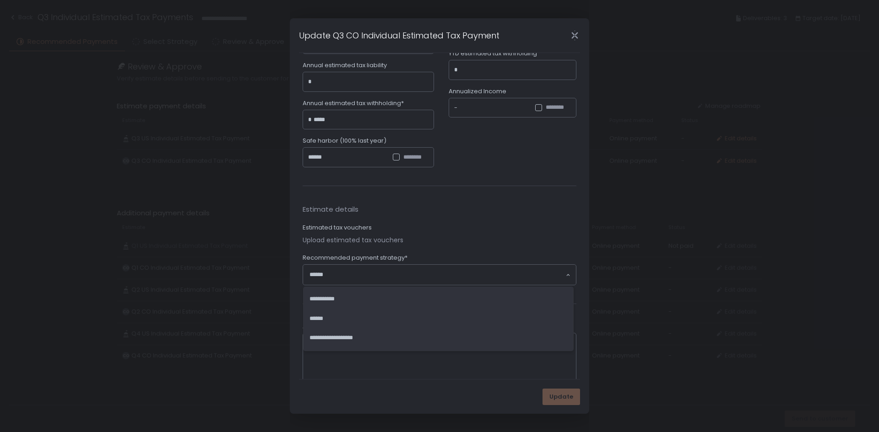
click at [436, 270] on input "Search for option" at bounding box center [436, 274] width 255 height 9
click at [334, 299] on span "**********" at bounding box center [321, 299] width 25 height 6
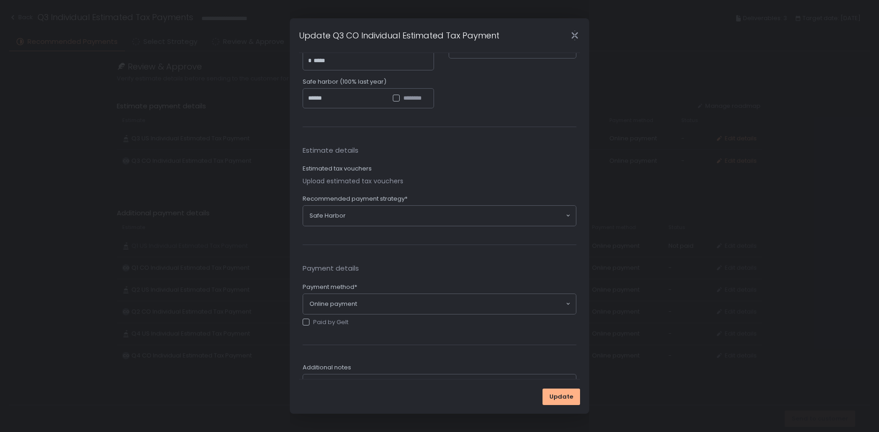
scroll to position [317, 0]
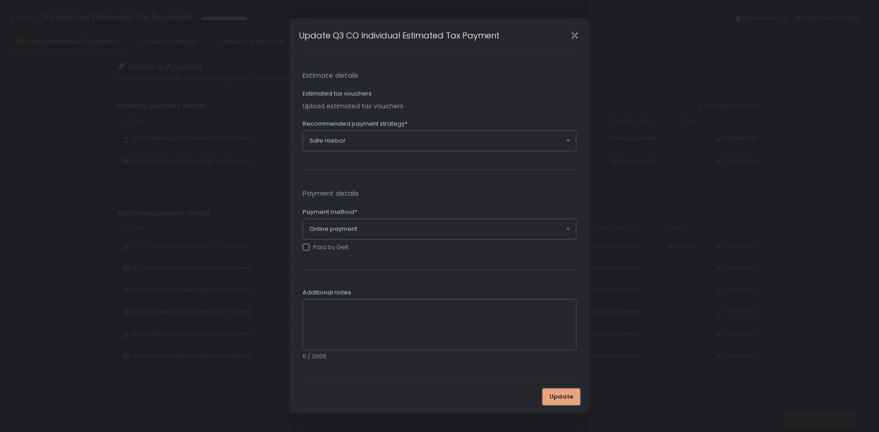
click at [563, 396] on span "Update" at bounding box center [561, 397] width 24 height 8
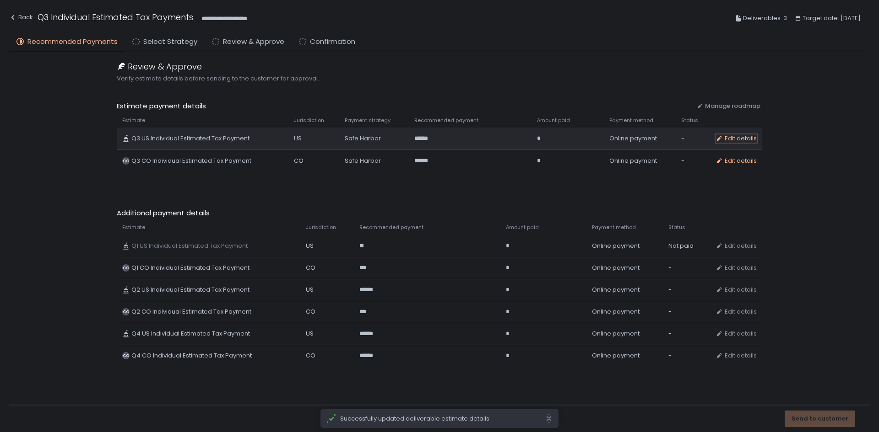
click at [724, 137] on div "Edit details" at bounding box center [735, 139] width 41 height 8
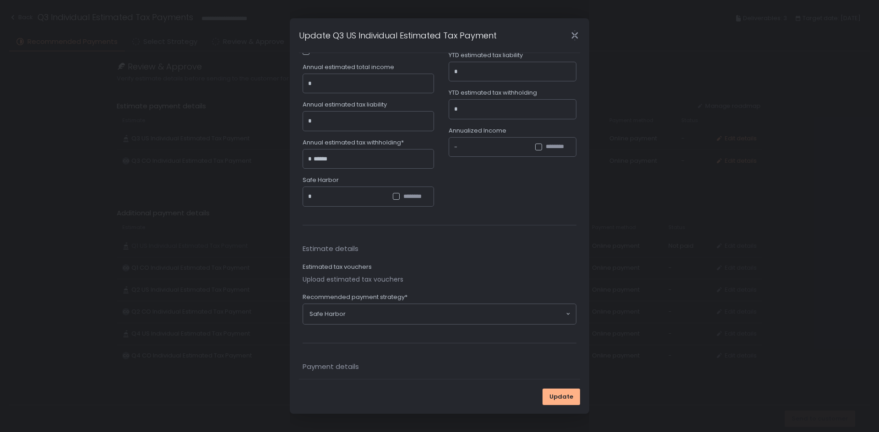
scroll to position [317, 0]
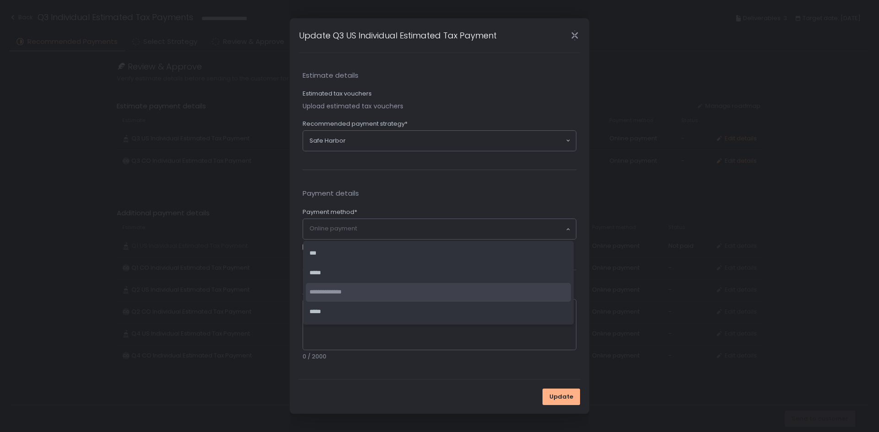
click at [346, 226] on div "Online payment" at bounding box center [436, 229] width 257 height 9
click at [372, 117] on div "Estimate details Estimated tax vouchers Upload estimated tax vouchers Recommend…" at bounding box center [439, 111] width 274 height 119
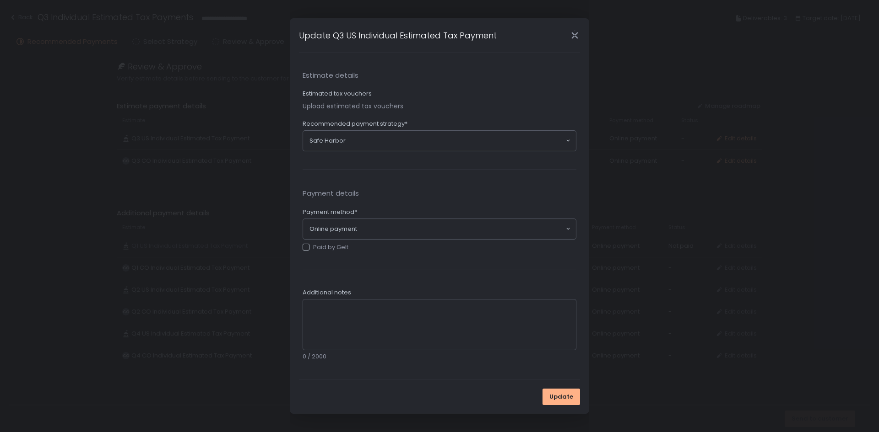
click at [366, 140] on input "Search for option" at bounding box center [454, 140] width 219 height 9
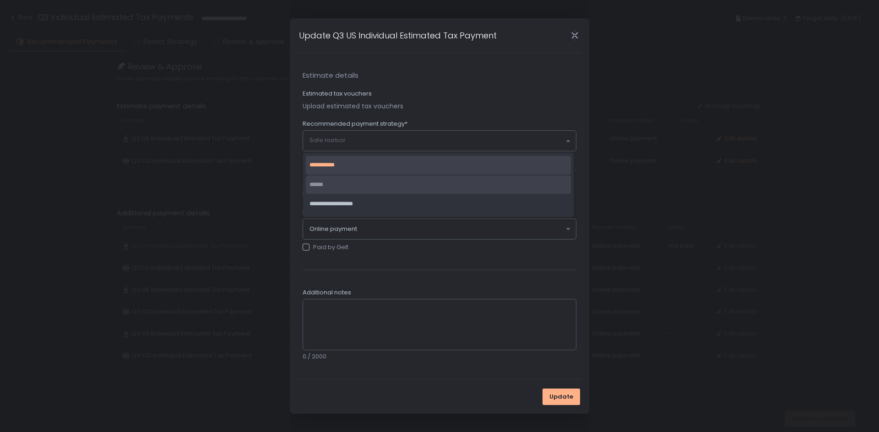
click at [354, 189] on li "******" at bounding box center [438, 185] width 265 height 19
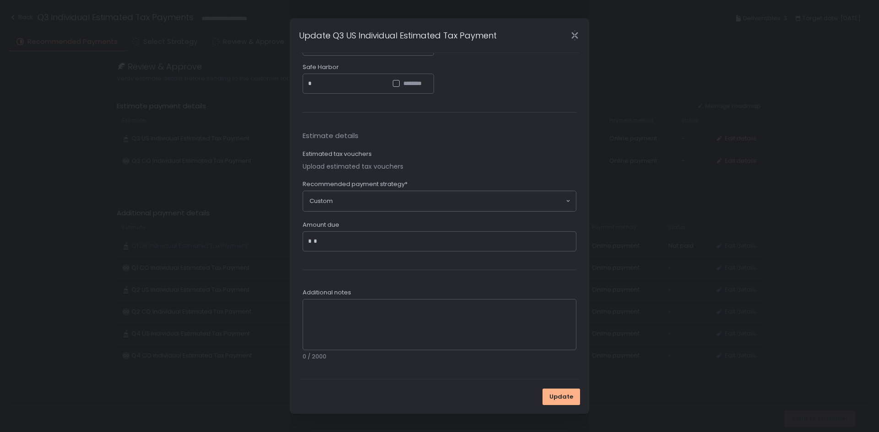
scroll to position [257, 0]
click at [341, 245] on input "*" at bounding box center [442, 241] width 258 height 9
drag, startPoint x: 338, startPoint y: 241, endPoint x: 300, endPoint y: 241, distance: 37.5
click at [300, 241] on fieldset "**********" at bounding box center [439, 88] width 281 height 546
paste input "****"
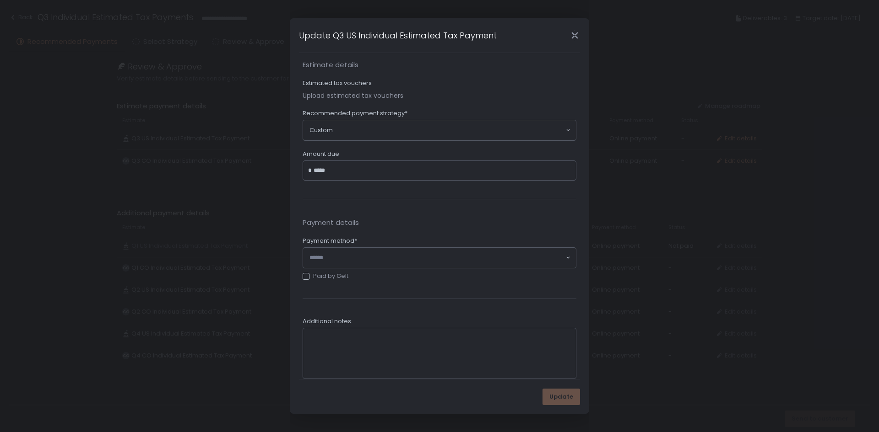
scroll to position [348, 0]
type input "******"
click at [352, 242] on div "Loading..." at bounding box center [439, 237] width 273 height 20
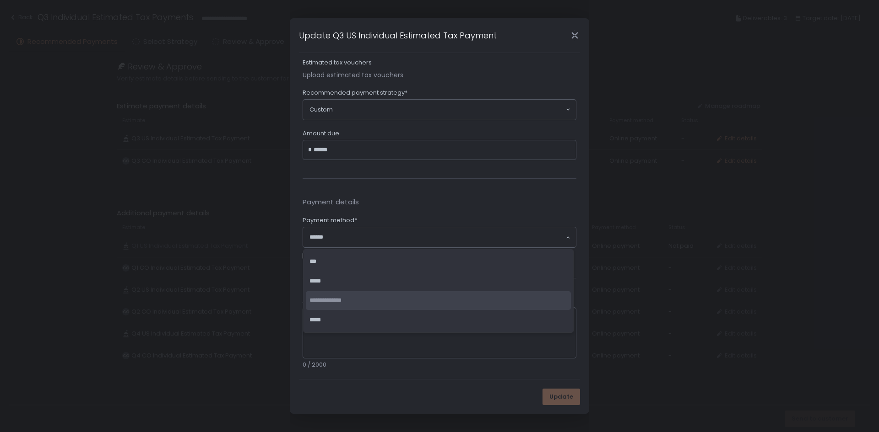
click at [341, 297] on span "**********" at bounding box center [325, 300] width 32 height 6
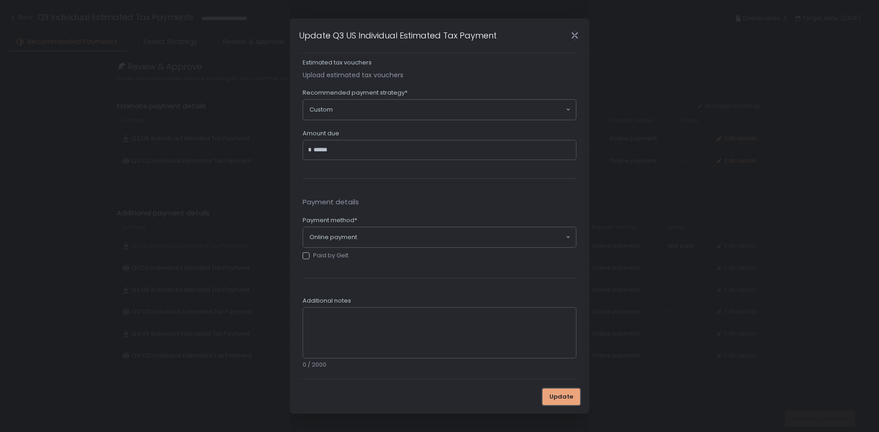
click at [546, 392] on button "Update" at bounding box center [561, 397] width 38 height 16
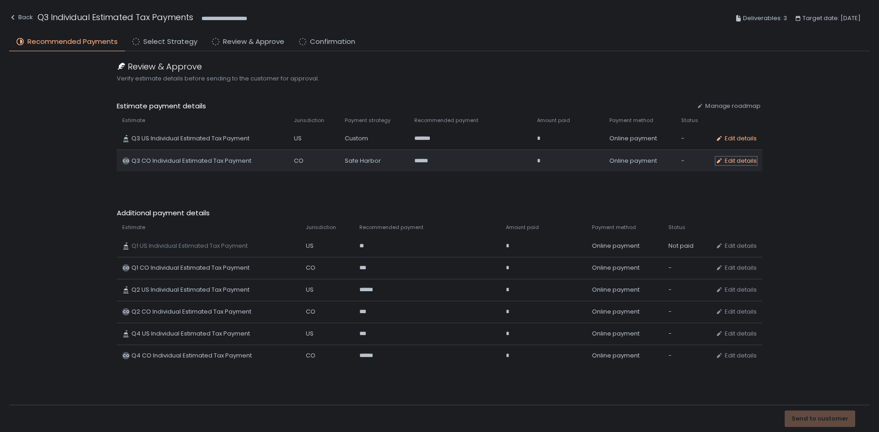
click at [731, 157] on div "Edit details" at bounding box center [735, 161] width 41 height 8
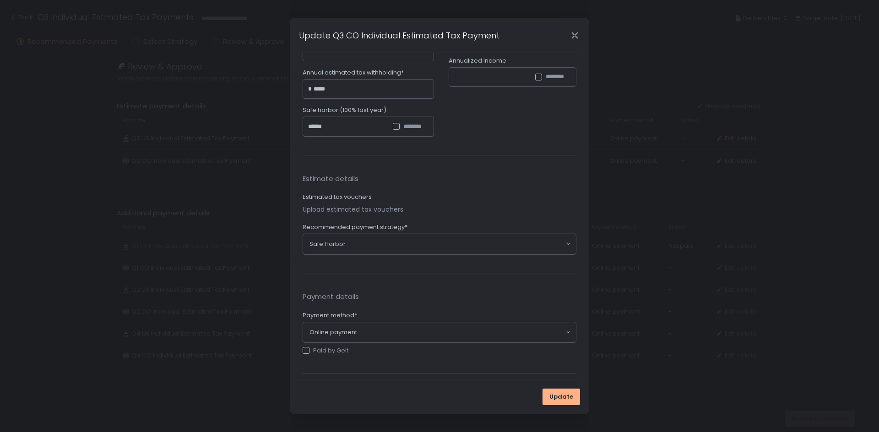
scroll to position [229, 0]
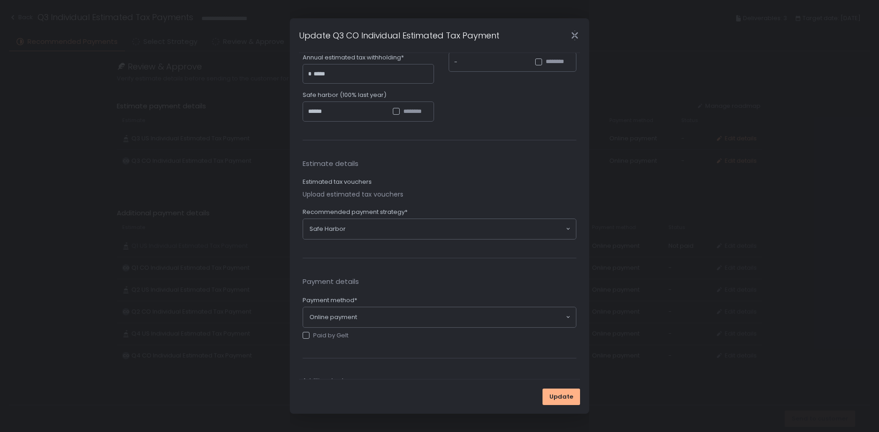
click at [341, 227] on div "Safe Harbor" at bounding box center [436, 229] width 257 height 9
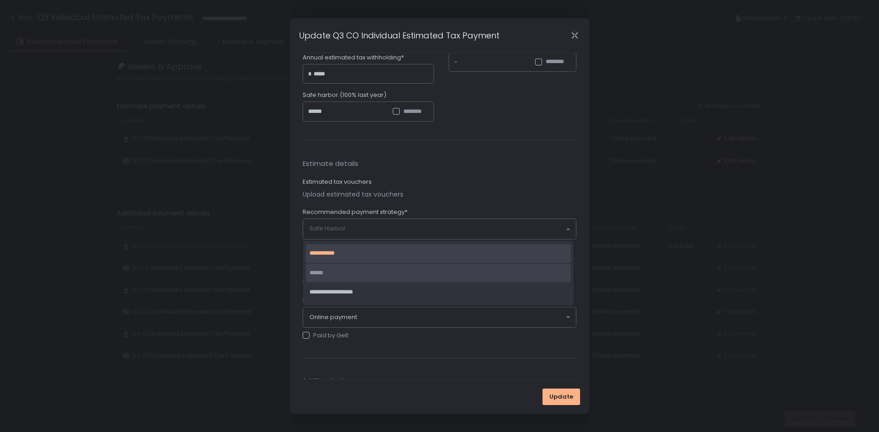
click at [336, 278] on li "******" at bounding box center [438, 273] width 265 height 19
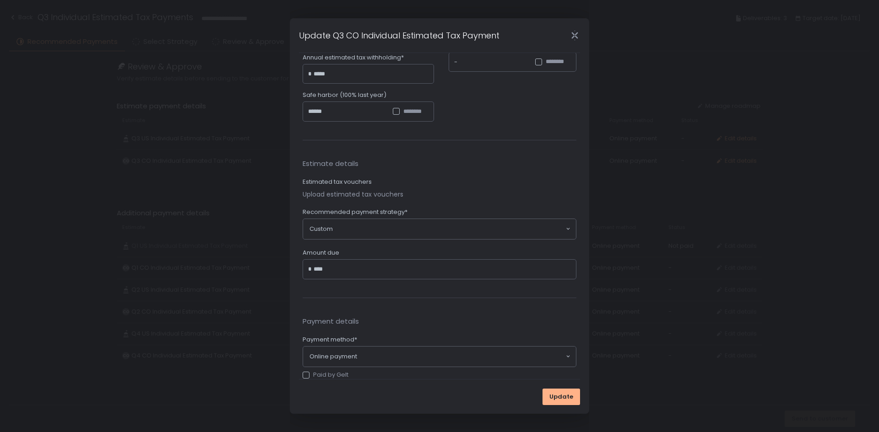
drag, startPoint x: 342, startPoint y: 272, endPoint x: 304, endPoint y: 277, distance: 38.3
click at [304, 277] on div "* ****" at bounding box center [439, 269] width 274 height 20
paste input "text"
type input "*****"
click at [561, 390] on button "Update" at bounding box center [561, 397] width 38 height 16
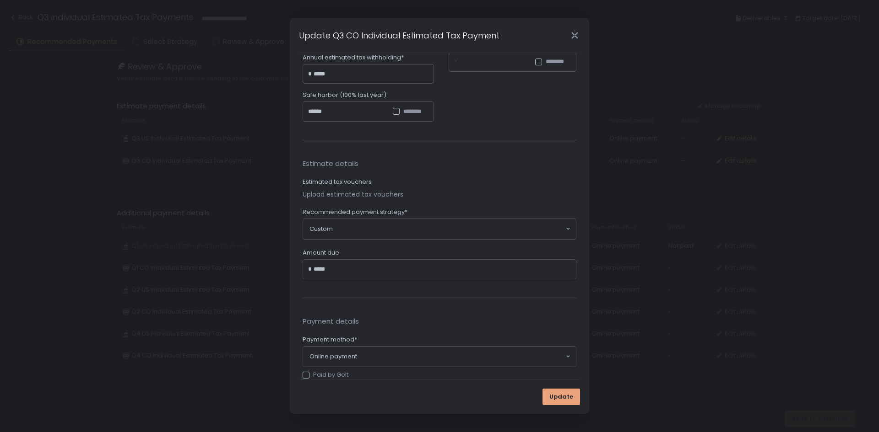
scroll to position [0, 0]
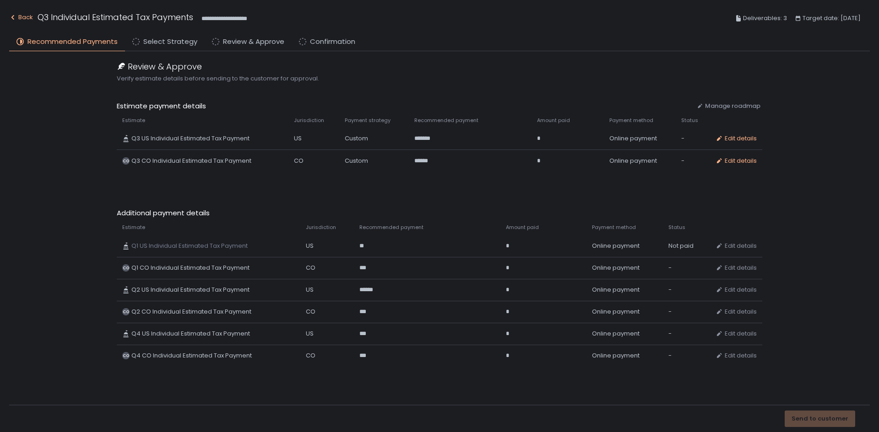
click at [15, 16] on icon "button" at bounding box center [12, 17] width 7 height 7
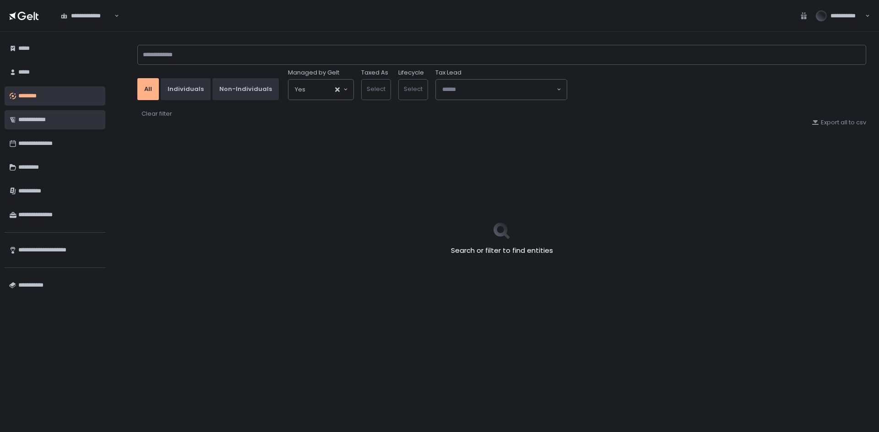
click at [49, 119] on div "**********" at bounding box center [59, 120] width 82 height 16
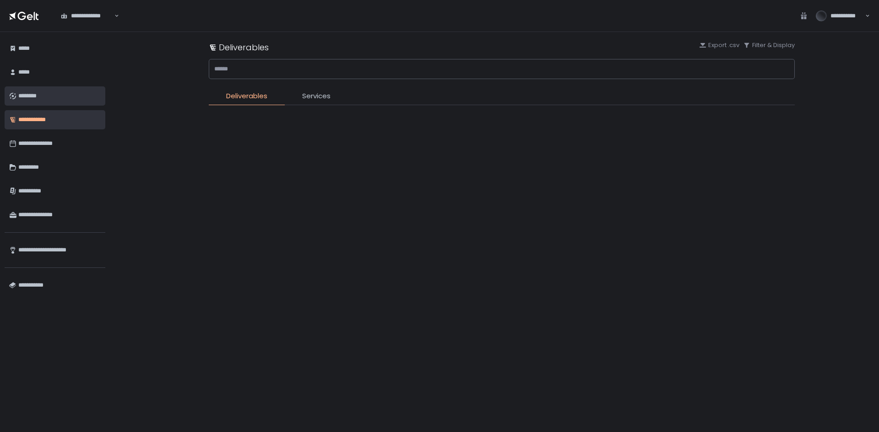
click at [49, 96] on div "********" at bounding box center [59, 96] width 82 height 16
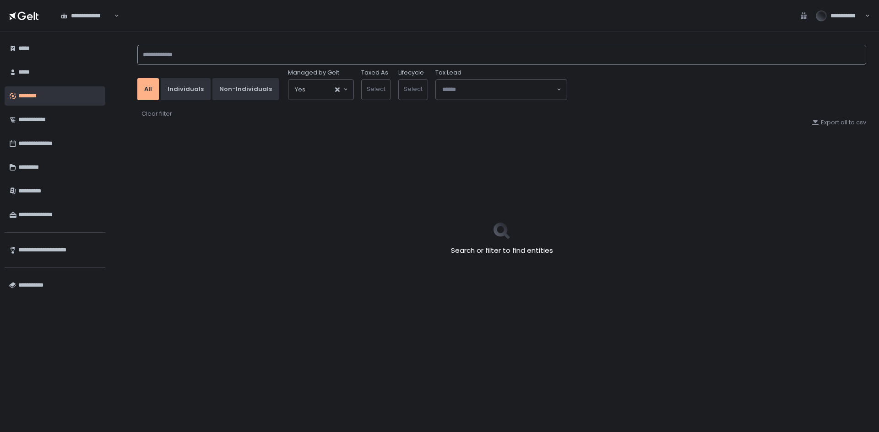
click at [209, 53] on input at bounding box center [501, 55] width 728 height 20
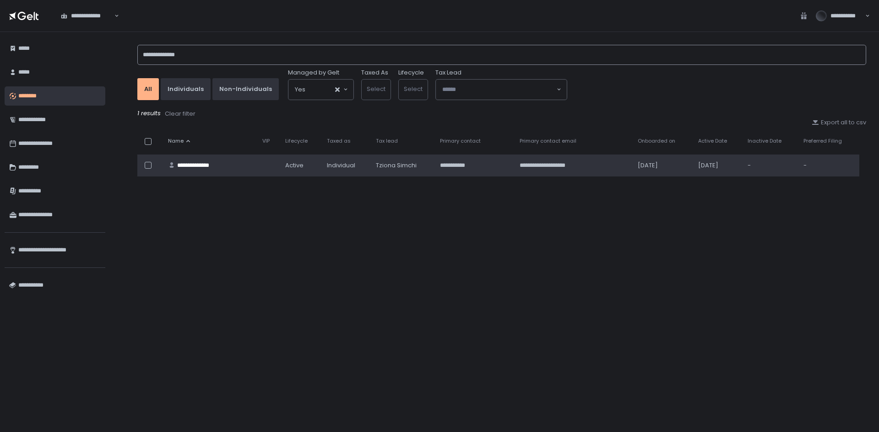
type input "**********"
click at [209, 163] on div "**********" at bounding box center [200, 166] width 47 height 8
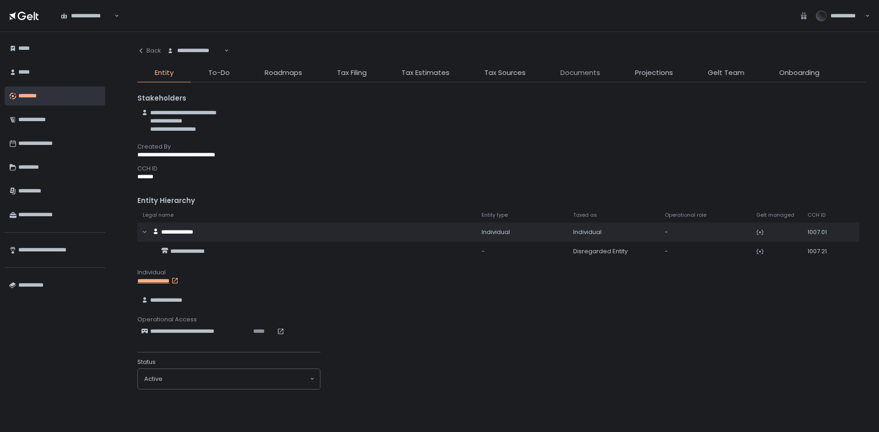
click at [571, 70] on span "Documents" at bounding box center [580, 73] width 40 height 11
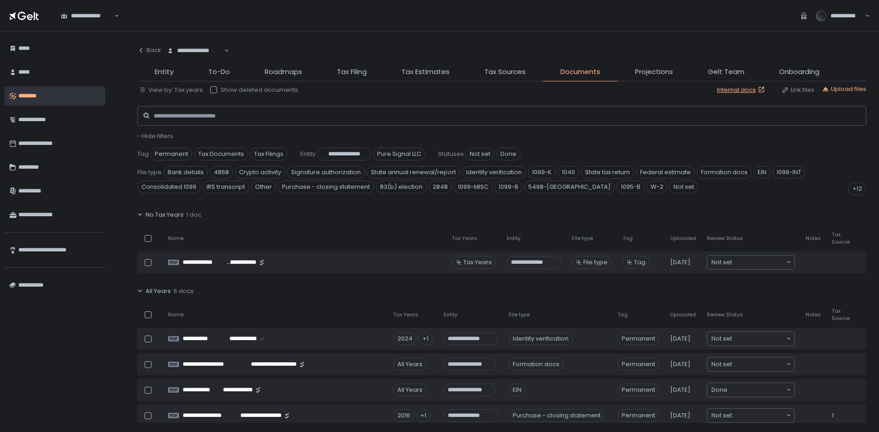
click at [172, 211] on span "No Tax Years" at bounding box center [165, 215] width 38 height 8
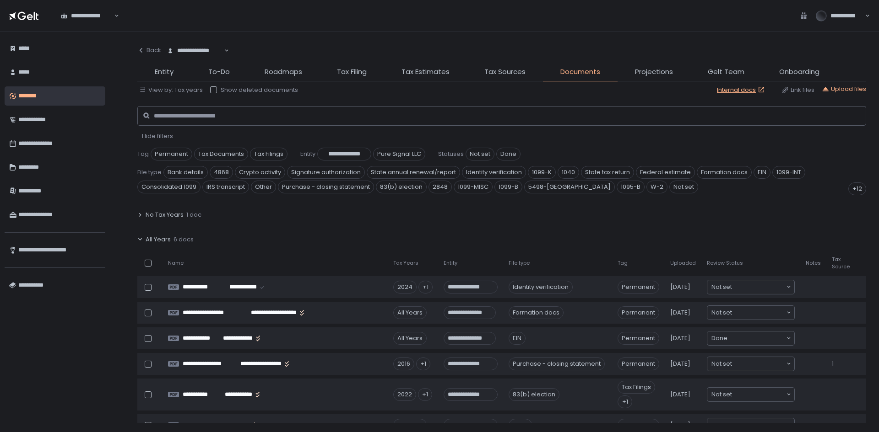
click at [166, 239] on span "All Years" at bounding box center [158, 240] width 25 height 8
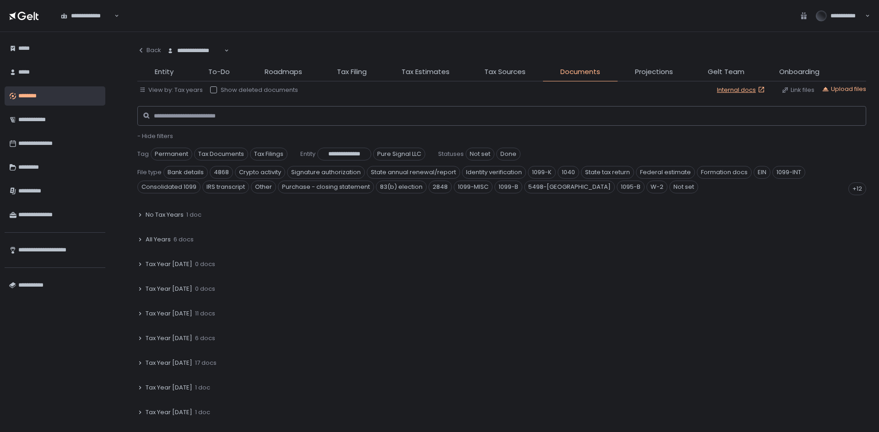
click at [167, 237] on span "All Years" at bounding box center [158, 240] width 25 height 8
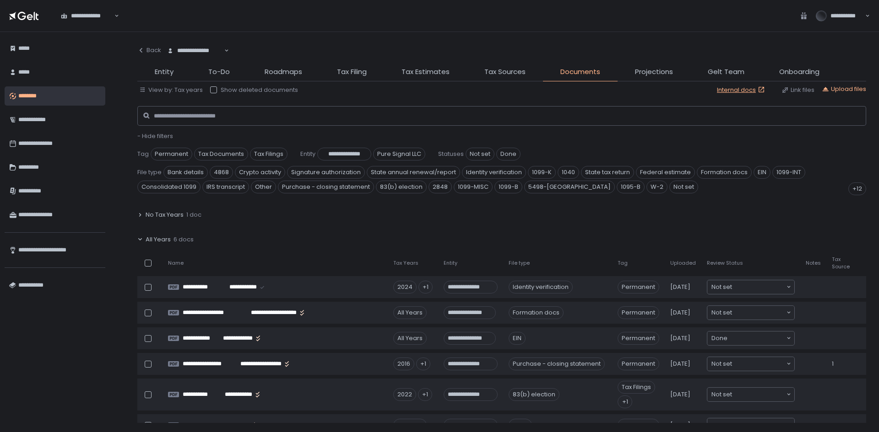
click at [167, 237] on span "All Years" at bounding box center [158, 240] width 25 height 8
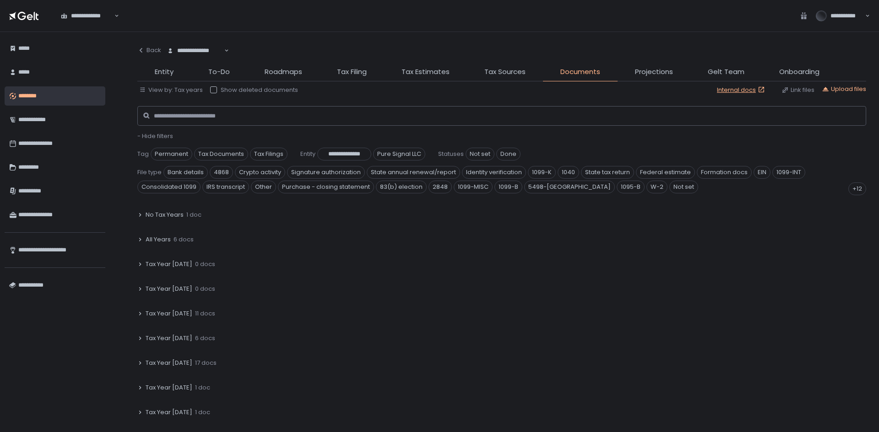
click at [164, 310] on span "Tax Year [DATE]" at bounding box center [169, 314] width 47 height 8
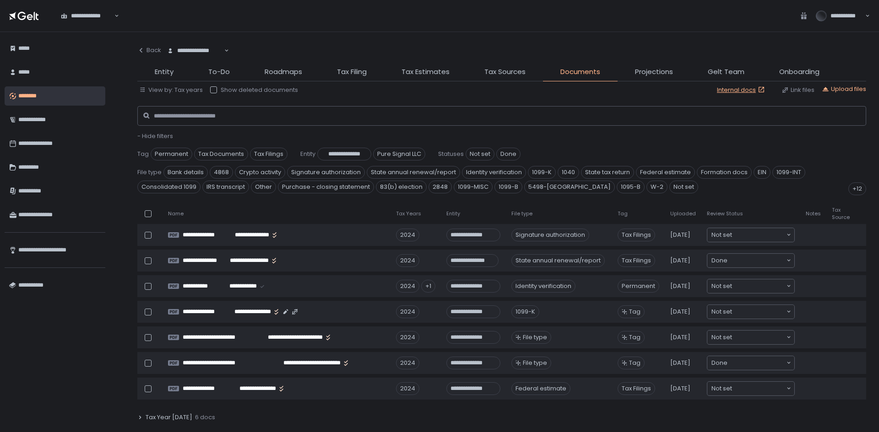
scroll to position [183, 0]
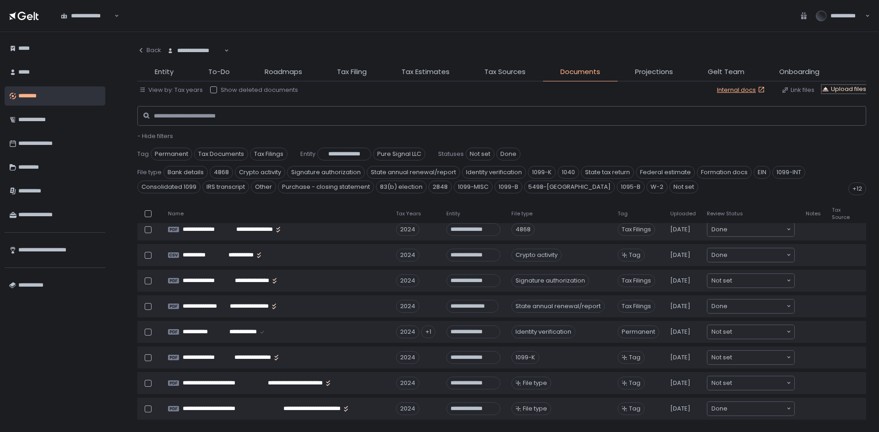
click at [841, 89] on div "Upload files" at bounding box center [843, 89] width 44 height 8
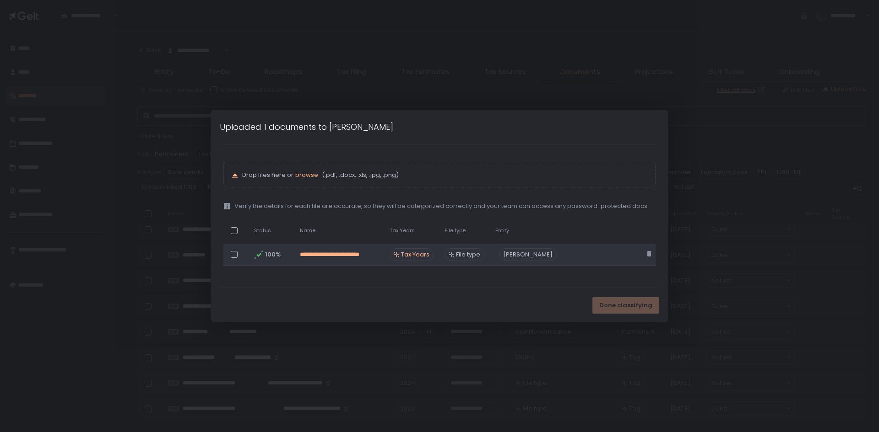
click at [365, 254] on link "**********" at bounding box center [339, 255] width 79 height 8
click at [419, 258] on span "Tax Years" at bounding box center [415, 255] width 28 height 8
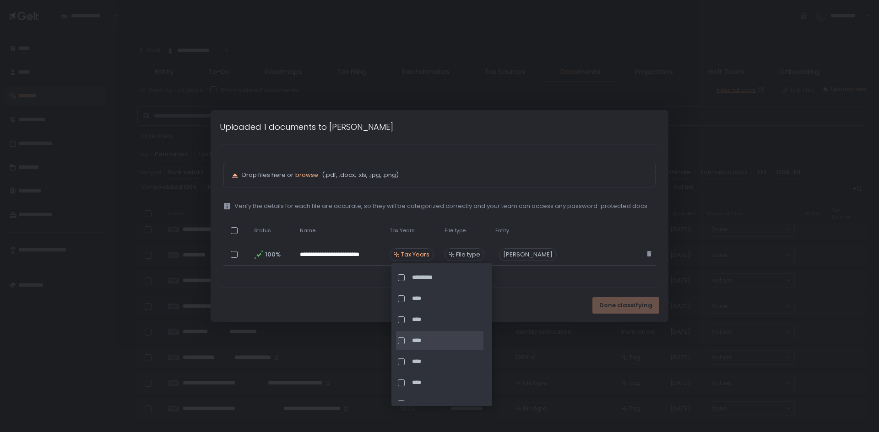
click at [426, 340] on span "****" at bounding box center [447, 341] width 70 height 8
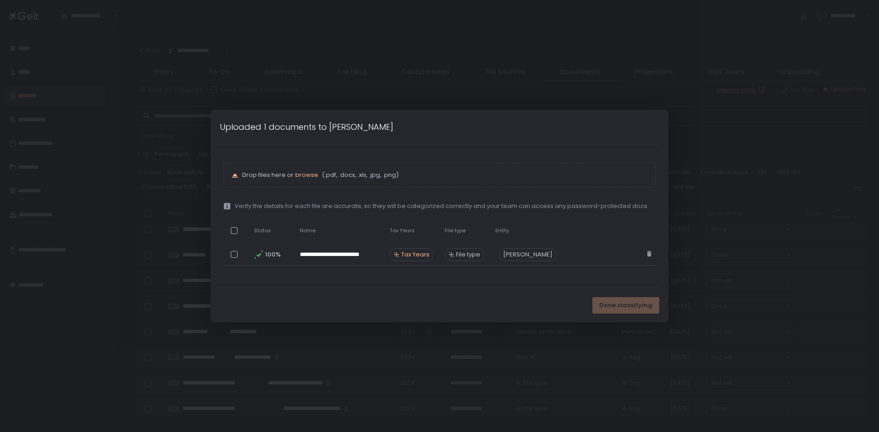
click at [529, 274] on div "**********" at bounding box center [439, 216] width 439 height 143
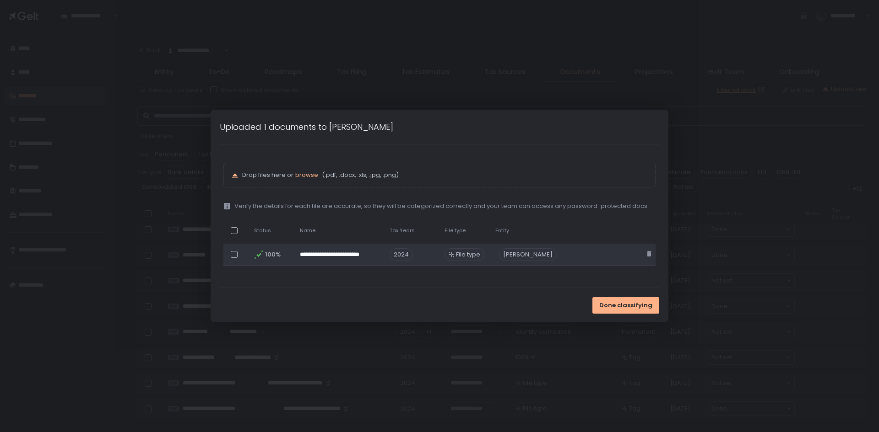
click at [480, 254] on span "File type" at bounding box center [468, 255] width 24 height 8
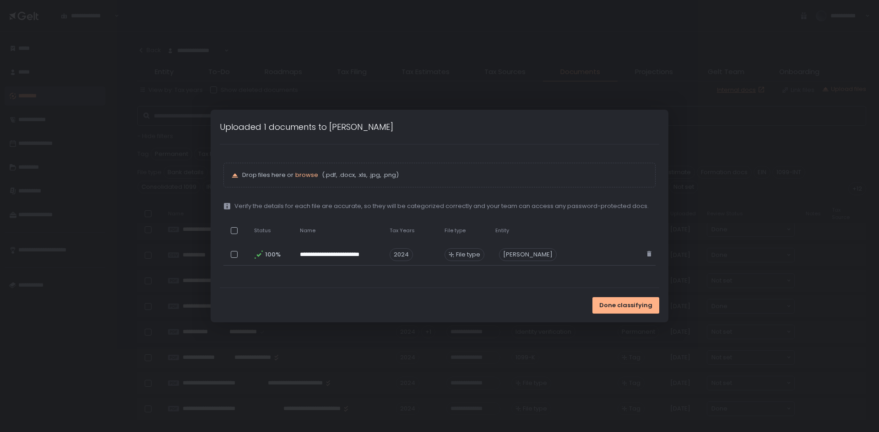
click at [587, 276] on div "**********" at bounding box center [439, 216] width 439 height 143
click at [603, 298] on button "Done classifying" at bounding box center [625, 305] width 67 height 16
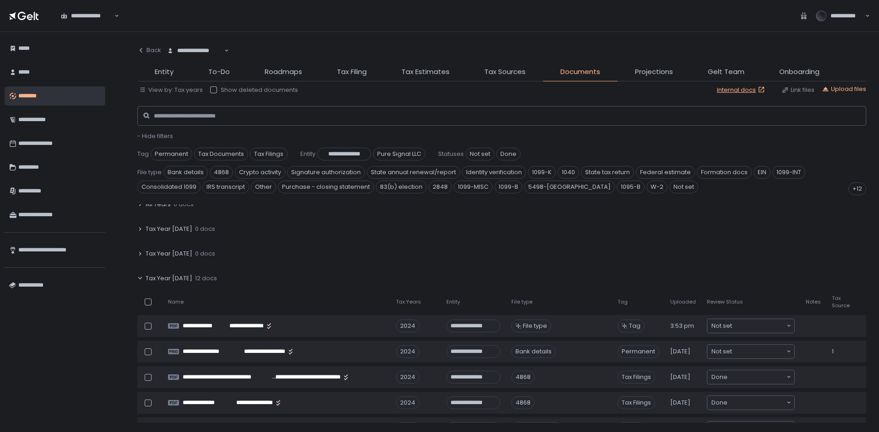
scroll to position [26, 0]
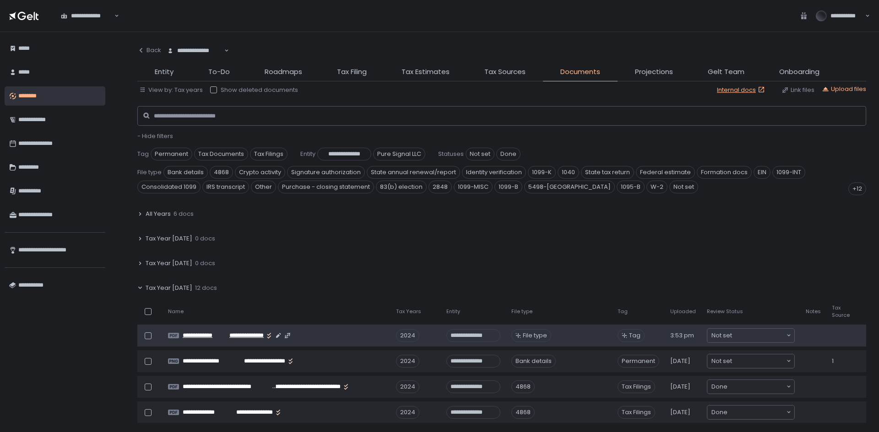
click at [237, 337] on span "**********" at bounding box center [245, 336] width 38 height 8
click at [247, 337] on span "**********" at bounding box center [245, 336] width 38 height 8
drag, startPoint x: 237, startPoint y: 338, endPoint x: 147, endPoint y: 335, distance: 89.7
click at [147, 335] on div at bounding box center [148, 336] width 7 height 7
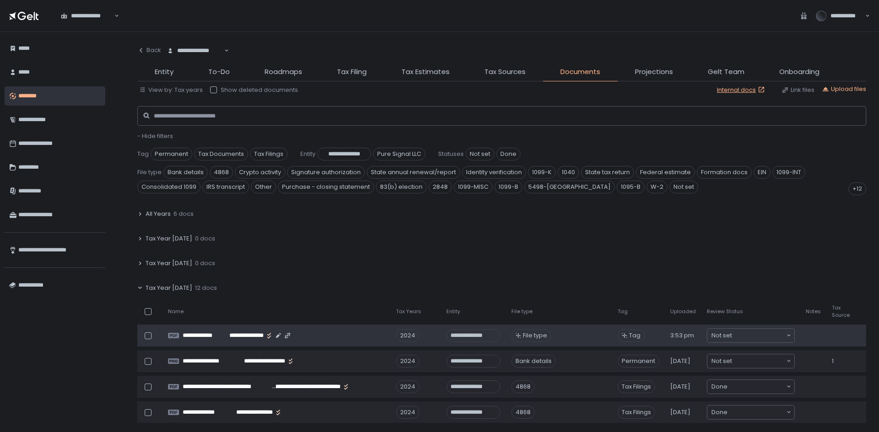
click at [147, 335] on div at bounding box center [148, 336] width 7 height 7
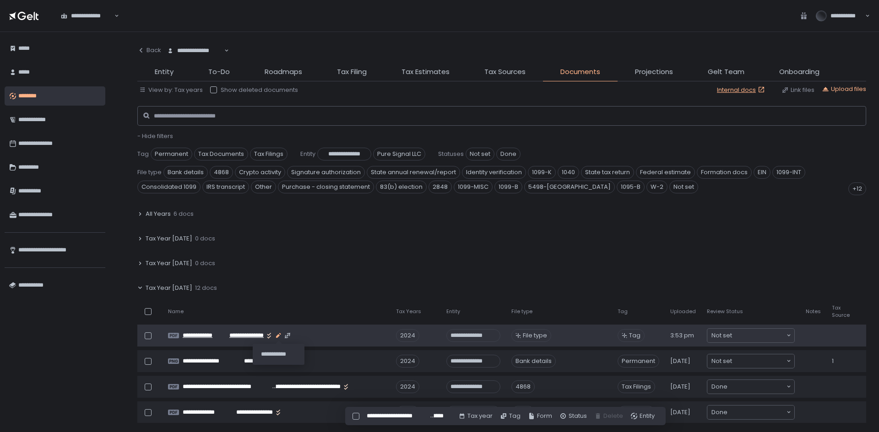
click at [277, 338] on icon "button" at bounding box center [278, 335] width 7 height 7
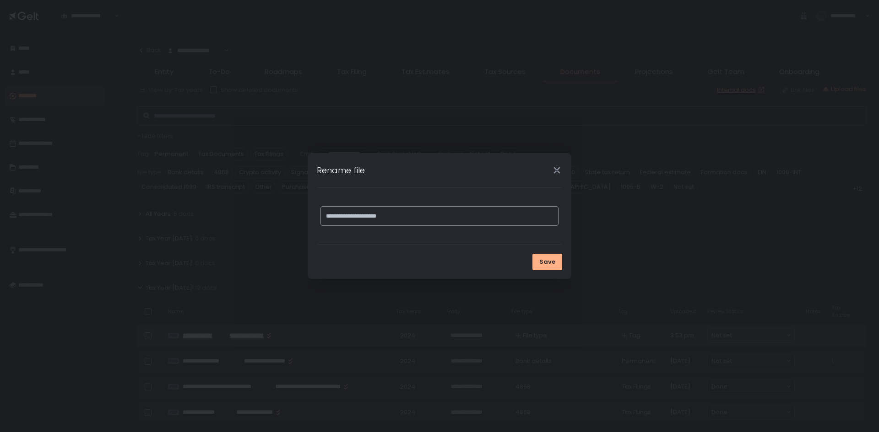
drag, startPoint x: 403, startPoint y: 218, endPoint x: 296, endPoint y: 201, distance: 108.0
click at [321, 216] on input "**********" at bounding box center [439, 216] width 238 height 20
type input "**********"
click at [544, 259] on span "Save" at bounding box center [547, 262] width 16 height 8
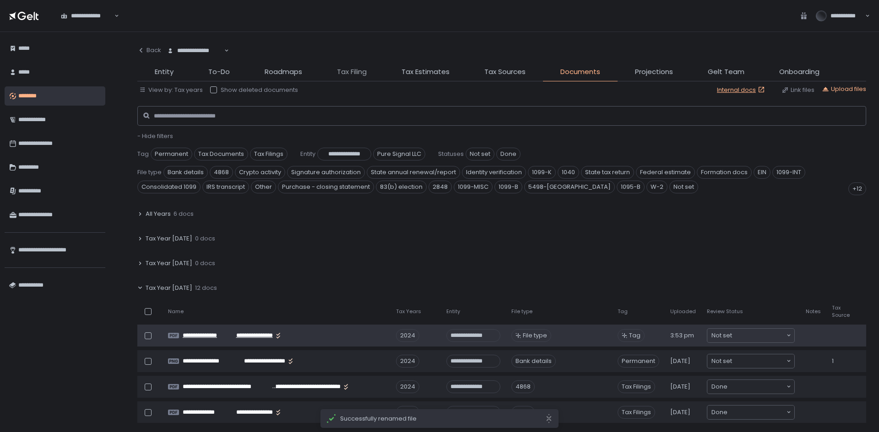
click at [346, 69] on span "Tax Filing" at bounding box center [352, 72] width 30 height 11
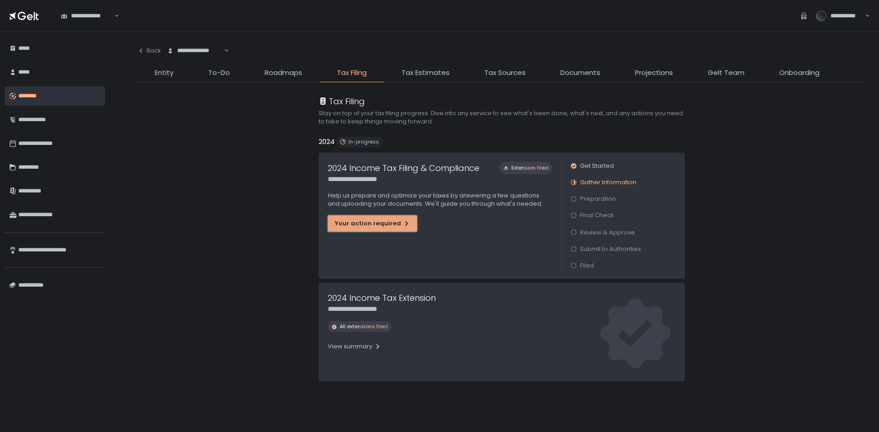
click at [362, 226] on div "Your action required" at bounding box center [372, 224] width 76 height 8
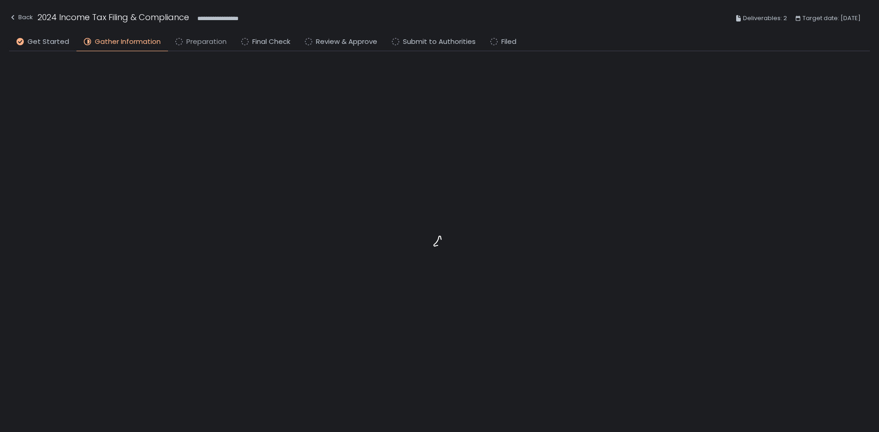
click at [213, 44] on span "Preparation" at bounding box center [206, 42] width 40 height 11
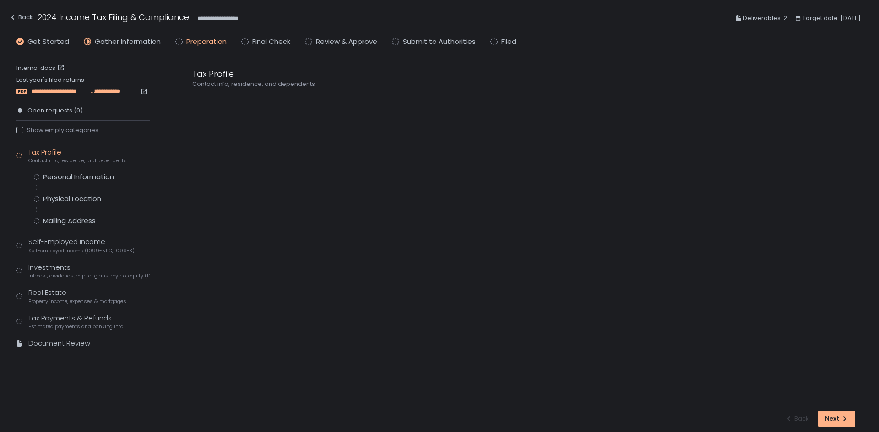
click at [79, 91] on span "**********" at bounding box center [60, 91] width 59 height 8
click at [27, 69] on link "Internal docs" at bounding box center [41, 68] width 50 height 8
click at [88, 176] on div "Personal Information" at bounding box center [78, 177] width 71 height 9
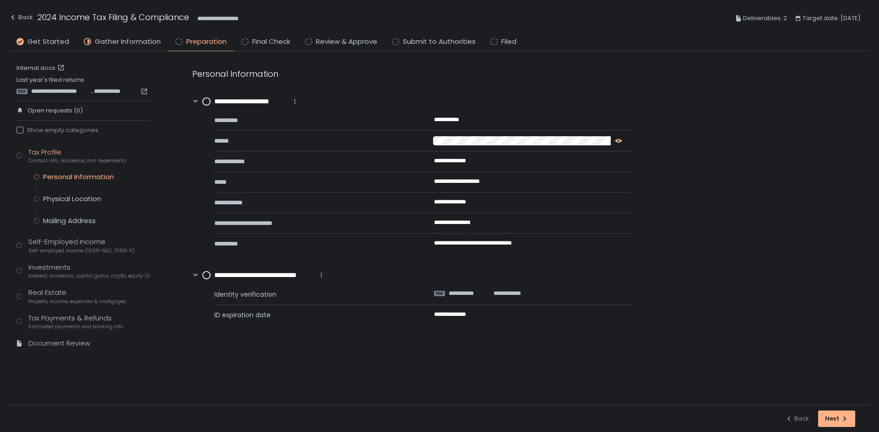
click at [618, 144] on icon "button" at bounding box center [618, 140] width 7 height 7
click at [512, 182] on icon "button" at bounding box center [513, 180] width 4 height 5
click at [206, 103] on circle at bounding box center [206, 101] width 7 height 7
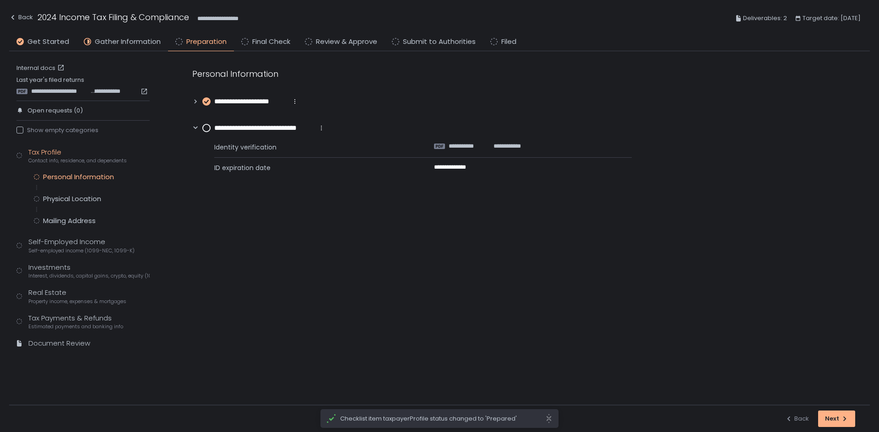
click at [204, 127] on circle at bounding box center [206, 127] width 7 height 7
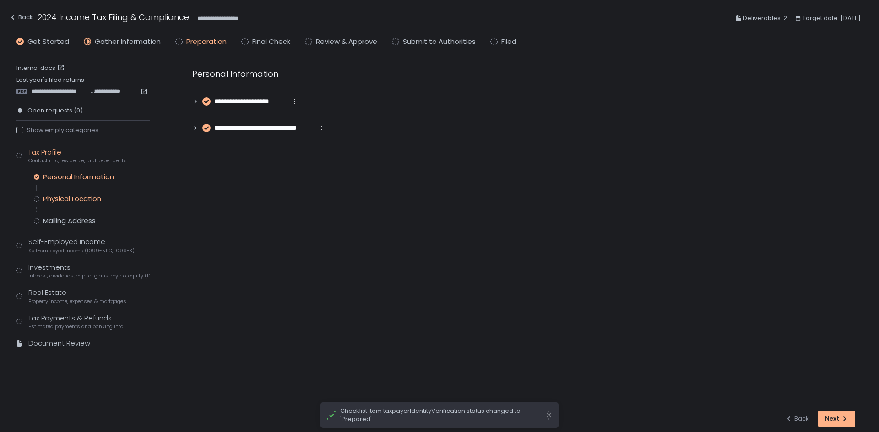
click at [92, 200] on div "Physical Location" at bounding box center [72, 198] width 58 height 9
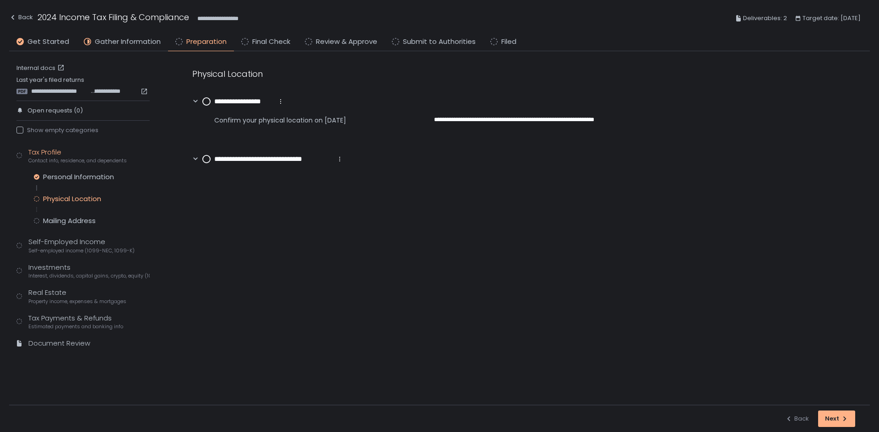
click at [207, 100] on circle at bounding box center [206, 101] width 7 height 7
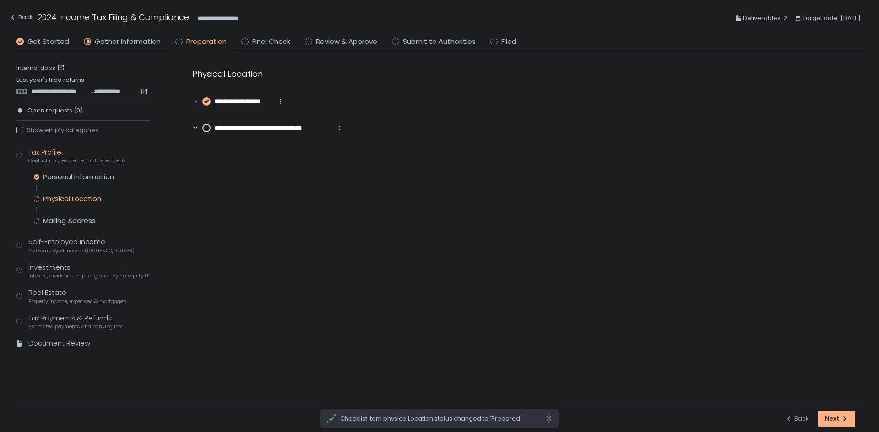
click at [205, 125] on circle at bounding box center [206, 127] width 7 height 7
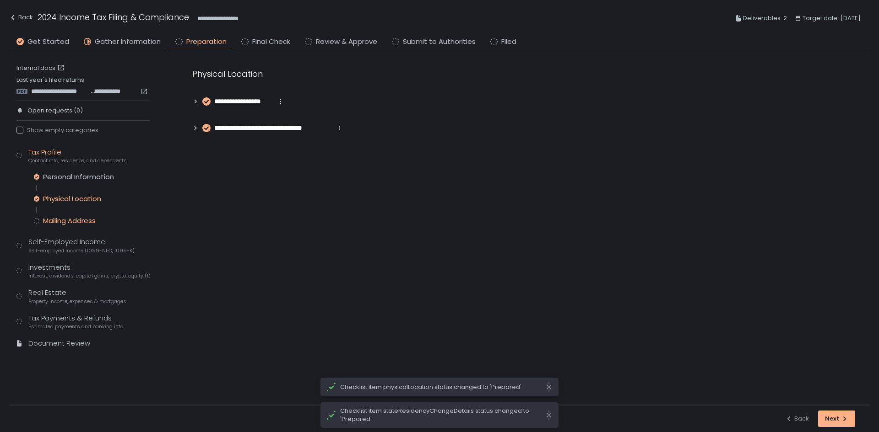
click at [89, 219] on div "Mailing Address" at bounding box center [69, 220] width 53 height 9
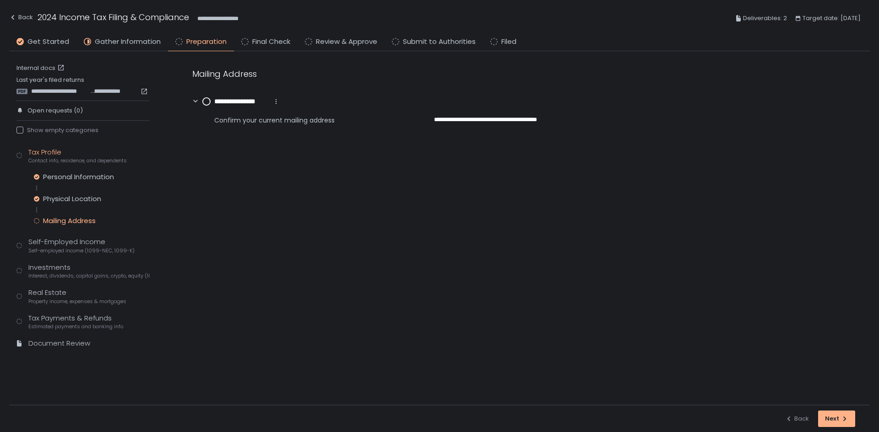
click at [205, 102] on circle at bounding box center [206, 101] width 7 height 7
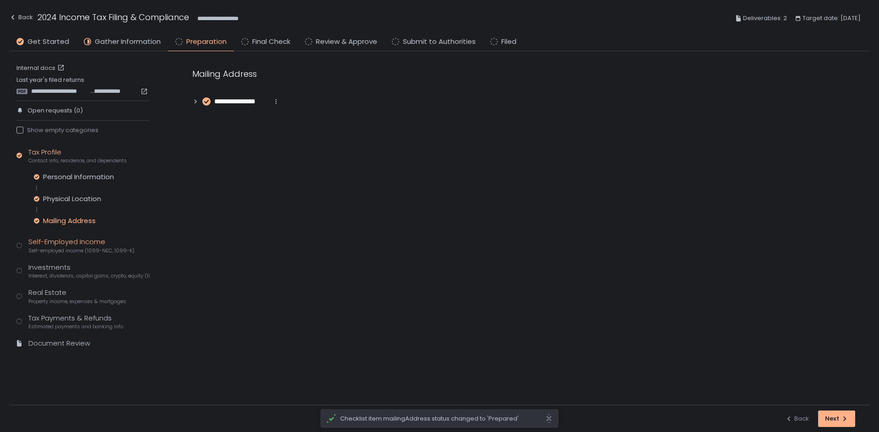
click at [65, 240] on div "Self-Employed Income Self-employed income (1099-NEC, 1099-K)" at bounding box center [81, 245] width 106 height 17
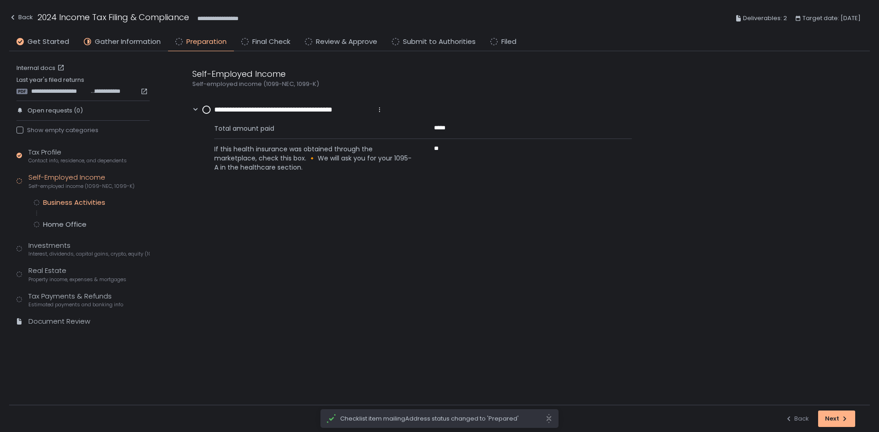
click at [69, 199] on div "Business Activities" at bounding box center [74, 202] width 62 height 9
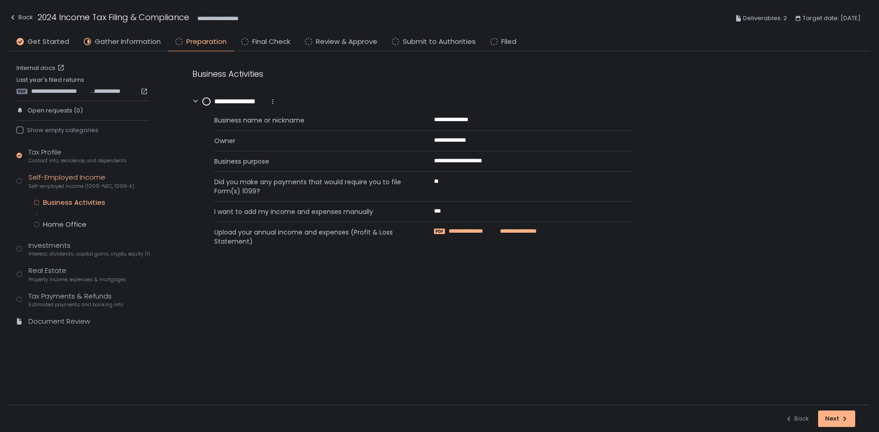
click at [488, 228] on span "**********" at bounding box center [471, 231] width 47 height 8
